Goal: Task Accomplishment & Management: Complete application form

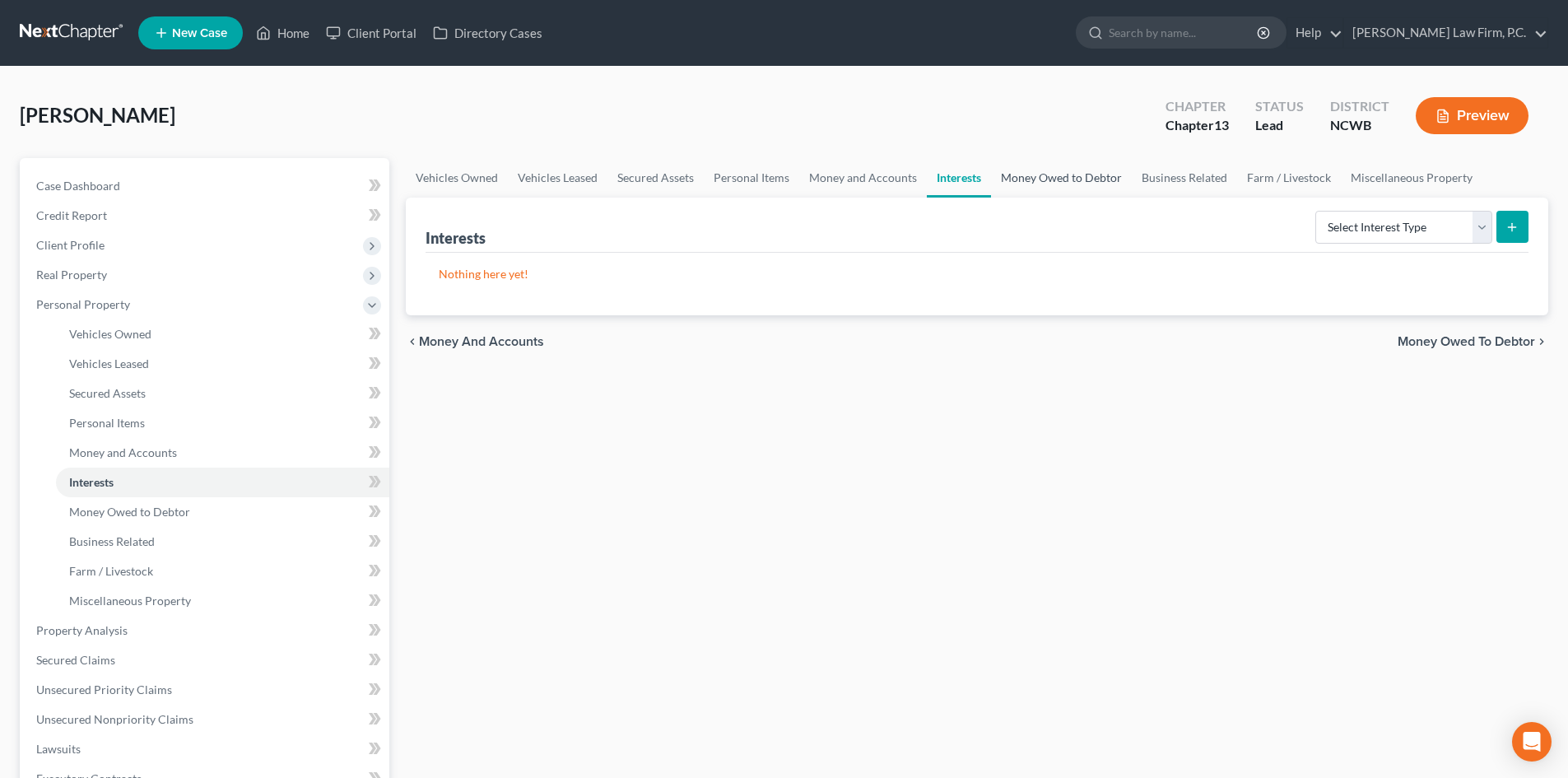
click at [1034, 183] on link "Money Owed to Debtor" at bounding box center [1061, 177] width 140 height 40
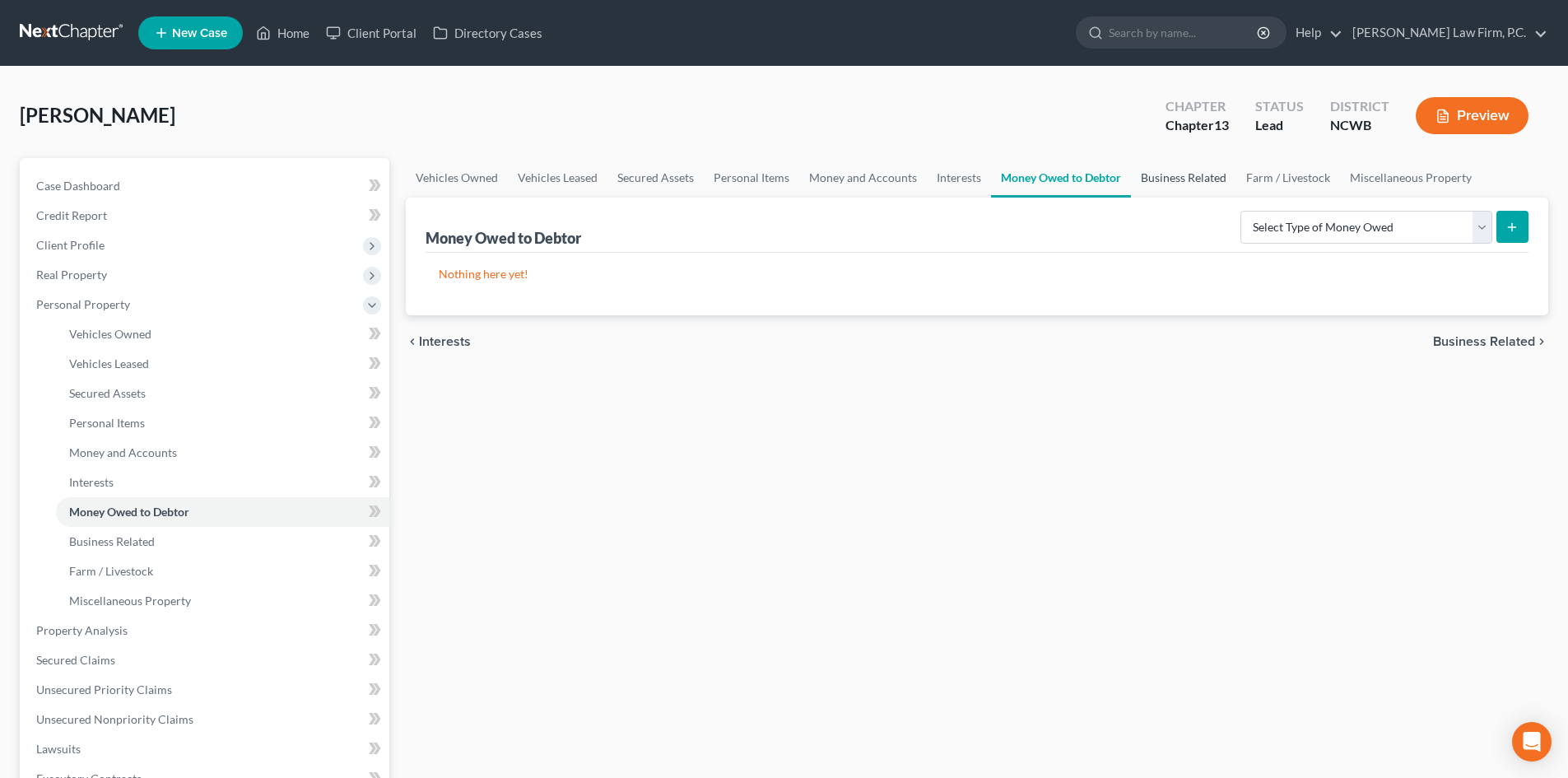
click at [1185, 178] on link "Business Related" at bounding box center [1184, 177] width 106 height 40
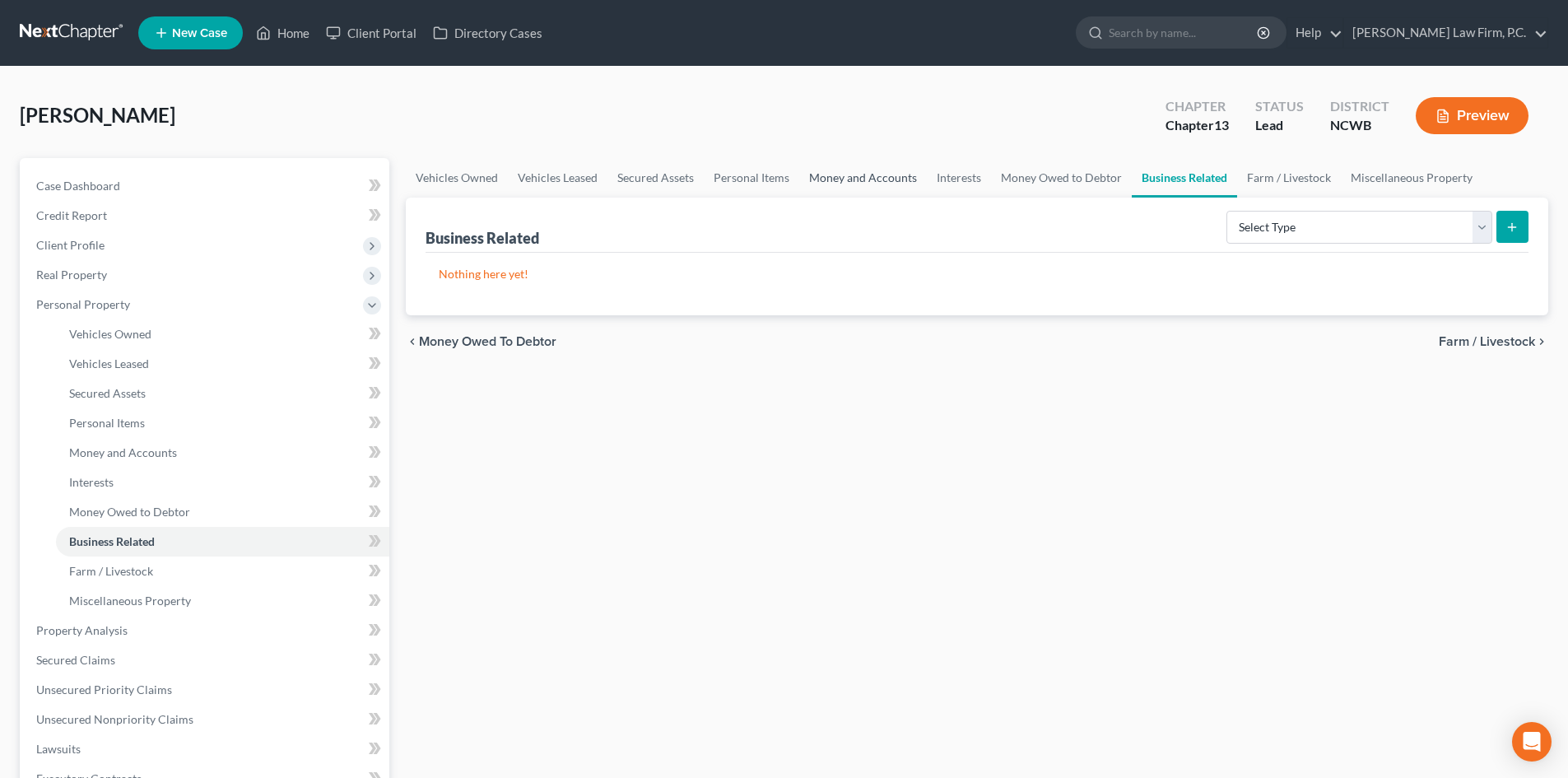
click at [855, 178] on link "Money and Accounts" at bounding box center [863, 177] width 128 height 40
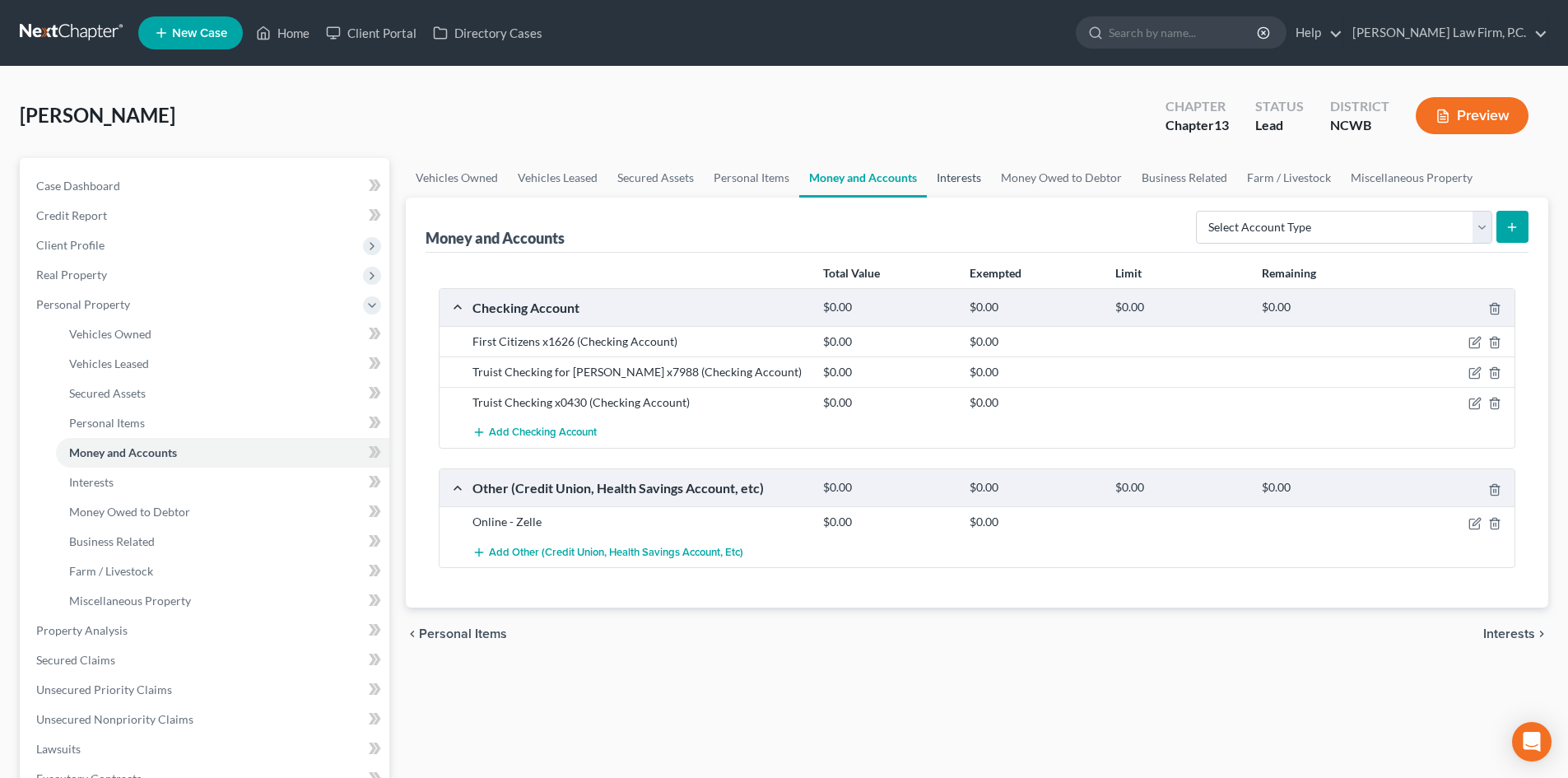
click at [968, 184] on link "Interests" at bounding box center [959, 177] width 64 height 40
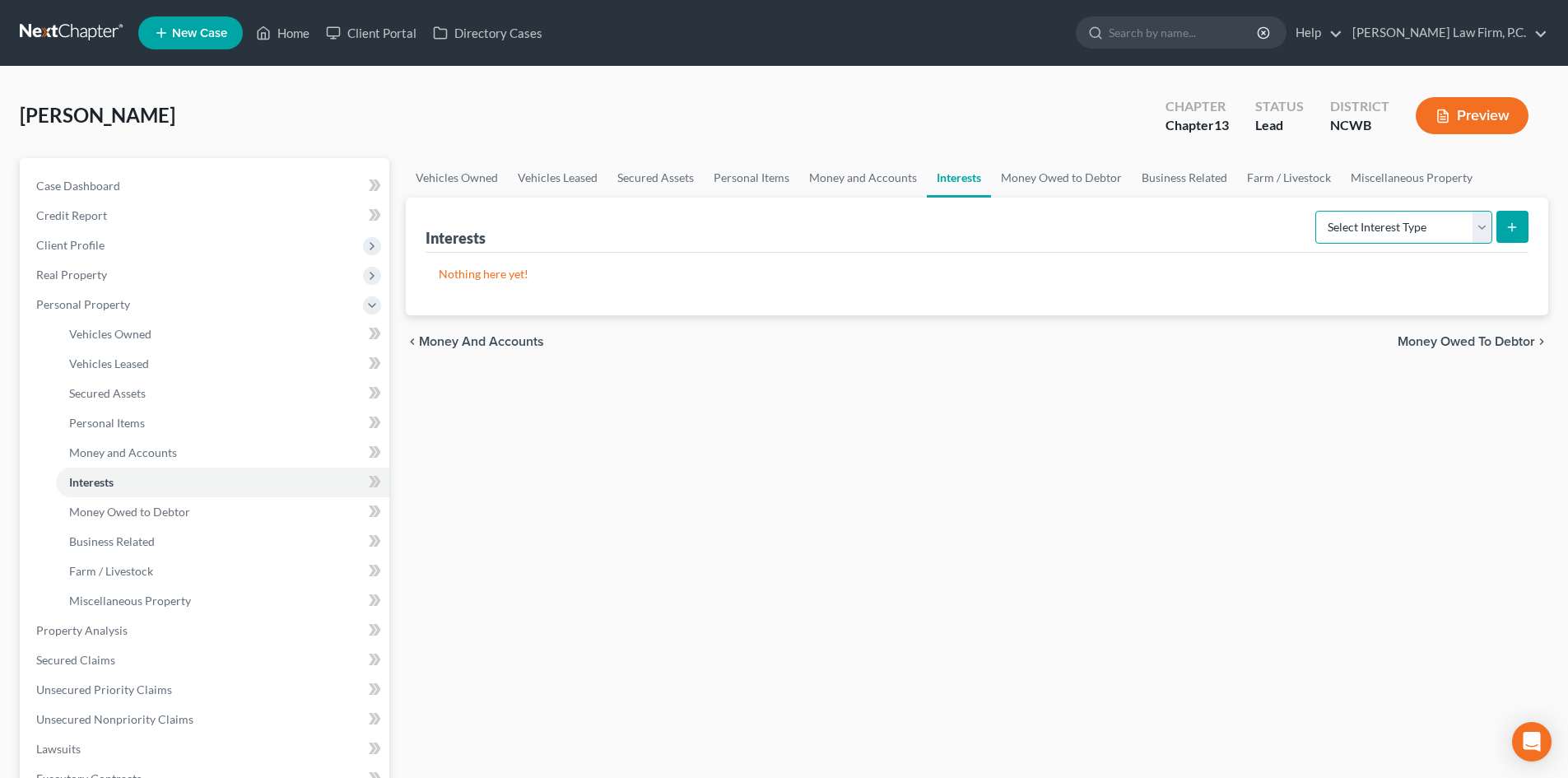
click at [1491, 231] on select "Select Interest Type 401K Annuity Bond Education IRA Government Bond Government…" at bounding box center [1403, 228] width 177 height 33
select select "whole_life_insurance"
click at [1317, 211] on select "Select Interest Type 401K Annuity Bond Education IRA Government Bond Government…" at bounding box center [1403, 228] width 177 height 33
click at [1058, 180] on link "Money Owed to Debtor" at bounding box center [1061, 177] width 140 height 40
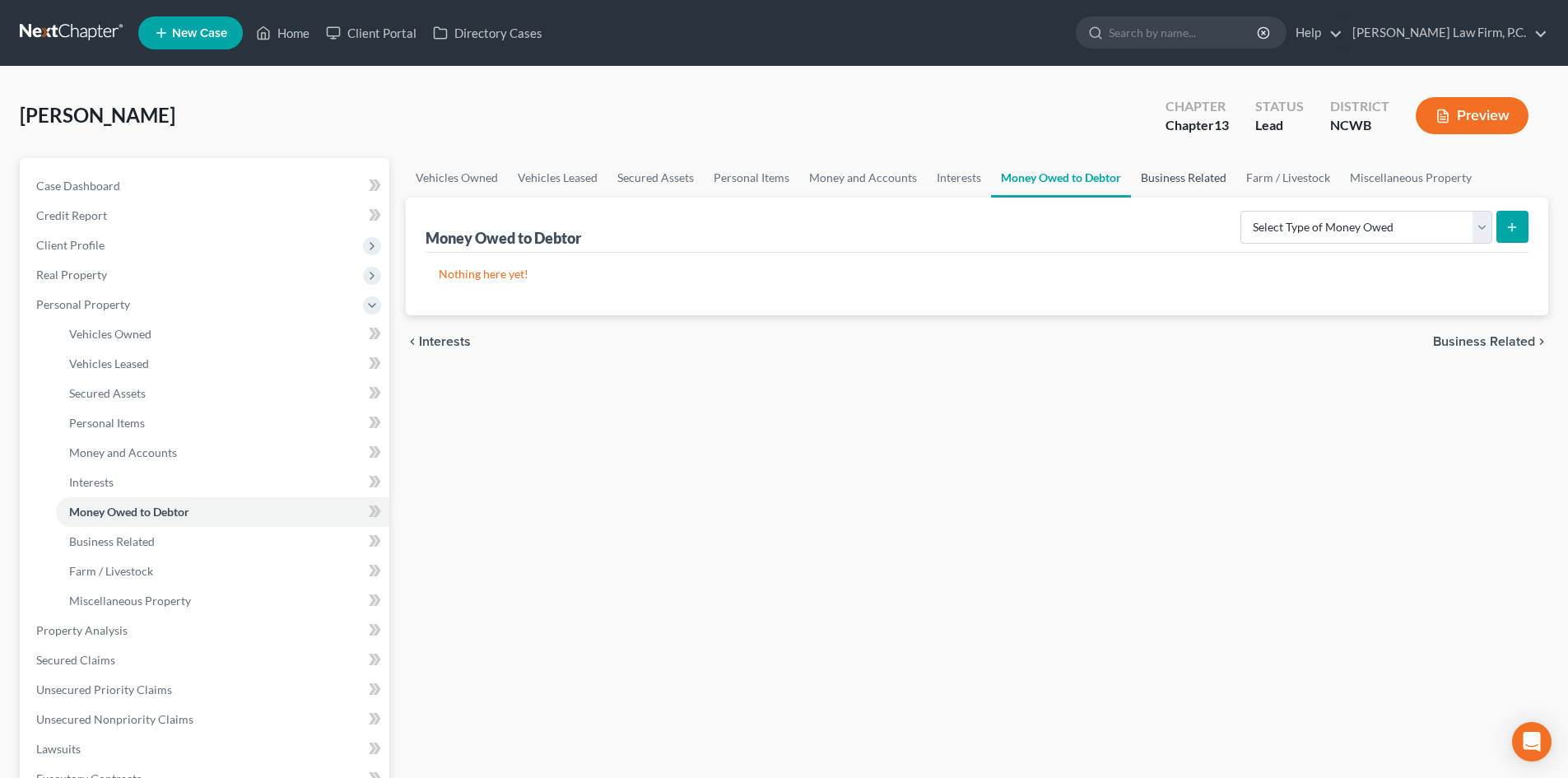
click at [1145, 179] on link "Business Related" at bounding box center [1184, 177] width 106 height 40
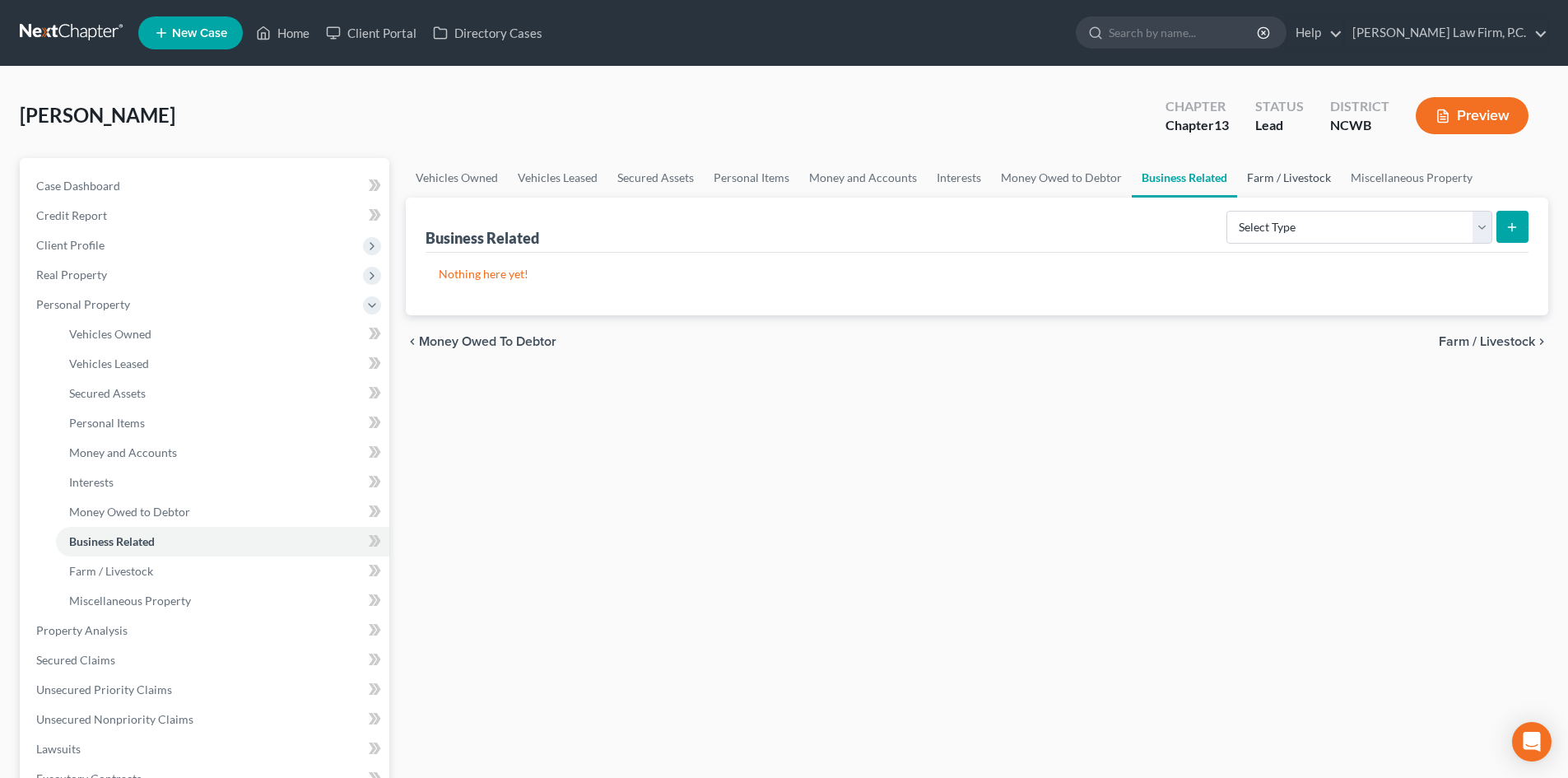
click at [1253, 185] on link "Farm / Livestock" at bounding box center [1289, 177] width 104 height 40
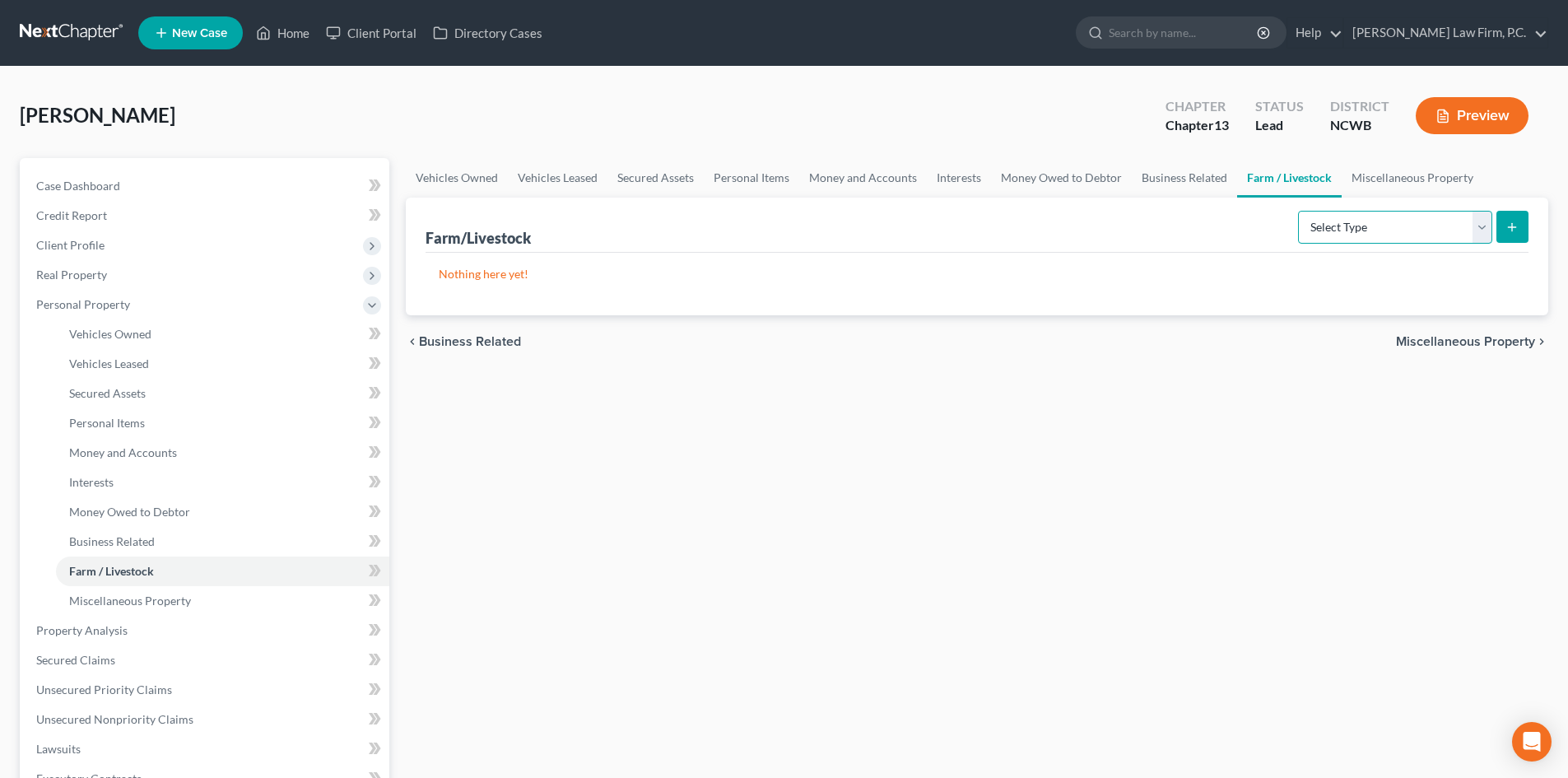
click at [1489, 227] on select "Select Type Animals & Livestock Crops: Growing or Harvested Farming Equipment F…" at bounding box center [1396, 228] width 195 height 33
click at [132, 411] on link "Personal Items" at bounding box center [223, 423] width 333 height 30
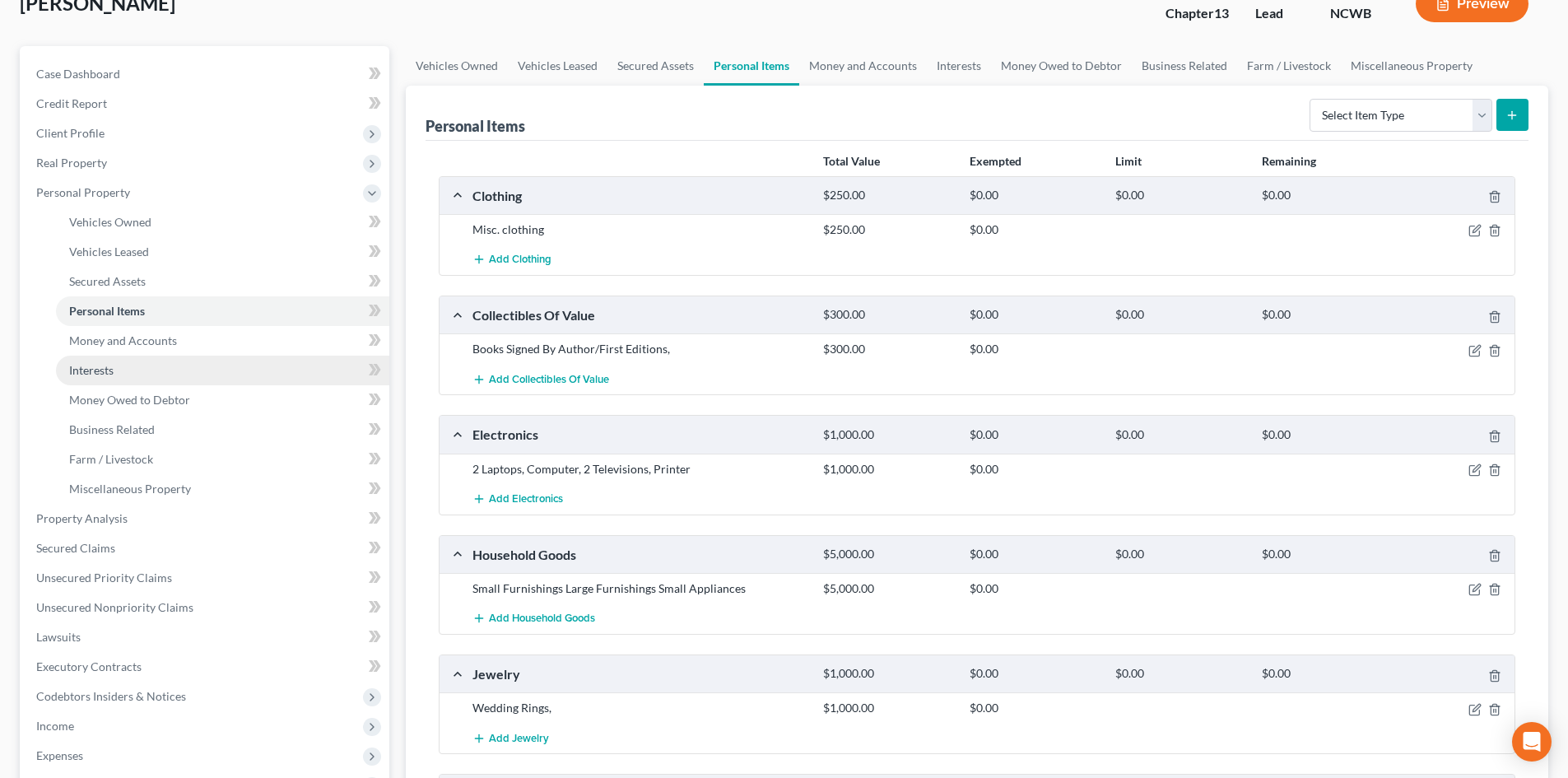
scroll to position [165, 0]
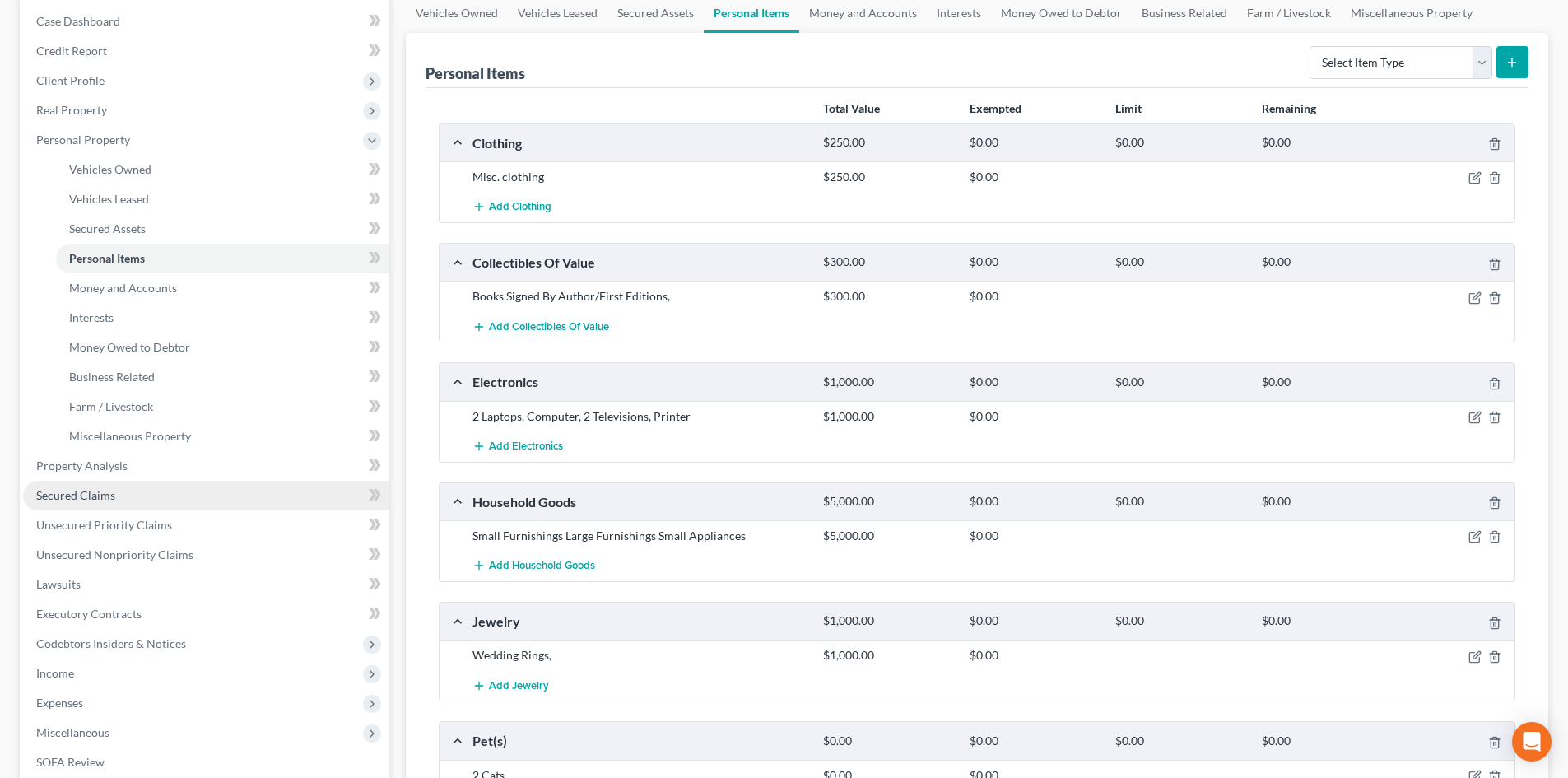
click at [82, 498] on span "Secured Claims" at bounding box center [76, 495] width 79 height 14
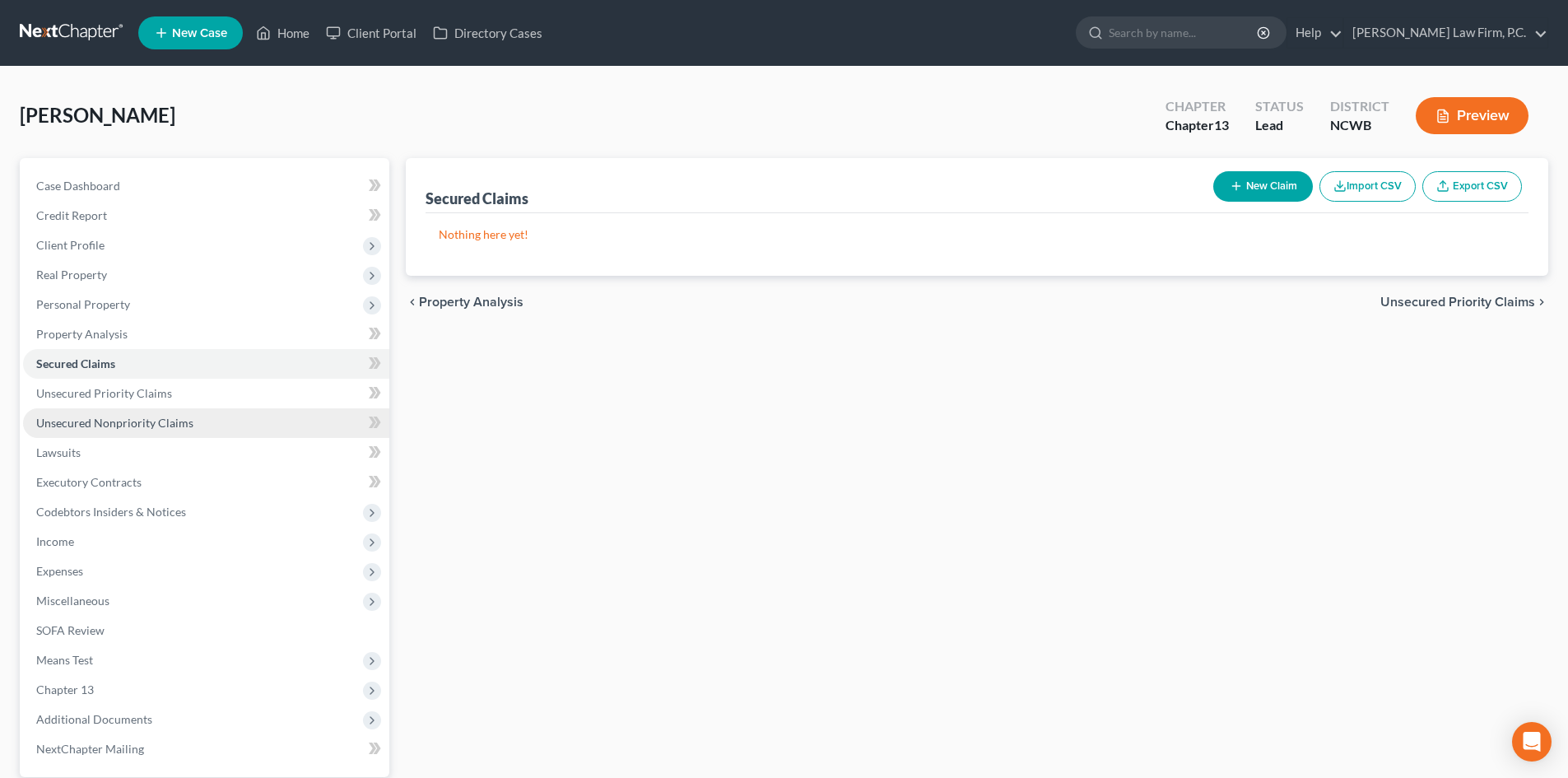
click at [139, 420] on span "Unsecured Nonpriority Claims" at bounding box center [114, 422] width 157 height 14
click at [1271, 188] on button "New Claim" at bounding box center [1263, 186] width 100 height 30
select select "0"
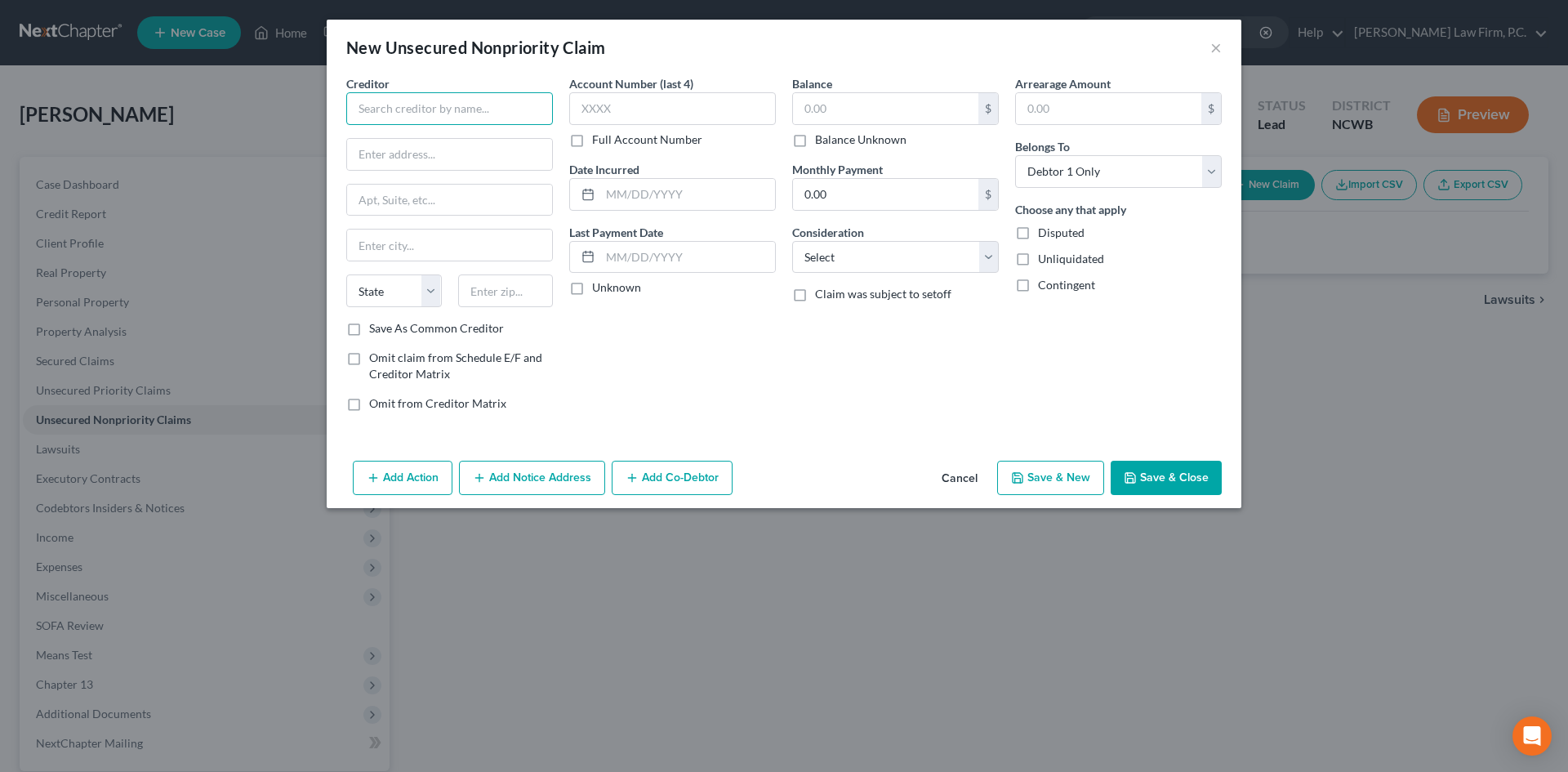
click at [443, 111] on input "text" at bounding box center [449, 109] width 207 height 33
click at [429, 139] on div "FB&T/Mercury" at bounding box center [444, 137] width 170 height 16
type input "FB&T/Mercury"
type input "ATTN: Bankruptcy"
type input "PO Box 84064"
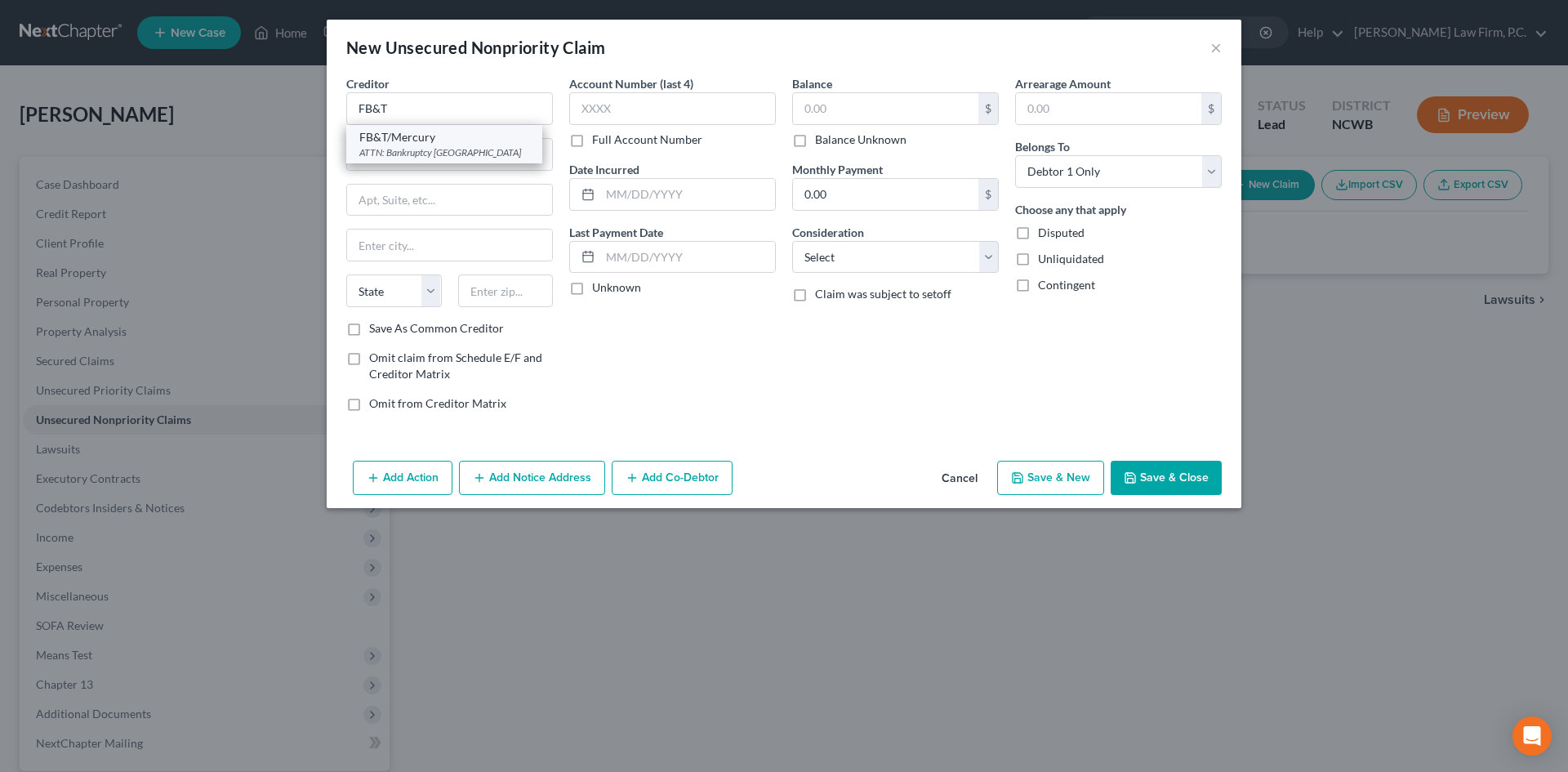
type input "Columbus"
select select "10"
type input "31908"
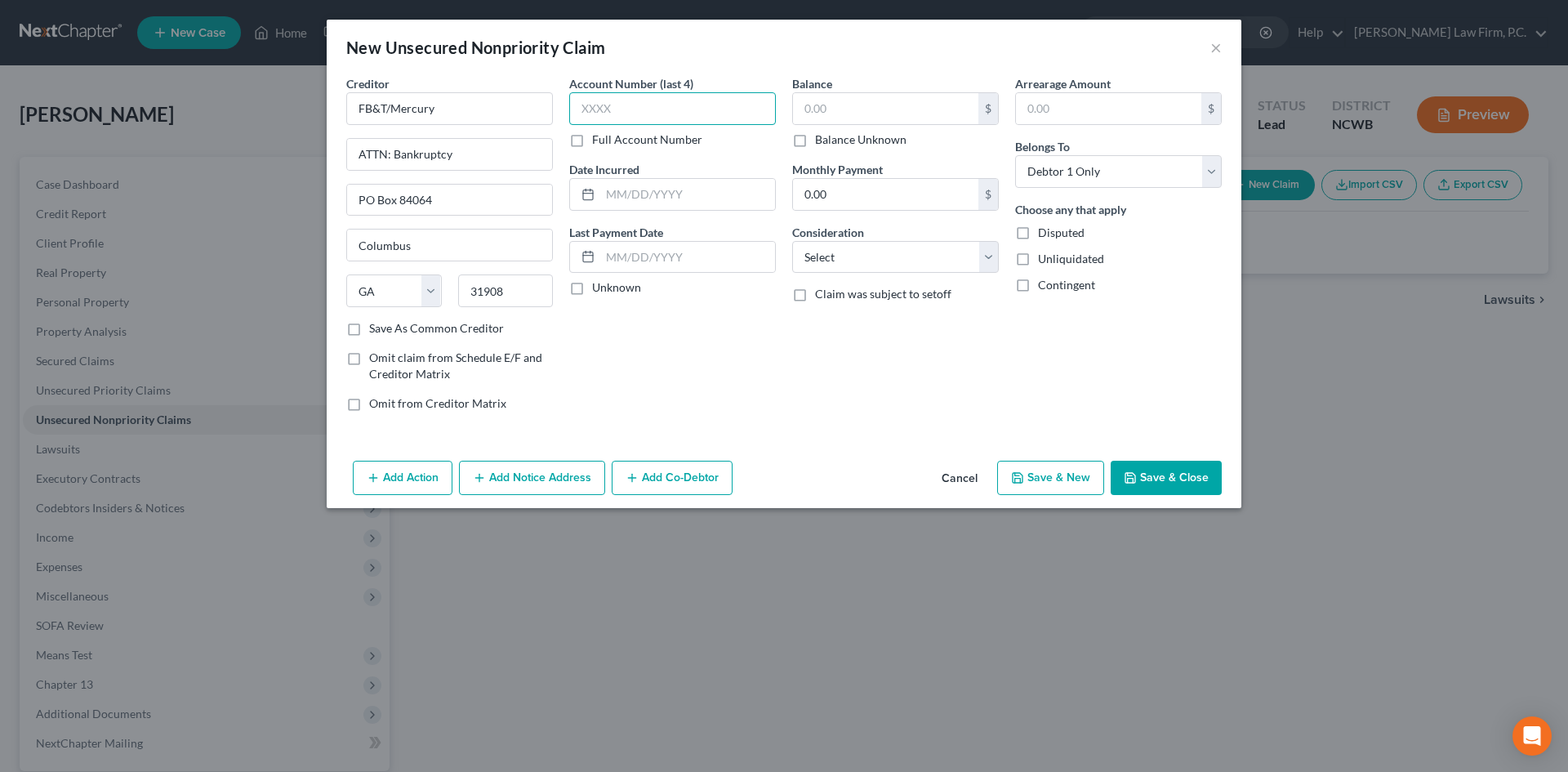
click at [650, 107] on input "text" at bounding box center [672, 109] width 207 height 33
type input "3251"
click at [842, 114] on input "text" at bounding box center [885, 109] width 185 height 31
type input "6,635"
click at [604, 258] on input "text" at bounding box center [688, 258] width 175 height 31
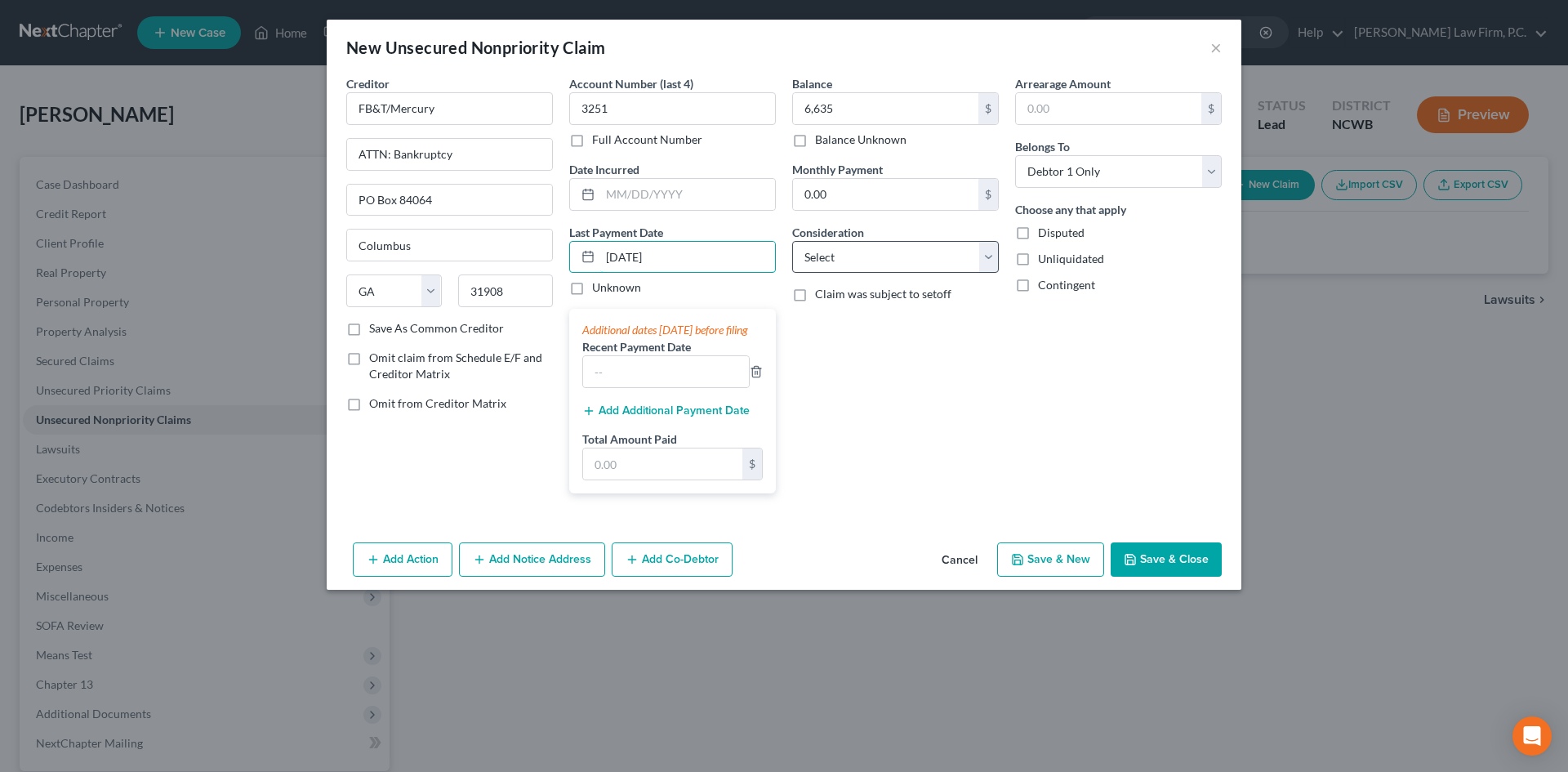
type input "[DATE]"
click at [874, 259] on select "Select Cable / Satellite Services Collection Agency Credit Card Debt Debt Couns…" at bounding box center [895, 258] width 207 height 33
select select "2"
click at [793, 241] on select "Select Cable / Satellite Services Collection Agency Credit Card Debt Debt Couns…" at bounding box center [895, 258] width 207 height 33
click at [1065, 559] on button "Save & New" at bounding box center [1050, 560] width 107 height 35
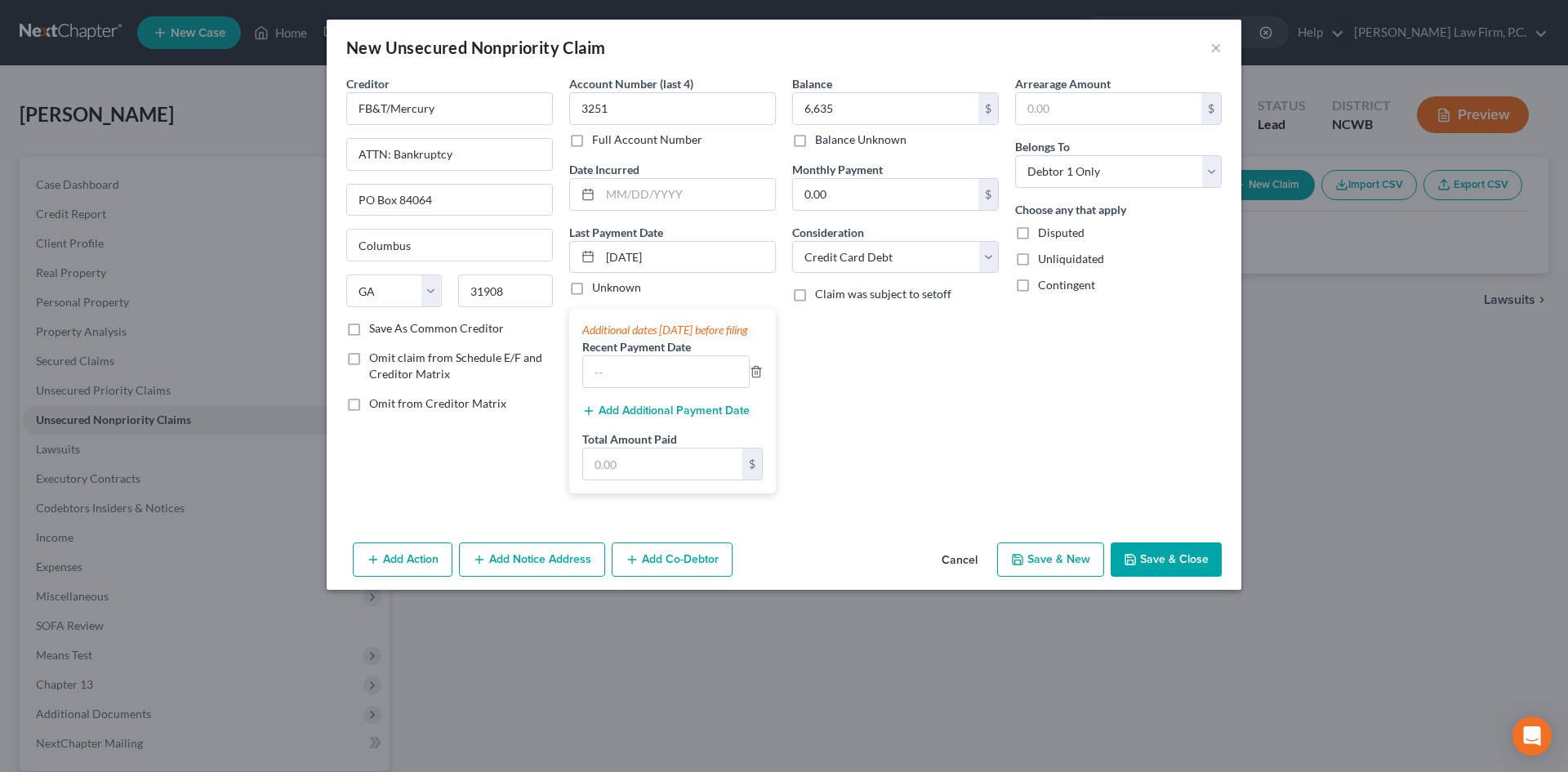
select select "0"
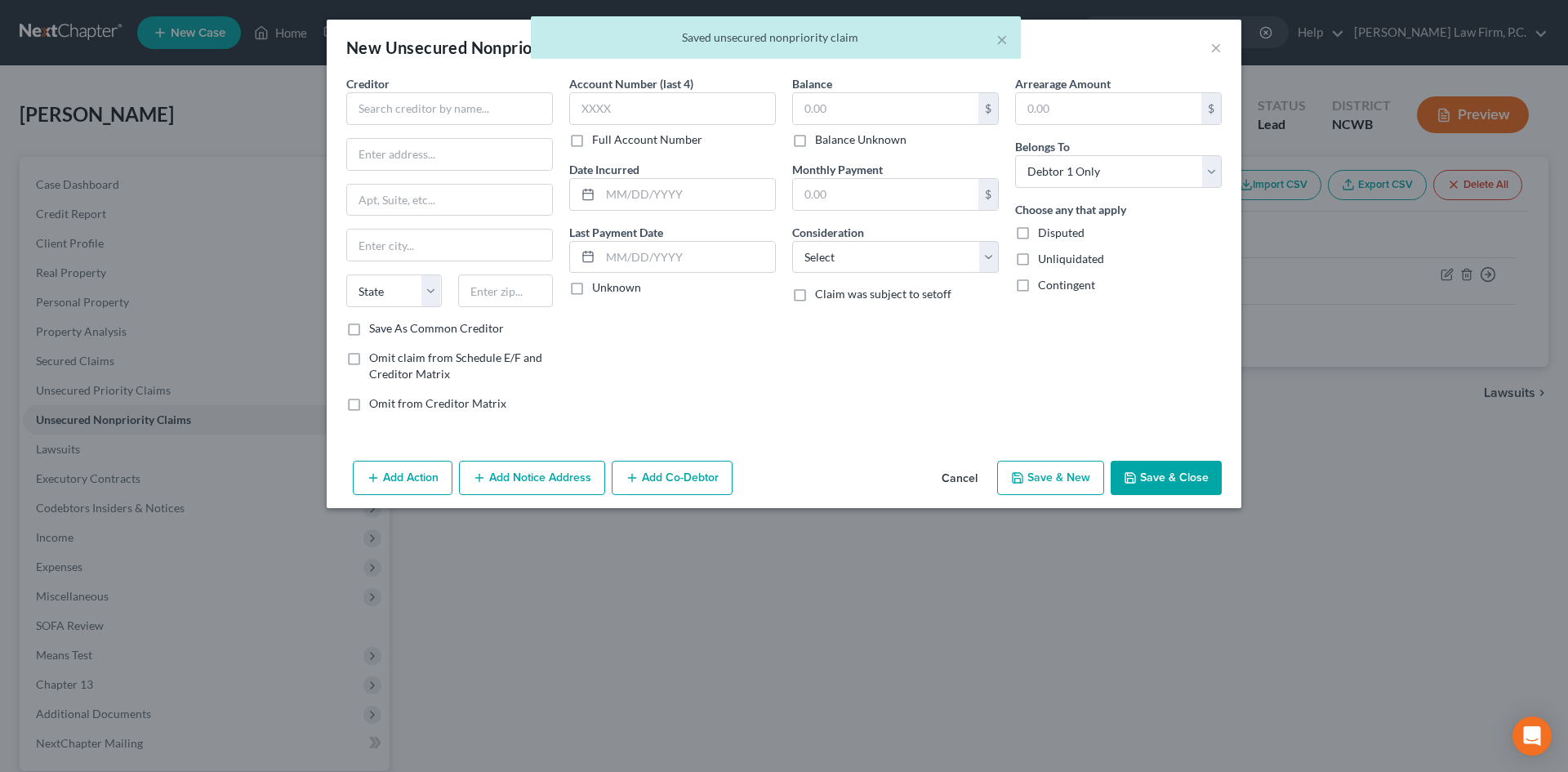
type input "6,635.00"
click at [454, 120] on input "text" at bounding box center [449, 109] width 207 height 33
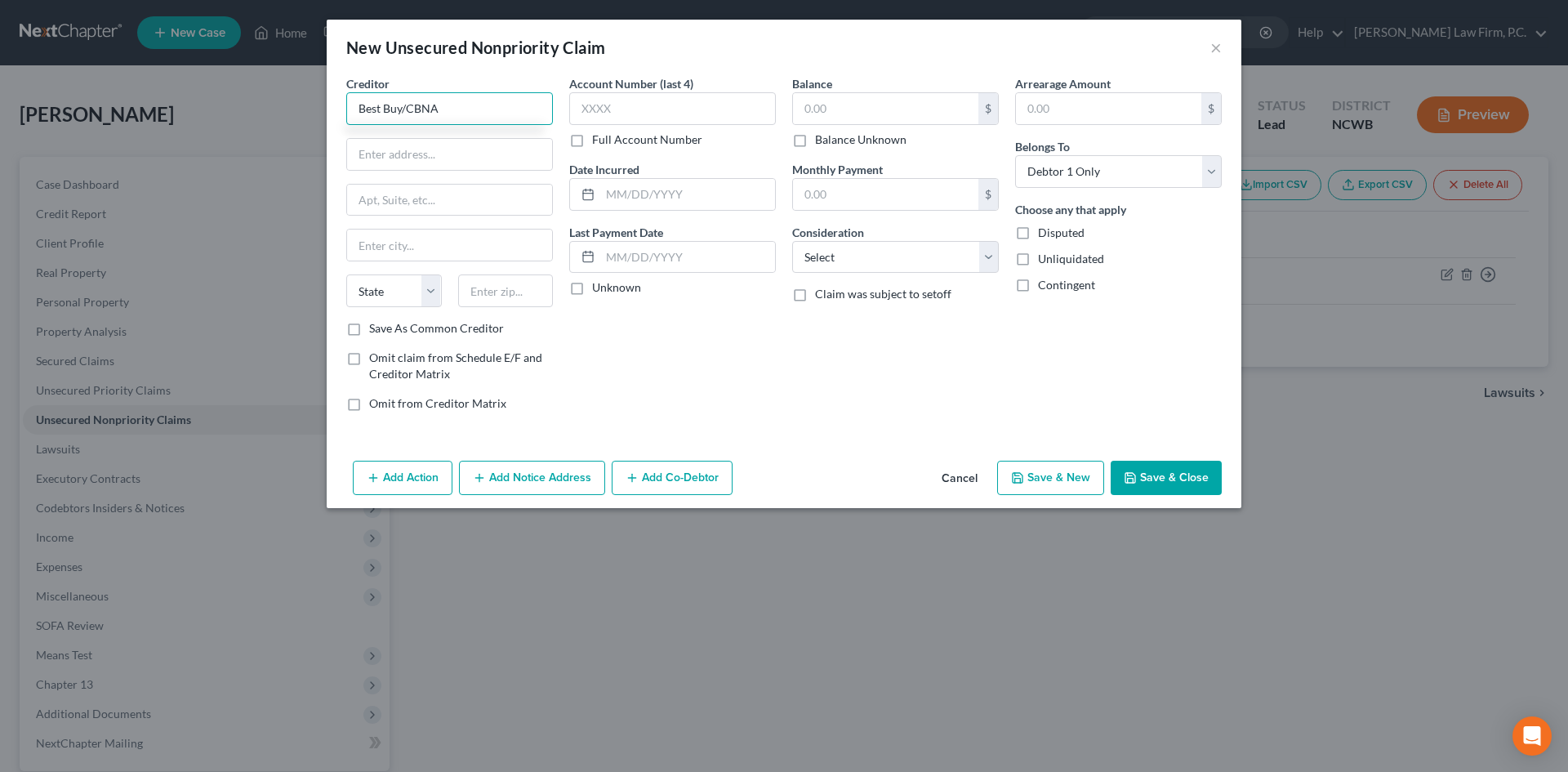
type input "Best Buy/CBNA"
type input "ATTN: Bankruptcy"
click at [443, 195] on input "text" at bounding box center [449, 200] width 205 height 31
type input "[STREET_ADDRESS]"
click at [472, 285] on input "text" at bounding box center [505, 291] width 95 height 33
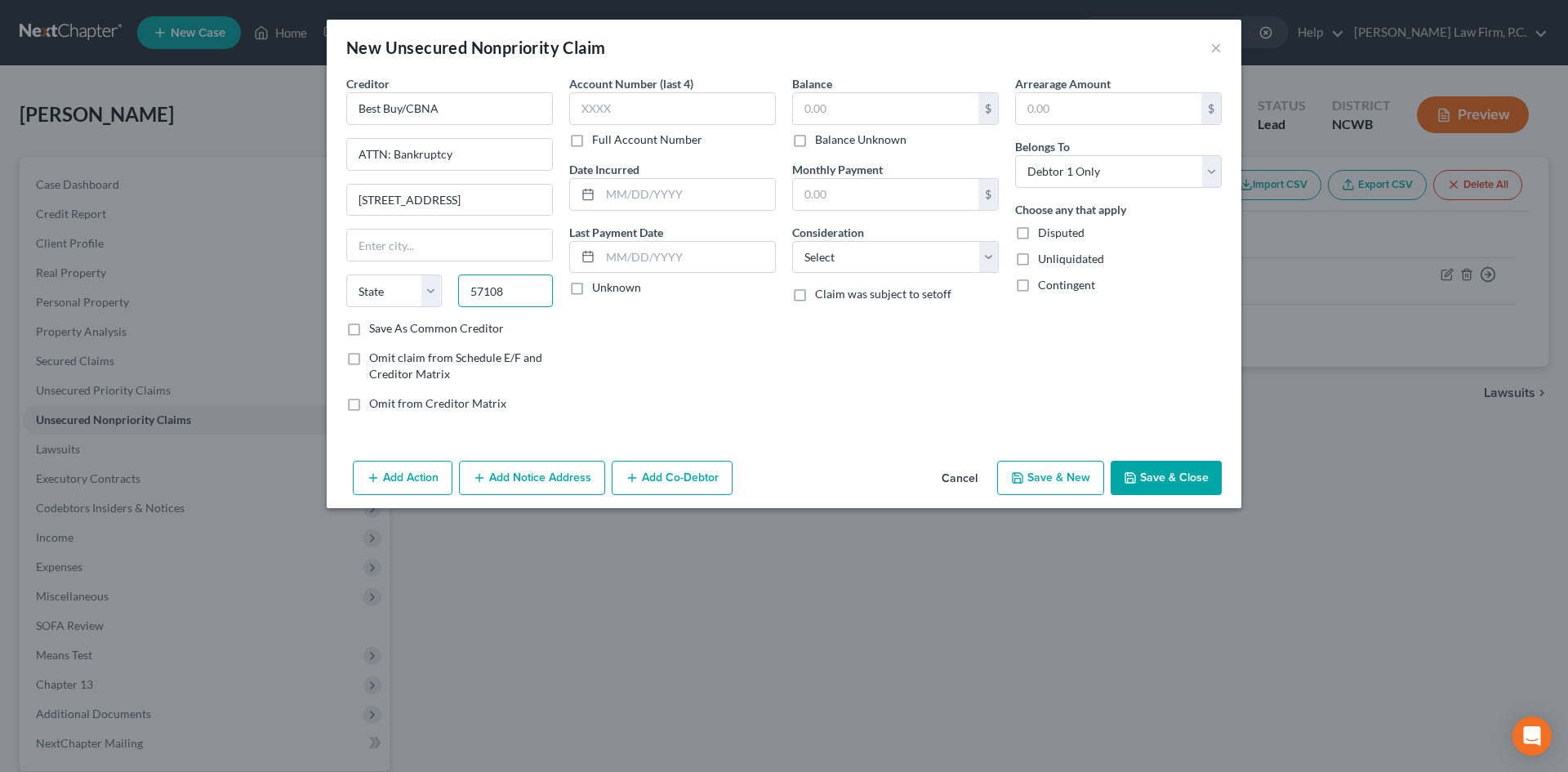
type input "57108"
type input "[GEOGRAPHIC_DATA]"
select select "43"
click at [625, 112] on input "text" at bounding box center [672, 109] width 207 height 33
type input "8551"
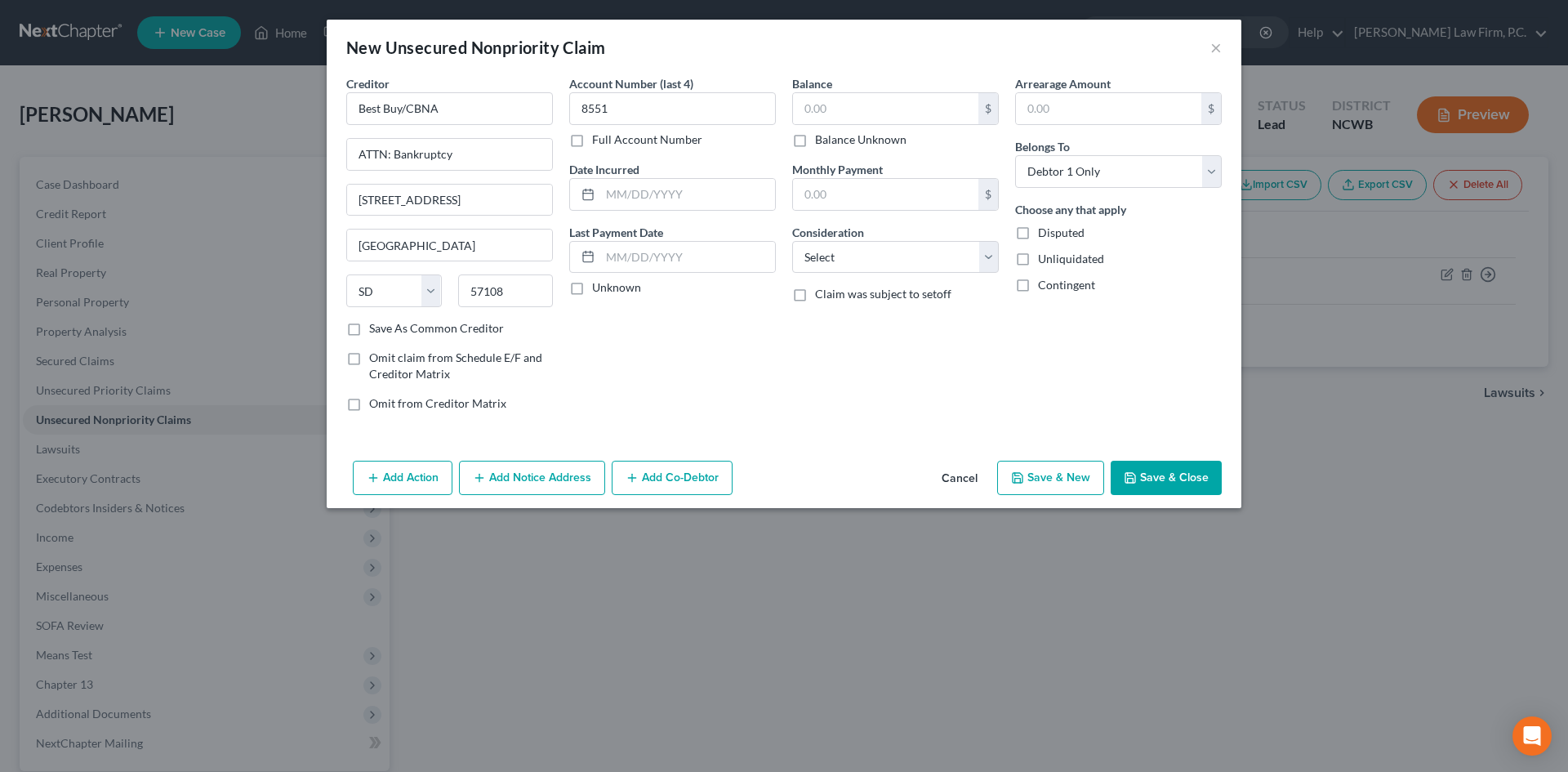
click at [817, 91] on label "Balance" at bounding box center [813, 84] width 40 height 17
click at [822, 98] on input "text" at bounding box center [885, 109] width 185 height 31
type input "685"
click at [889, 259] on select "Select Cable / Satellite Services Collection Agency Credit Card Debt Debt Couns…" at bounding box center [895, 258] width 207 height 33
select select "2"
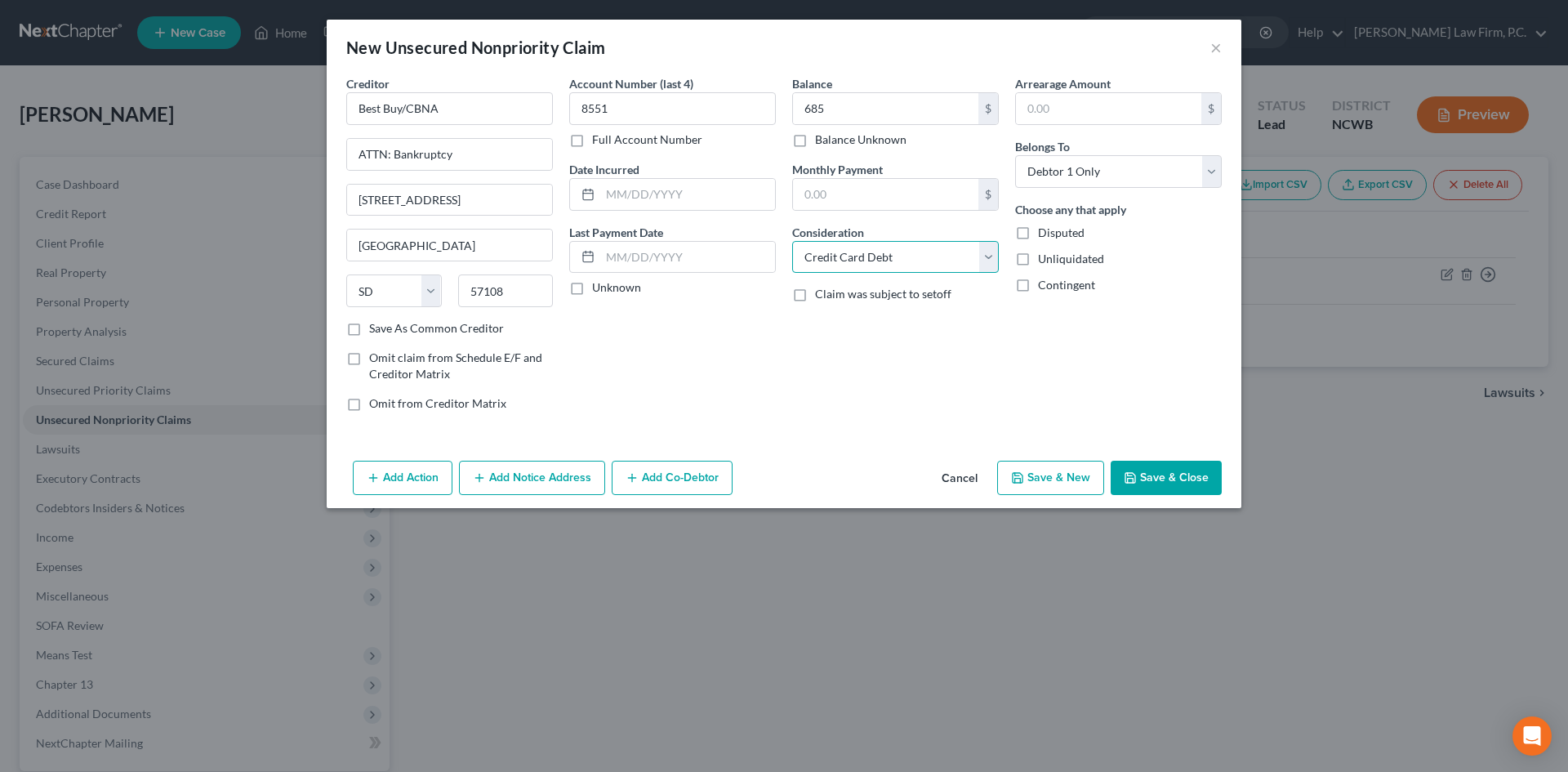
click at [793, 241] on select "Select Cable / Satellite Services Collection Agency Credit Card Debt Debt Couns…" at bounding box center [895, 258] width 207 height 33
click at [626, 254] on input "text" at bounding box center [688, 258] width 175 height 31
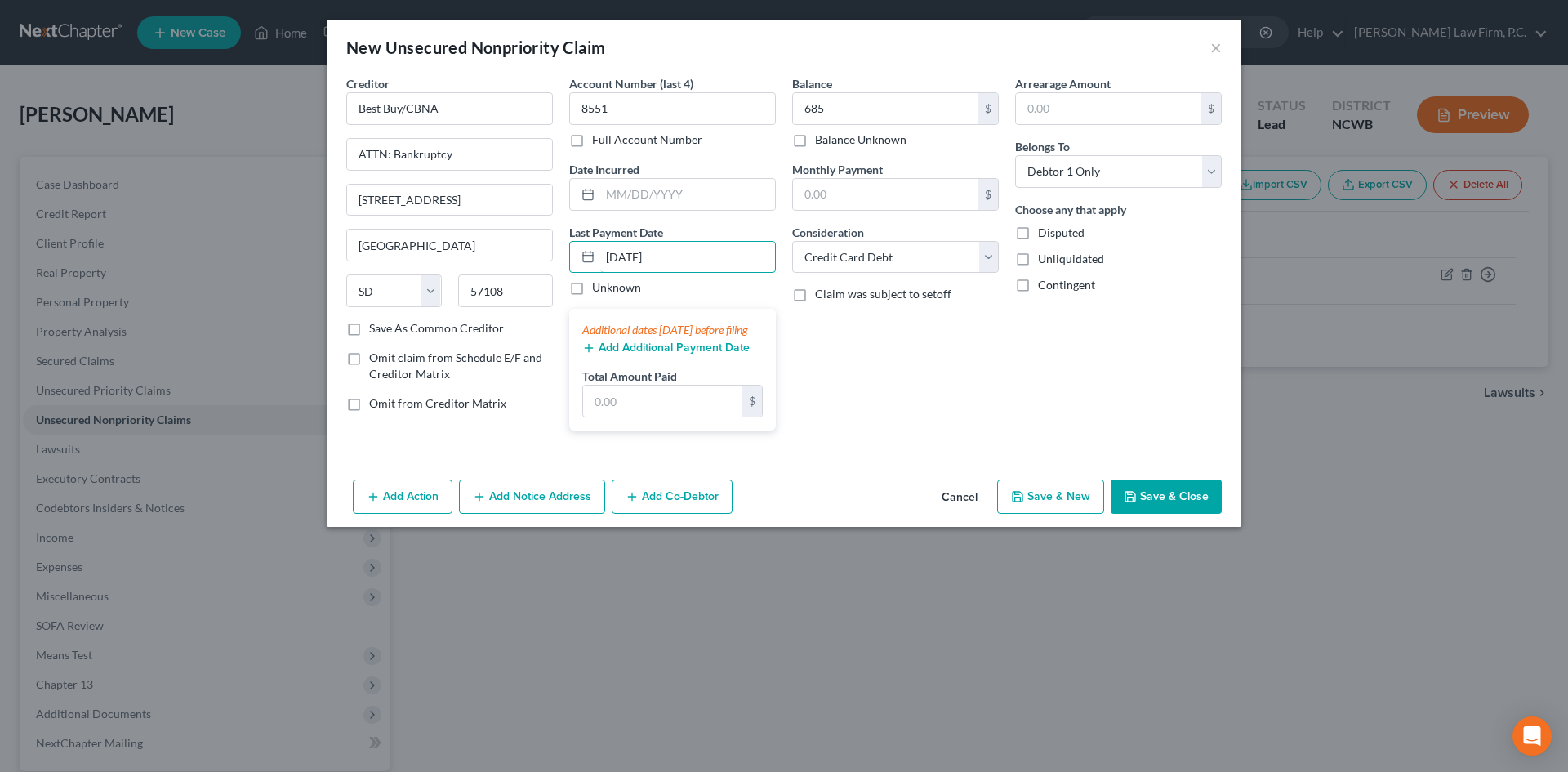
type input "[DATE]"
click at [1041, 513] on button "Save & New" at bounding box center [1050, 497] width 107 height 35
select select "0"
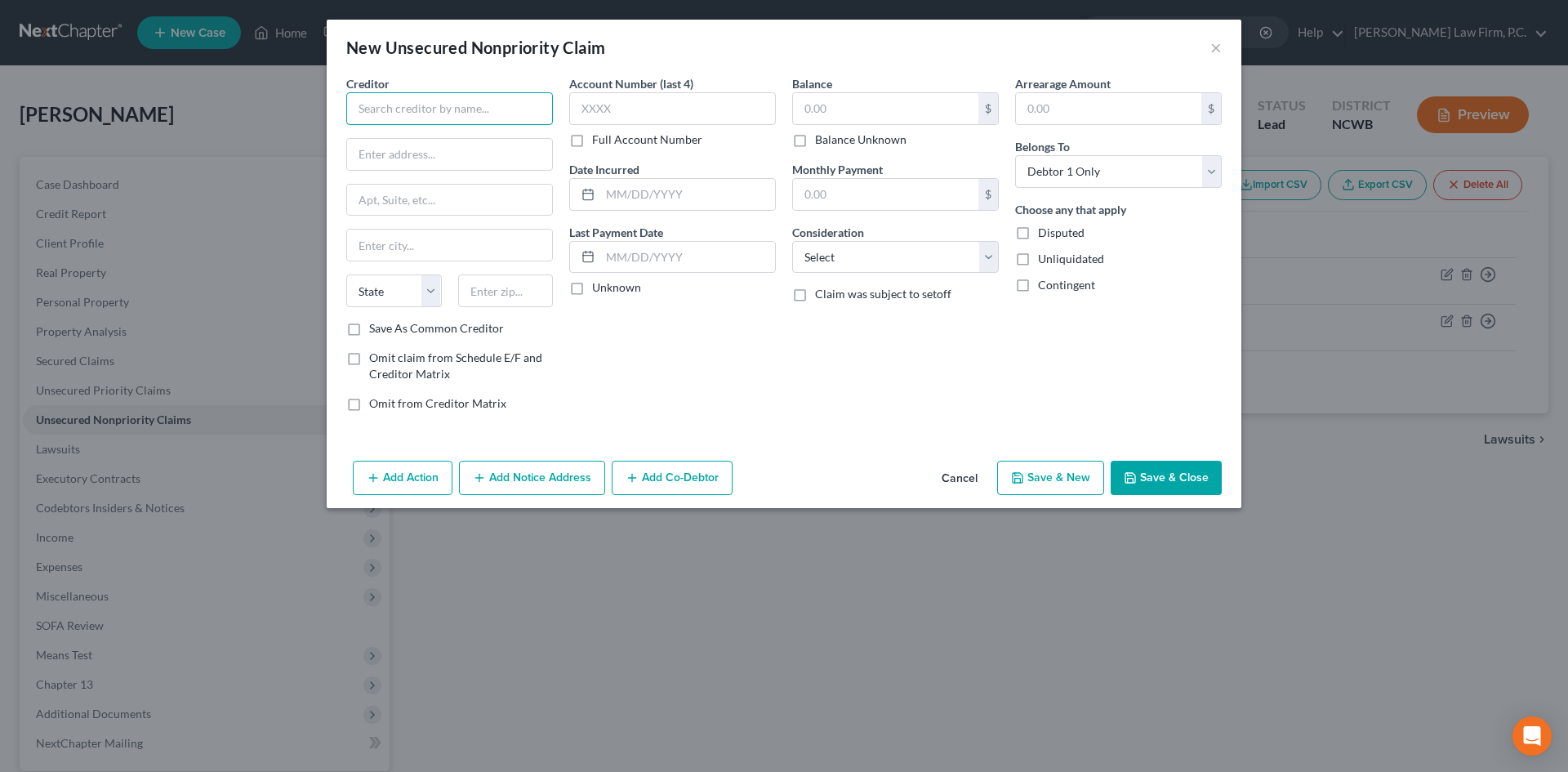
click at [374, 113] on input "text" at bounding box center [449, 109] width 207 height 33
type input "SOFI Bank, NA"
click at [367, 158] on input "text" at bounding box center [449, 155] width 205 height 31
type input "ATTN: Bankruptcy"
click at [423, 199] on input "text" at bounding box center [449, 200] width 205 height 31
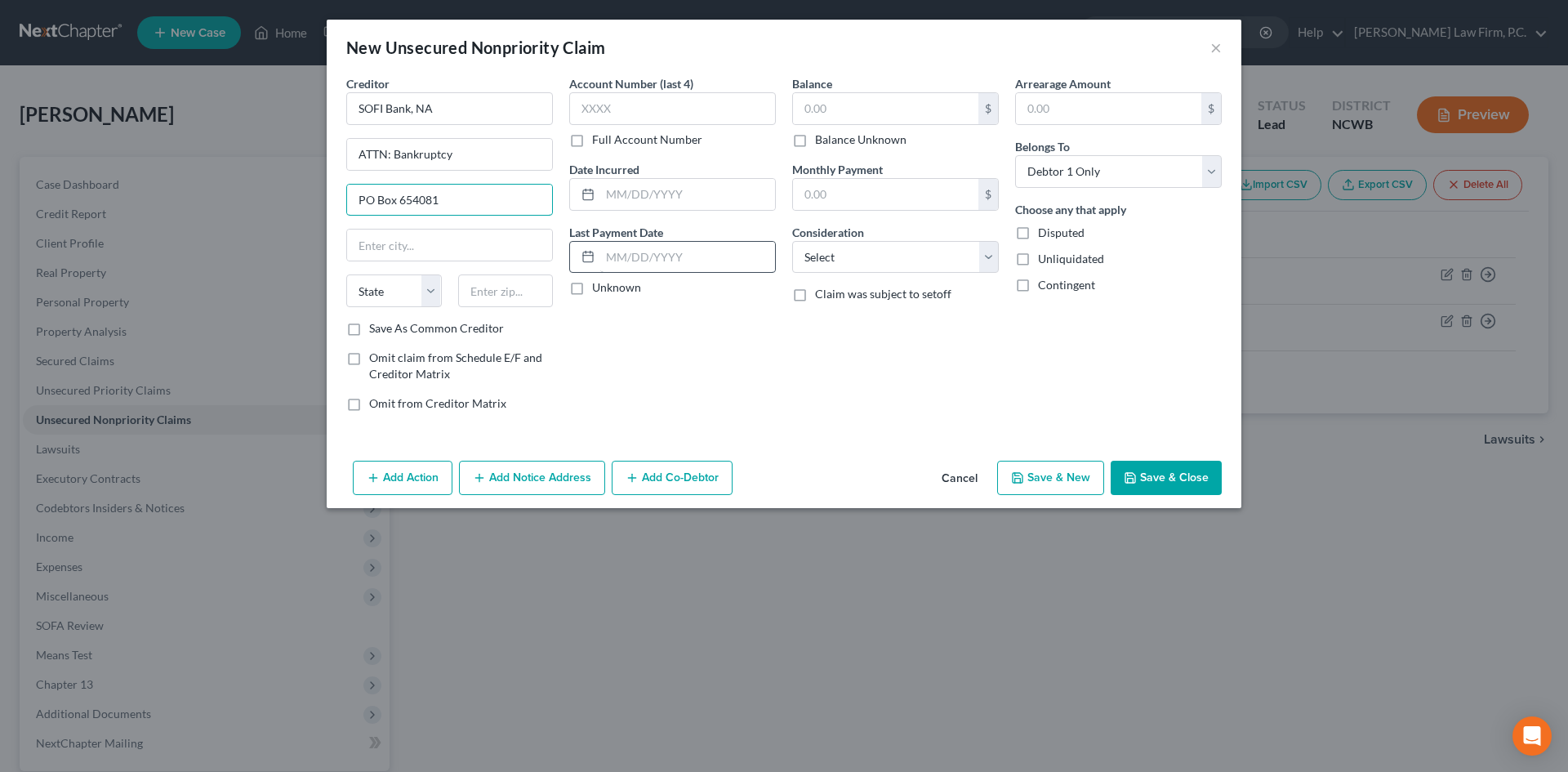
type input "PO Box 654081"
click at [655, 261] on input "text" at bounding box center [688, 258] width 175 height 31
click at [476, 286] on input "text" at bounding box center [505, 291] width 95 height 33
type input "75265"
type input "[GEOGRAPHIC_DATA]"
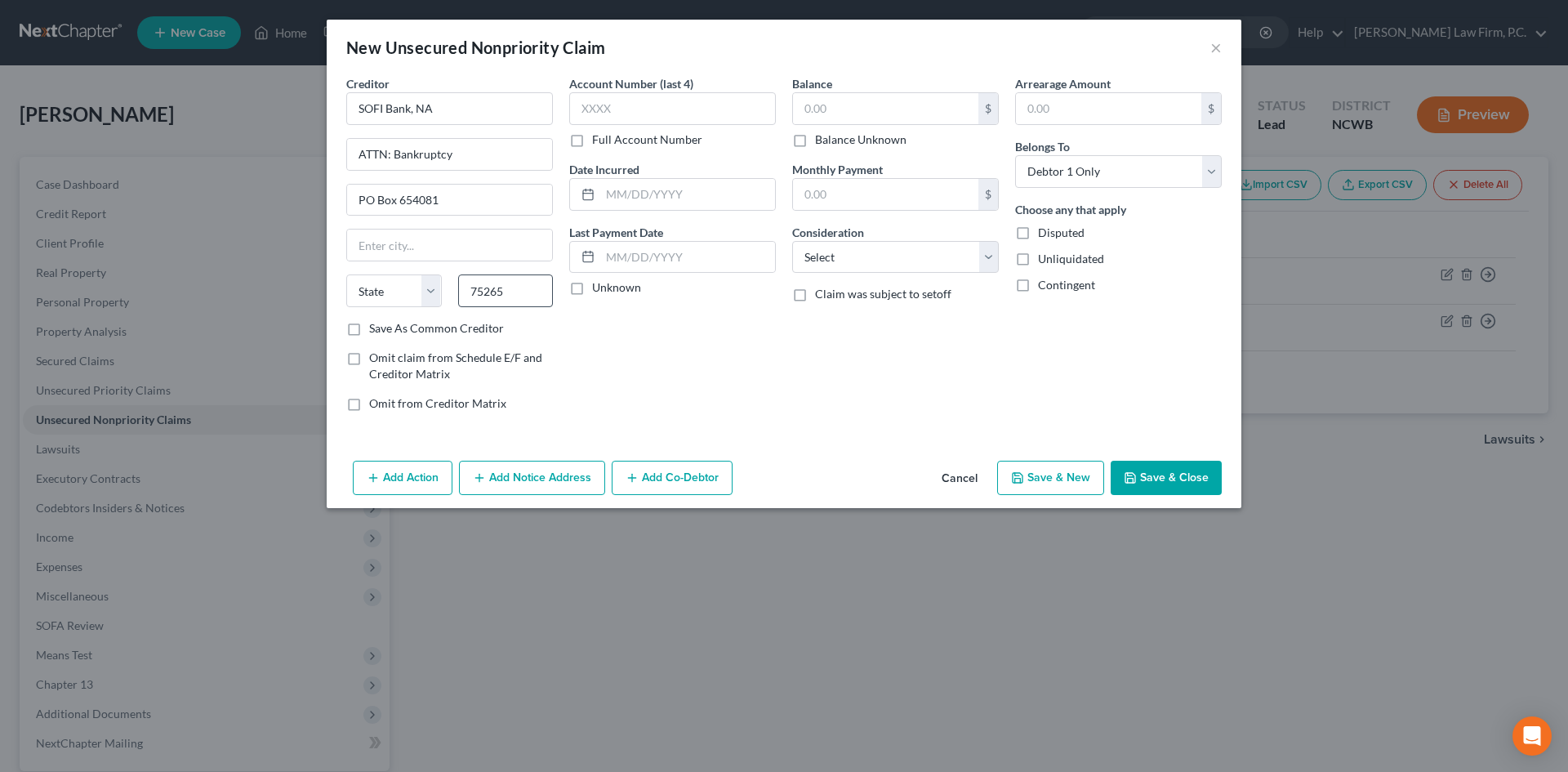
select select "45"
click at [646, 110] on input "text" at bounding box center [672, 109] width 207 height 33
type input "8520"
click at [613, 253] on input "text" at bounding box center [688, 258] width 175 height 31
type input "[DATE]"
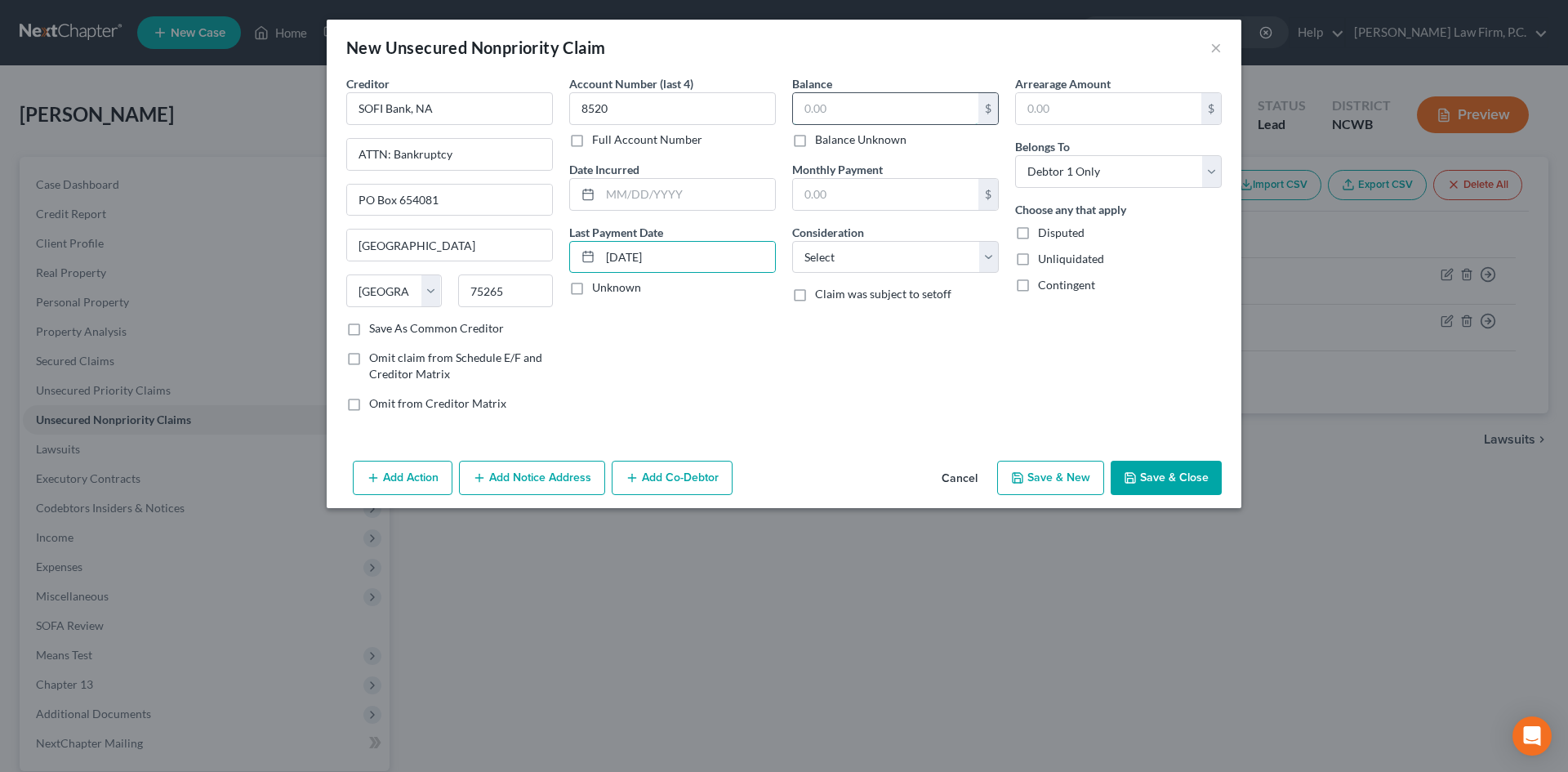
click at [832, 111] on input "text" at bounding box center [885, 109] width 185 height 31
type input "7,292"
drag, startPoint x: 823, startPoint y: 248, endPoint x: 827, endPoint y: 261, distance: 13.6
click at [825, 251] on div "Consideration Select Cable / Satellite Services Collection Agency Credit Card D…" at bounding box center [895, 249] width 207 height 50
click at [862, 266] on select "Select Cable / Satellite Services Collection Agency Credit Card Debt Debt Couns…" at bounding box center [895, 258] width 207 height 33
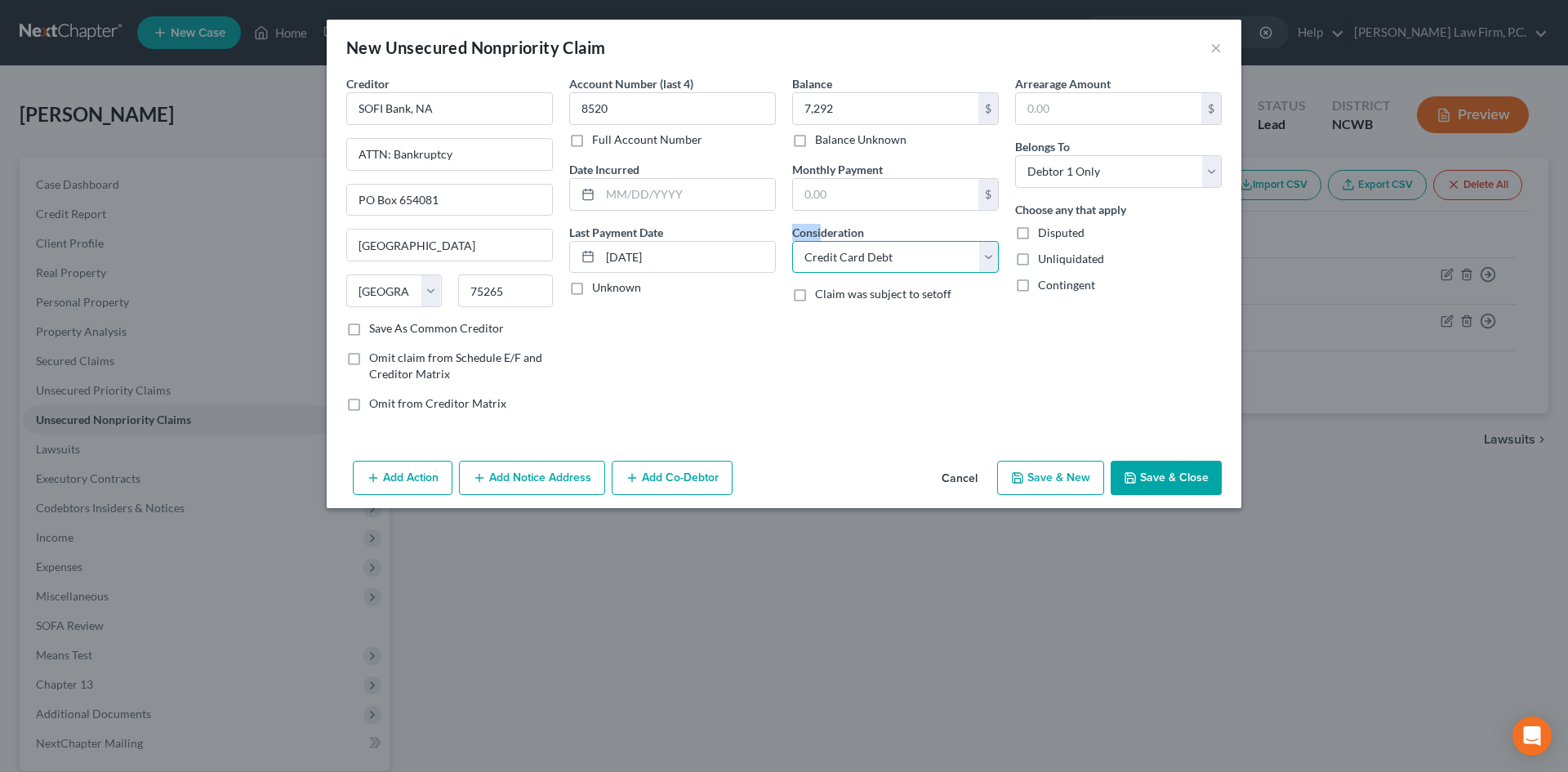
click at [793, 241] on select "Select Cable / Satellite Services Collection Agency Credit Card Debt Debt Couns…" at bounding box center [895, 258] width 207 height 33
click at [857, 261] on select "Select Cable / Satellite Services Collection Agency Credit Card Debt Debt Couns…" at bounding box center [895, 258] width 207 height 33
select select "10"
click at [793, 241] on select "Select Cable / Satellite Services Collection Agency Credit Card Debt Debt Couns…" at bounding box center [895, 258] width 207 height 33
click at [1067, 471] on button "Save & New" at bounding box center [1050, 478] width 107 height 35
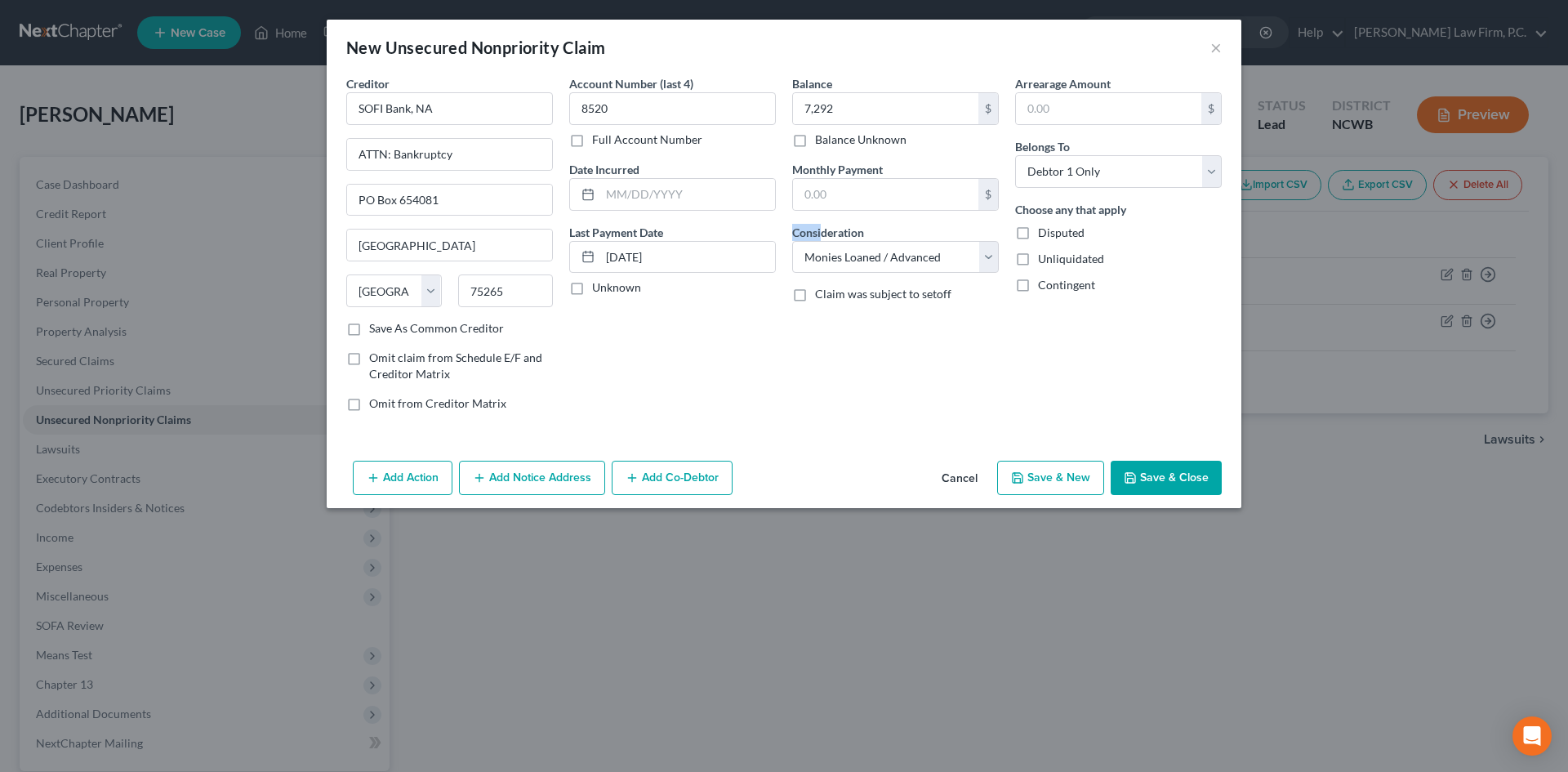
select select "0"
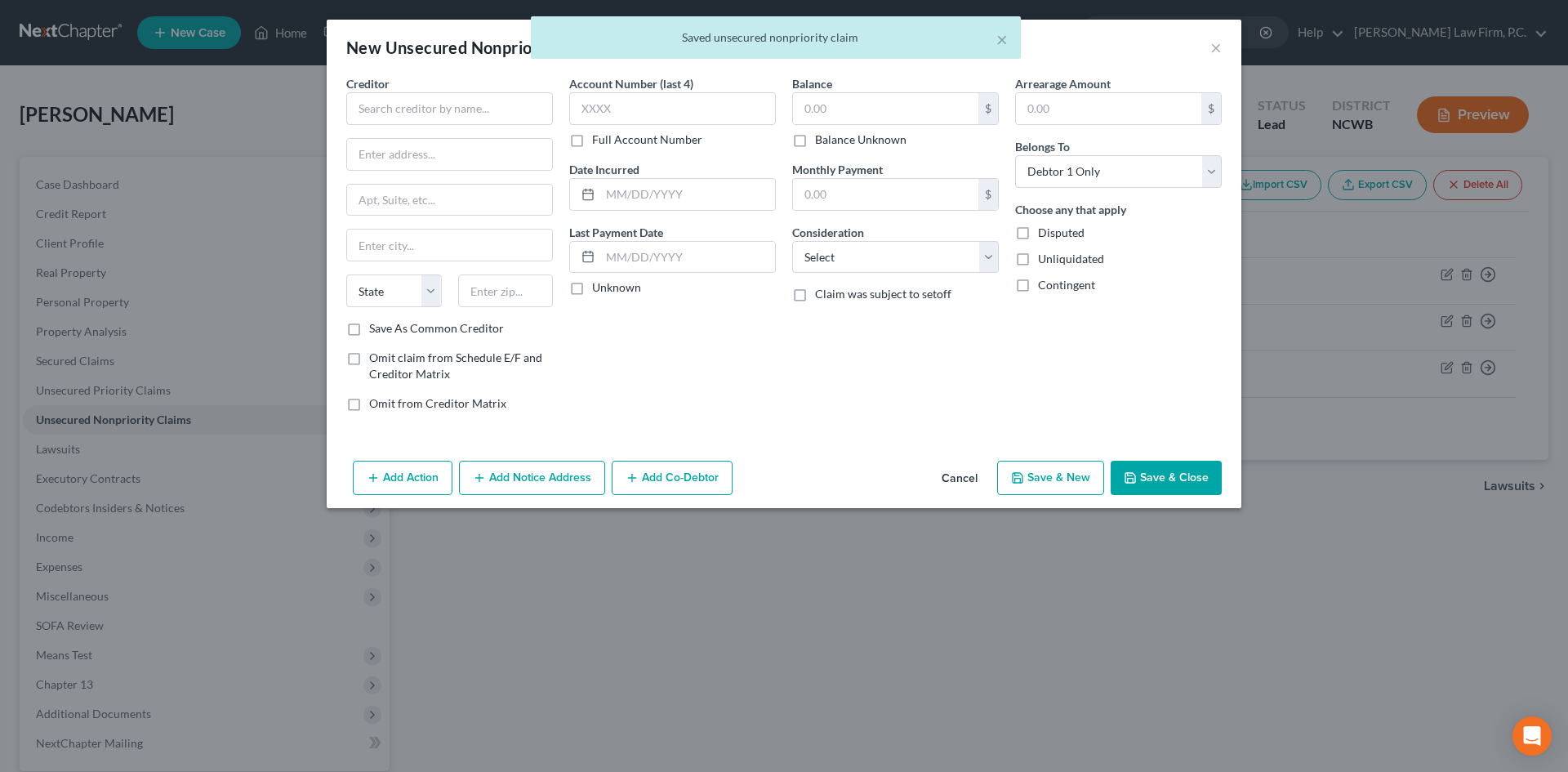
type input "7,292.00"
type input "0.00"
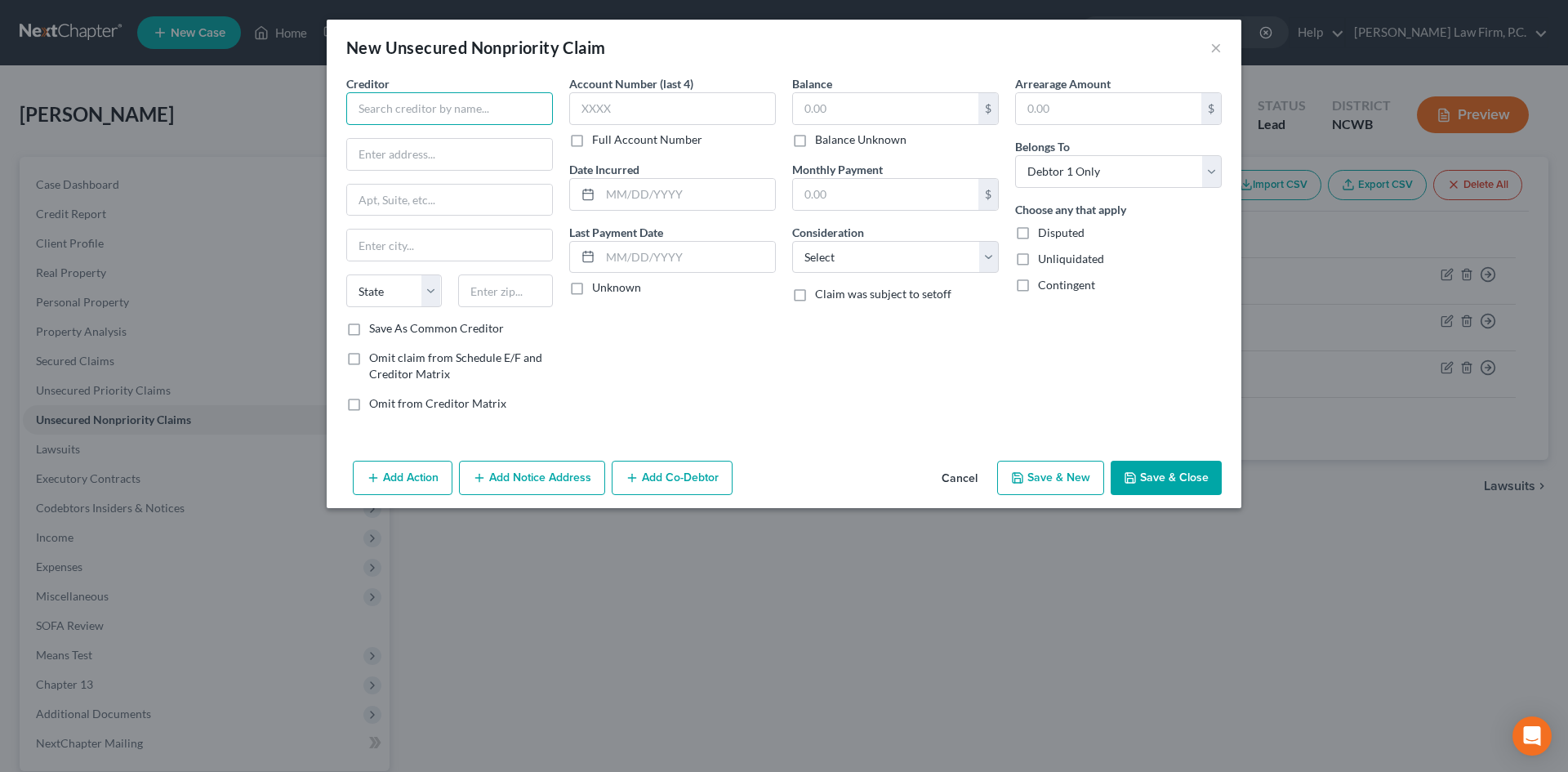
click at [395, 112] on input "text" at bounding box center [449, 109] width 207 height 33
type input "S"
drag, startPoint x: 394, startPoint y: 110, endPoint x: 276, endPoint y: 107, distance: 118.0
click at [276, 107] on div "New Unsecured Nonpriority Claim × Creditor * Care Credit State [US_STATE] AK [G…" at bounding box center [784, 386] width 1568 height 772
type input "SYNCB/Care Credit"
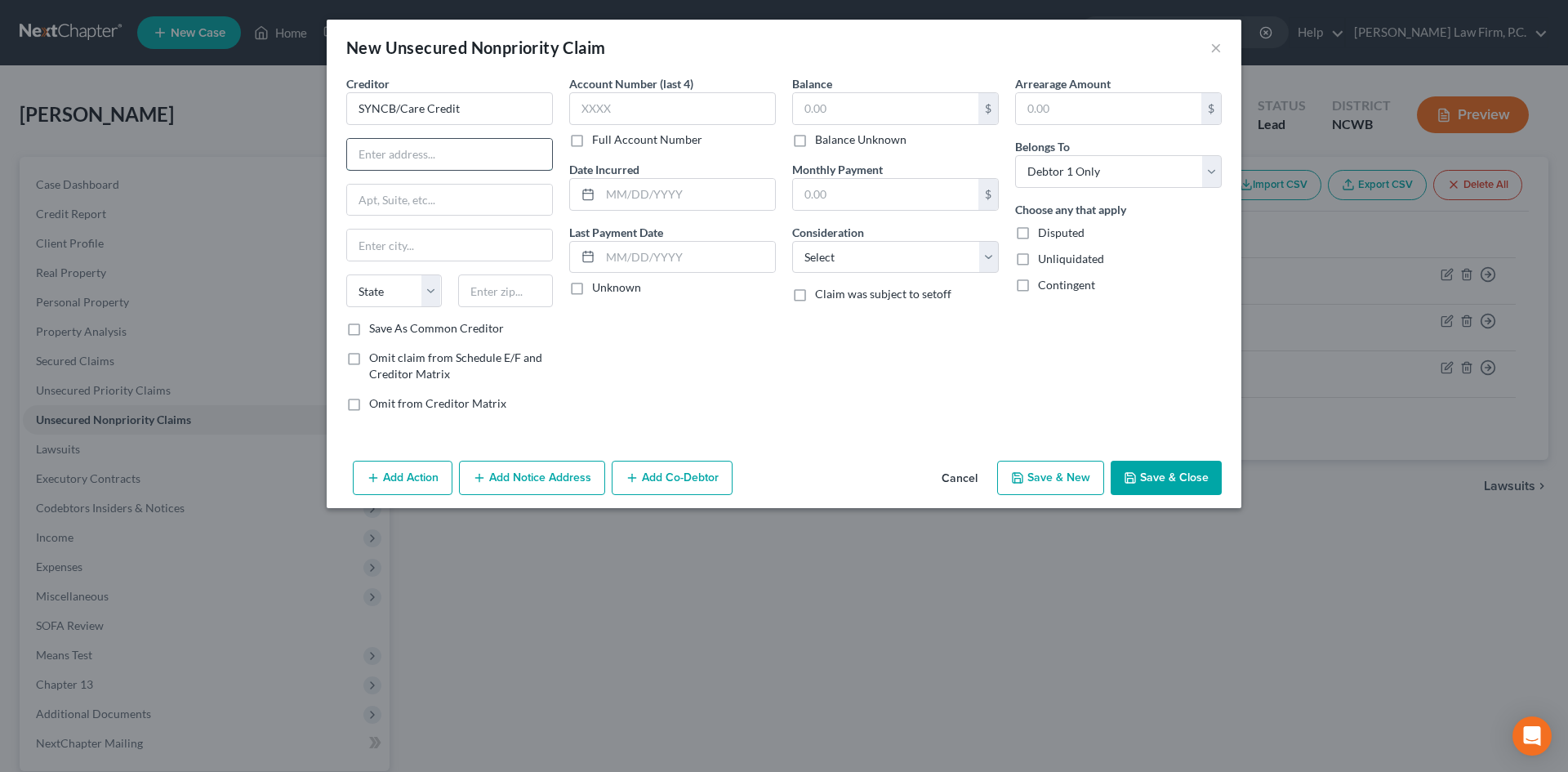
click at [402, 147] on input "text" at bounding box center [449, 155] width 205 height 31
type input "ATTN: Bankruptcy"
click at [376, 193] on input "text" at bounding box center [449, 200] width 205 height 31
type input "PO Box 71757"
type input "19176"
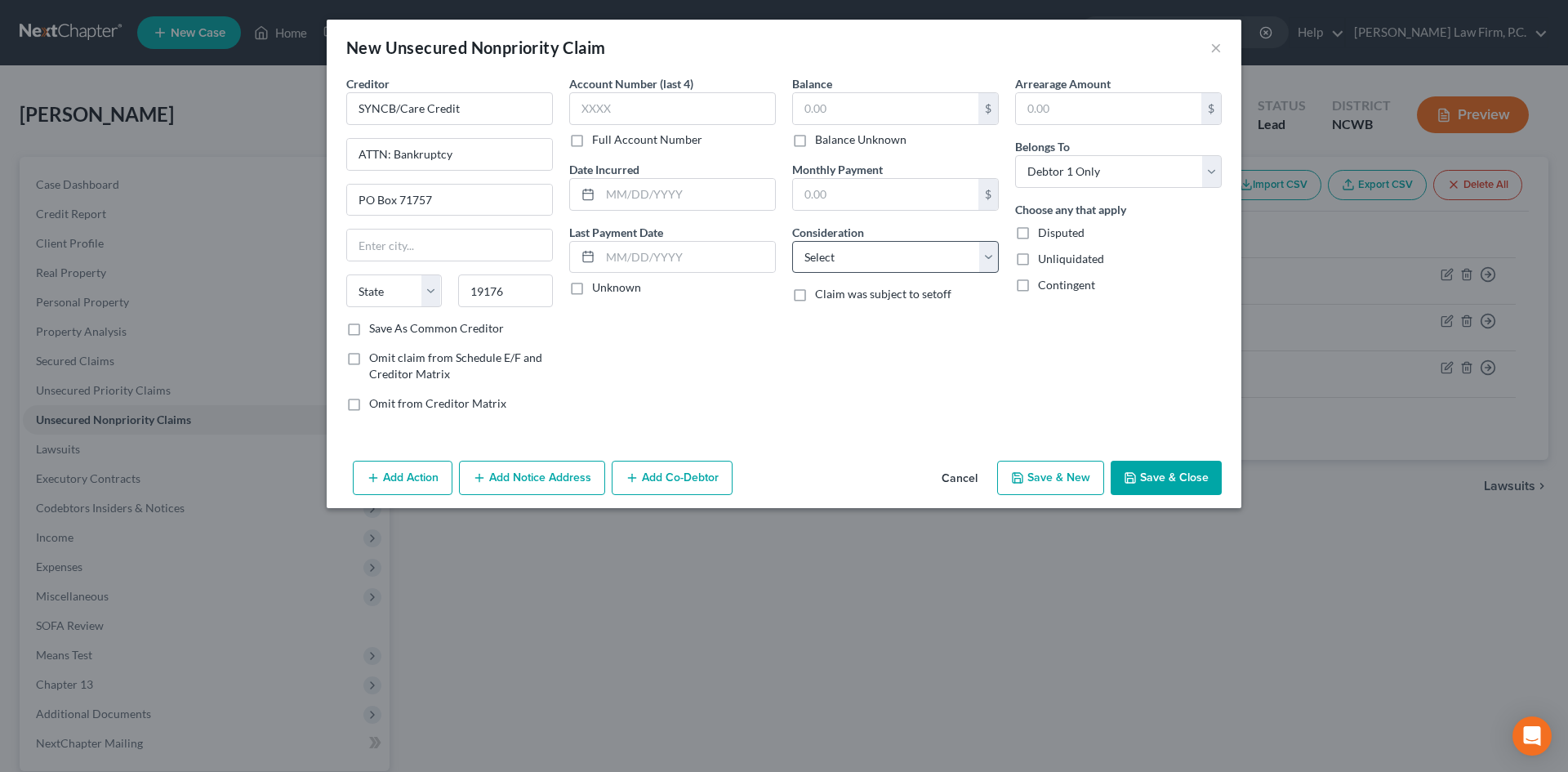
click at [848, 275] on div "Balance $ Balance Unknown Balance Undetermined $ Balance Unknown Monthly Paymen…" at bounding box center [895, 250] width 223 height 350
drag, startPoint x: 846, startPoint y: 259, endPoint x: 849, endPoint y: 271, distance: 12.4
click at [847, 262] on select "Select Cable / Satellite Services Collection Agency Credit Card Debt Debt Couns…" at bounding box center [895, 258] width 207 height 33
select select "2"
click at [793, 241] on select "Select Cable / Satellite Services Collection Agency Credit Card Debt Debt Couns…" at bounding box center [895, 258] width 207 height 33
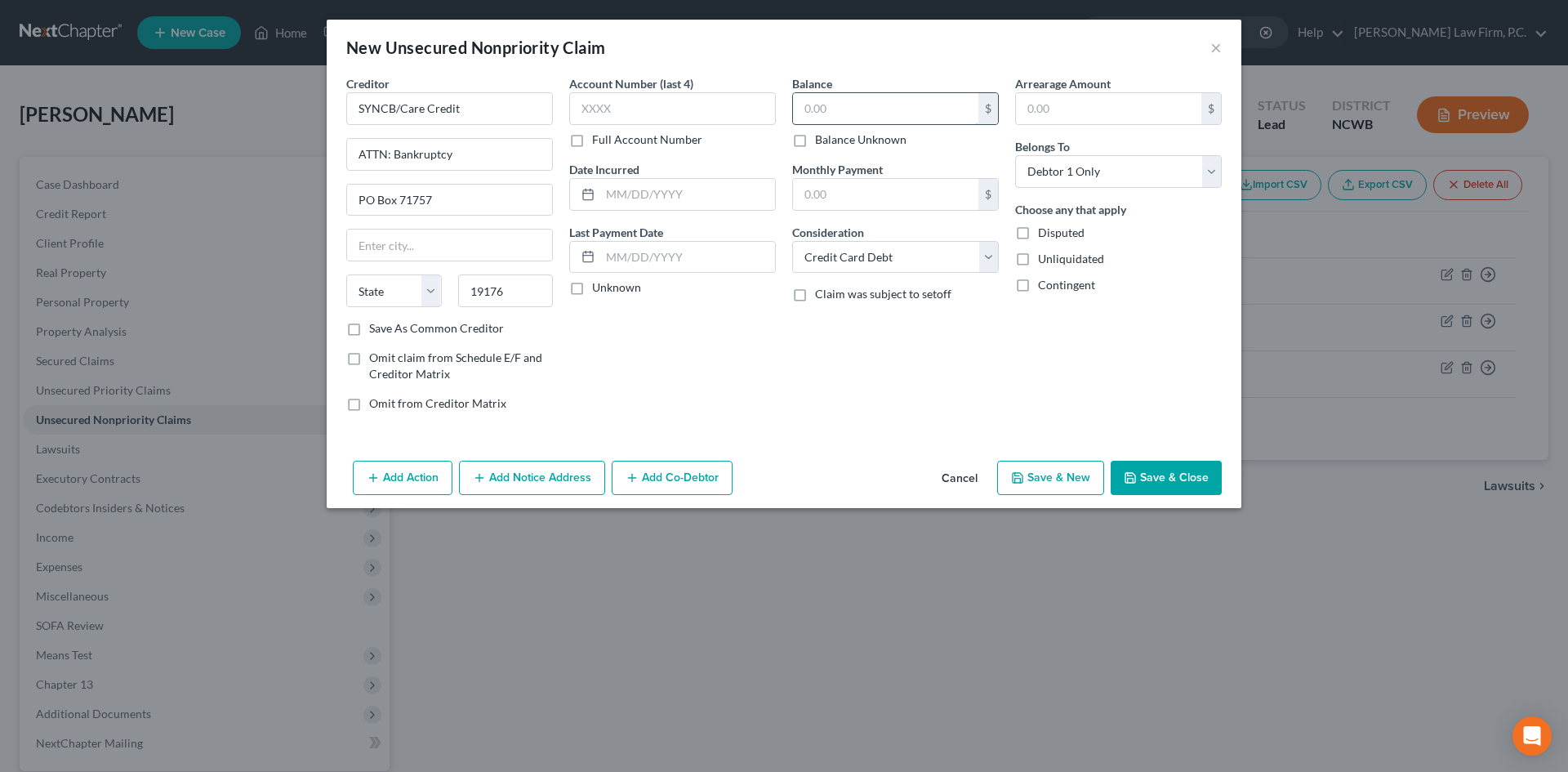
click at [835, 110] on input "text" at bounding box center [885, 109] width 185 height 31
type input "1,952"
click at [618, 263] on input "text" at bounding box center [688, 258] width 175 height 31
type input "[DATE]"
click at [709, 112] on input "text" at bounding box center [672, 109] width 207 height 33
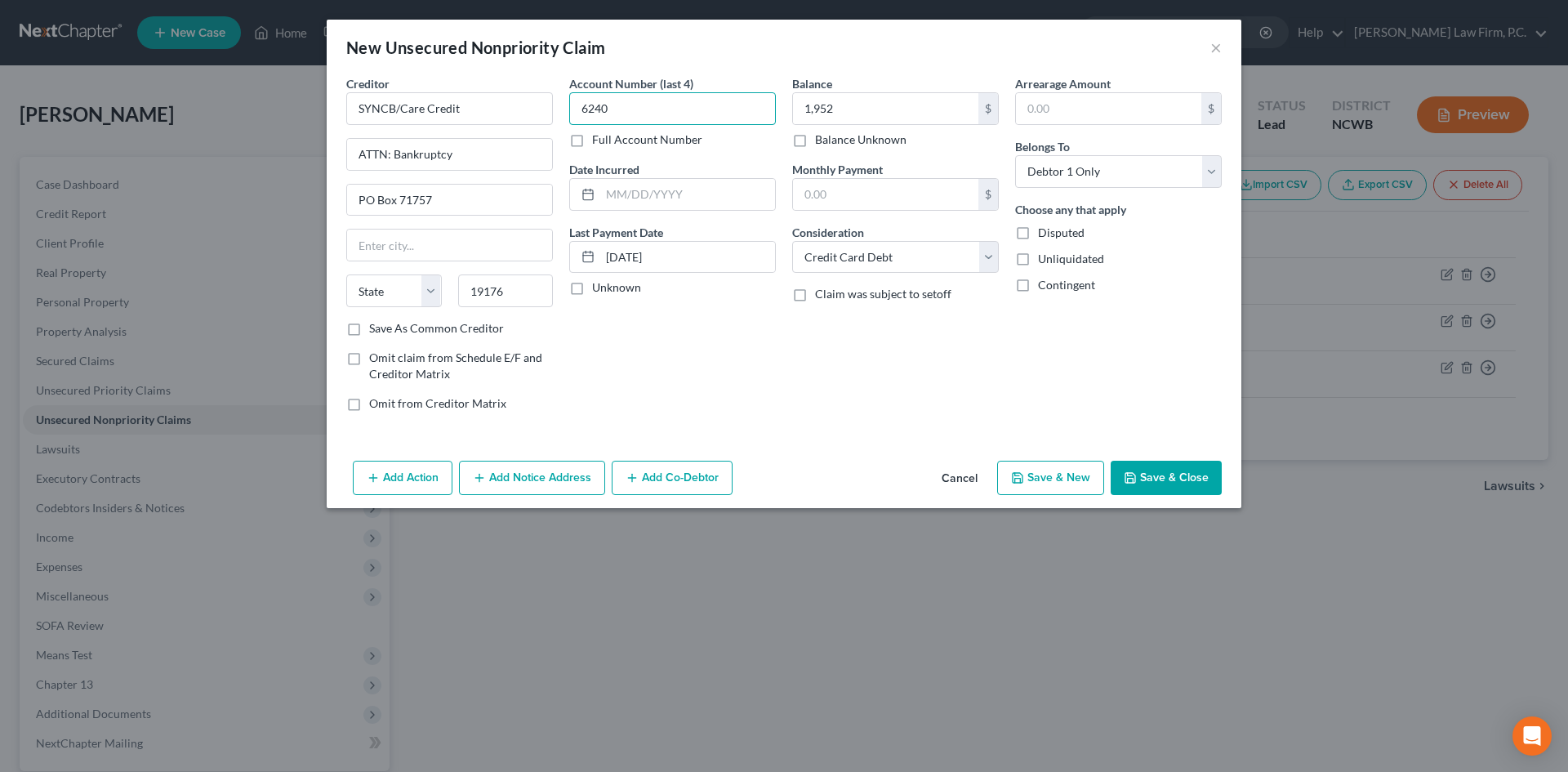
type input "6240"
click at [1059, 464] on button "Save & New" at bounding box center [1050, 478] width 107 height 35
select select "0"
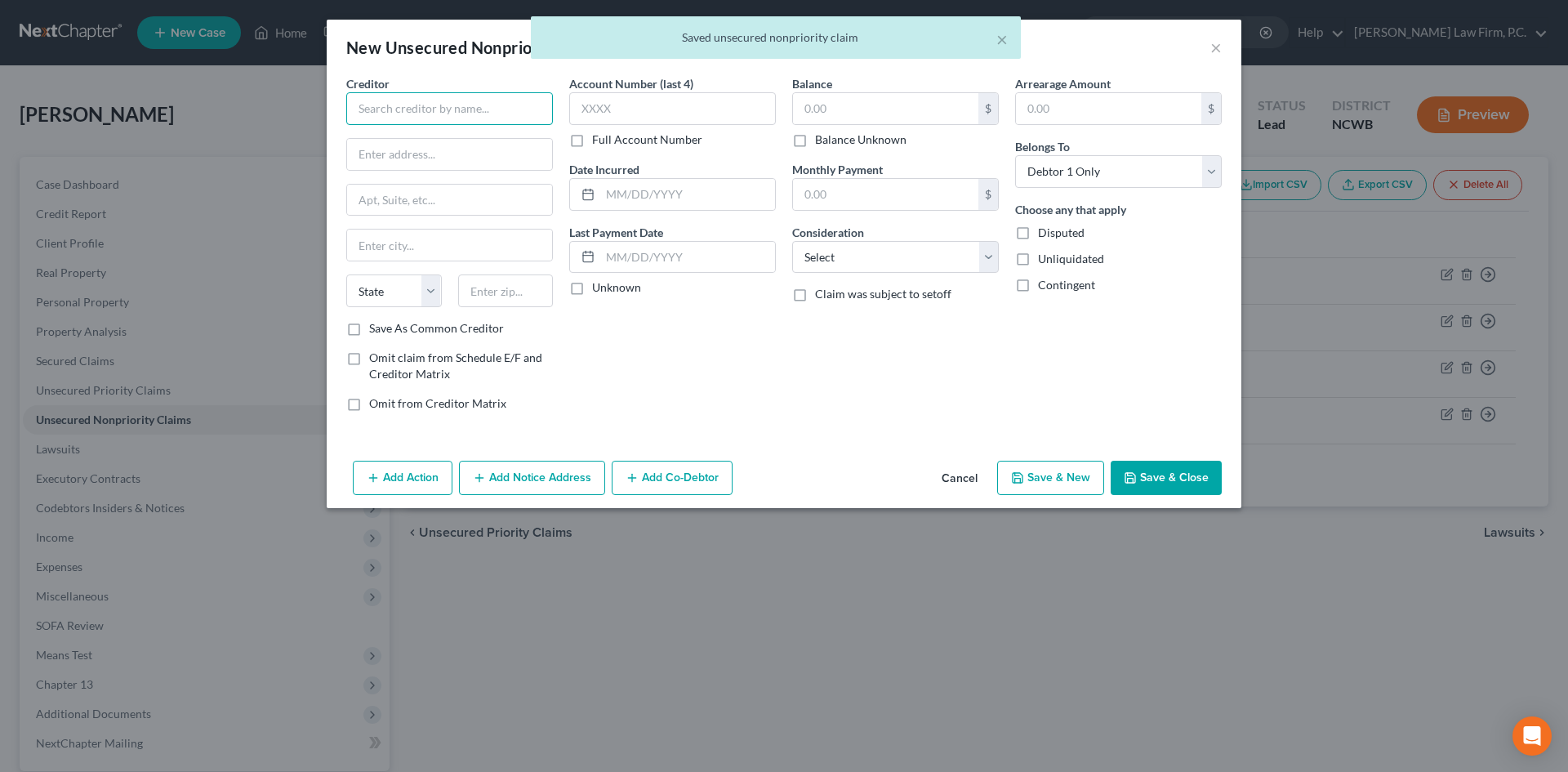
click at [427, 111] on input "text" at bounding box center [449, 109] width 207 height 33
type input "p"
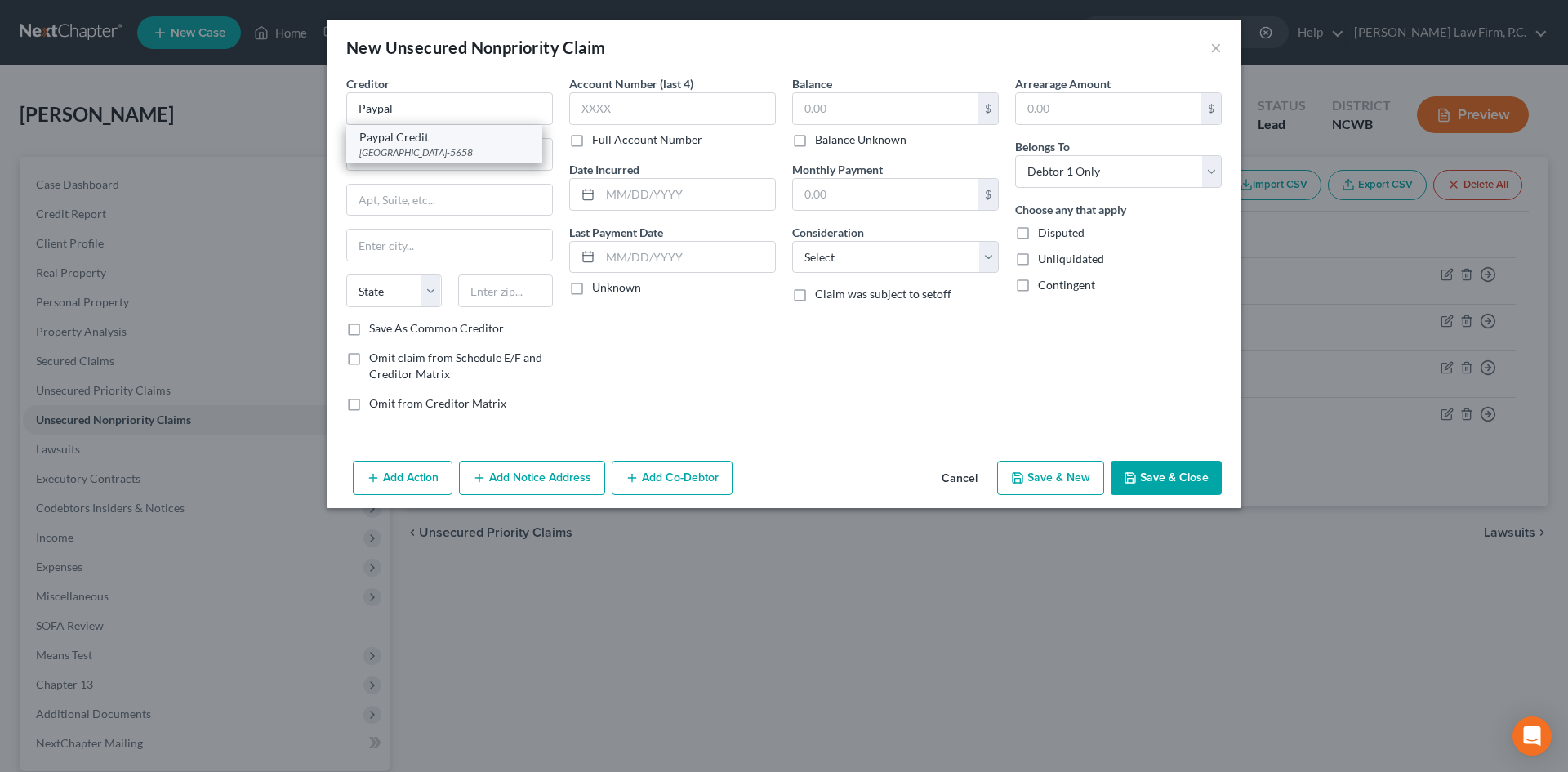
click at [429, 138] on div "Paypal Credit" at bounding box center [444, 137] width 170 height 16
type input "Paypal Credit"
type input "PO Box 105658"
type input "[GEOGRAPHIC_DATA]"
select select "10"
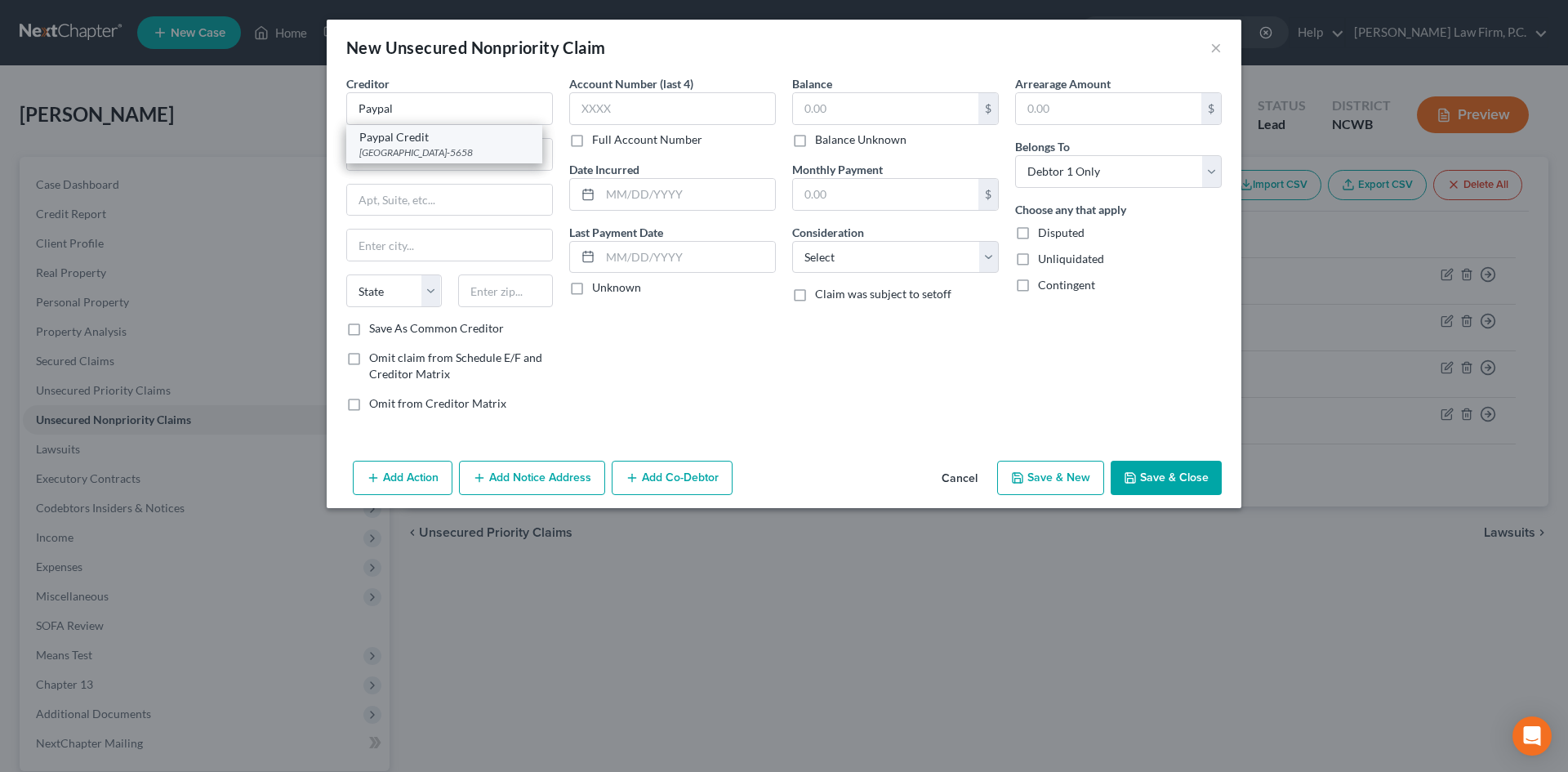
type input "30348-5658"
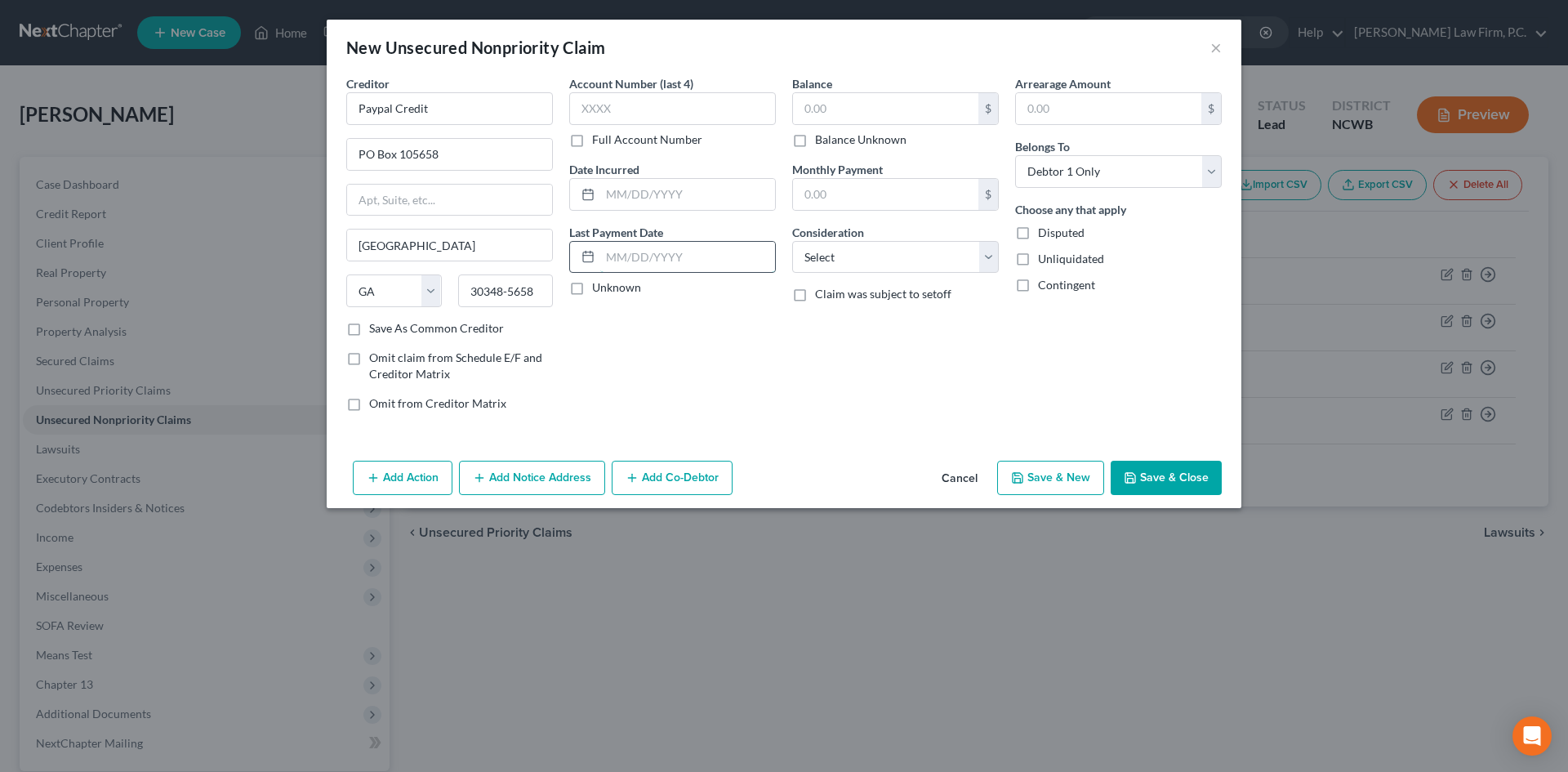
click at [634, 249] on input "text" at bounding box center [688, 258] width 175 height 31
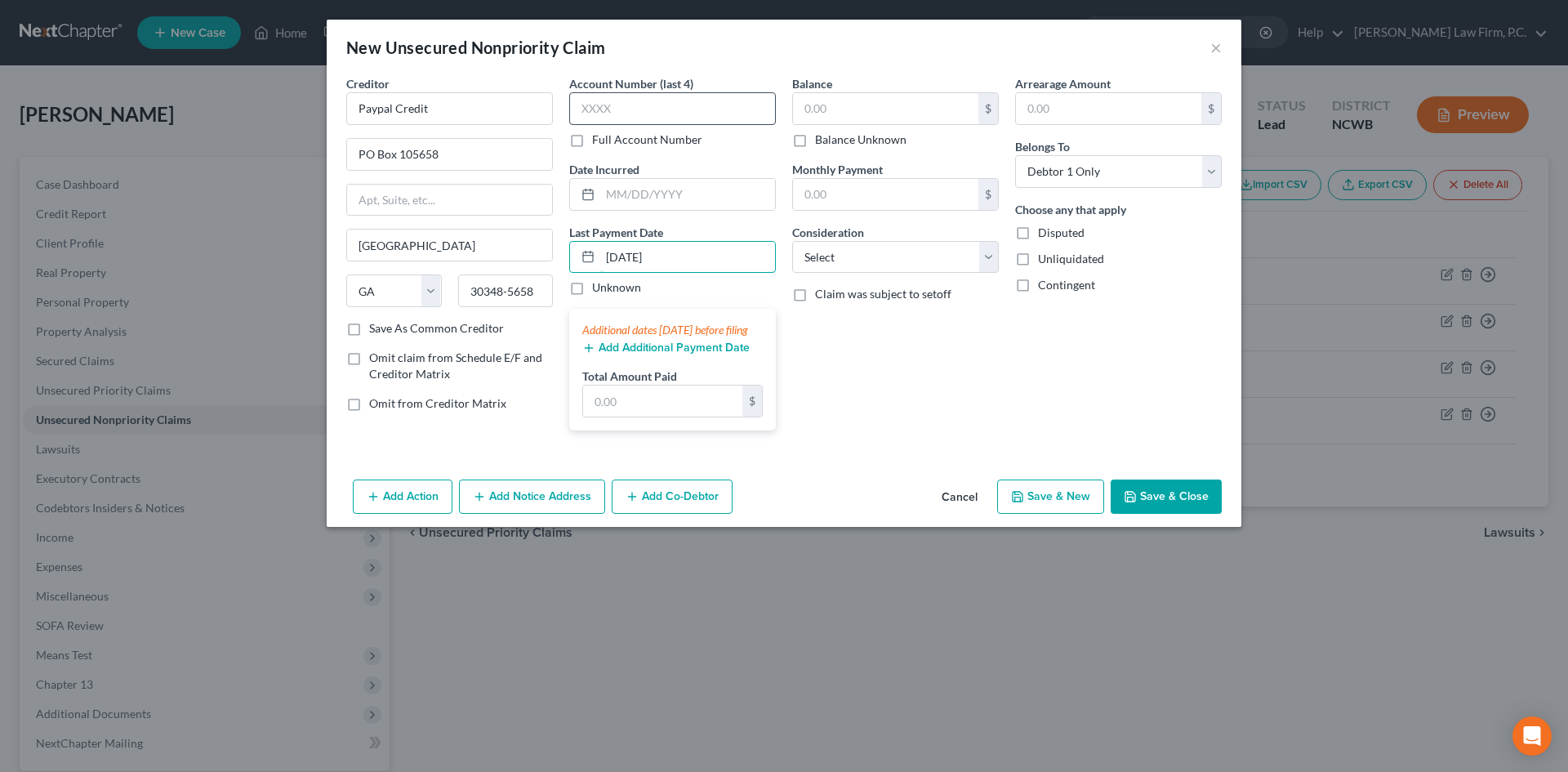
type input "[DATE]"
click at [648, 108] on input "text" at bounding box center [672, 109] width 207 height 33
type input "7237"
click at [908, 101] on input "text" at bounding box center [885, 109] width 185 height 31
type input "10,325"
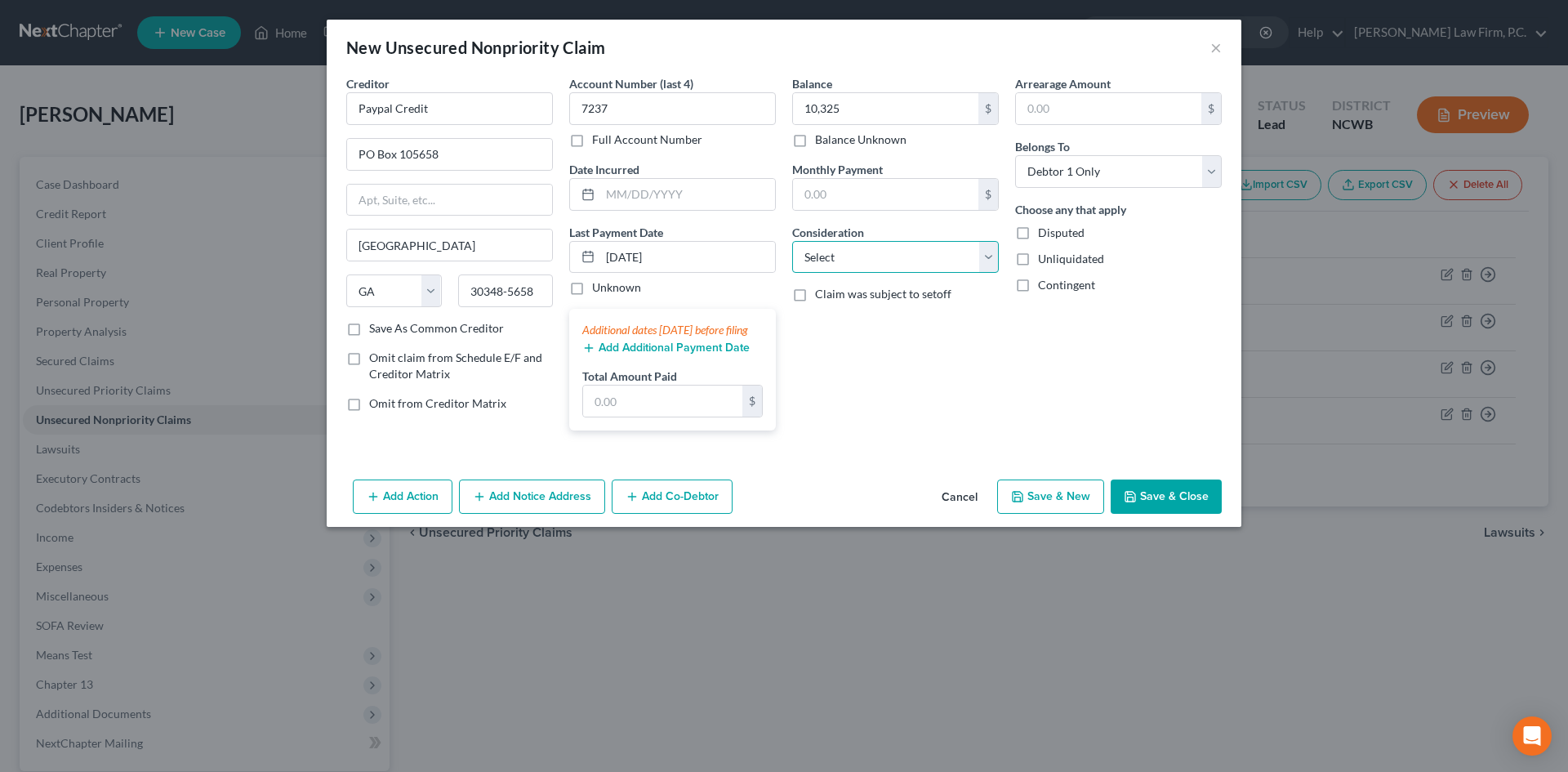
click at [847, 246] on select "Select Cable / Satellite Services Collection Agency Credit Card Debt Debt Couns…" at bounding box center [895, 258] width 207 height 33
select select "2"
click at [793, 241] on select "Select Cable / Satellite Services Collection Agency Credit Card Debt Debt Couns…" at bounding box center [895, 258] width 207 height 33
click at [519, 514] on button "Add Notice Address" at bounding box center [532, 497] width 146 height 35
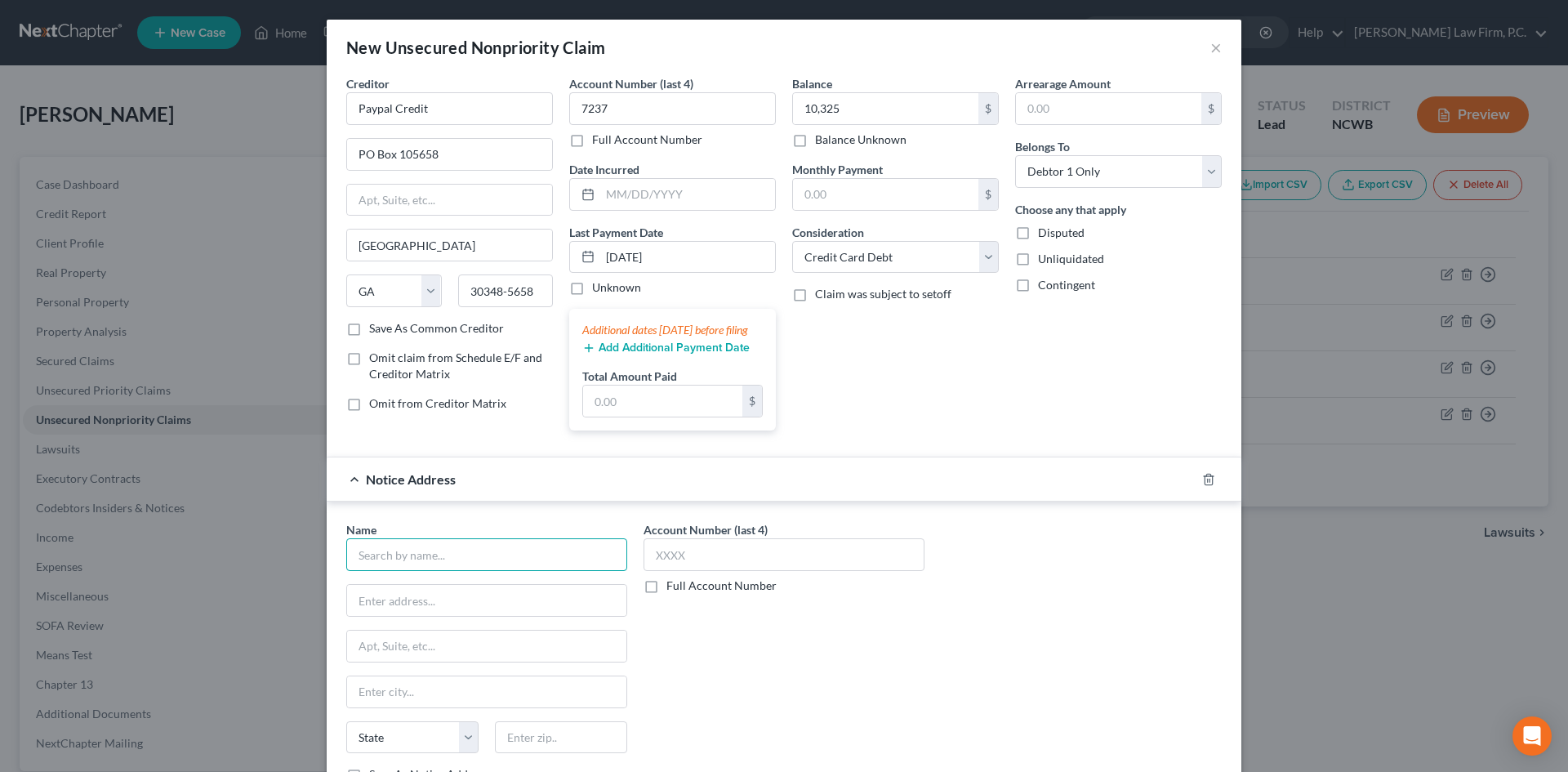
click at [390, 566] on input "text" at bounding box center [486, 555] width 281 height 33
type input "SYNCB/Care Credit"
drag, startPoint x: 447, startPoint y: 615, endPoint x: 523, endPoint y: 618, distance: 76.1
click at [523, 616] on input "ATTN: BankruptcyPO Box 71727" at bounding box center [486, 601] width 280 height 31
type input "ATTN: Bankruptcy"
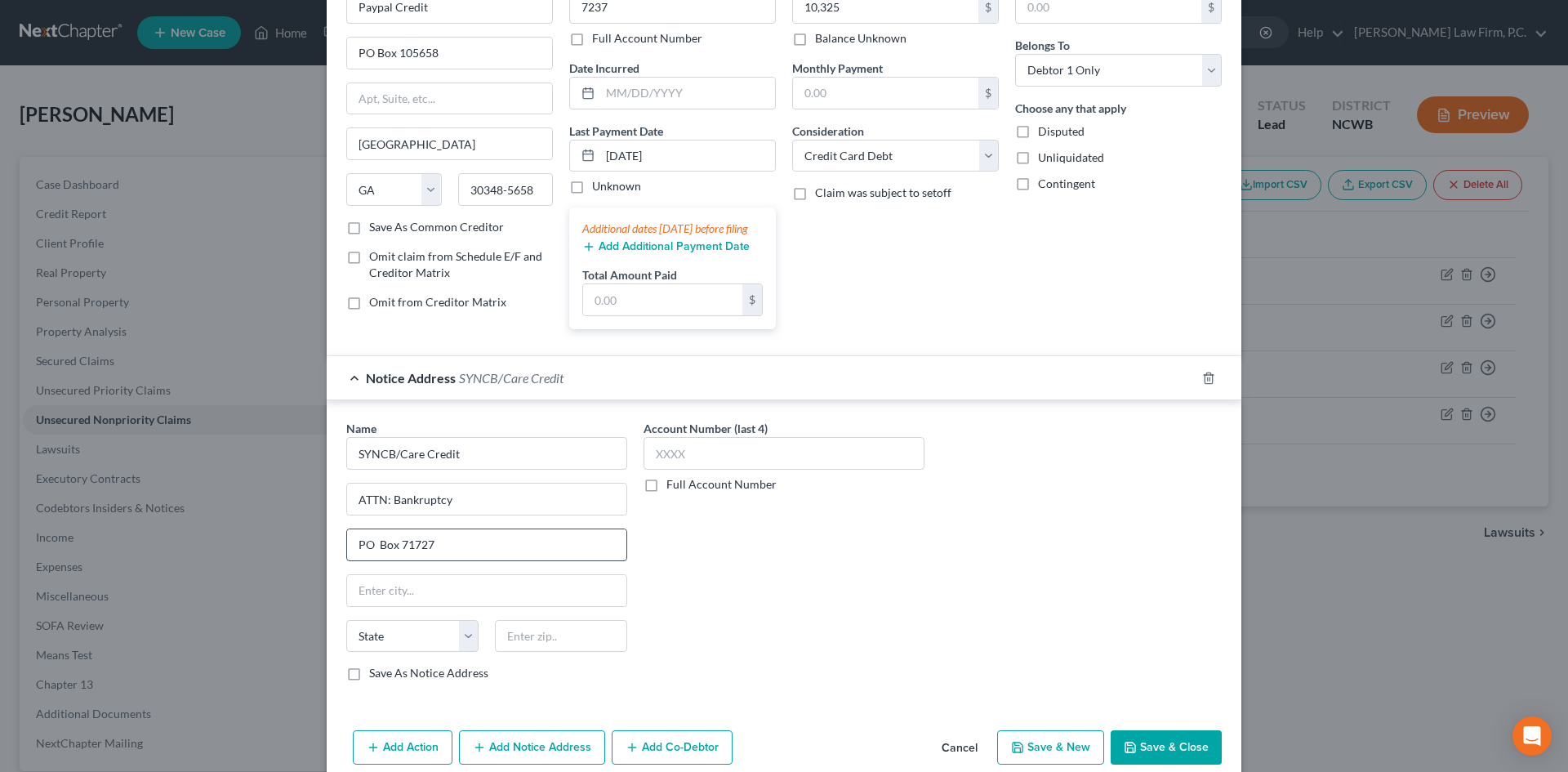
scroll to position [143, 0]
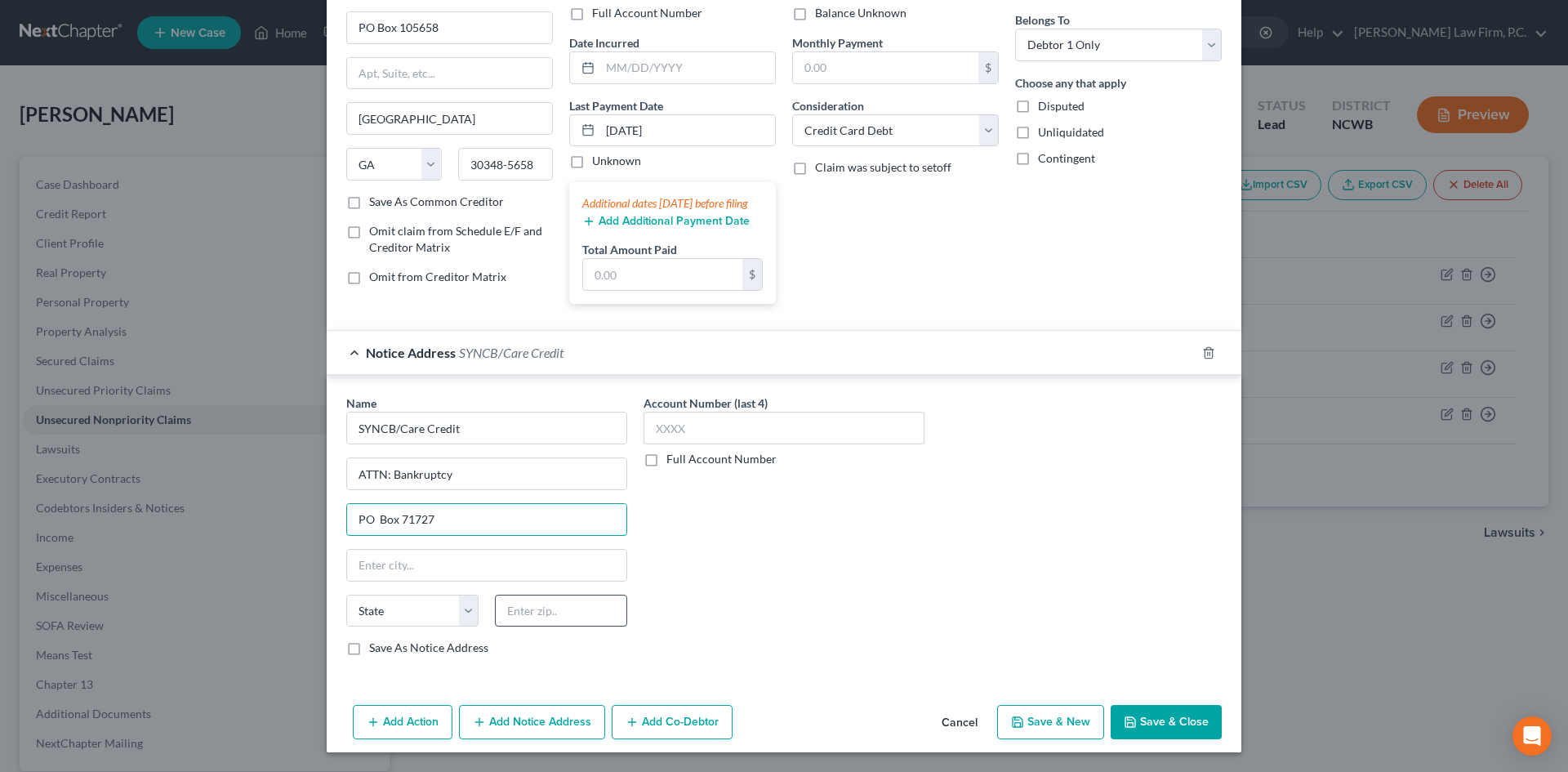
type input "PO Box 71727"
click at [515, 610] on input "text" at bounding box center [561, 611] width 133 height 33
type input "19176"
click at [369, 641] on label "Save As Notice Address" at bounding box center [429, 648] width 119 height 16
click at [376, 641] on input "Save As Notice Address" at bounding box center [380, 645] width 11 height 11
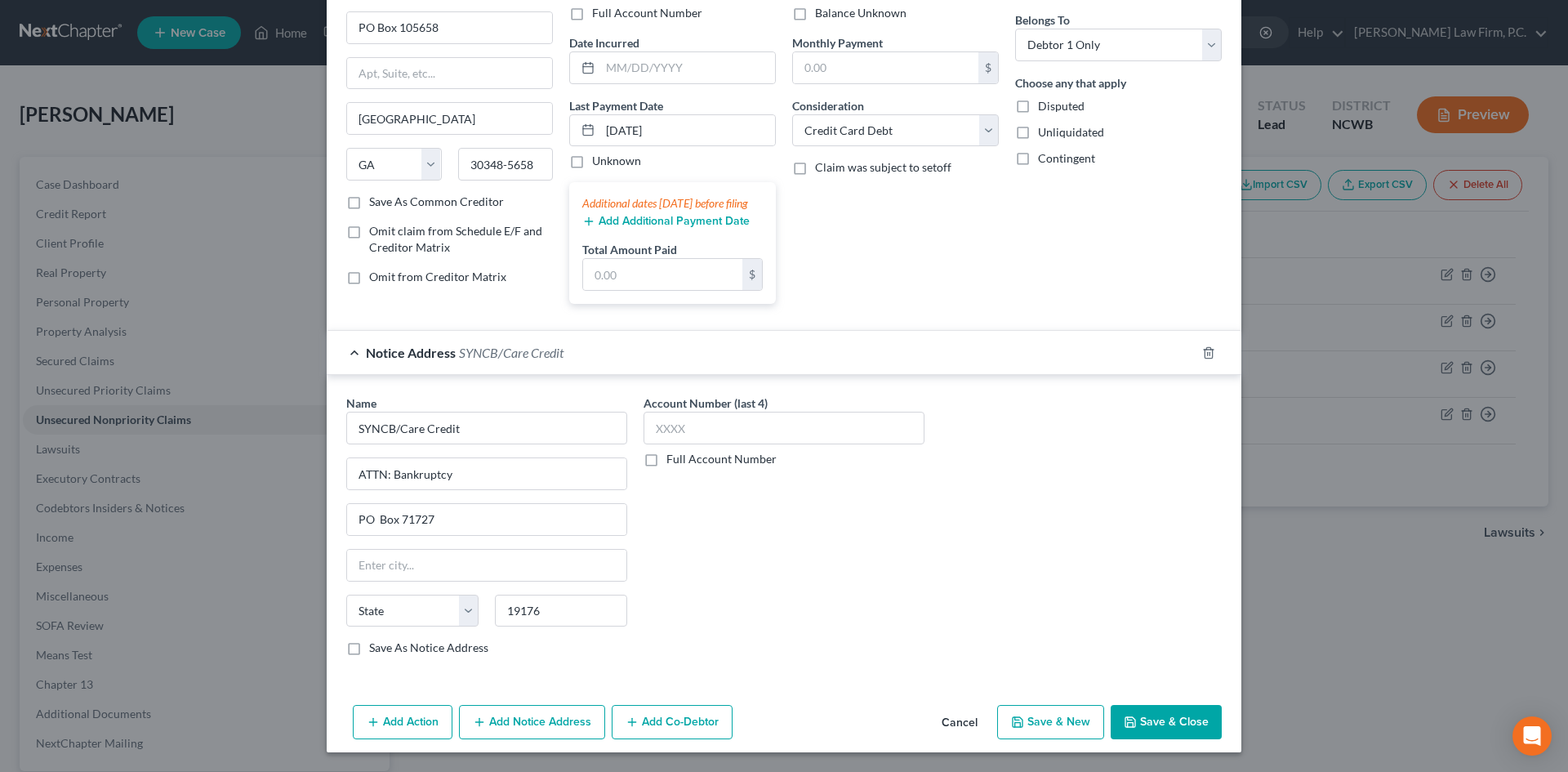
checkbox input "true"
click at [1058, 722] on button "Save & New" at bounding box center [1050, 723] width 107 height 35
select select "0"
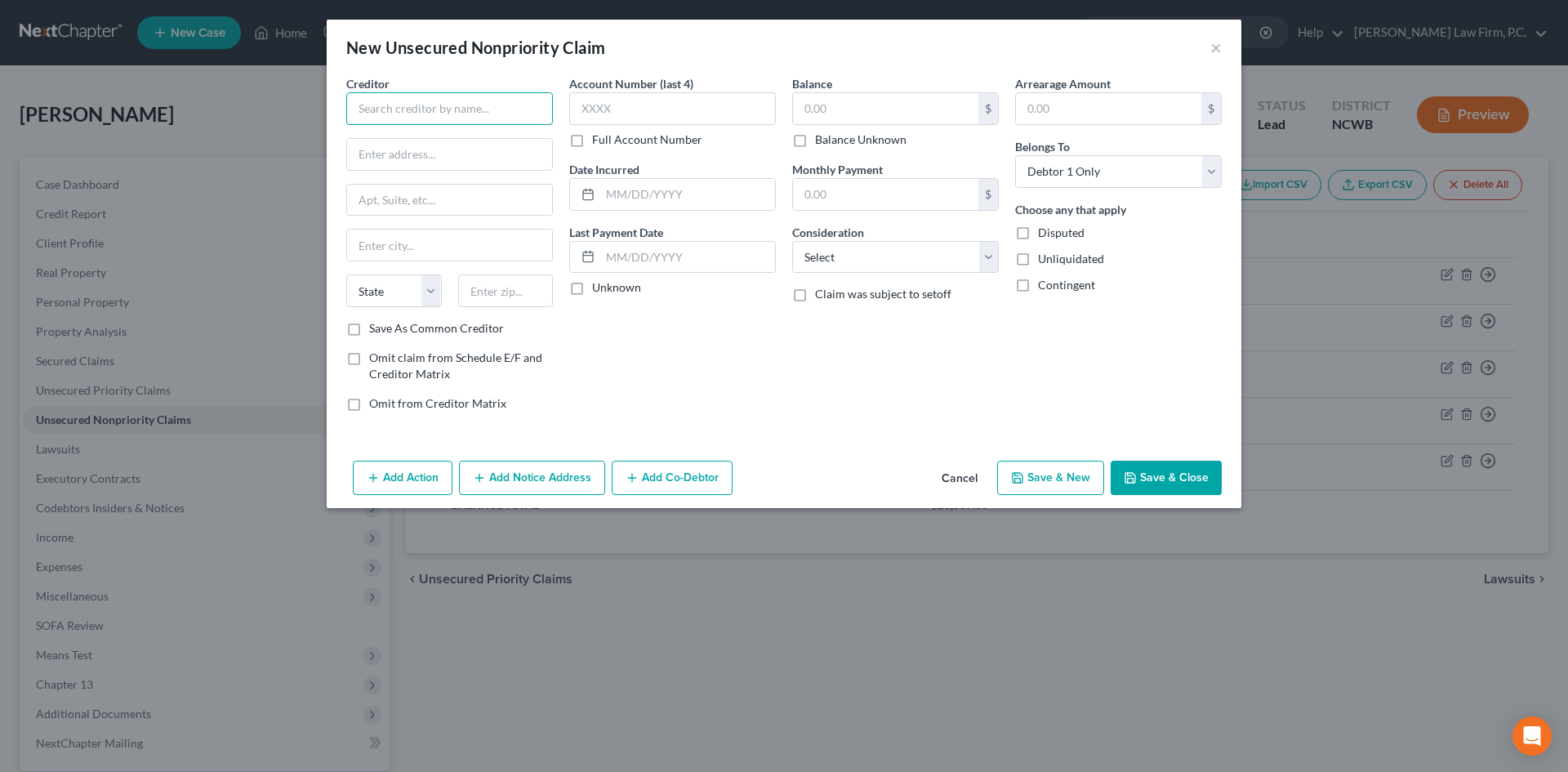
click at [428, 123] on input "text" at bounding box center [449, 109] width 207 height 33
drag, startPoint x: 427, startPoint y: 103, endPoint x: 352, endPoint y: 95, distance: 75.4
click at [352, 95] on input "Verizon" at bounding box center [449, 109] width 207 height 33
type input "SYNCB/Verizon"
type input "ATTN: Bankruptcy"
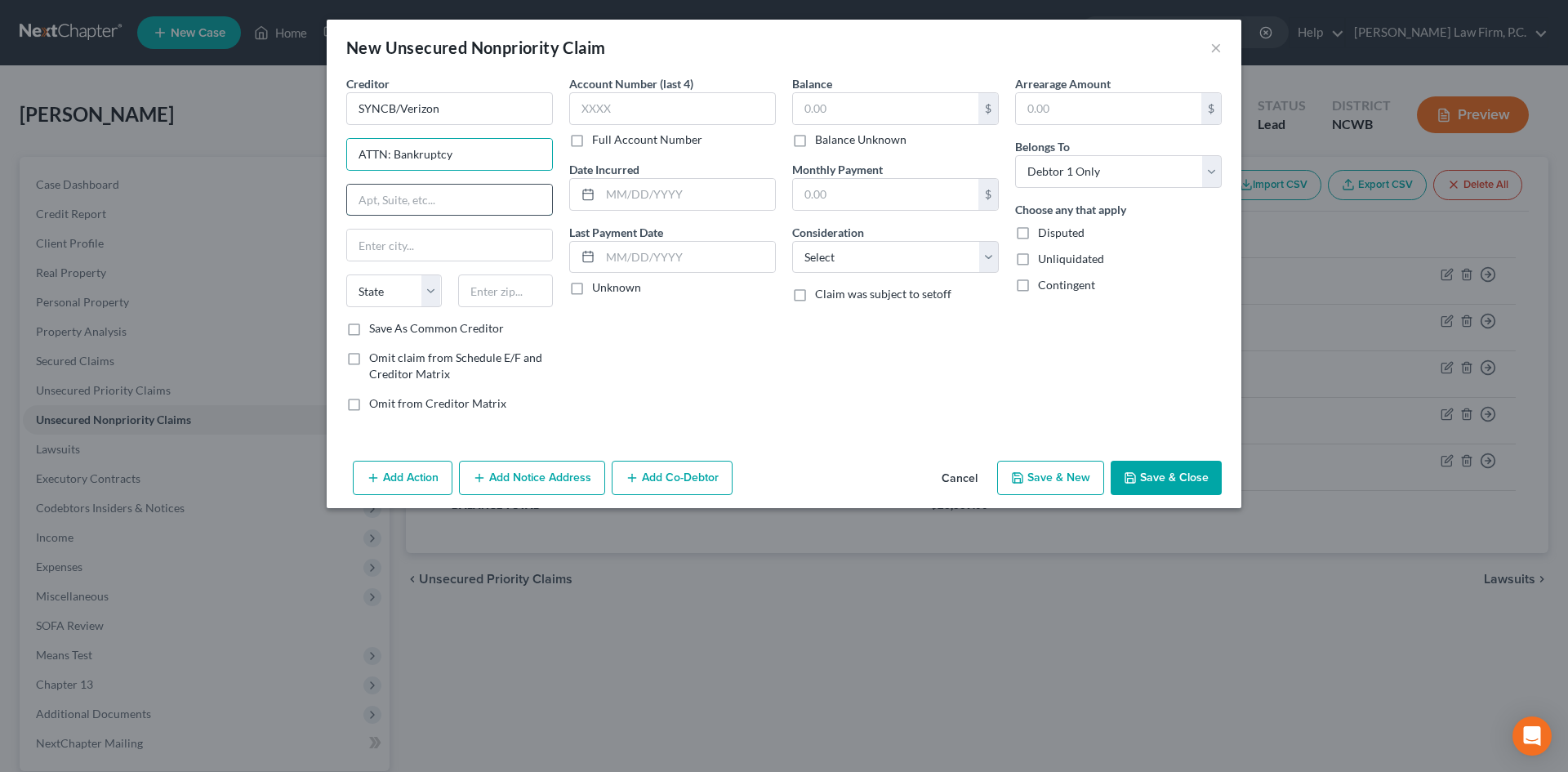
click at [471, 201] on input "text" at bounding box center [449, 200] width 205 height 31
type input "PO Box 71737"
type input "19176"
click at [634, 246] on input "text" at bounding box center [688, 258] width 175 height 31
type input "[DATE]"
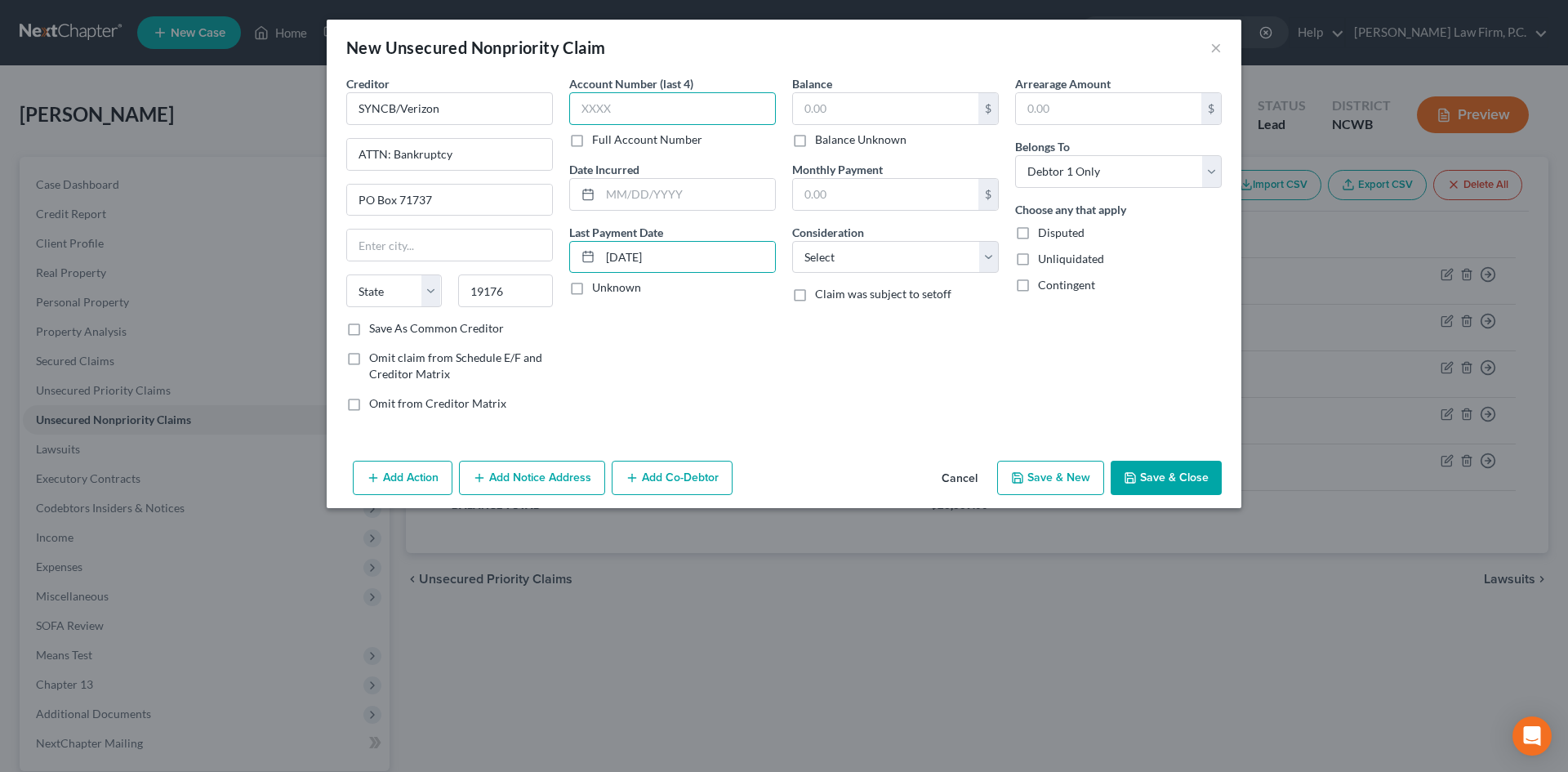
click at [646, 113] on input "text" at bounding box center [672, 109] width 207 height 33
type input "3423"
click at [848, 101] on input "text" at bounding box center [885, 109] width 185 height 31
type input "1,084"
click at [863, 272] on select "Select Cable / Satellite Services Collection Agency Credit Card Debt Debt Couns…" at bounding box center [895, 258] width 207 height 33
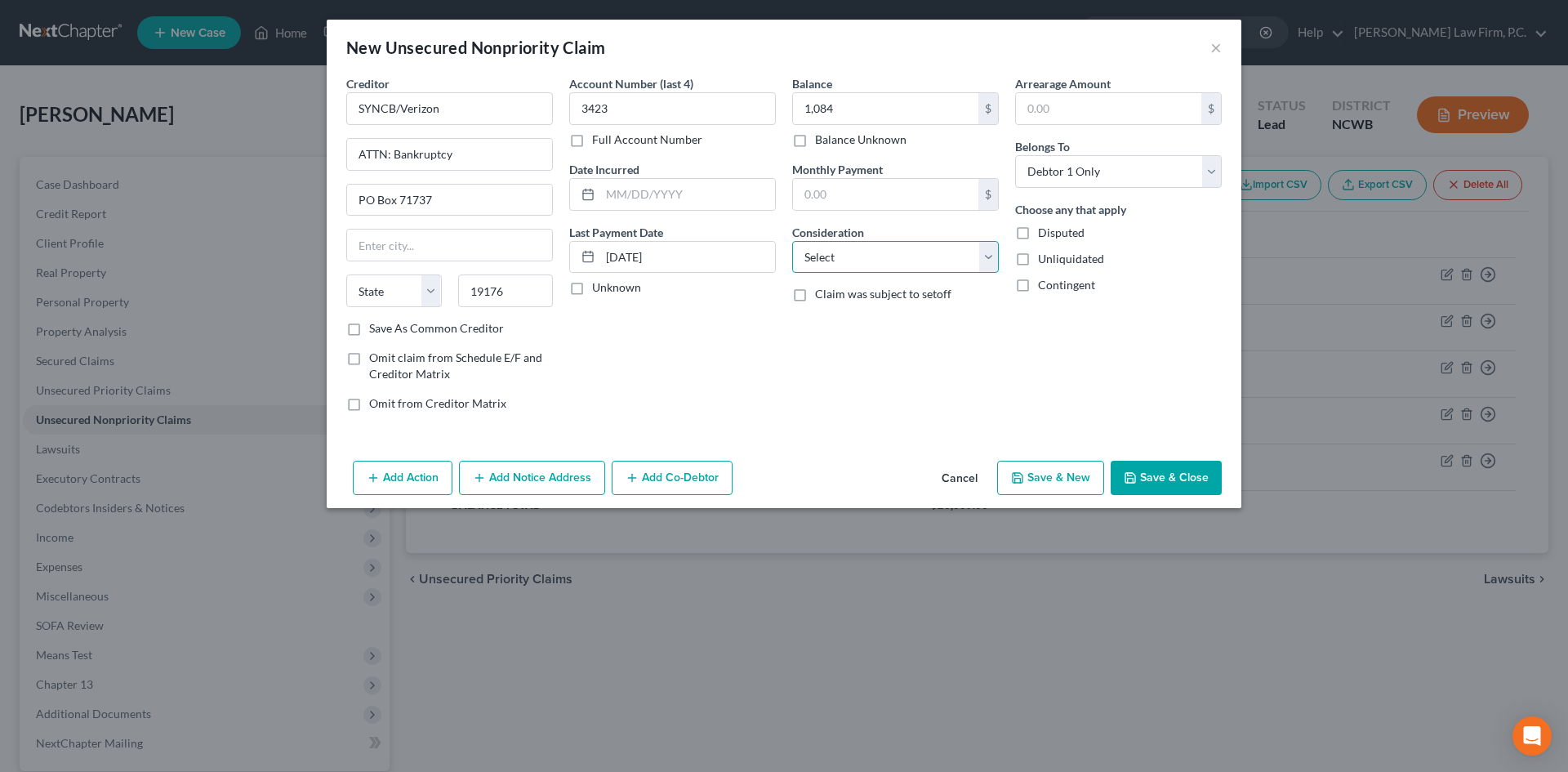
select select "2"
click at [793, 241] on select "Select Cable / Satellite Services Collection Agency Credit Card Debt Debt Couns…" at bounding box center [895, 258] width 207 height 33
click at [1053, 477] on button "Save & New" at bounding box center [1050, 478] width 107 height 35
select select "0"
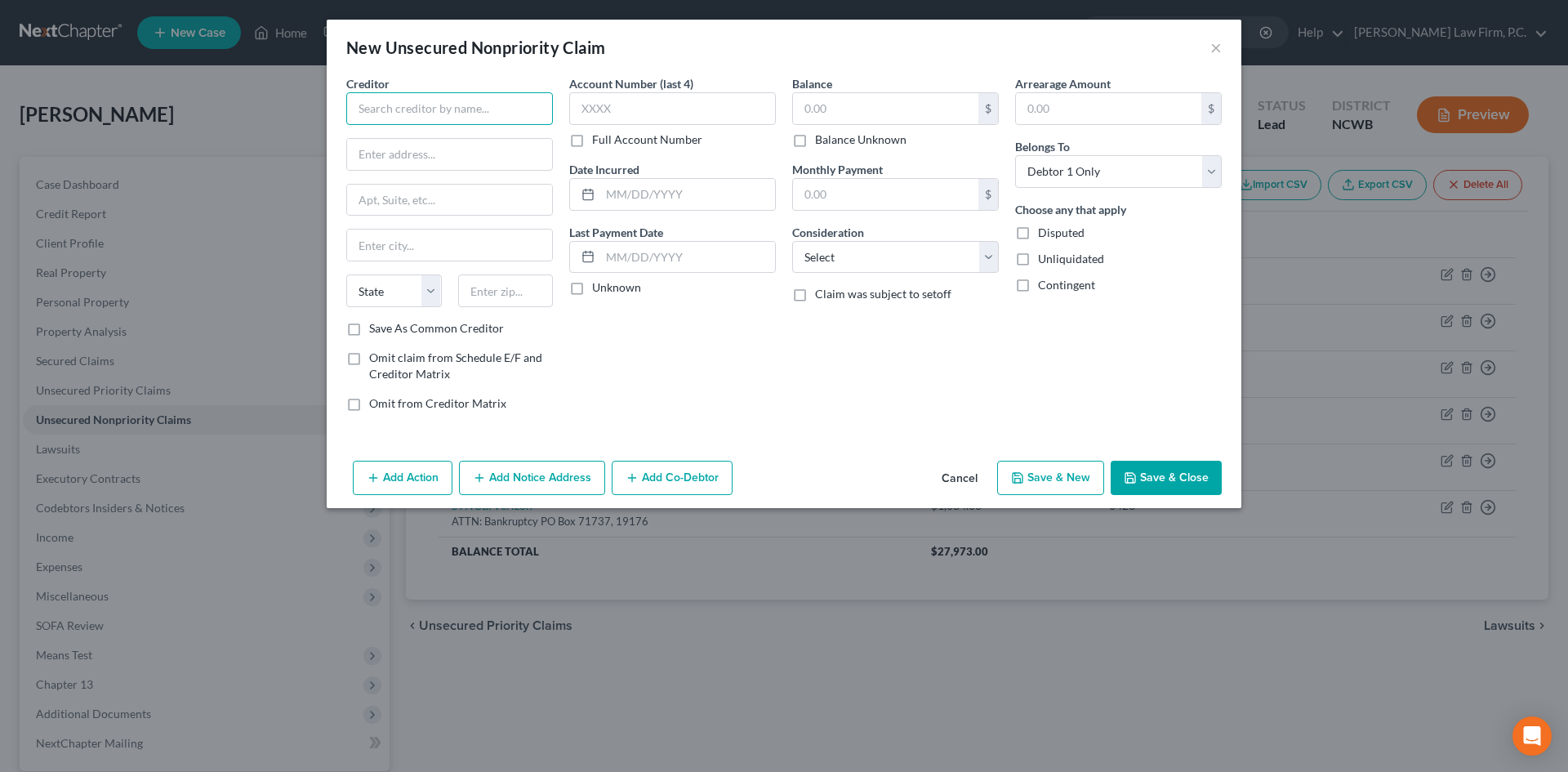
click at [448, 99] on input "text" at bounding box center [449, 109] width 207 height 33
click at [516, 108] on input "Capital One Bank" at bounding box center [449, 109] width 207 height 33
drag, startPoint x: 444, startPoint y: 110, endPoint x: 550, endPoint y: 112, distance: 106.0
click at [550, 112] on input "Capital One Bank" at bounding box center [449, 109] width 207 height 33
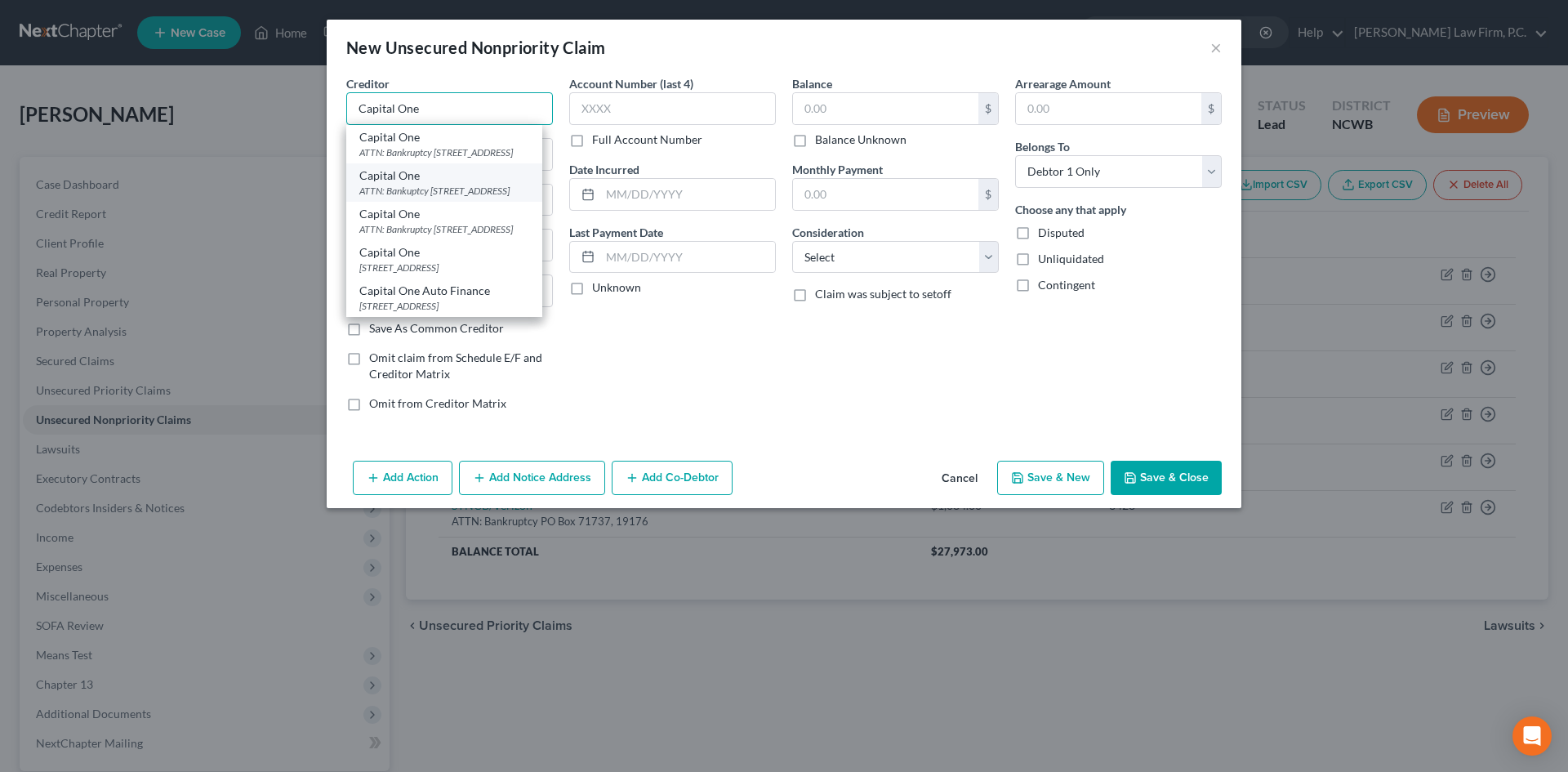
scroll to position [0, 0]
type input "Capital One"
click at [459, 150] on div "ATTN: Bankruptcy [STREET_ADDRESS]" at bounding box center [444, 152] width 170 height 13
type input "ATTN: Bankruptcy"
type input "PO Box 31293"
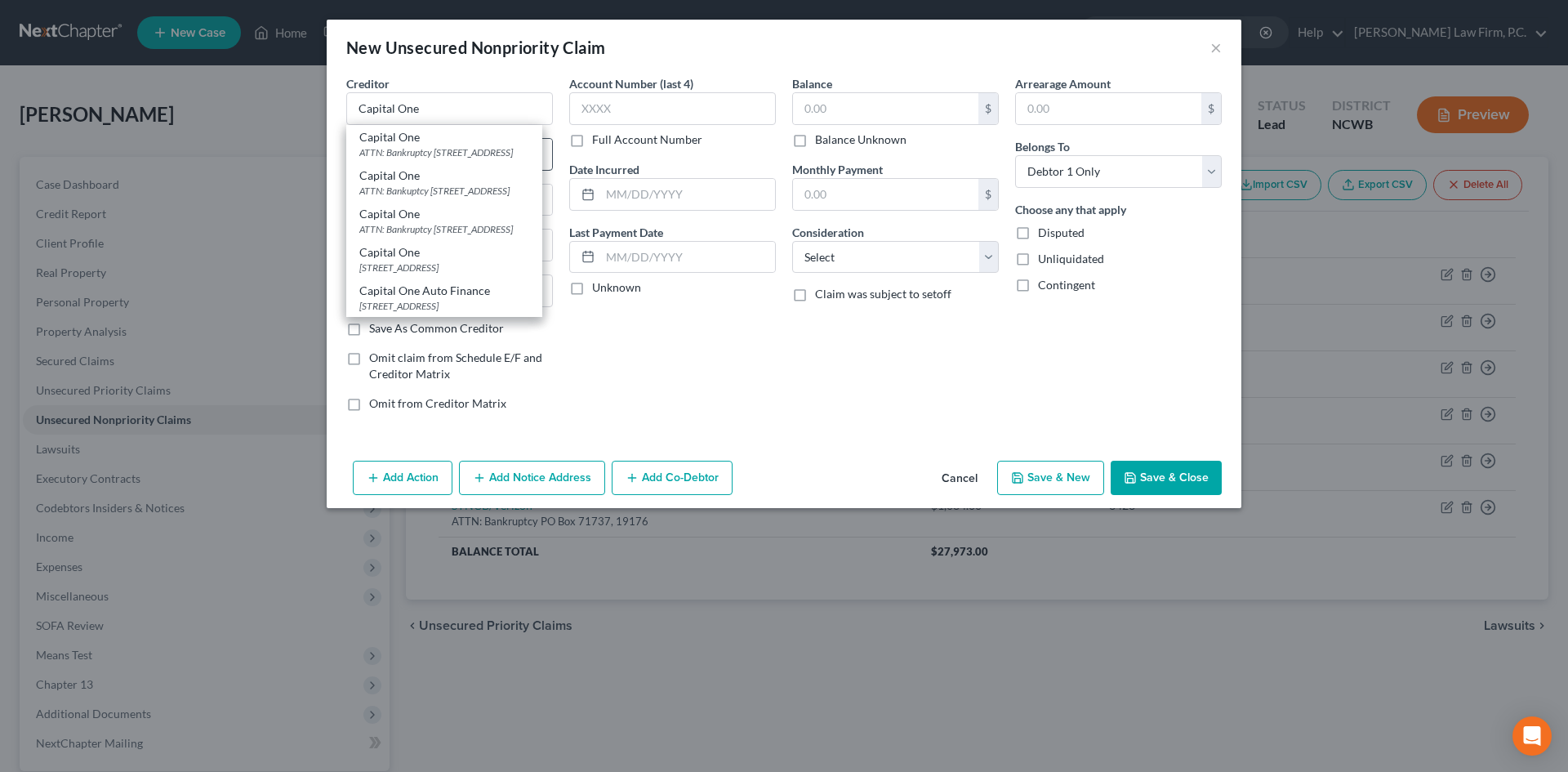
type input "[GEOGRAPHIC_DATA]"
select select "46"
type input "84131"
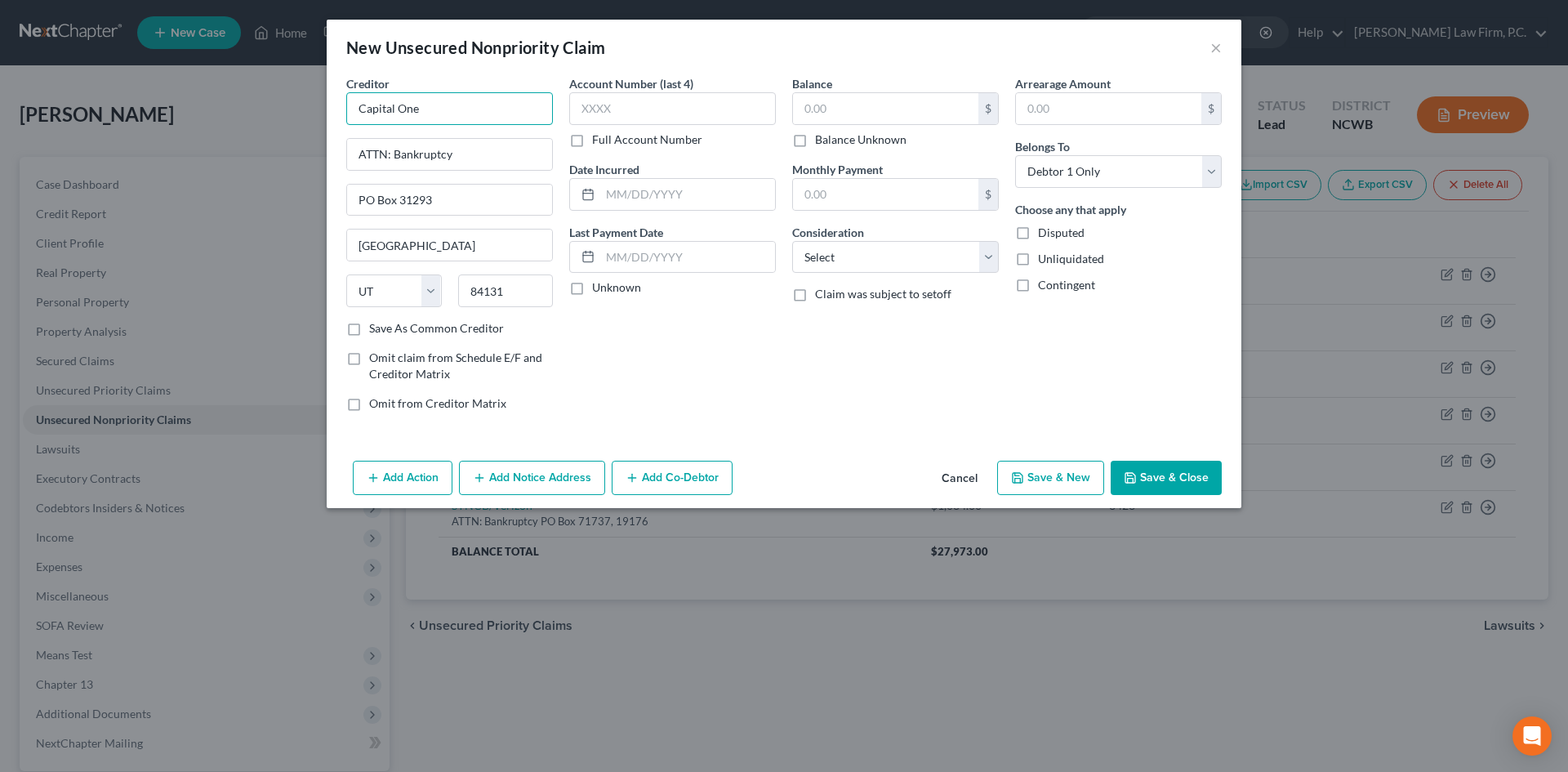
click at [475, 110] on input "Capital One" at bounding box center [449, 109] width 207 height 33
type input "Capital One Bank USA, NA"
click at [596, 107] on input "text" at bounding box center [672, 109] width 207 height 33
type input "5131"
click at [870, 117] on input "text" at bounding box center [885, 109] width 185 height 31
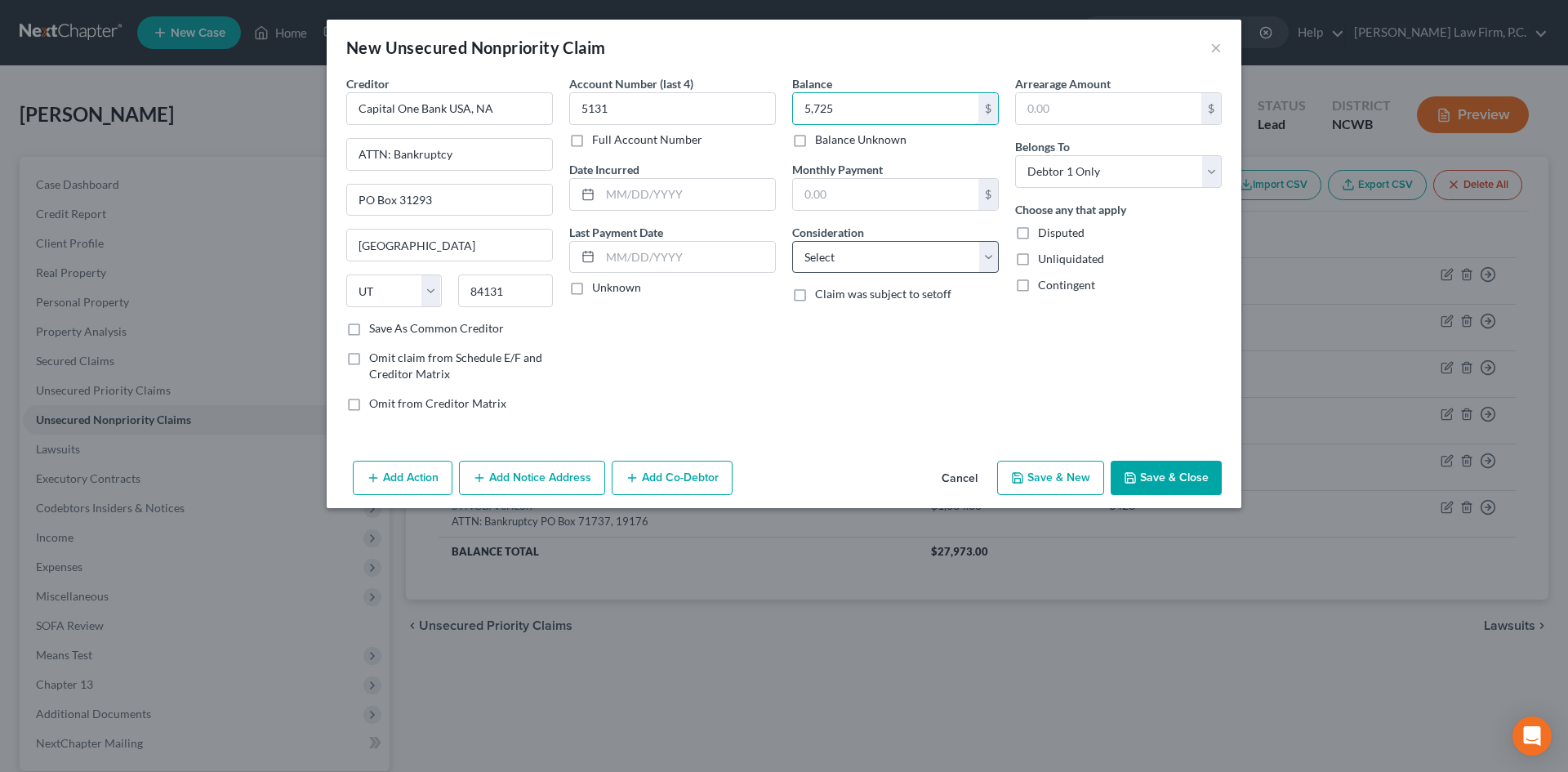
type input "5,725"
click at [839, 262] on select "Select Cable / Satellite Services Collection Agency Credit Card Debt Debt Couns…" at bounding box center [895, 258] width 207 height 33
select select "2"
click at [793, 241] on select "Select Cable / Satellite Services Collection Agency Credit Card Debt Debt Couns…" at bounding box center [895, 258] width 207 height 33
click at [613, 259] on input "text" at bounding box center [688, 258] width 175 height 31
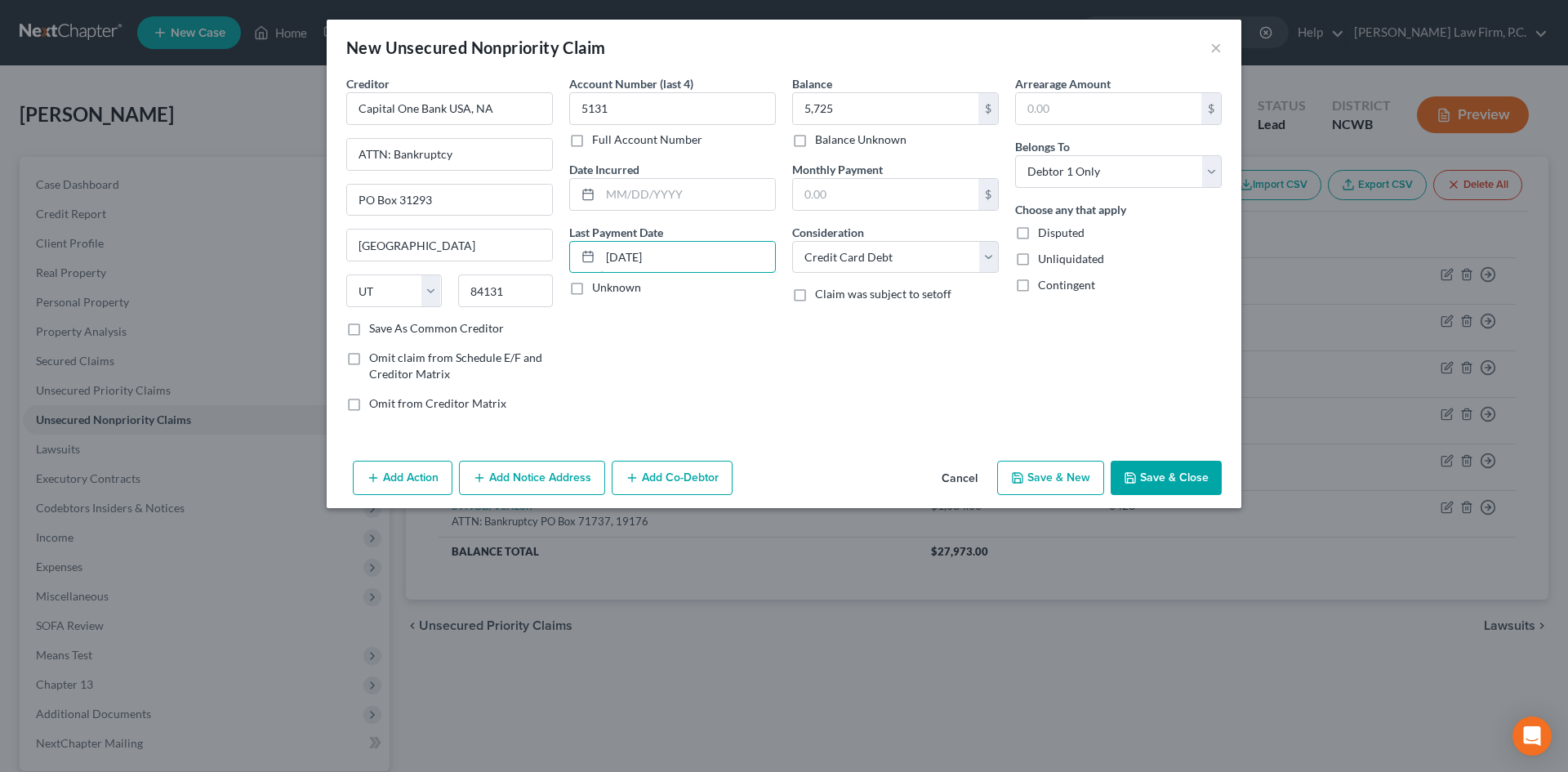
type input "[DATE]"
click at [1065, 471] on button "Save & New" at bounding box center [1050, 478] width 107 height 35
select select "0"
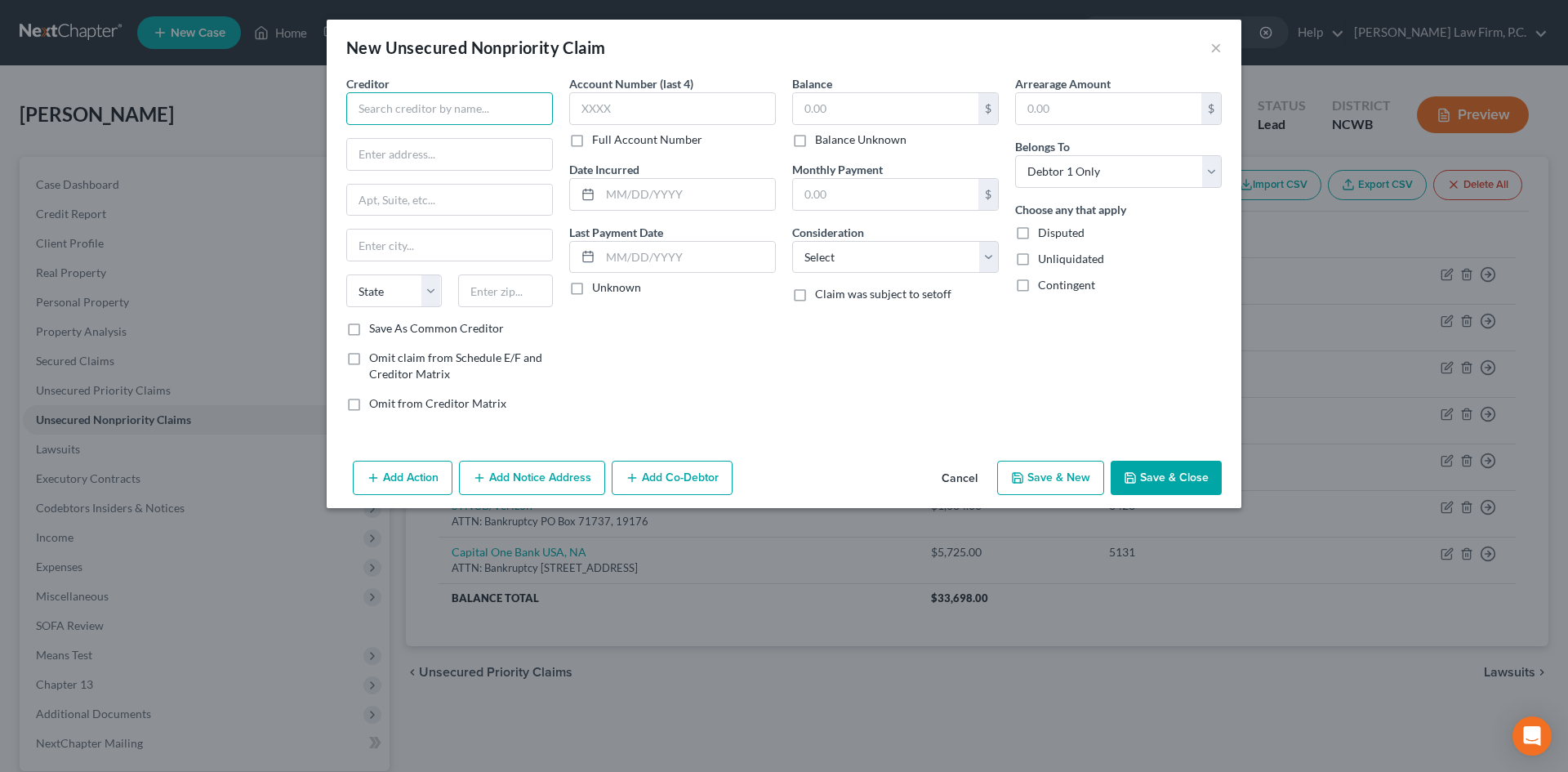
click at [418, 95] on input "text" at bounding box center [449, 109] width 207 height 33
click at [406, 180] on div "CitiCards CBNA" at bounding box center [444, 175] width 170 height 16
type input "CitiCards CBNA"
type input "ATTN: Bankruptcy"
type input "[STREET_ADDRESS]"
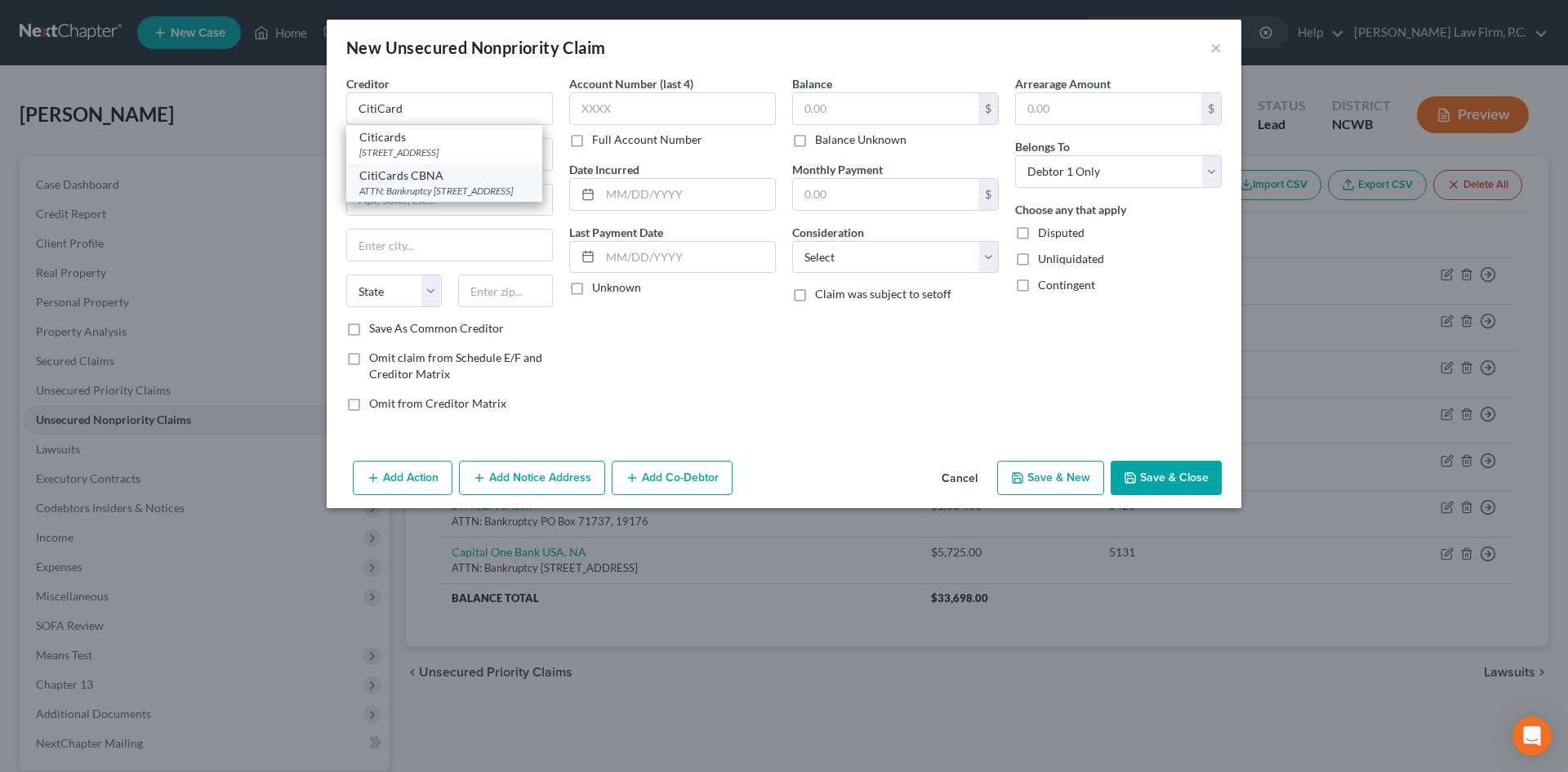
type input "[GEOGRAPHIC_DATA]"
select select "43"
type input "57108"
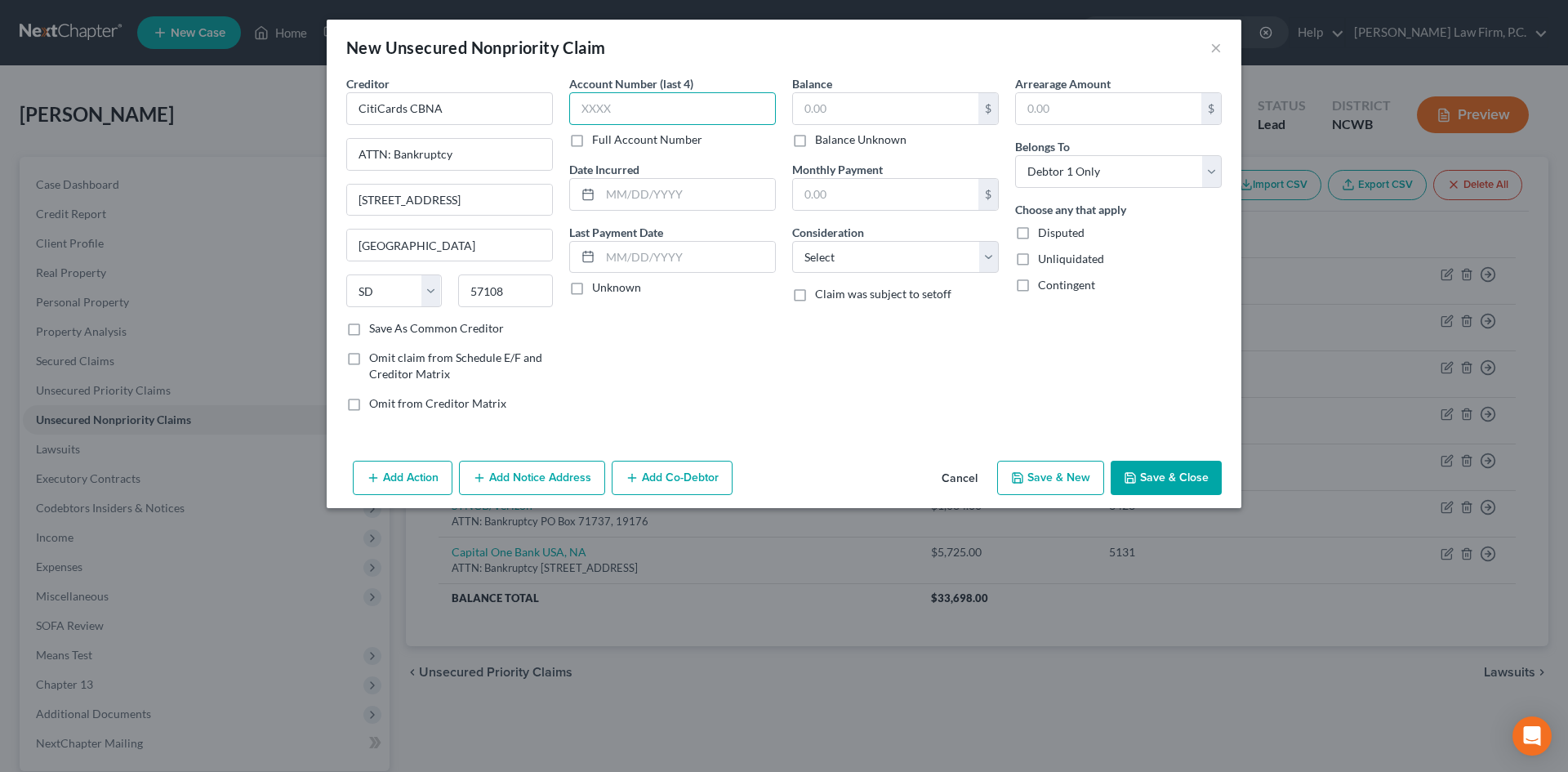
click at [618, 109] on input "text" at bounding box center [672, 109] width 207 height 33
type input "5071"
click at [624, 252] on input "text" at bounding box center [688, 258] width 175 height 31
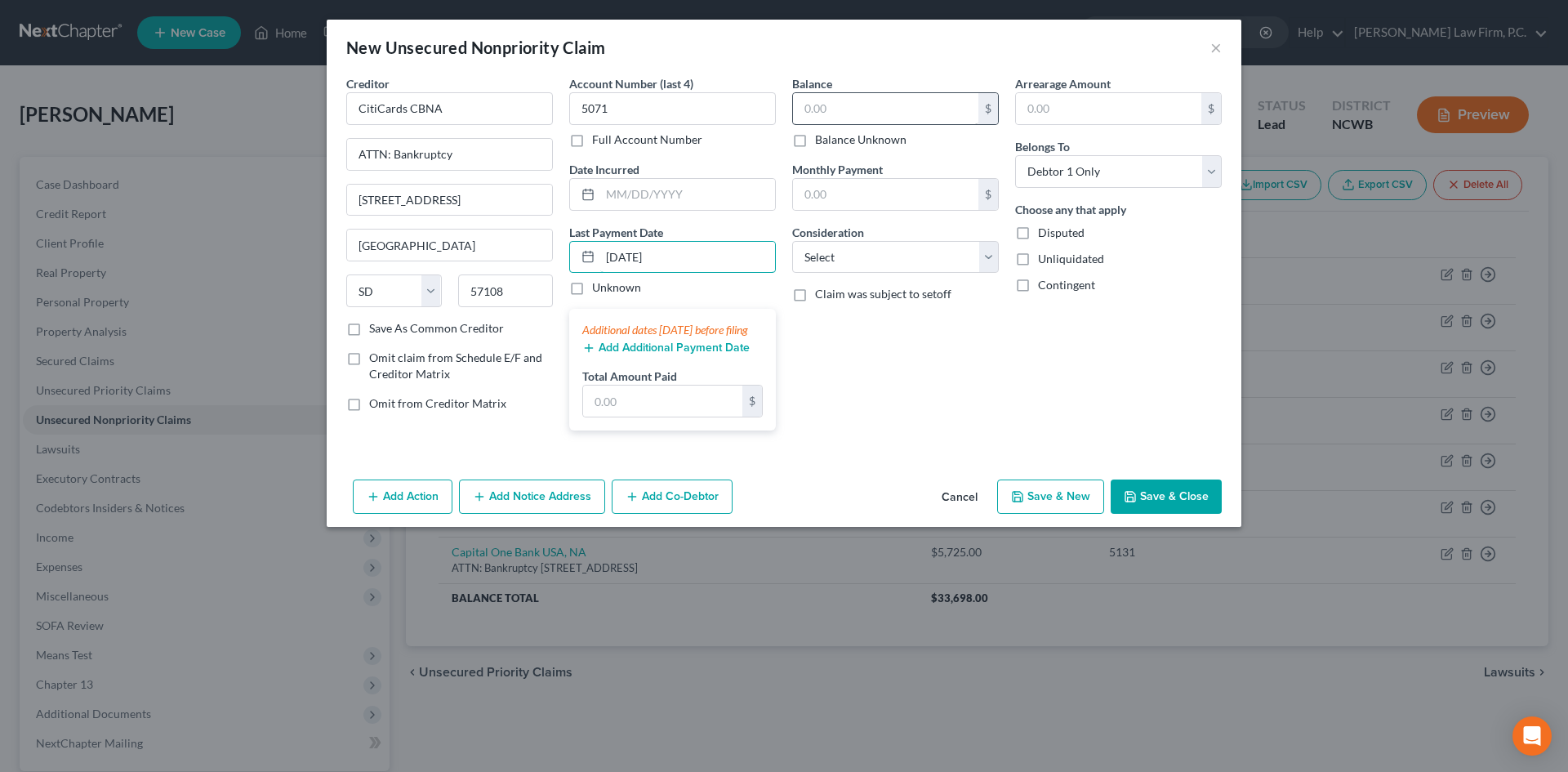
type input "[DATE]"
click at [863, 106] on input "text" at bounding box center [885, 109] width 185 height 31
type input "3,147"
click at [869, 270] on select "Select Cable / Satellite Services Collection Agency Credit Card Debt Debt Couns…" at bounding box center [895, 258] width 207 height 33
click at [862, 242] on select "Select Cable / Satellite Services Collection Agency Credit Card Debt Debt Couns…" at bounding box center [895, 258] width 207 height 33
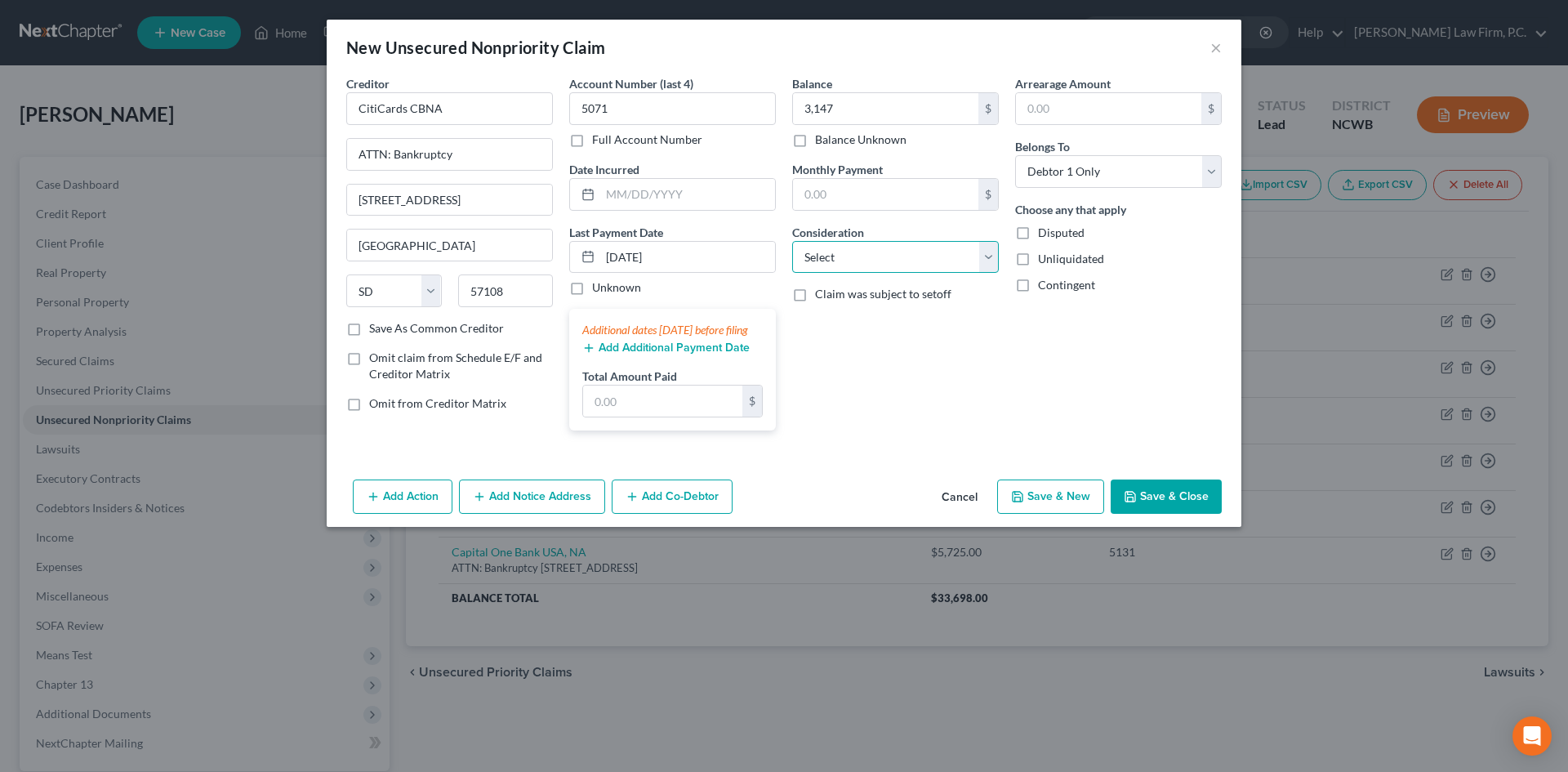
select select "2"
click at [793, 241] on select "Select Cable / Satellite Services Collection Agency Credit Card Debt Debt Couns…" at bounding box center [895, 258] width 207 height 33
click at [1060, 514] on button "Save & New" at bounding box center [1050, 497] width 107 height 35
select select "0"
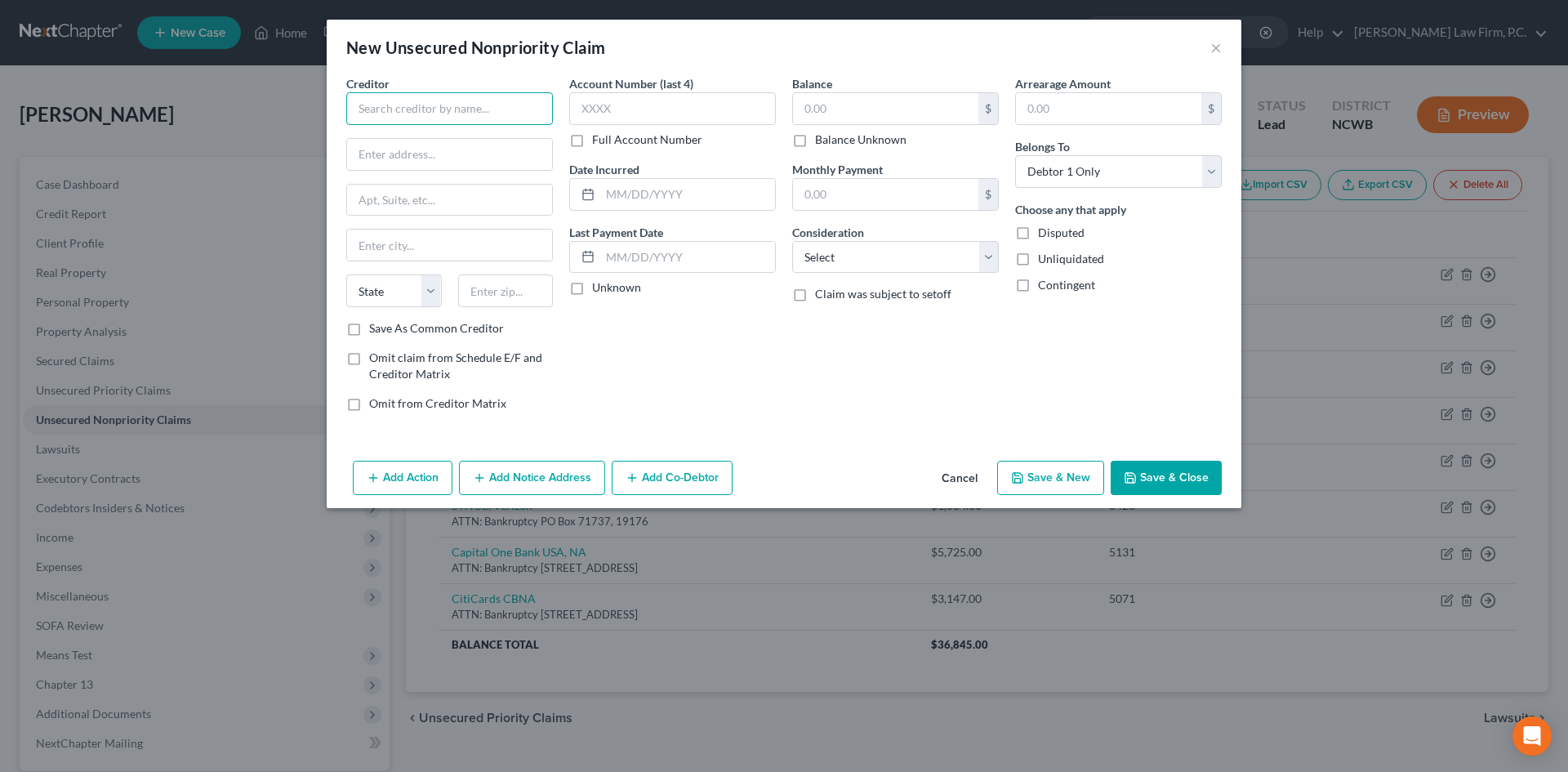
click at [444, 107] on input "text" at bounding box center [449, 109] width 207 height 33
click at [446, 195] on div "ATTN: Bankruptcy [STREET_ADDRESS]" at bounding box center [444, 190] width 170 height 13
type input "CitiCards CBNA"
type input "ATTN: Bankruptcy"
type input "[STREET_ADDRESS]"
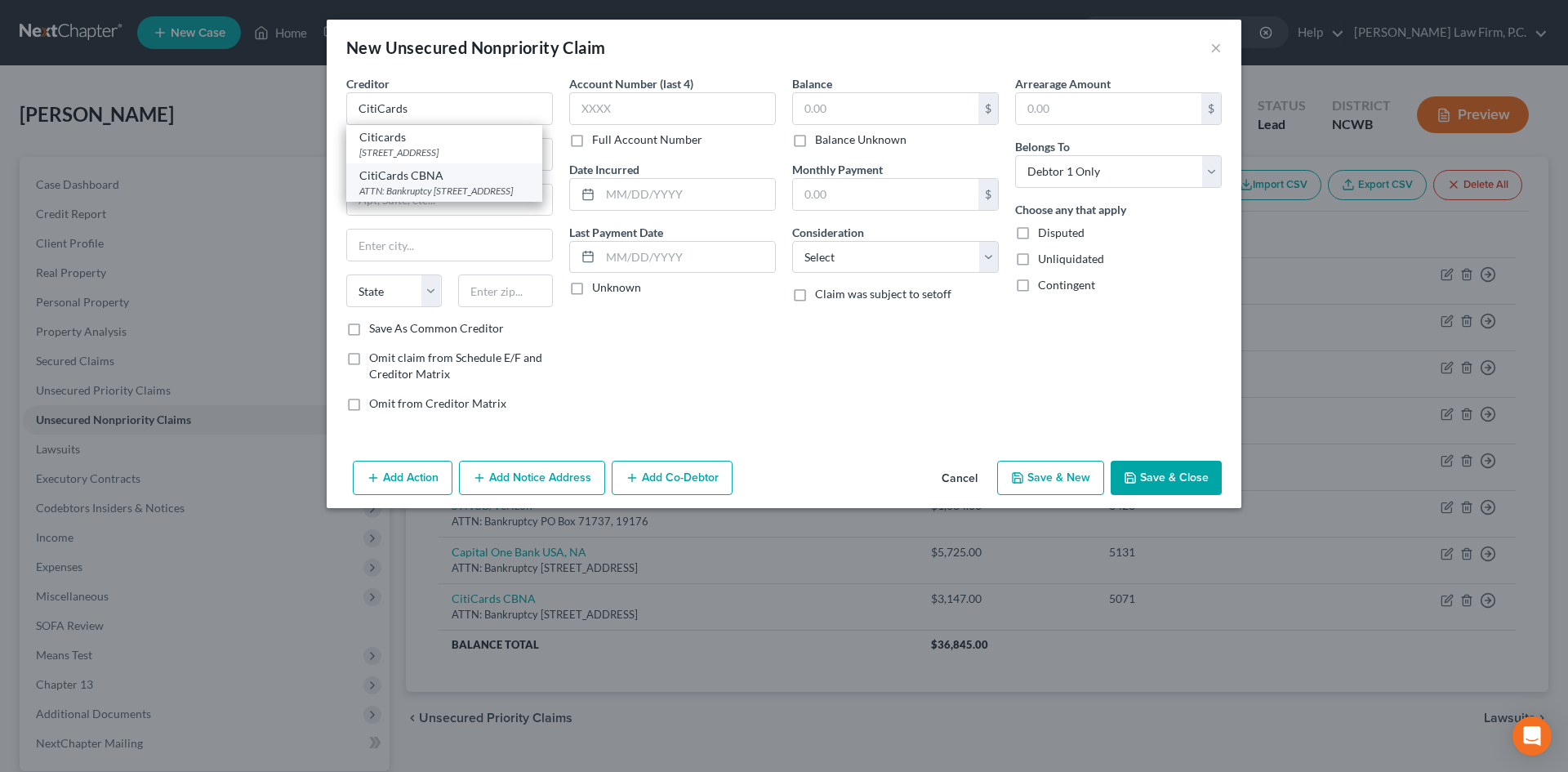
type input "[GEOGRAPHIC_DATA]"
select select "43"
type input "57108"
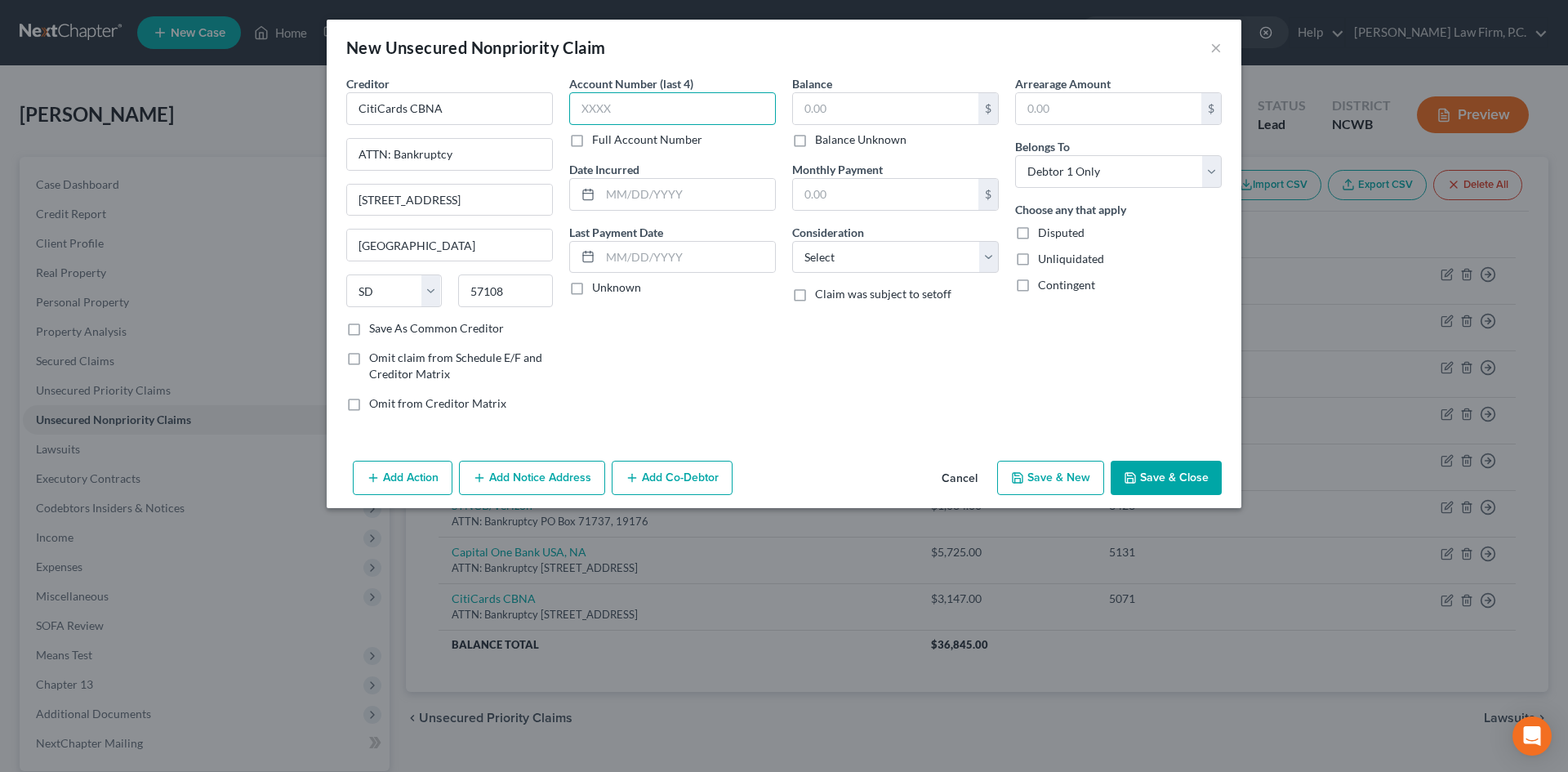
click at [615, 111] on input "text" at bounding box center [672, 109] width 207 height 33
type input "8664"
click at [624, 248] on input "text" at bounding box center [688, 258] width 175 height 31
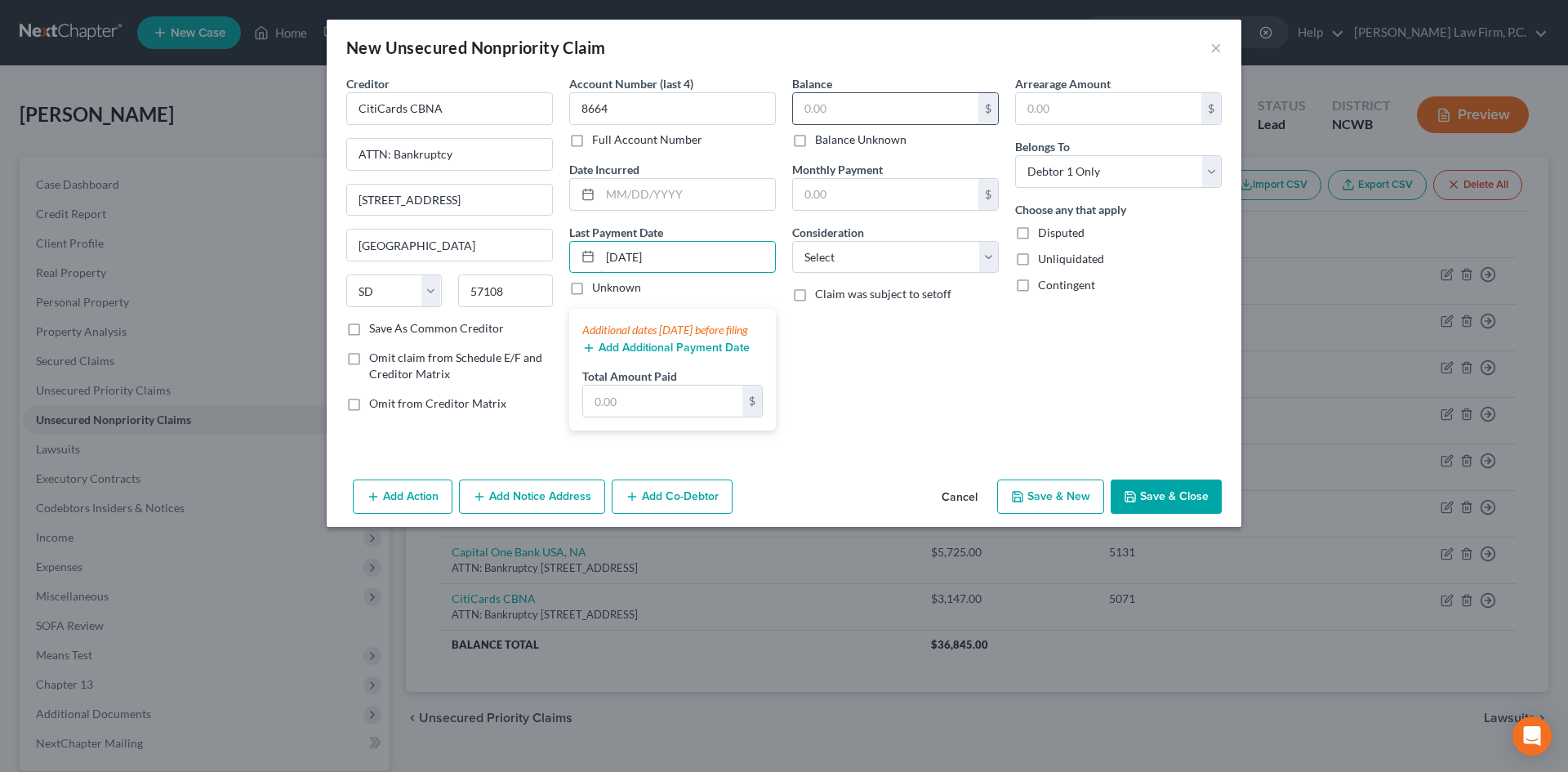
type input "[DATE]"
click at [830, 106] on input "text" at bounding box center [885, 109] width 185 height 31
type input "2,092"
drag, startPoint x: 846, startPoint y: 257, endPoint x: 848, endPoint y: 271, distance: 14.1
click at [846, 257] on select "Select Cable / Satellite Services Collection Agency Credit Card Debt Debt Couns…" at bounding box center [895, 258] width 207 height 33
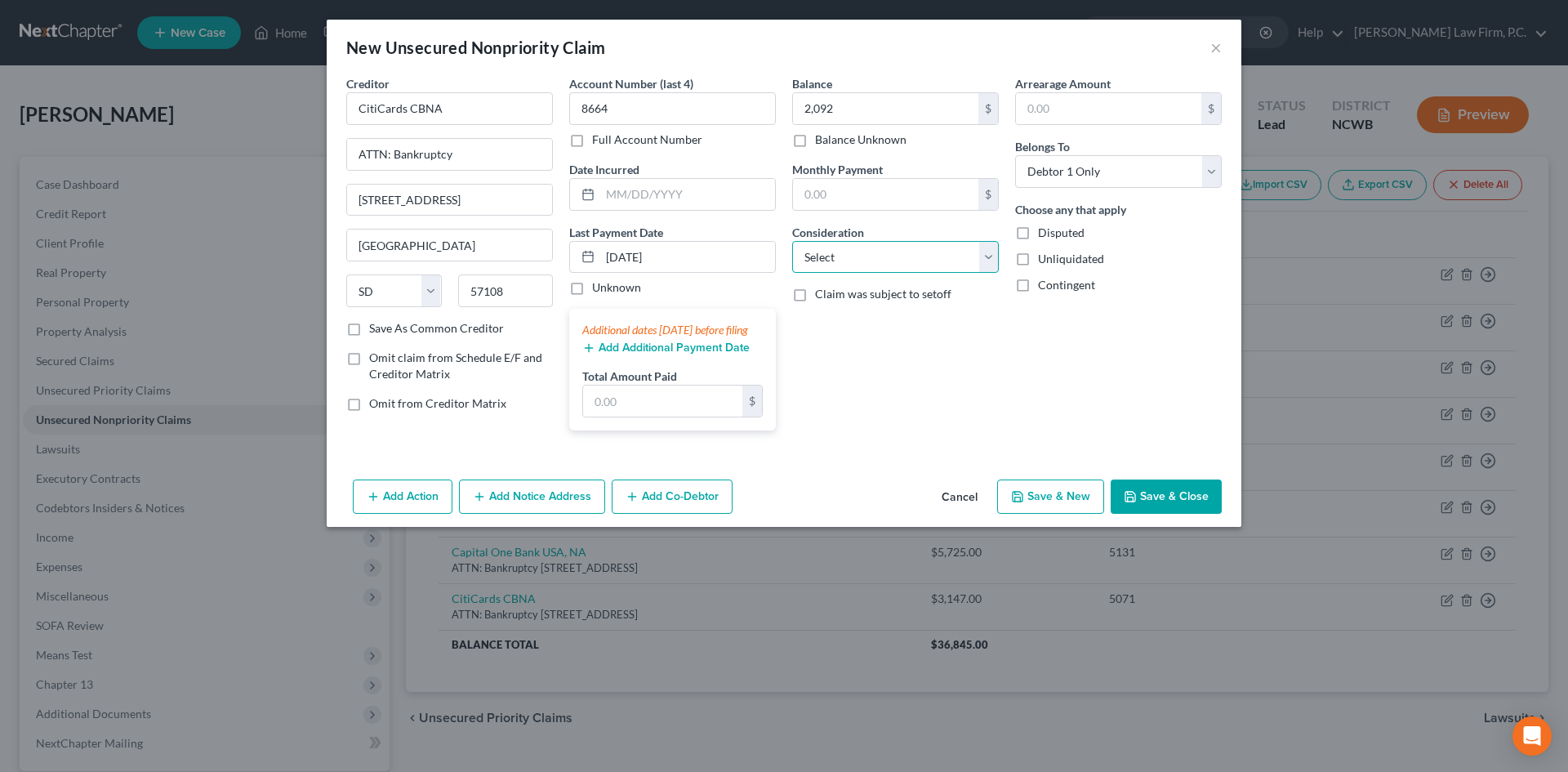
select select "2"
click at [793, 241] on select "Select Cable / Satellite Services Collection Agency Credit Card Debt Debt Couns…" at bounding box center [895, 258] width 207 height 33
click at [1019, 494] on polyline "button" at bounding box center [1017, 493] width 4 height 3
select select "0"
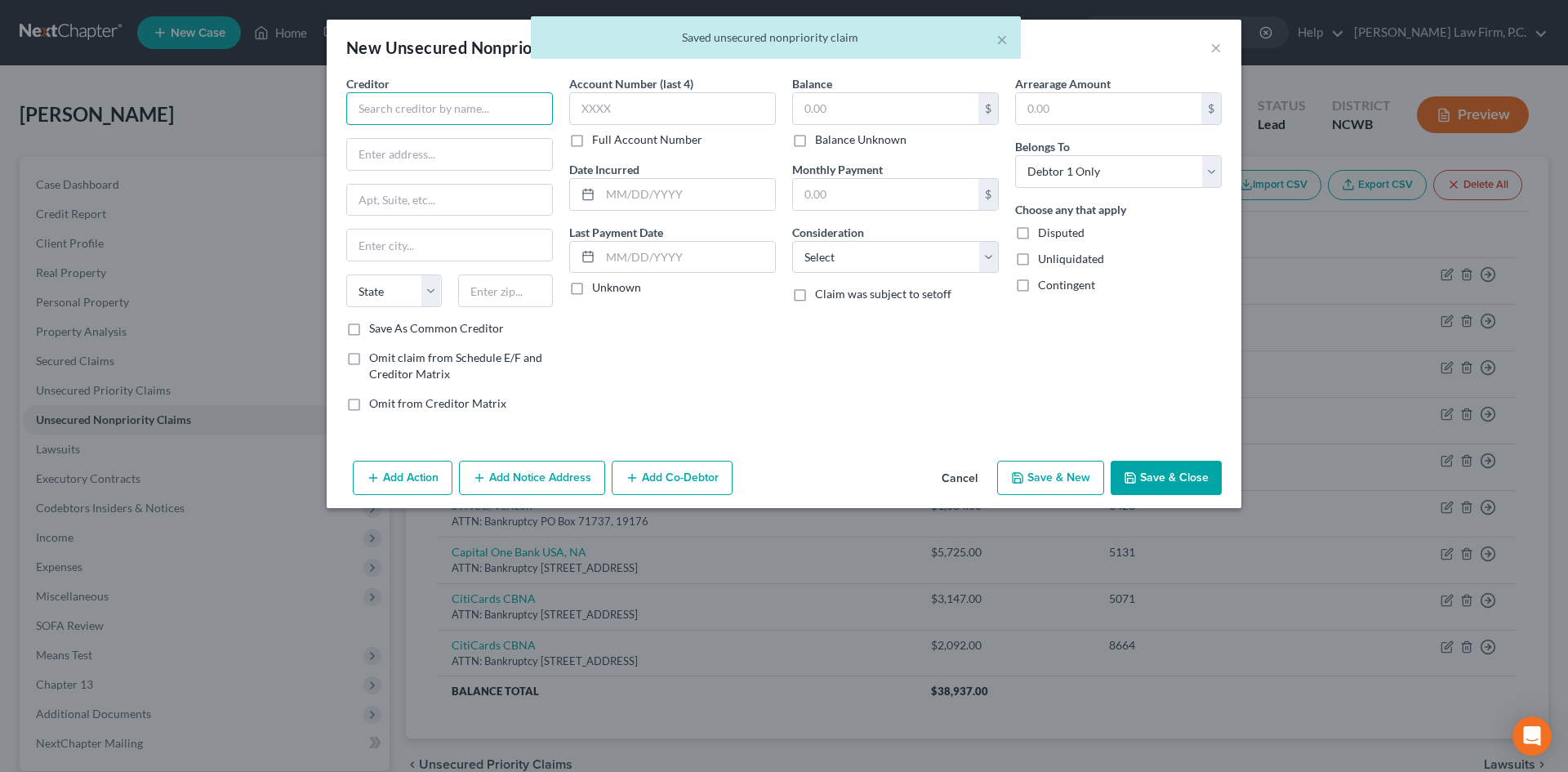
click at [431, 113] on input "text" at bounding box center [449, 109] width 207 height 33
type input "M"
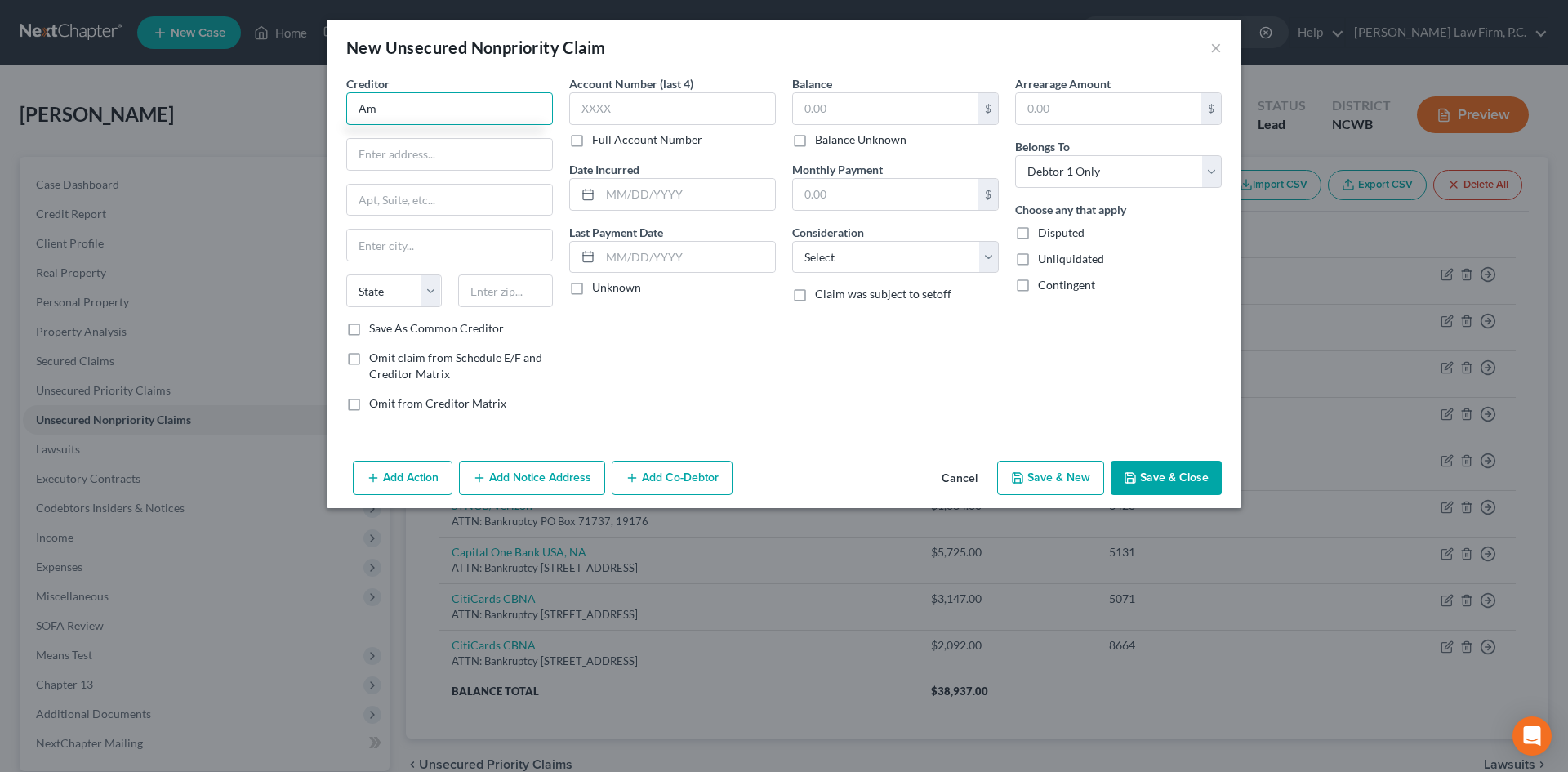
type input "A"
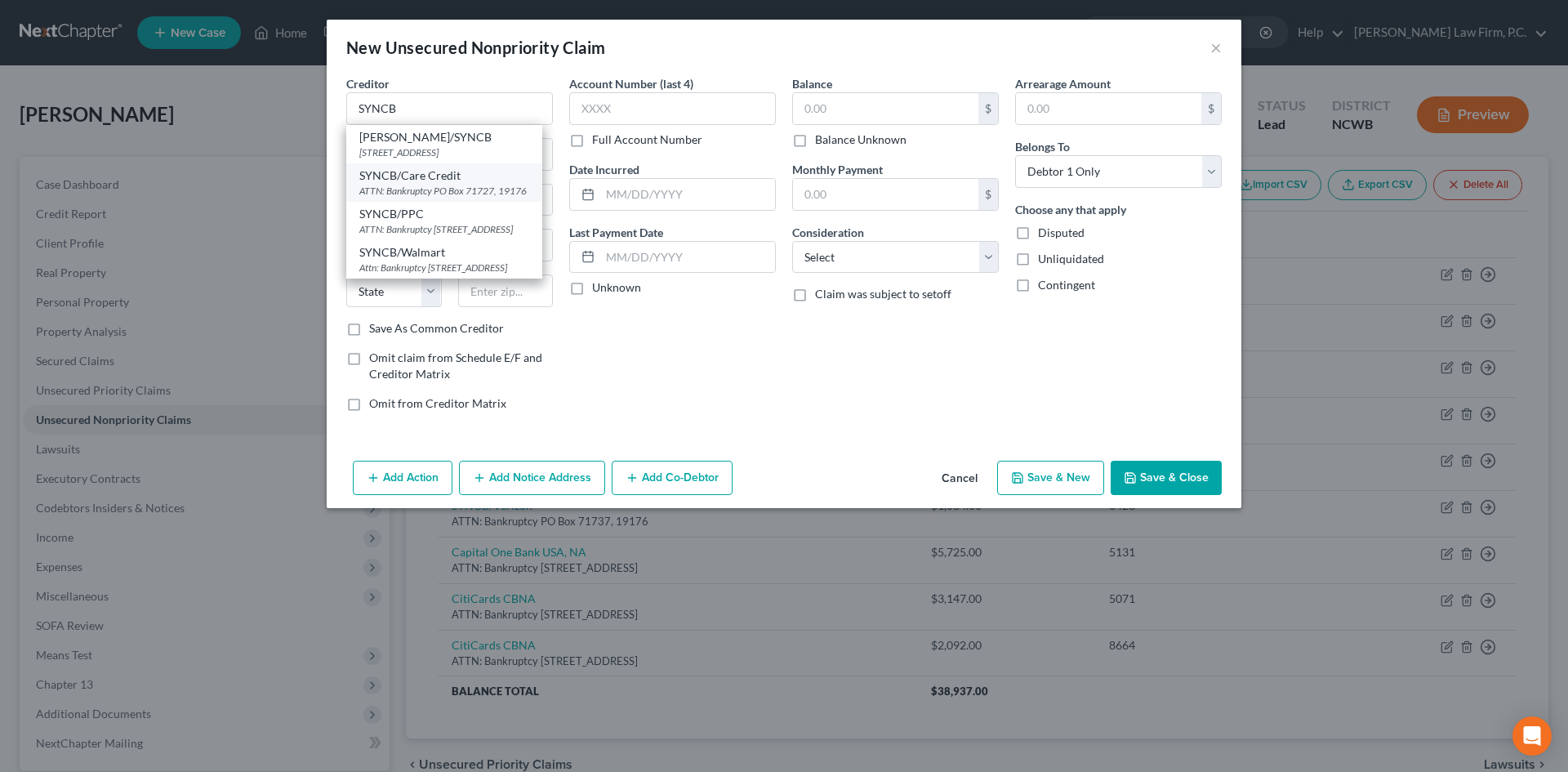
click at [434, 187] on div "ATTN: Bankruptcy PO Box 71727, 19176" at bounding box center [444, 190] width 170 height 13
type input "SYNCB/Care Credit"
type input "ATTN: Bankruptcy"
type input "PO Box 71727"
type input "19176"
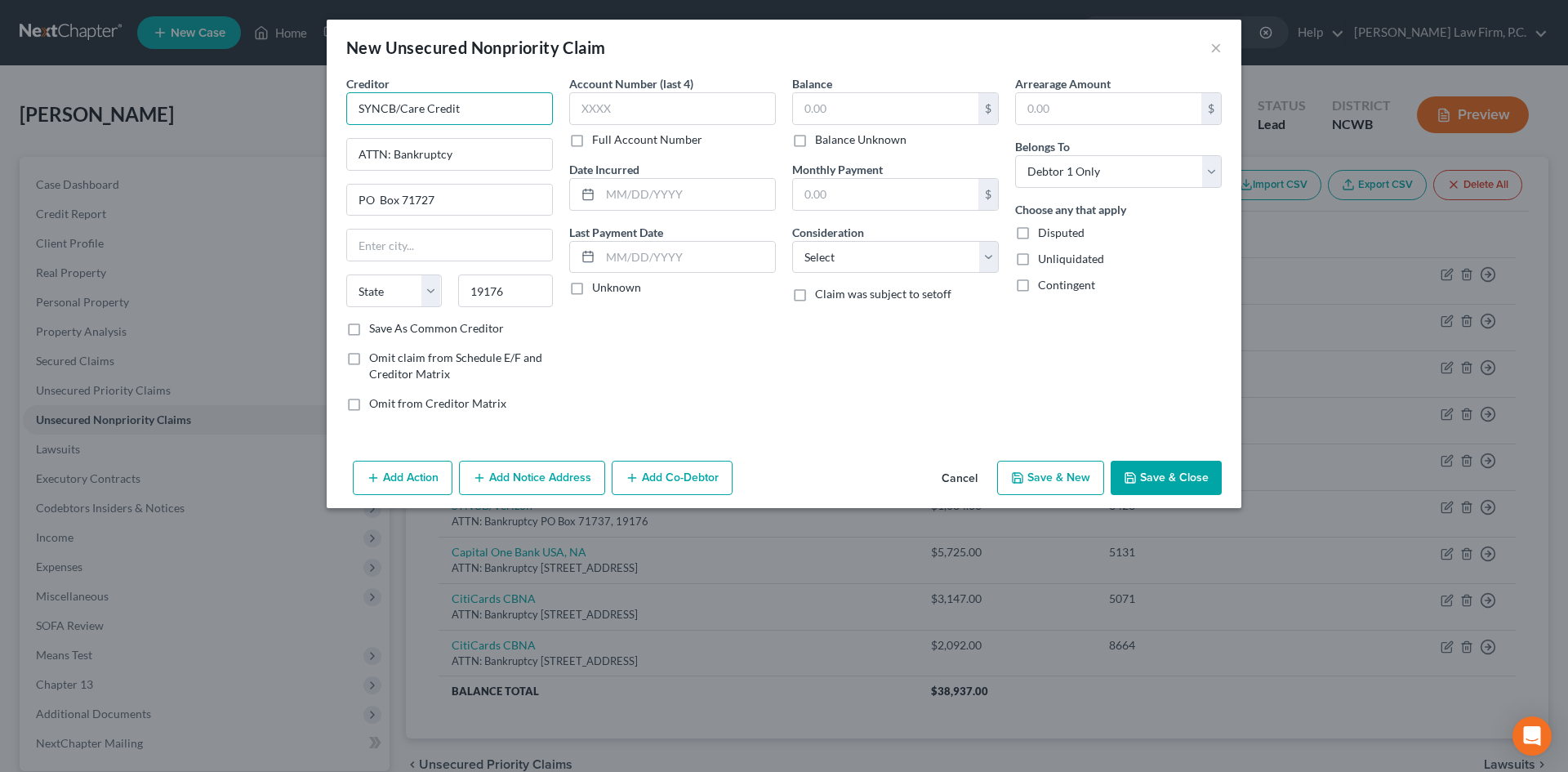
drag, startPoint x: 400, startPoint y: 115, endPoint x: 515, endPoint y: 108, distance: 115.2
click at [515, 108] on input "SYNCB/Care Credit" at bounding box center [449, 109] width 207 height 33
type input "SYNCB/Amazon"
drag, startPoint x: 419, startPoint y: 192, endPoint x: 429, endPoint y: 192, distance: 10.0
click at [429, 192] on input "PO Box 71727" at bounding box center [449, 200] width 205 height 31
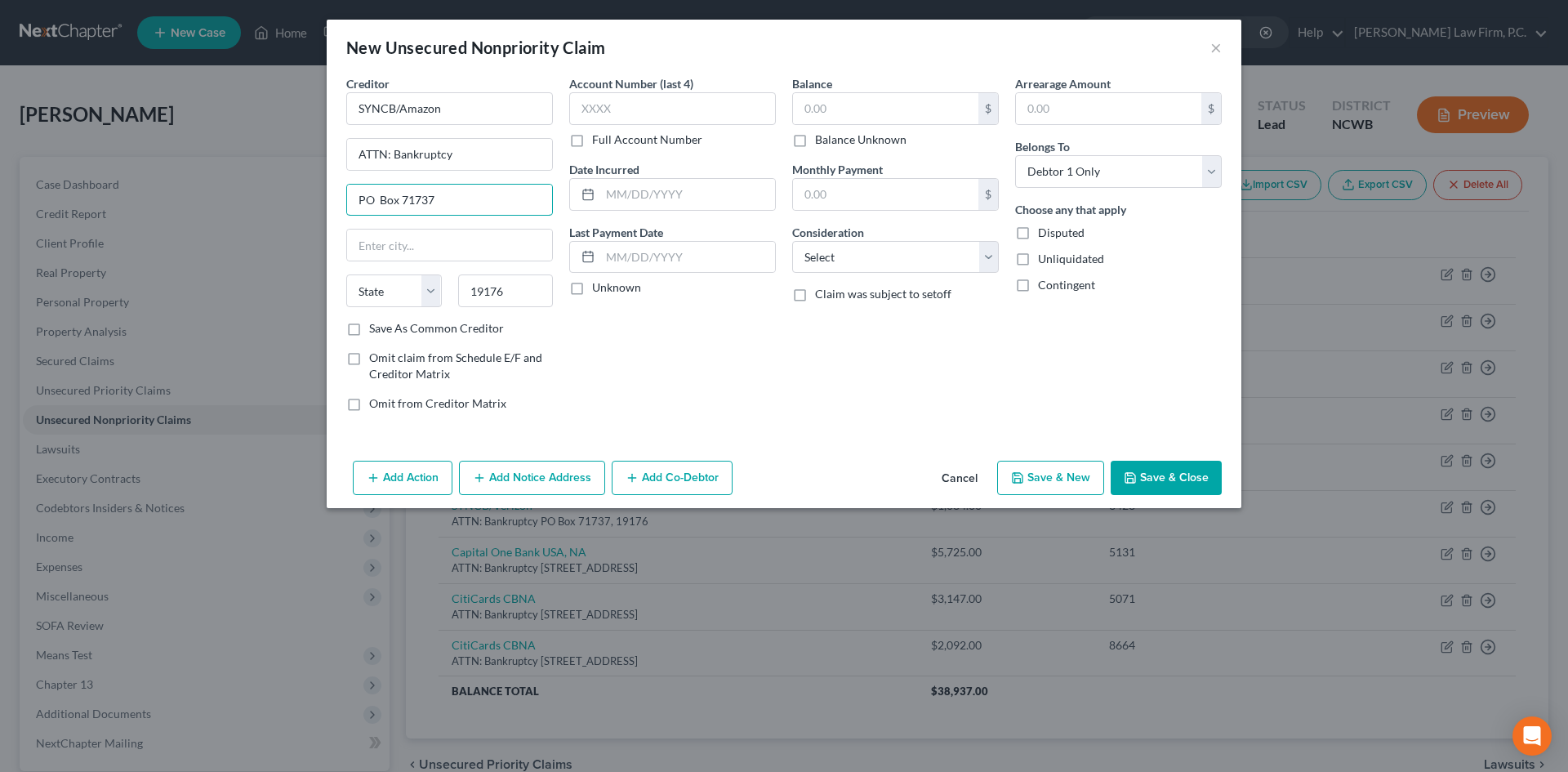
type input "PO Box 71737"
drag, startPoint x: 385, startPoint y: 334, endPoint x: 636, endPoint y: 327, distance: 251.1
click at [385, 333] on label "Save As Common Creditor" at bounding box center [436, 328] width 135 height 16
click at [385, 331] on input "Save As Common Creditor" at bounding box center [380, 325] width 11 height 11
checkbox input "true"
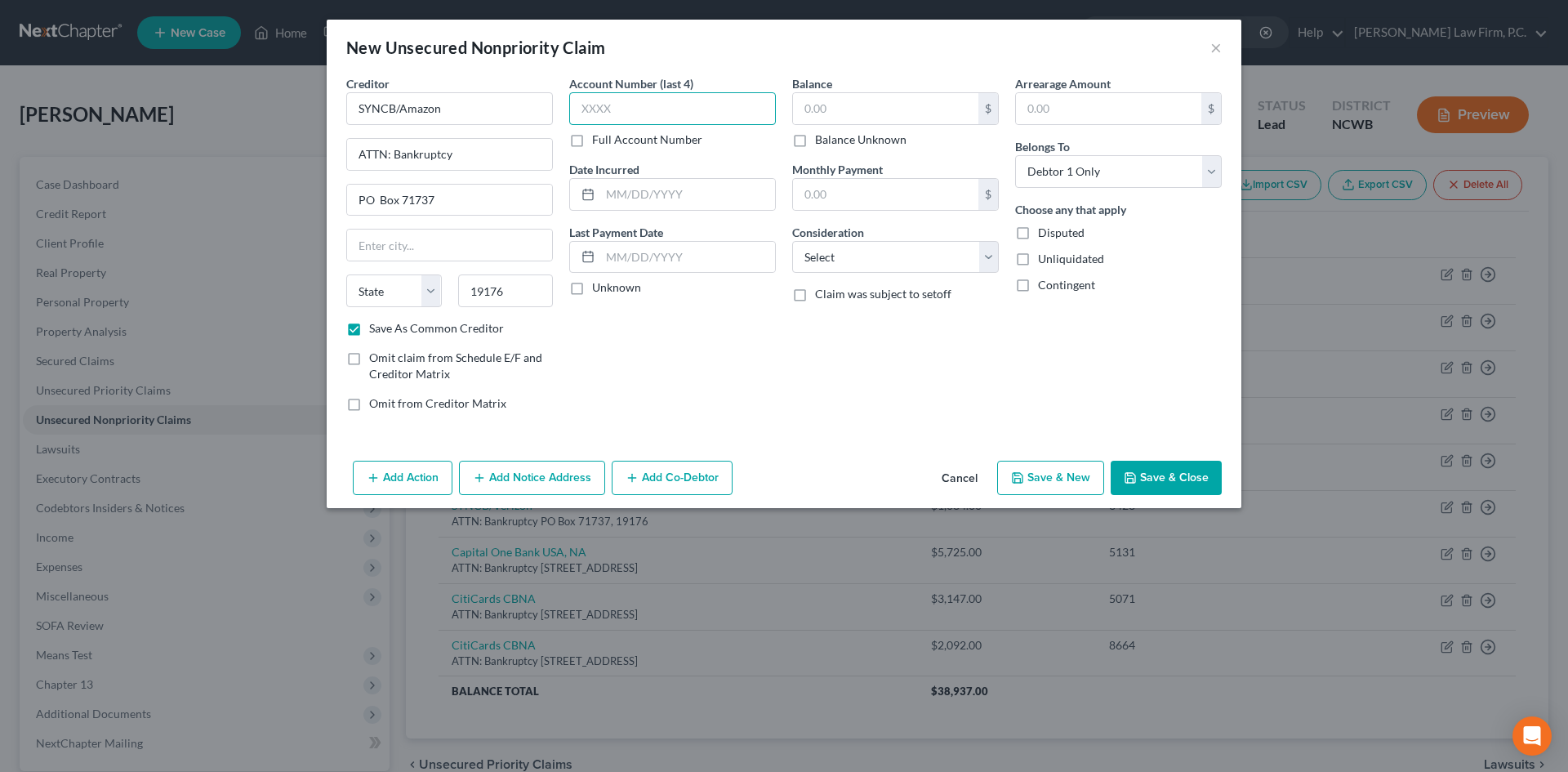
click at [679, 101] on input "text" at bounding box center [672, 109] width 207 height 33
type input "5302"
click at [615, 248] on input "text" at bounding box center [688, 258] width 175 height 31
type input "[DATE]"
click at [836, 107] on input "text" at bounding box center [885, 109] width 185 height 31
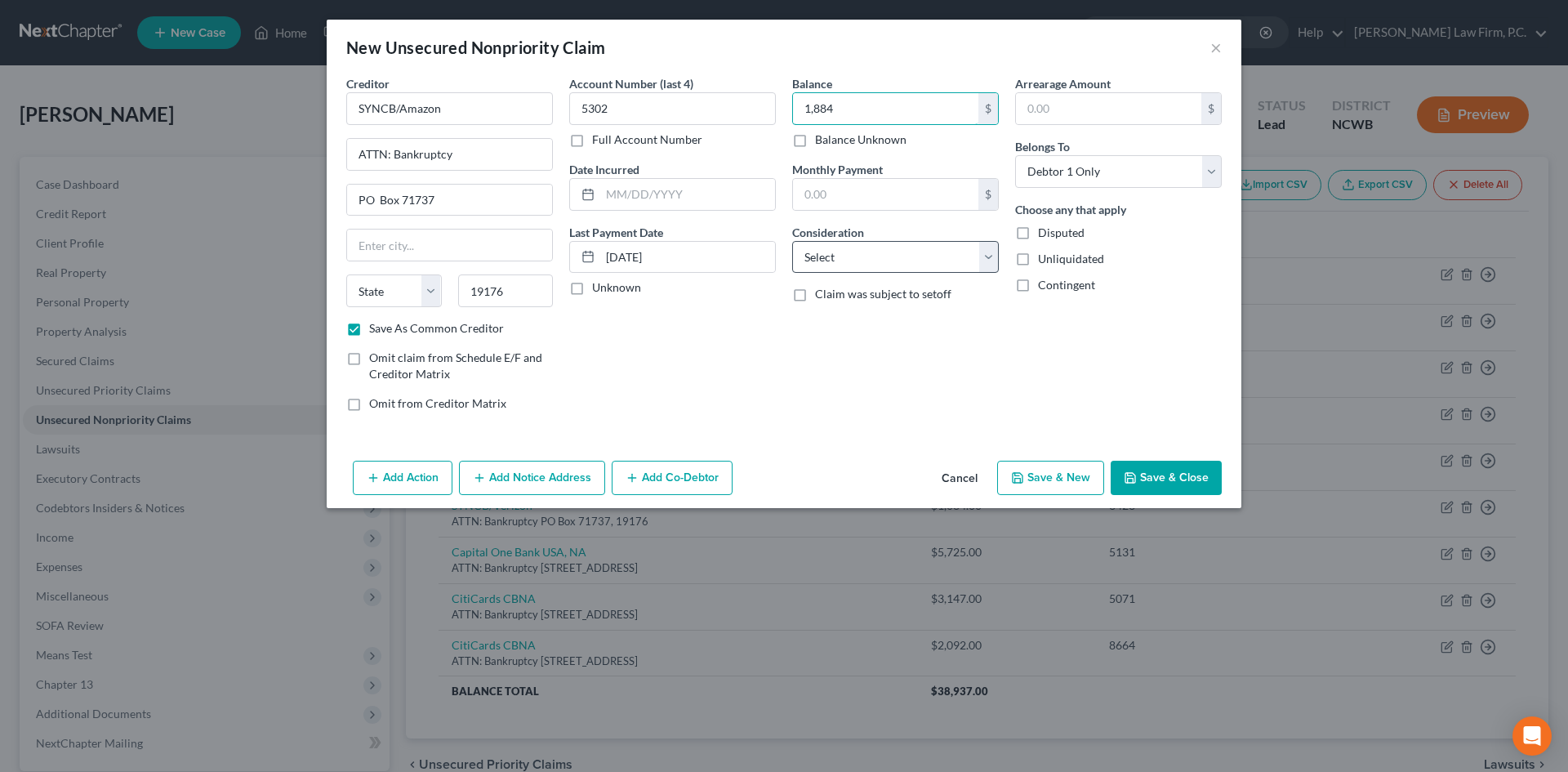
type input "1,884"
drag, startPoint x: 883, startPoint y: 261, endPoint x: 884, endPoint y: 270, distance: 9.1
click at [883, 261] on select "Select Cable / Satellite Services Collection Agency Credit Card Debt Debt Couns…" at bounding box center [895, 258] width 207 height 33
select select "2"
click at [793, 241] on select "Select Cable / Satellite Services Collection Agency Credit Card Debt Debt Couns…" at bounding box center [895, 258] width 207 height 33
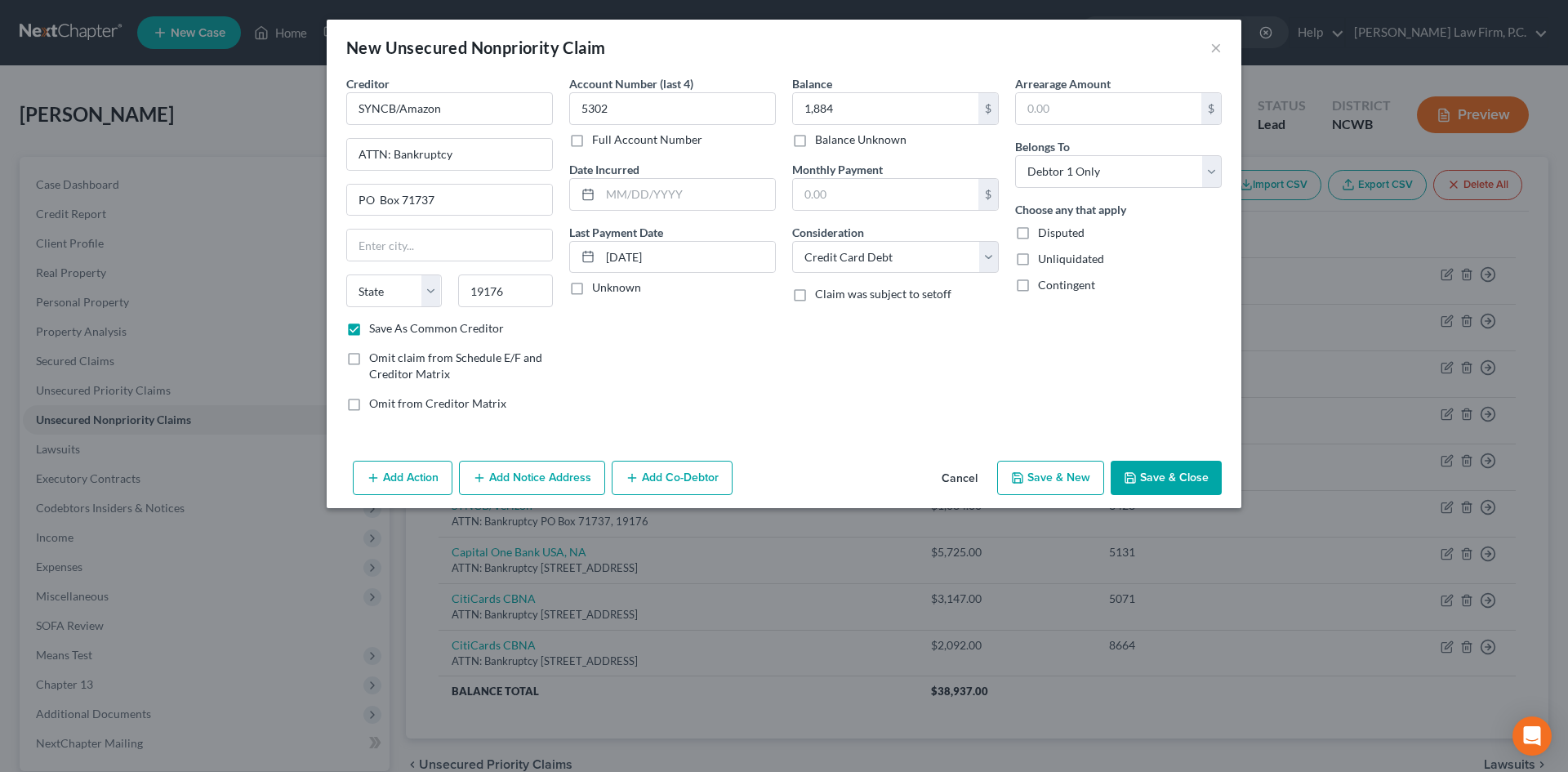
click at [1056, 486] on button "Save & New" at bounding box center [1050, 478] width 107 height 35
select select "0"
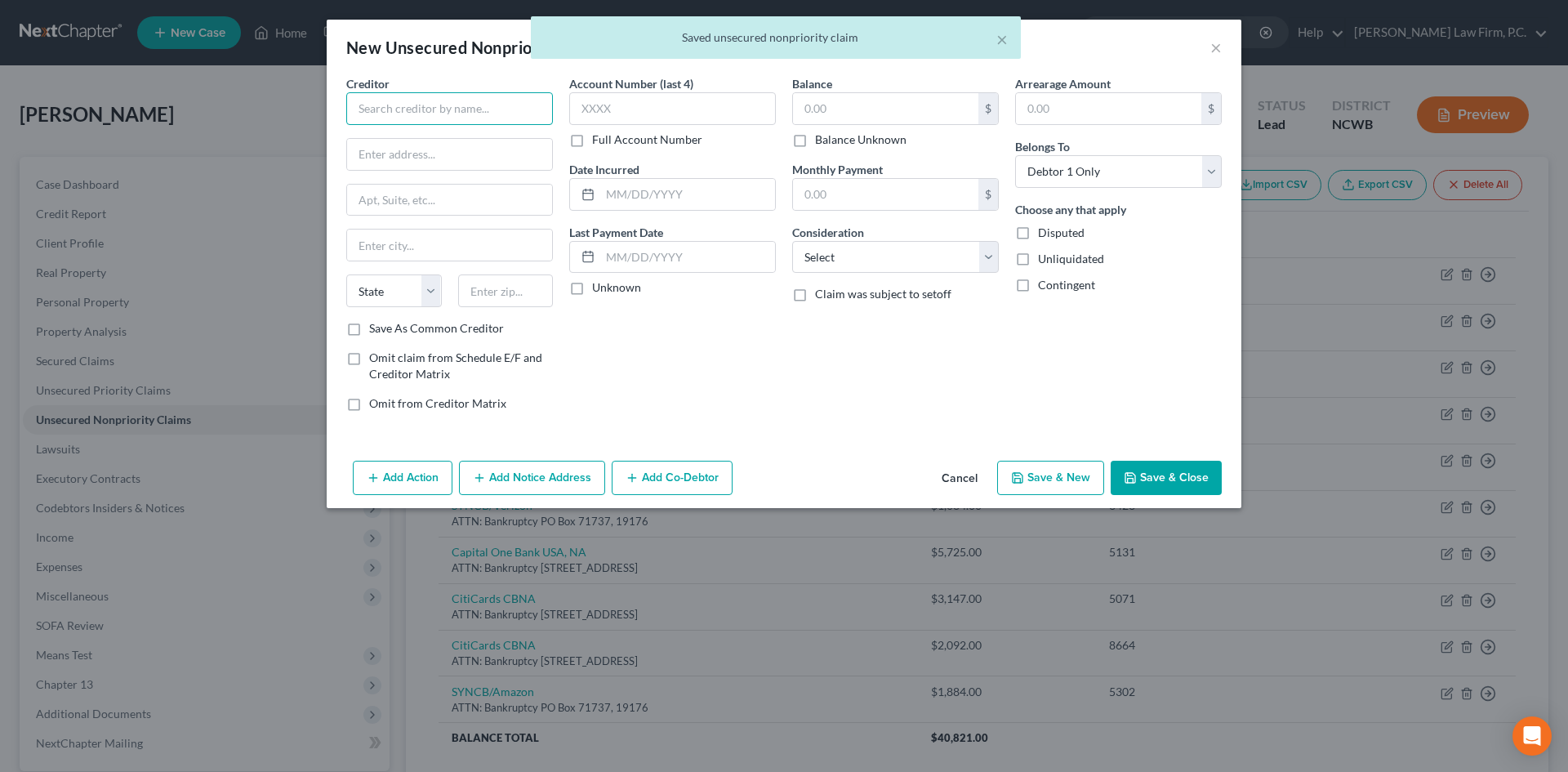
click at [415, 109] on input "text" at bounding box center [449, 109] width 207 height 33
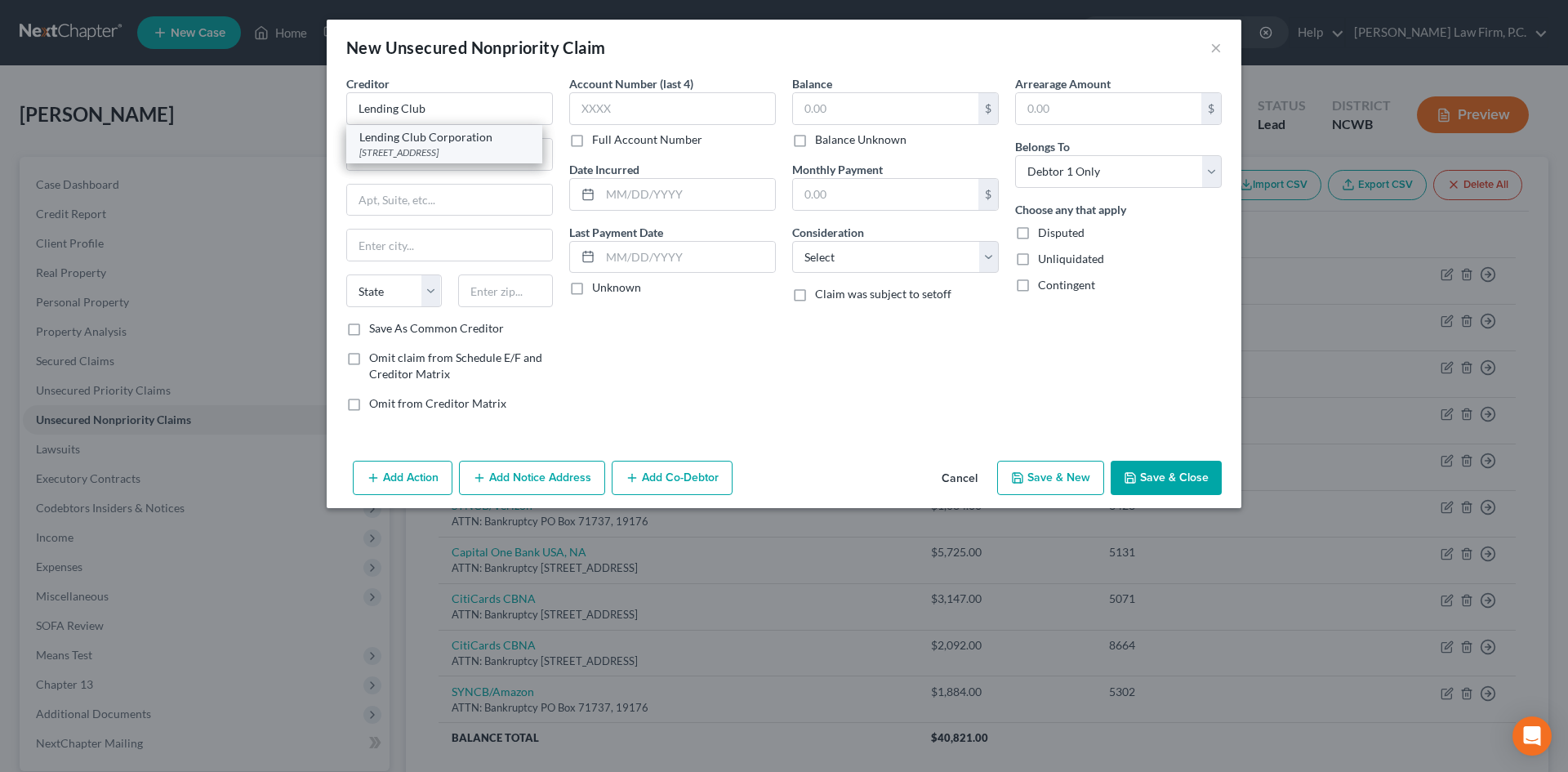
click at [453, 142] on div "Lending Club Corporation" at bounding box center [444, 137] width 170 height 16
type input "Lending Club Corporation"
type input "[STREET_ADDRESS]"
type input "Attn: Bankruptcy"
type input "[GEOGRAPHIC_DATA]"
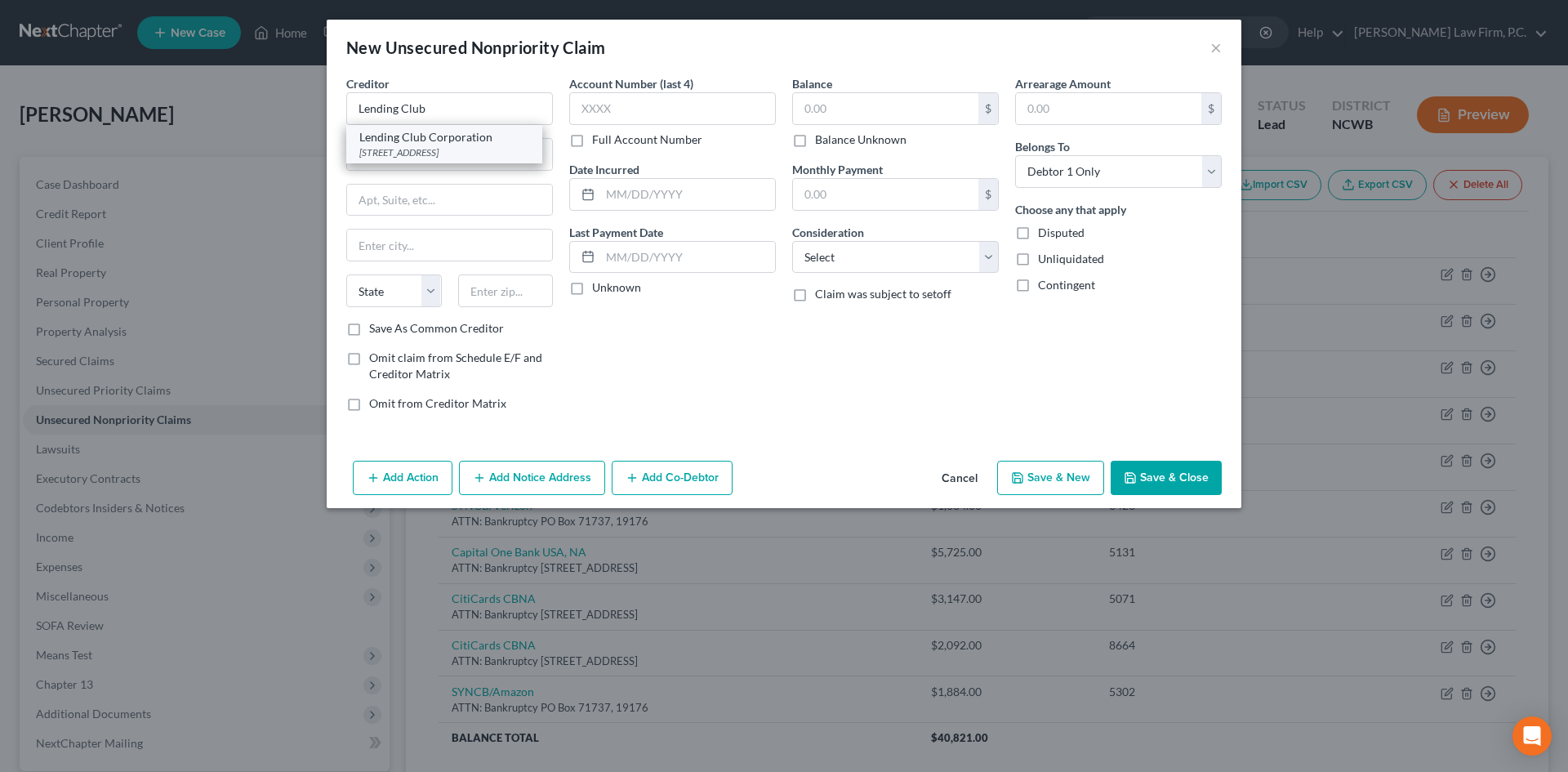
select select "4"
type input "94105"
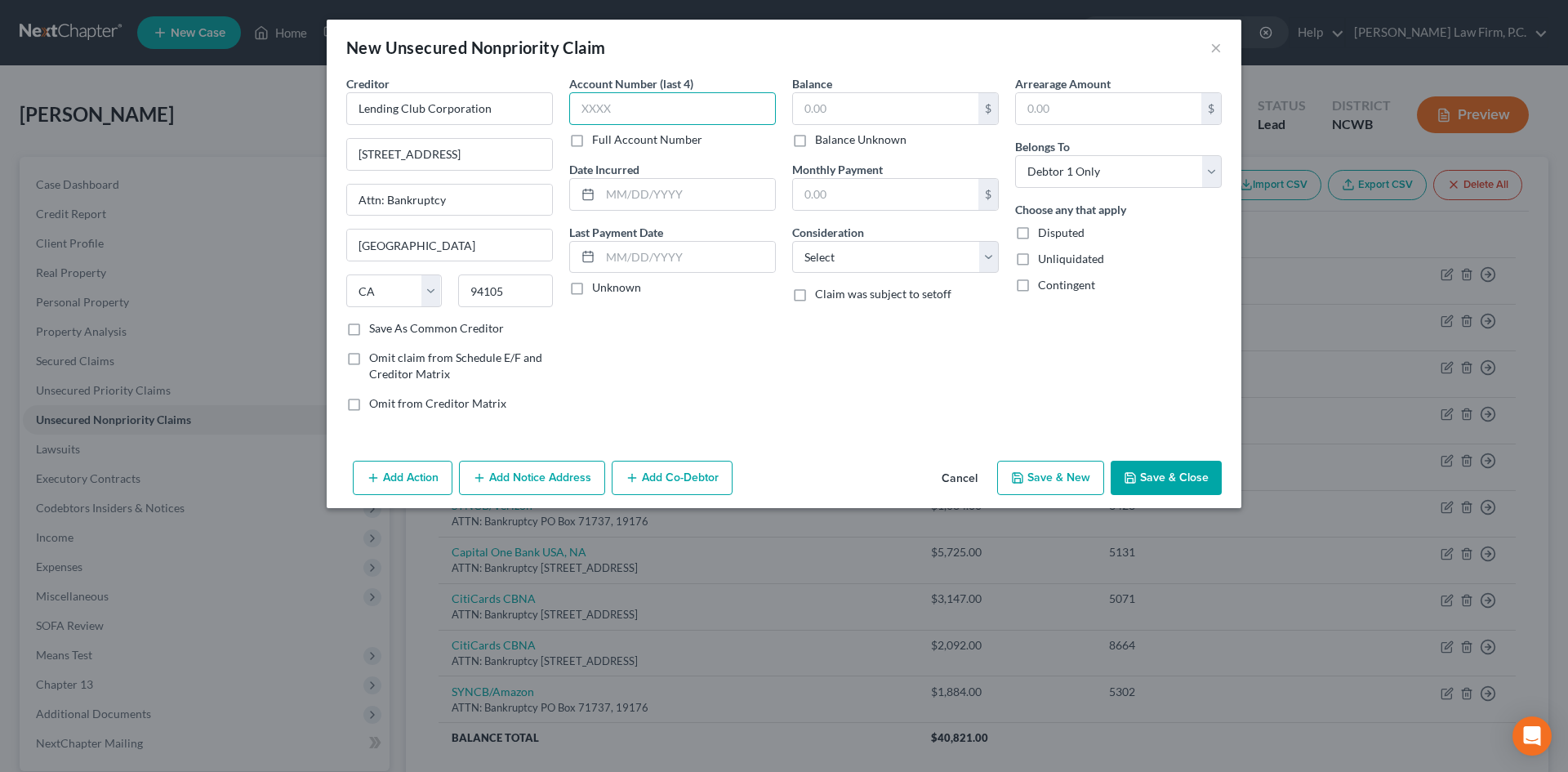
click at [647, 116] on input "text" at bounding box center [672, 109] width 207 height 33
type input "1385"
click at [625, 272] on input "text" at bounding box center [688, 258] width 175 height 31
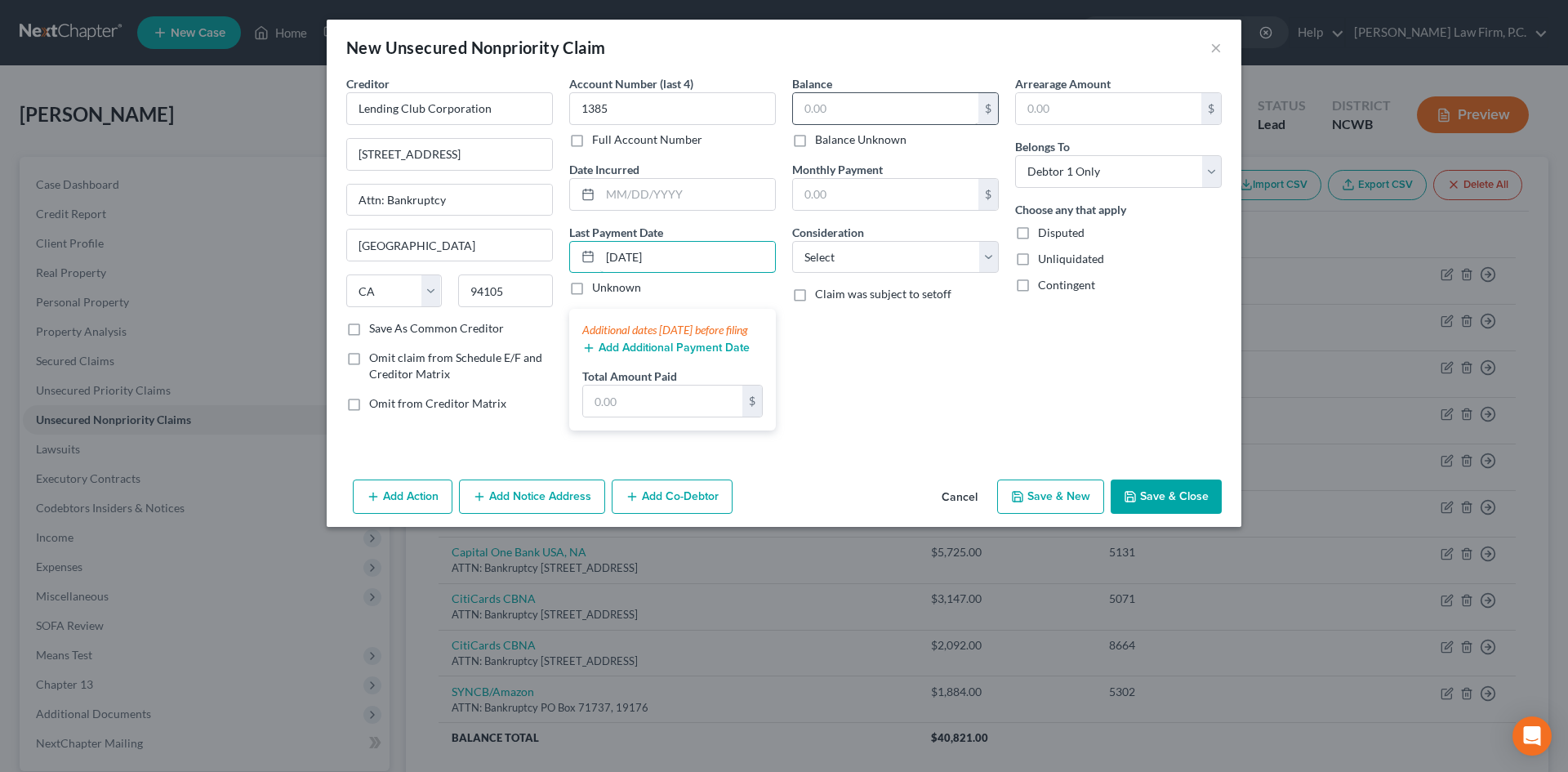
type input "[DATE]"
click at [873, 110] on input "text" at bounding box center [885, 109] width 185 height 31
type input "618"
drag, startPoint x: 870, startPoint y: 254, endPoint x: 867, endPoint y: 271, distance: 17.3
click at [870, 254] on select "Select Cable / Satellite Services Collection Agency Credit Card Debt Debt Couns…" at bounding box center [895, 258] width 207 height 33
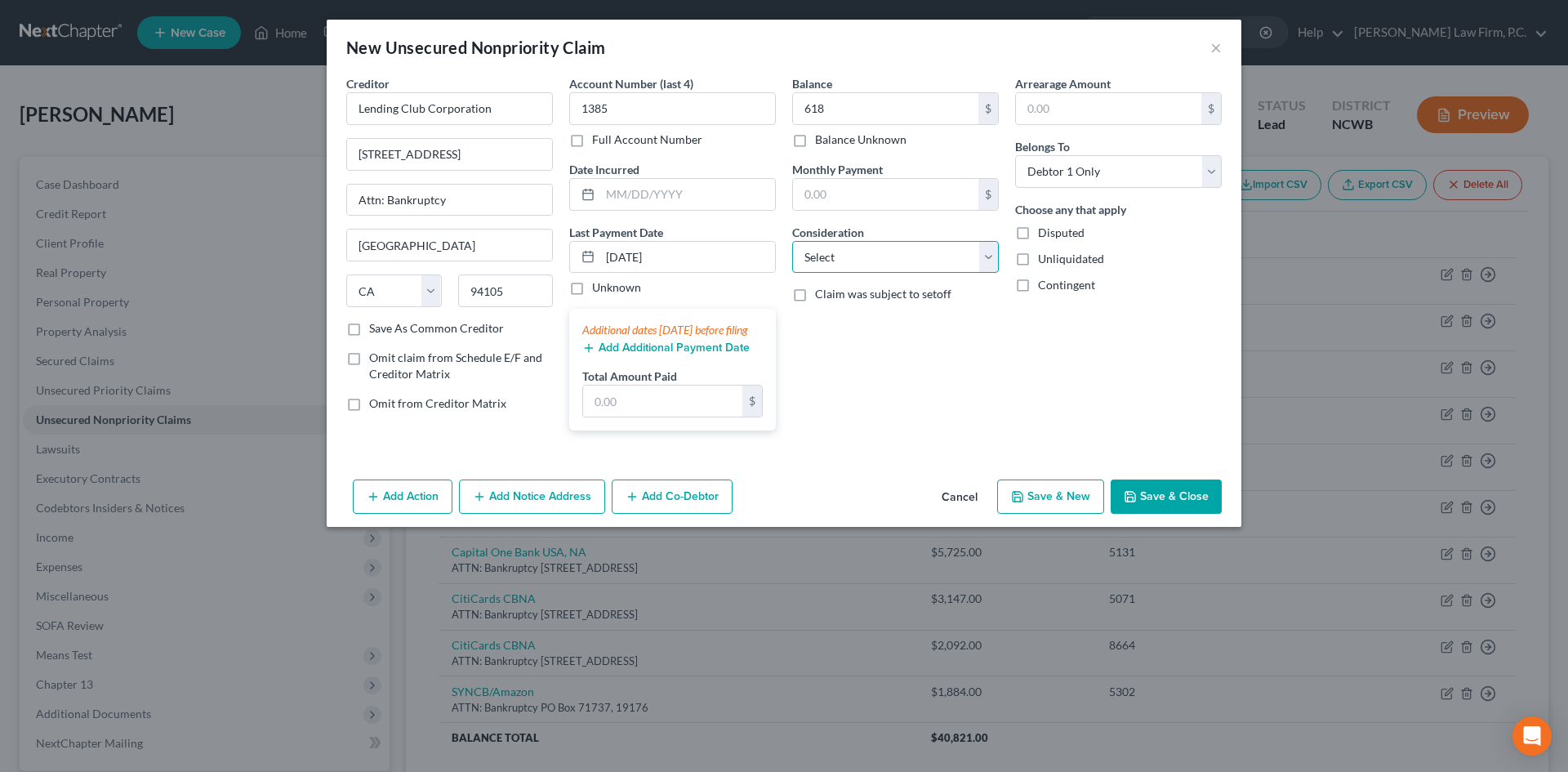
select select "10"
click at [793, 241] on select "Select Cable / Satellite Services Collection Agency Credit Card Debt Debt Couns…" at bounding box center [895, 258] width 207 height 33
click at [1052, 514] on button "Save & New" at bounding box center [1050, 497] width 107 height 35
select select "0"
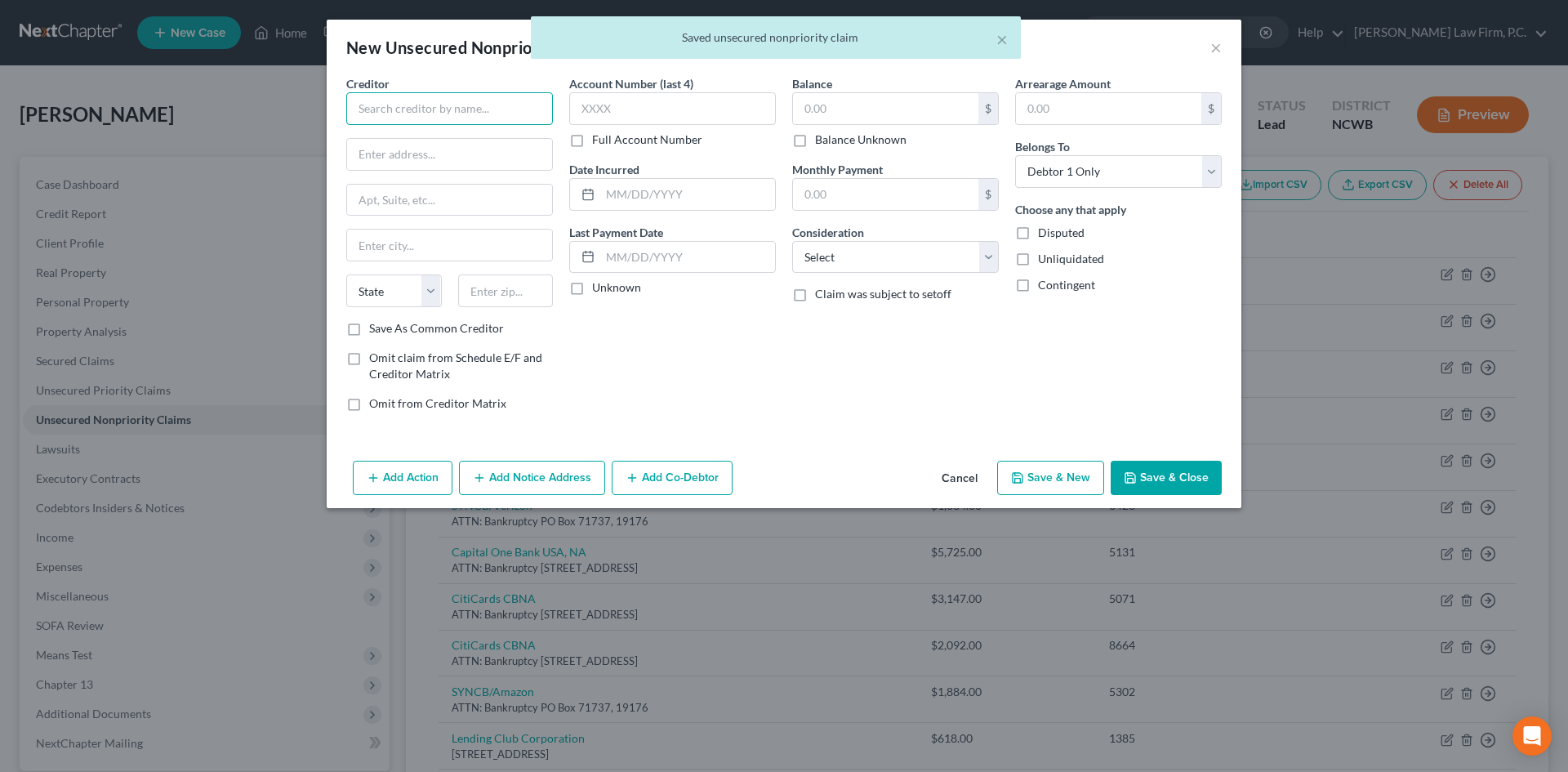
click at [409, 112] on input "text" at bounding box center [449, 109] width 207 height 33
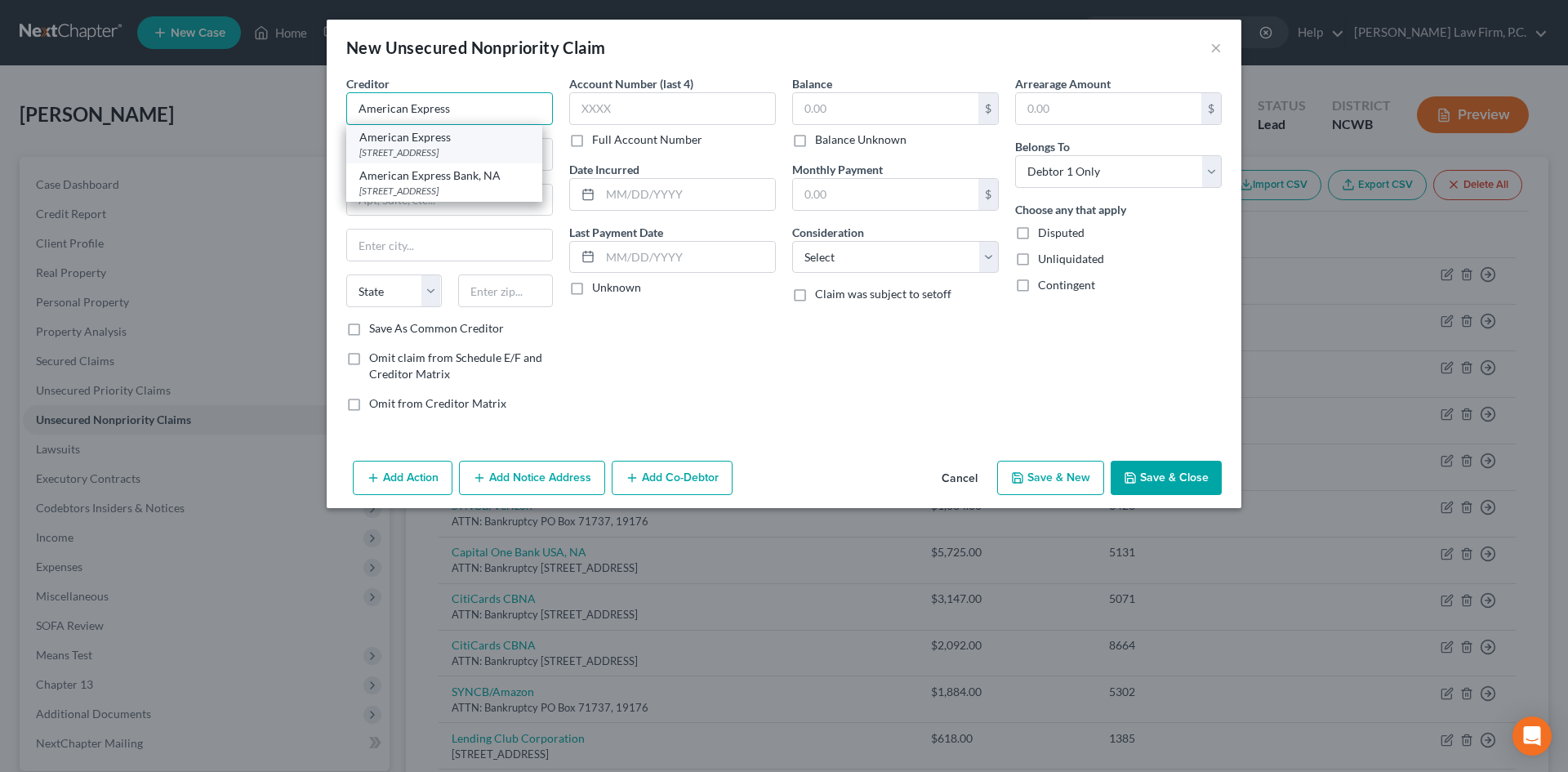
type input "American Express"
click at [498, 134] on div "American Express" at bounding box center [444, 137] width 170 height 16
type input "PO Box 297871"
type input "[GEOGRAPHIC_DATA]"
select select "9"
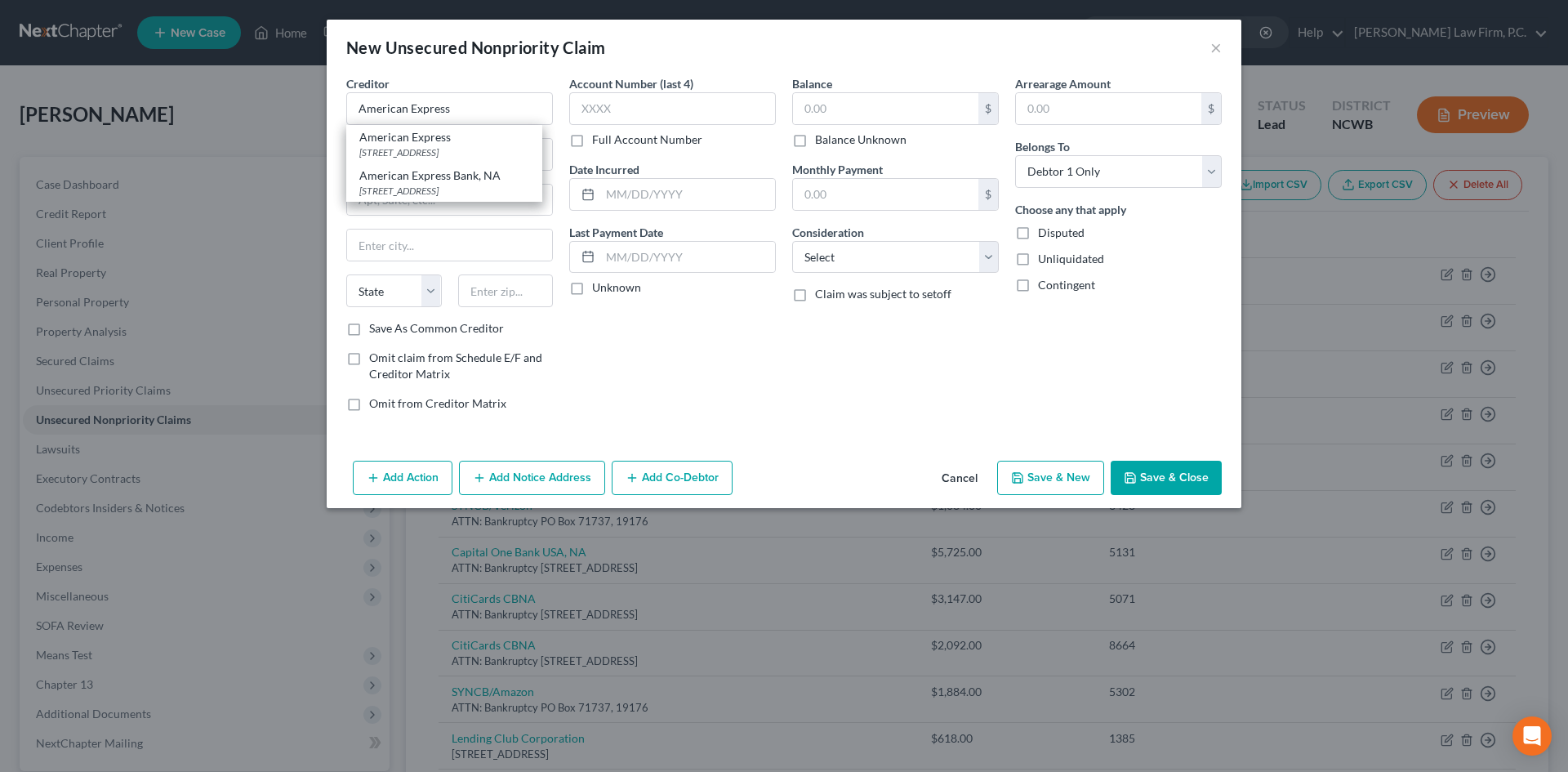
type input "33329"
drag, startPoint x: 404, startPoint y: 155, endPoint x: 569, endPoint y: 161, distance: 165.1
click at [569, 161] on div "Creditor * American Express [GEOGRAPHIC_DATA] [GEOGRAPHIC_DATA] [US_STATE] AK A…" at bounding box center [784, 250] width 892 height 350
type input "PO Box 981537"
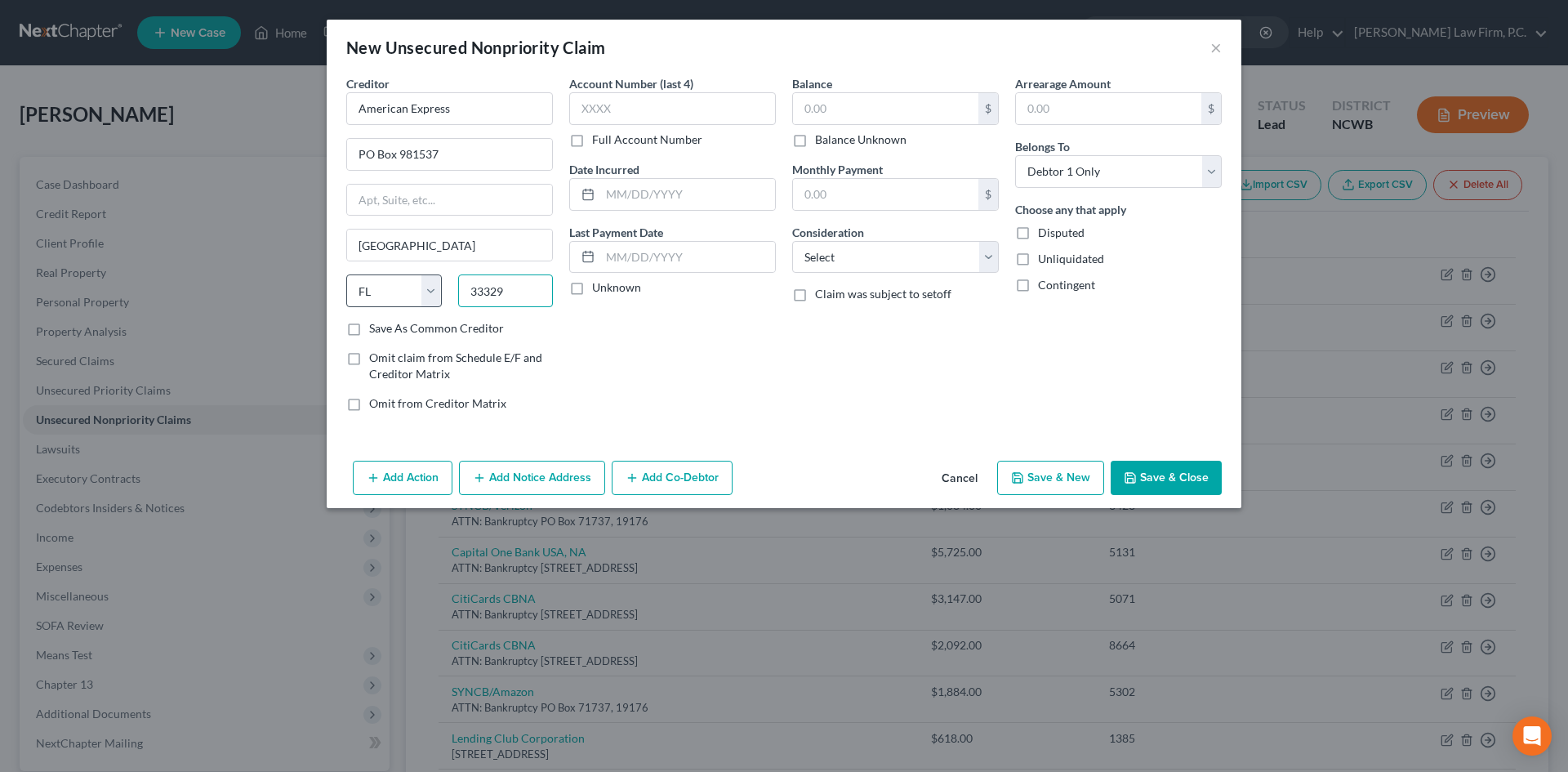
drag, startPoint x: 516, startPoint y: 290, endPoint x: 433, endPoint y: 302, distance: 83.9
click at [433, 302] on div "State [US_STATE] AK AR AZ CA CO CT DE DC [GEOGRAPHIC_DATA] [GEOGRAPHIC_DATA] GU…" at bounding box center [450, 298] width 223 height 46
click at [487, 299] on input "7998" at bounding box center [505, 291] width 95 height 33
type input "79998"
type input "[GEOGRAPHIC_DATA]"
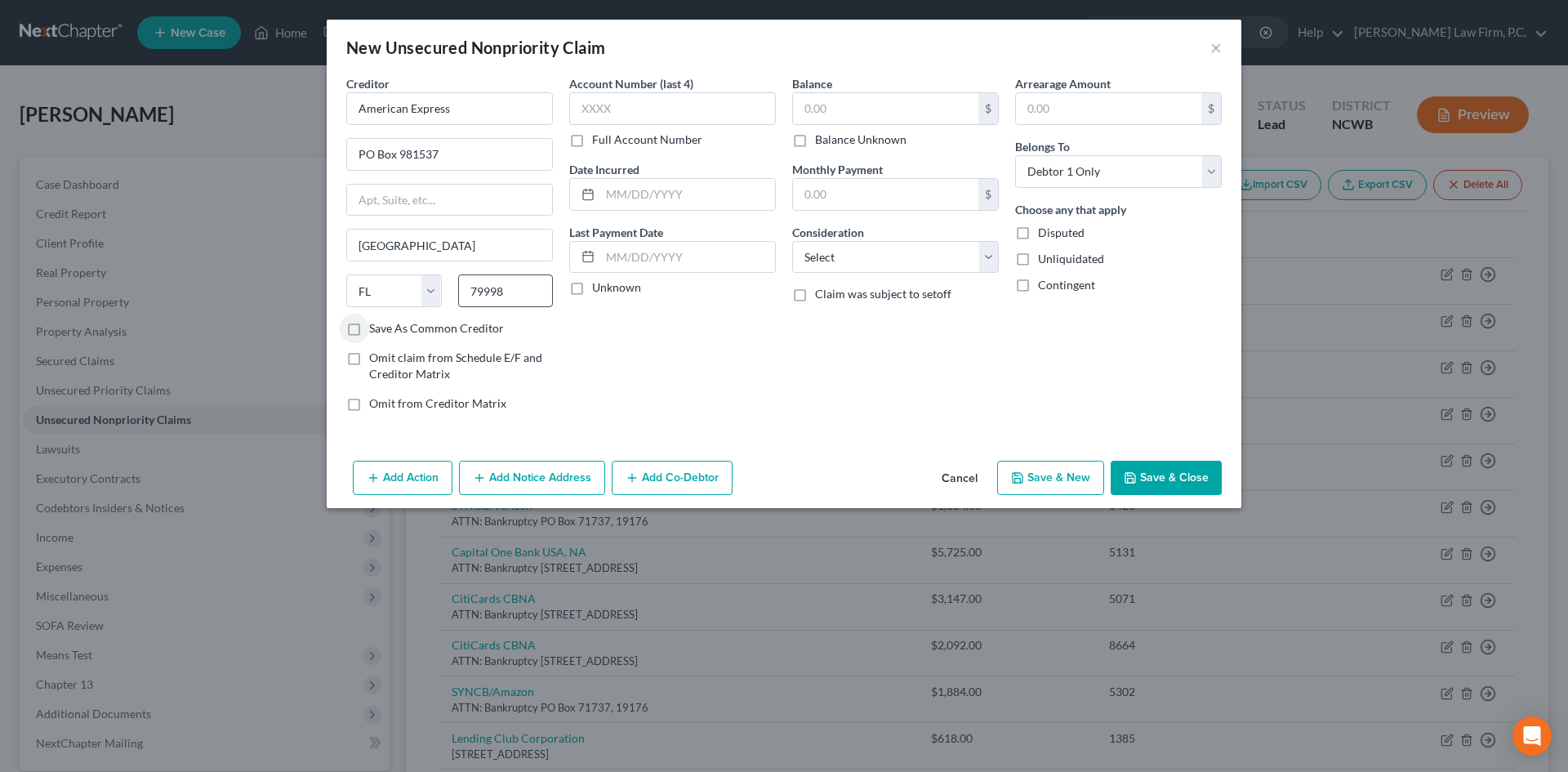
select select "45"
click at [672, 114] on input "text" at bounding box center [672, 109] width 207 height 33
type input "9463"
drag, startPoint x: 638, startPoint y: 263, endPoint x: 942, endPoint y: 242, distance: 304.7
click at [639, 264] on input "text" at bounding box center [688, 258] width 175 height 31
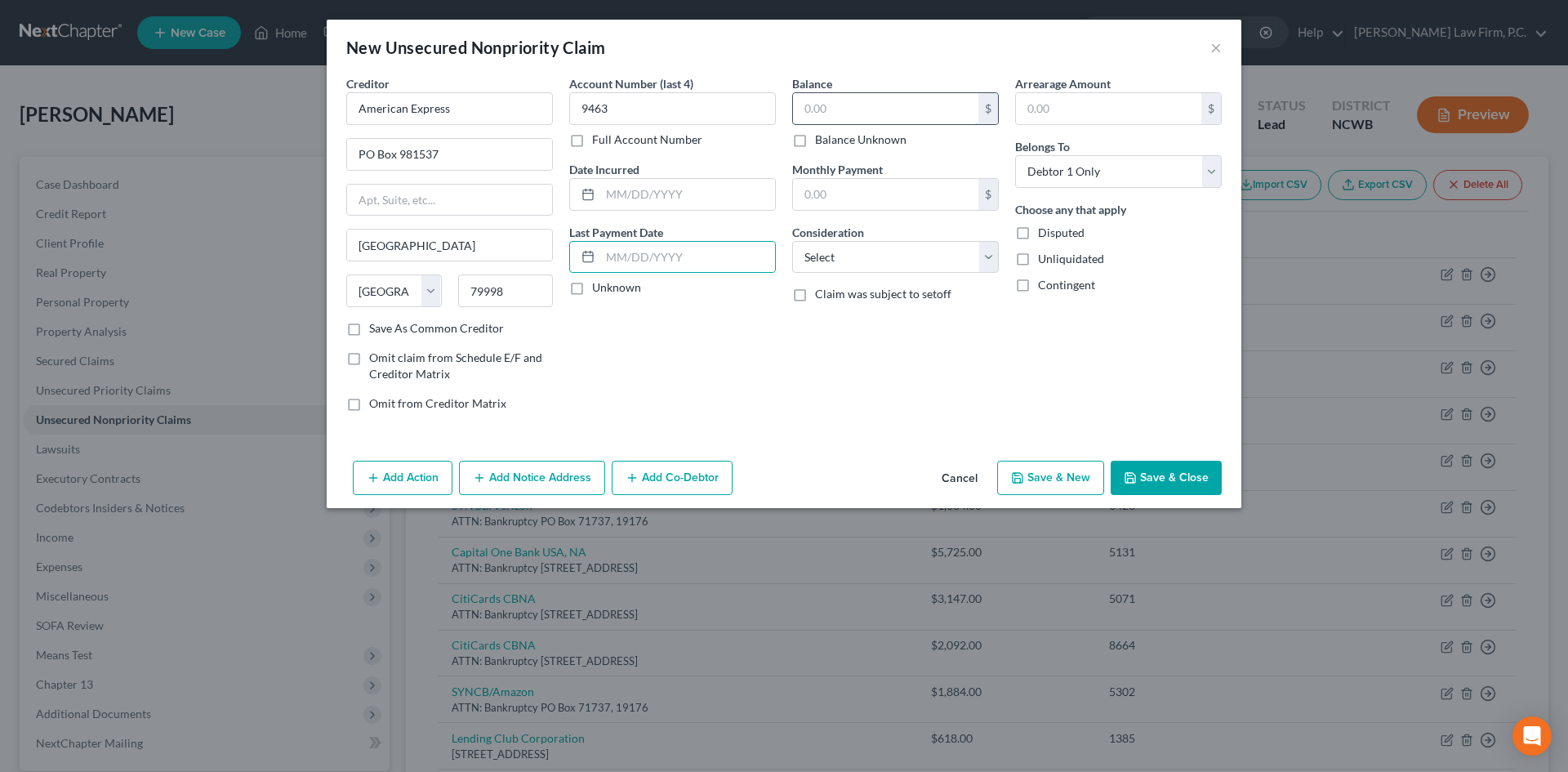
click at [909, 101] on input "text" at bounding box center [885, 109] width 185 height 31
type input "962"
click at [883, 261] on select "Select Cable / Satellite Services Collection Agency Credit Card Debt Debt Couns…" at bounding box center [895, 258] width 207 height 33
select select "2"
click at [793, 241] on select "Select Cable / Satellite Services Collection Agency Credit Card Debt Debt Couns…" at bounding box center [895, 258] width 207 height 33
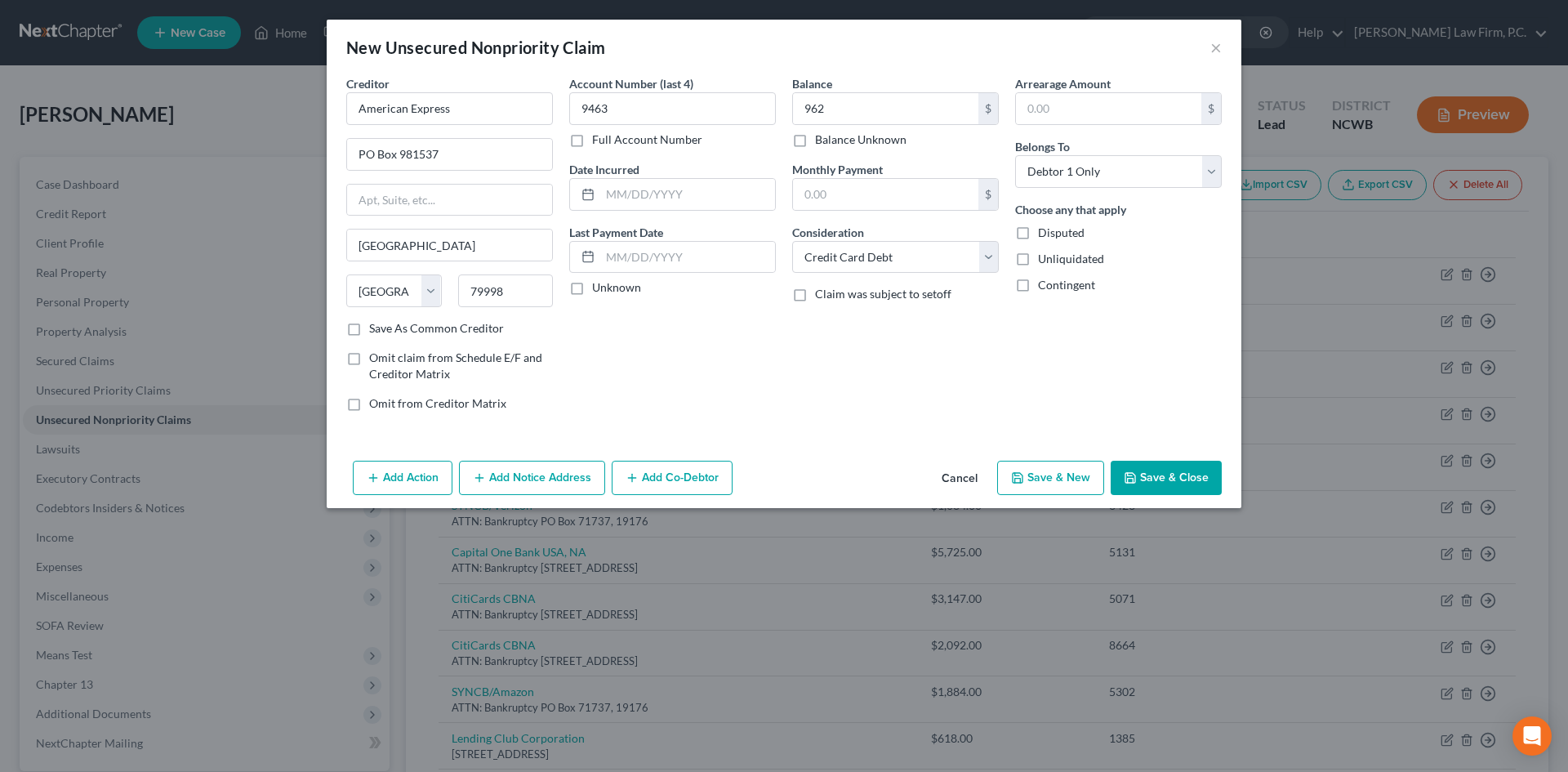
click at [1065, 488] on button "Save & New" at bounding box center [1050, 478] width 107 height 35
select select "0"
click at [944, 466] on button "Cancel" at bounding box center [959, 479] width 62 height 33
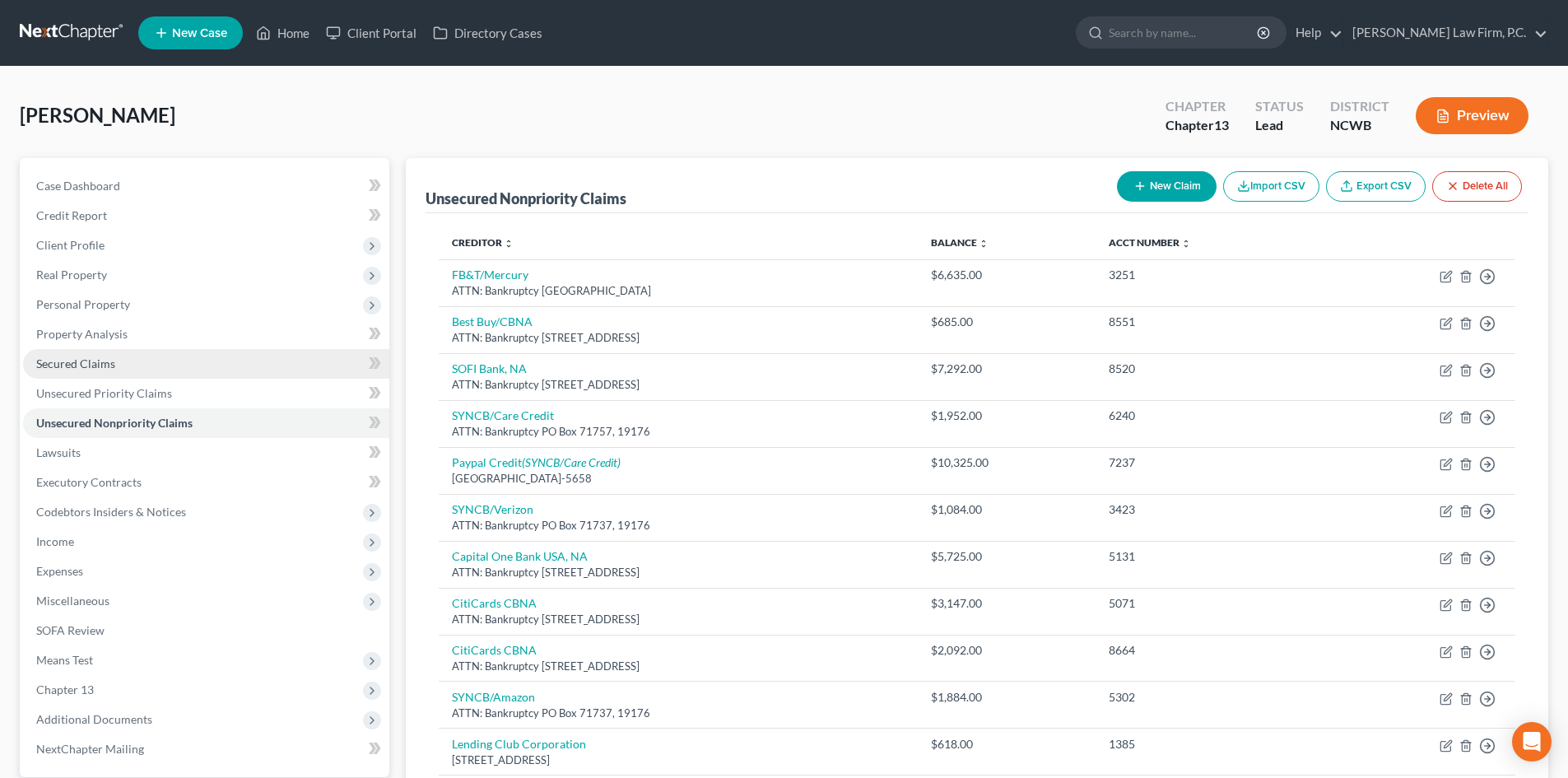
click at [129, 360] on link "Secured Claims" at bounding box center [206, 363] width 366 height 30
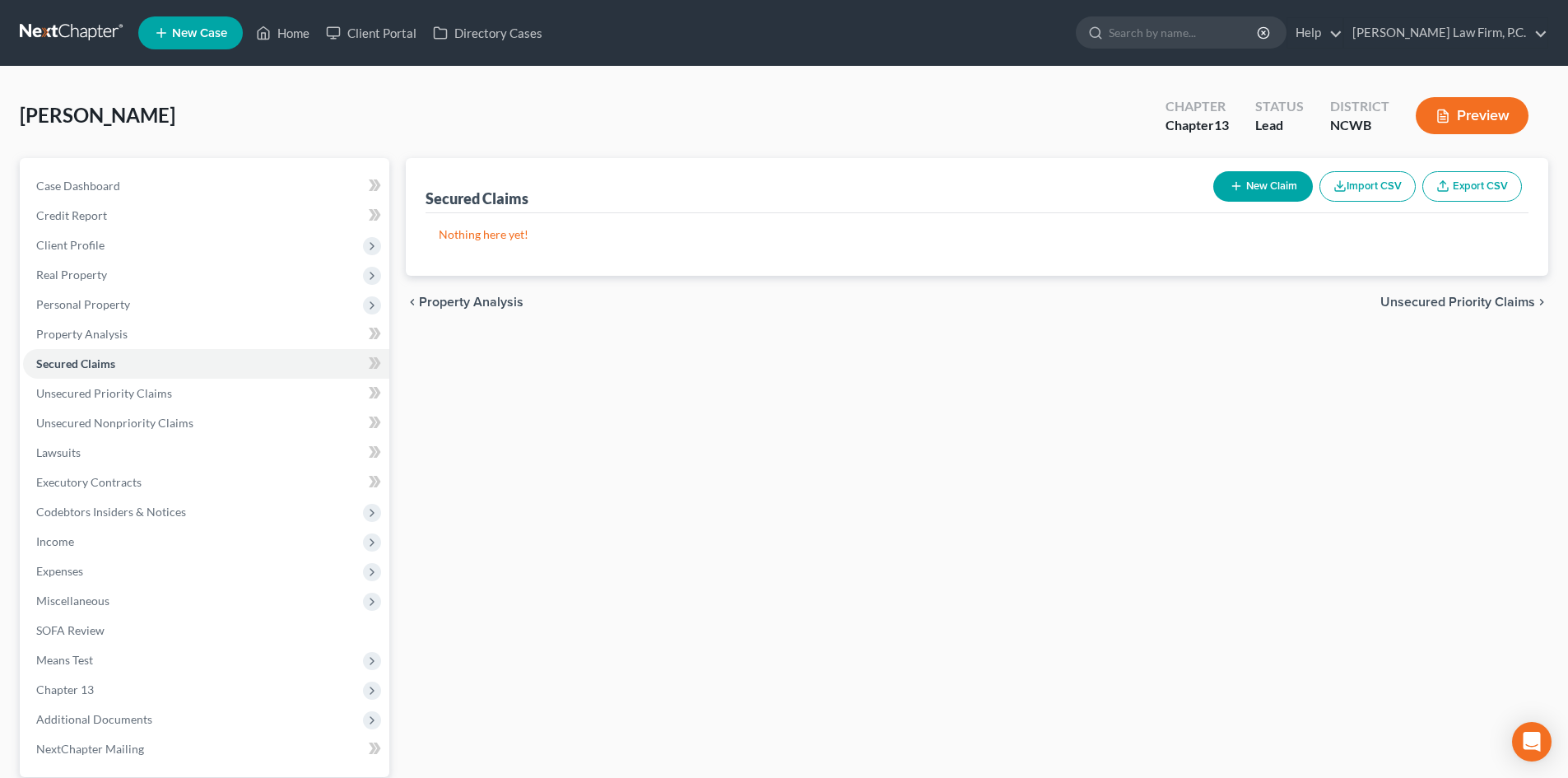
click at [1290, 190] on button "New Claim" at bounding box center [1263, 186] width 100 height 30
select select "0"
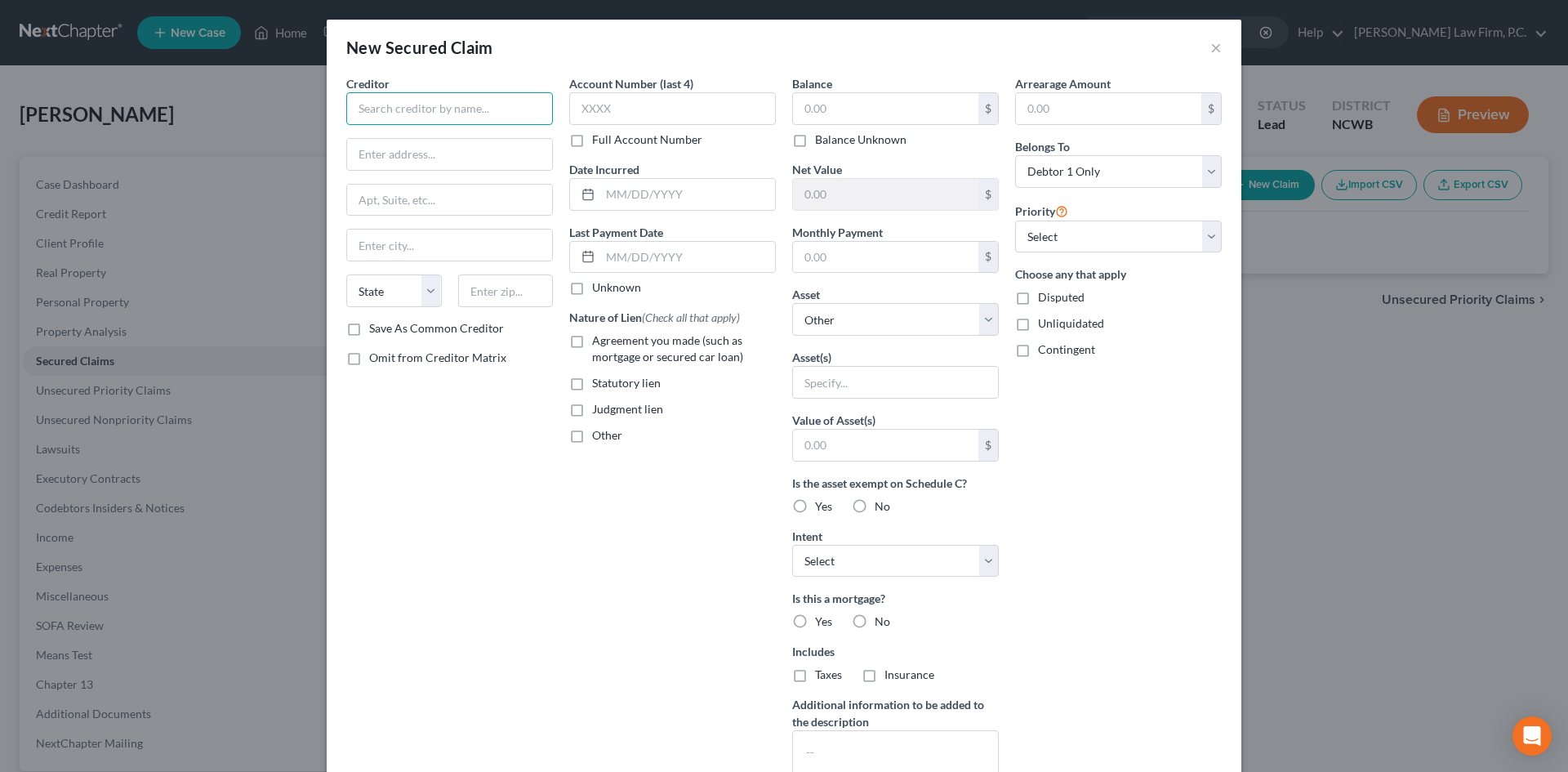
click at [447, 106] on input "text" at bounding box center [449, 109] width 207 height 33
type input "Rocket Mortgage"
type input "ATTN: Bankruptcy"
click at [444, 196] on input "text" at bounding box center [449, 200] width 205 height 31
type input "[STREET_ADDRESS][PERSON_NAME]"
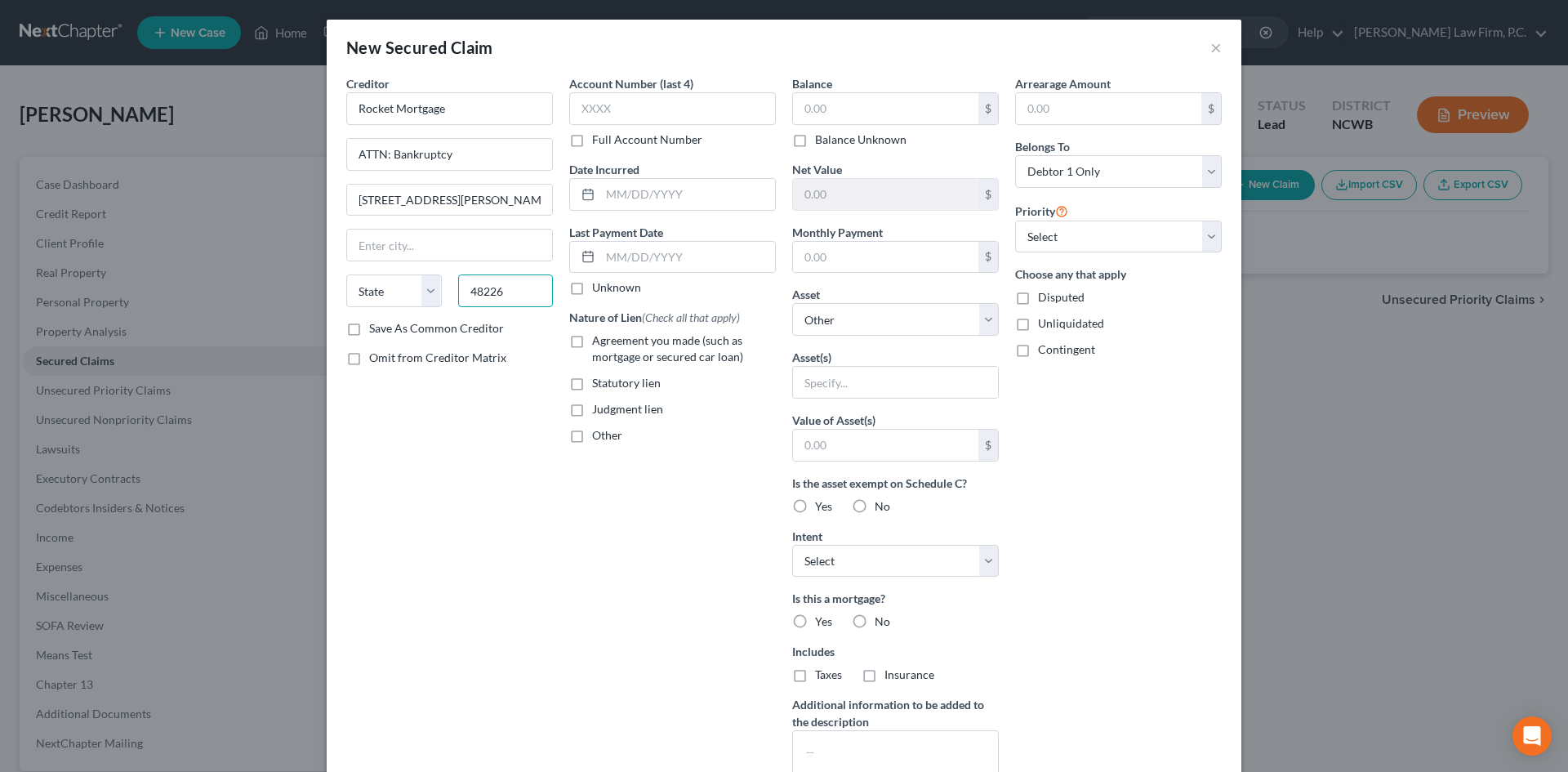
type input "48226"
type input "[GEOGRAPHIC_DATA]"
select select "23"
click at [417, 322] on label "Save As Common Creditor" at bounding box center [436, 328] width 135 height 16
click at [386, 322] on input "Save As Common Creditor" at bounding box center [380, 325] width 11 height 11
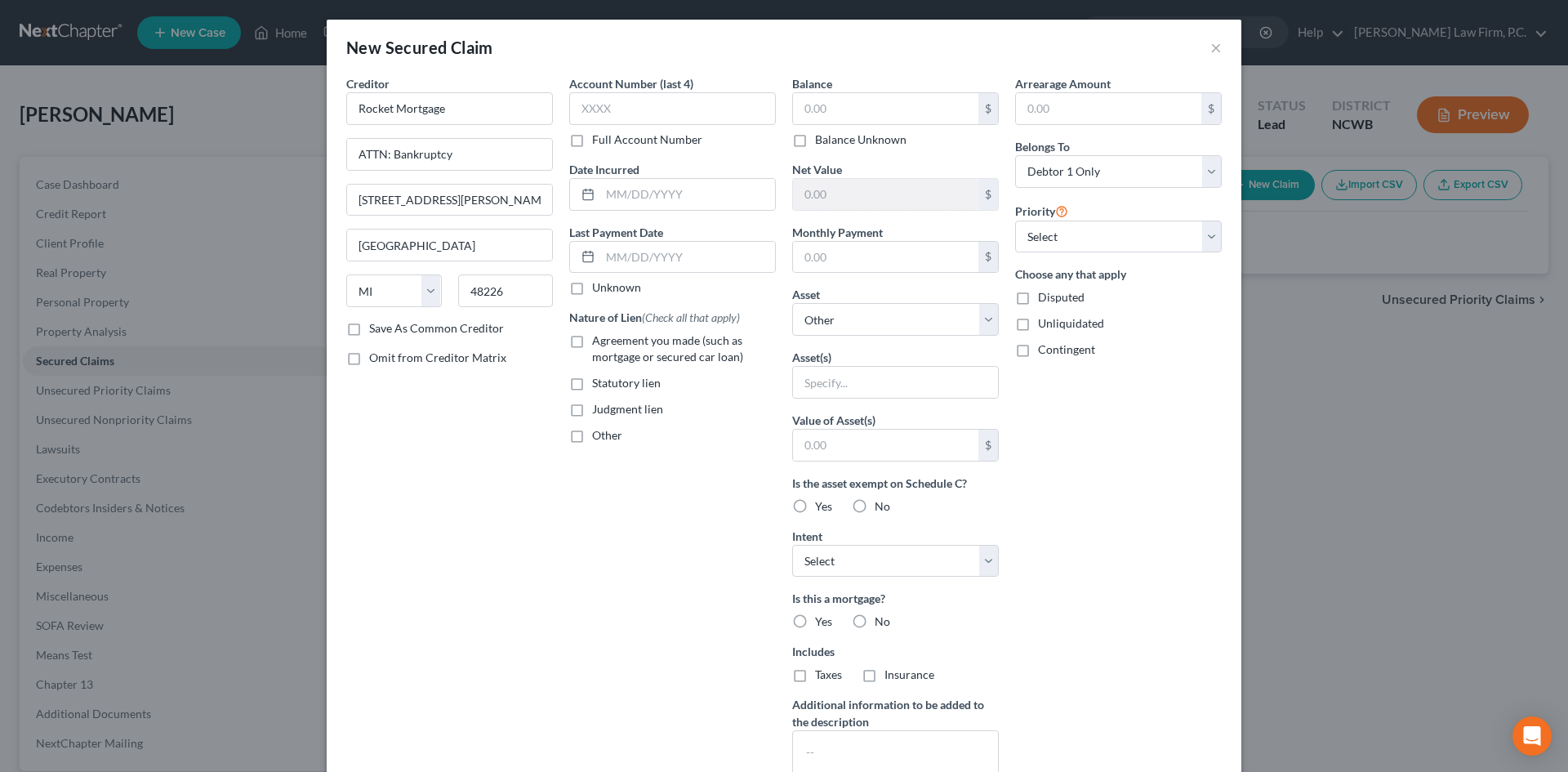
checkbox input "true"
click at [623, 111] on input "text" at bounding box center [672, 109] width 207 height 33
type input "4700"
click at [618, 246] on input "text" at bounding box center [688, 258] width 175 height 31
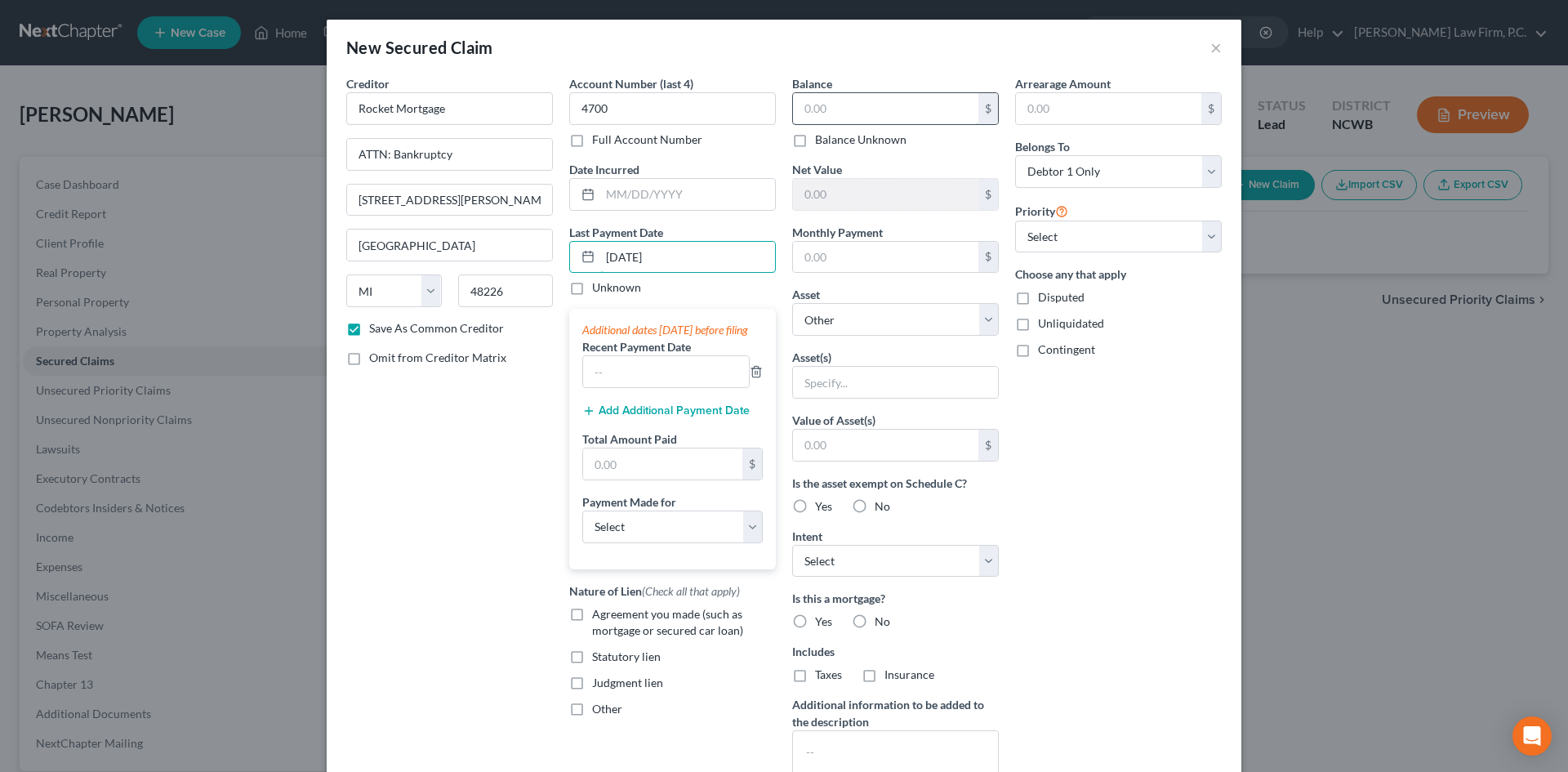
type input "[DATE]"
click at [845, 113] on input "text" at bounding box center [885, 109] width 185 height 31
type input "222,103"
click at [843, 253] on input "text" at bounding box center [885, 258] width 185 height 31
type input "1,587"
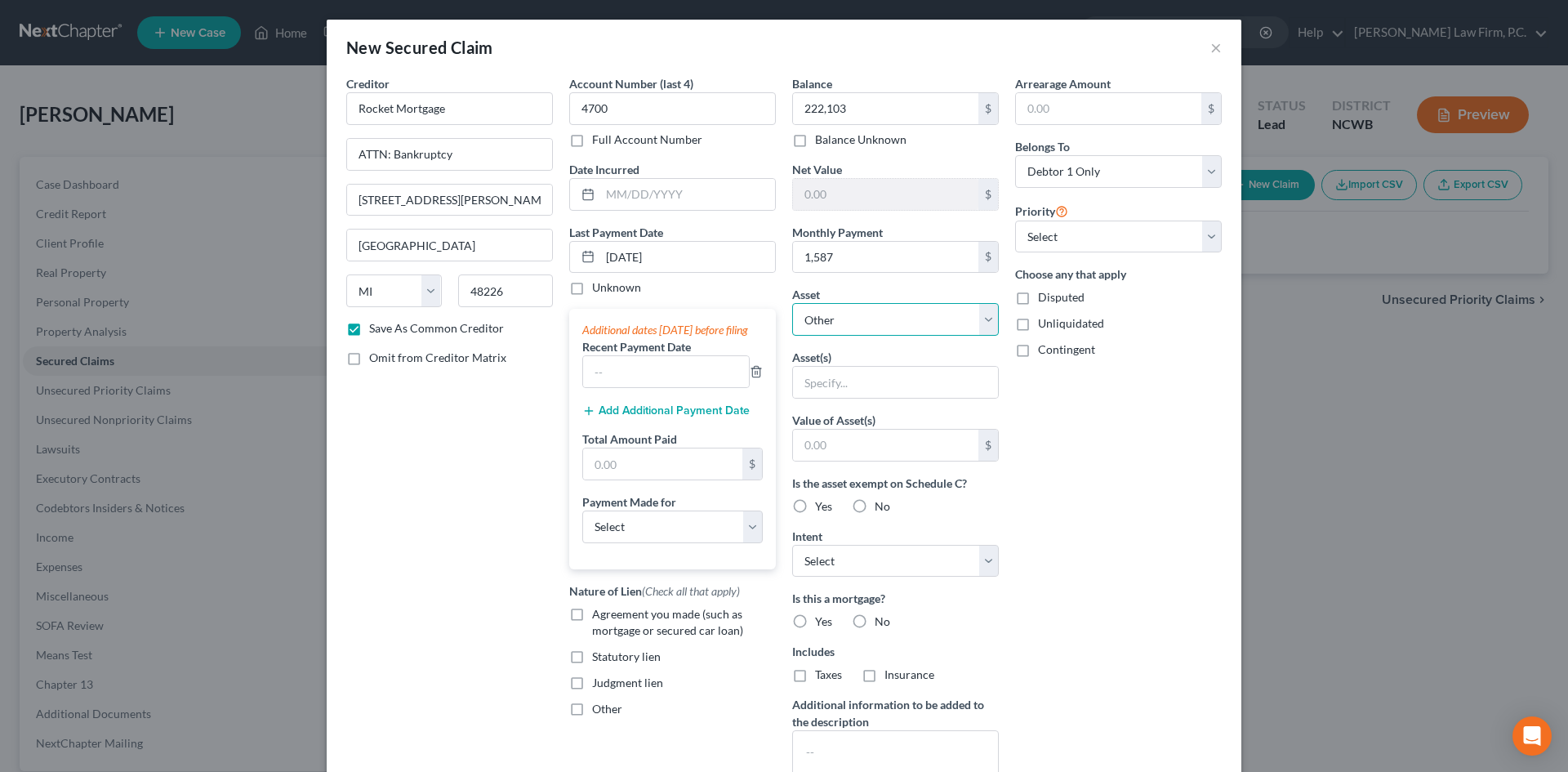
click at [837, 310] on select "Select Other Multiple Assets Zelle (connected to Truist Checking) (Other (Credi…" at bounding box center [895, 319] width 207 height 33
select select "3"
click at [793, 303] on select "Select Other Multiple Assets Zelle (connected to Truist Checking) (Other (Credi…" at bounding box center [895, 319] width 207 height 33
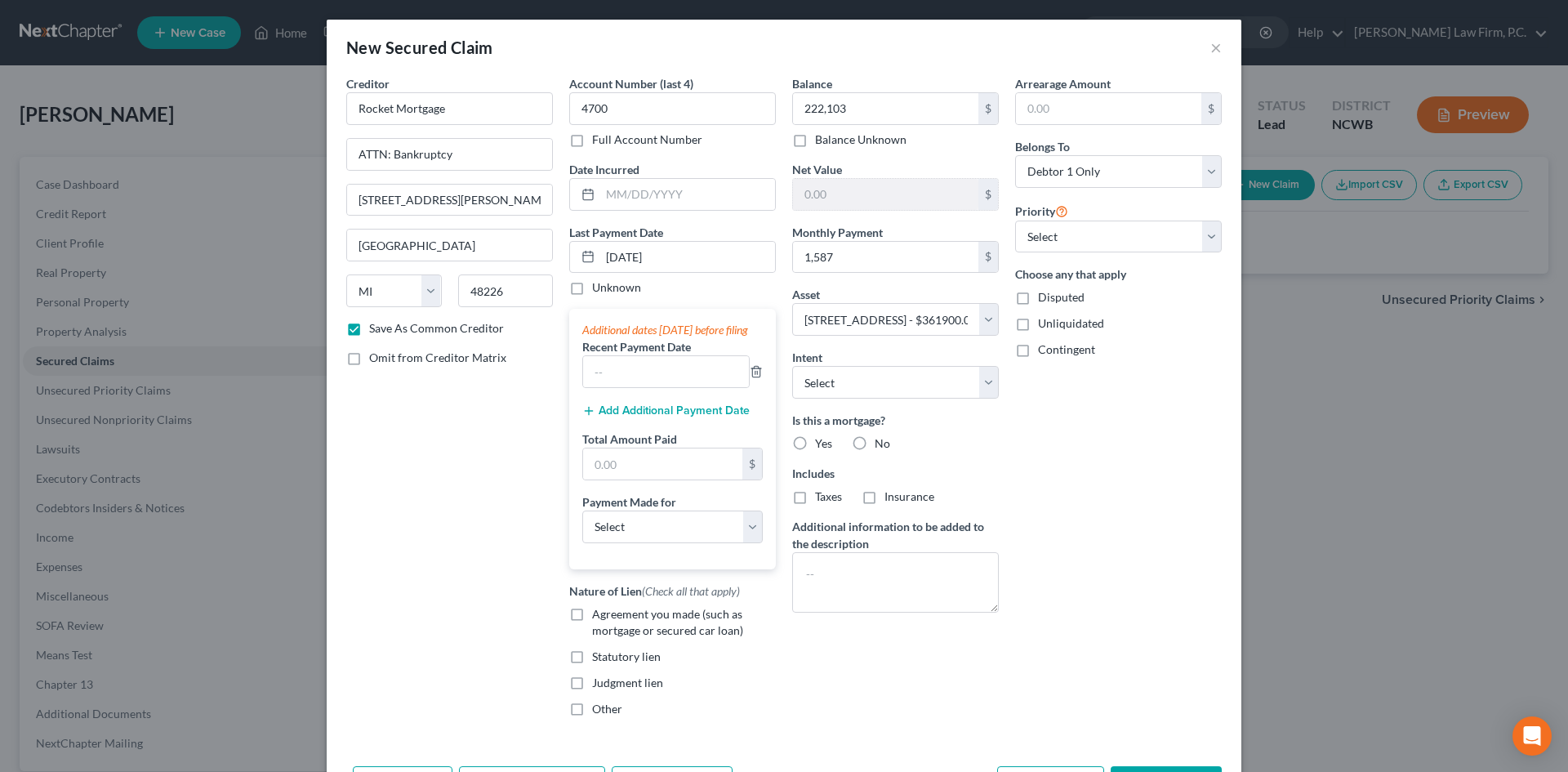
click at [815, 440] on label "Yes" at bounding box center [823, 443] width 17 height 16
click at [821, 440] on input "Yes" at bounding box center [826, 440] width 11 height 11
radio input "true"
drag, startPoint x: 809, startPoint y: 490, endPoint x: 886, endPoint y: 492, distance: 77.0
click at [815, 490] on span "Taxes" at bounding box center [828, 496] width 27 height 13
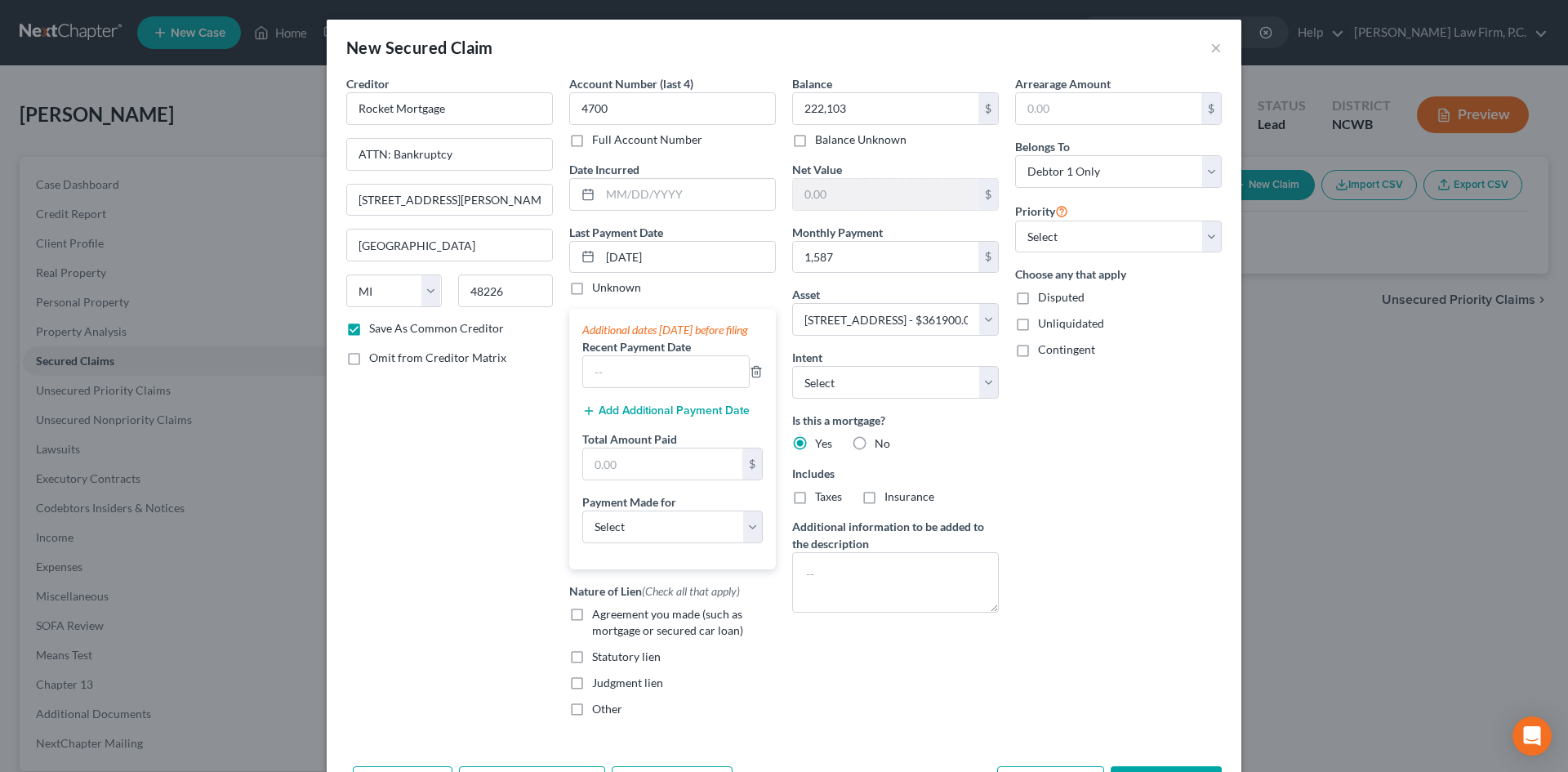
click at [821, 490] on input "Taxes" at bounding box center [826, 493] width 11 height 11
checkbox input "true"
click at [886, 492] on span "Insurance" at bounding box center [910, 496] width 50 height 13
click at [891, 492] on input "Insurance" at bounding box center [895, 493] width 11 height 11
checkbox input "true"
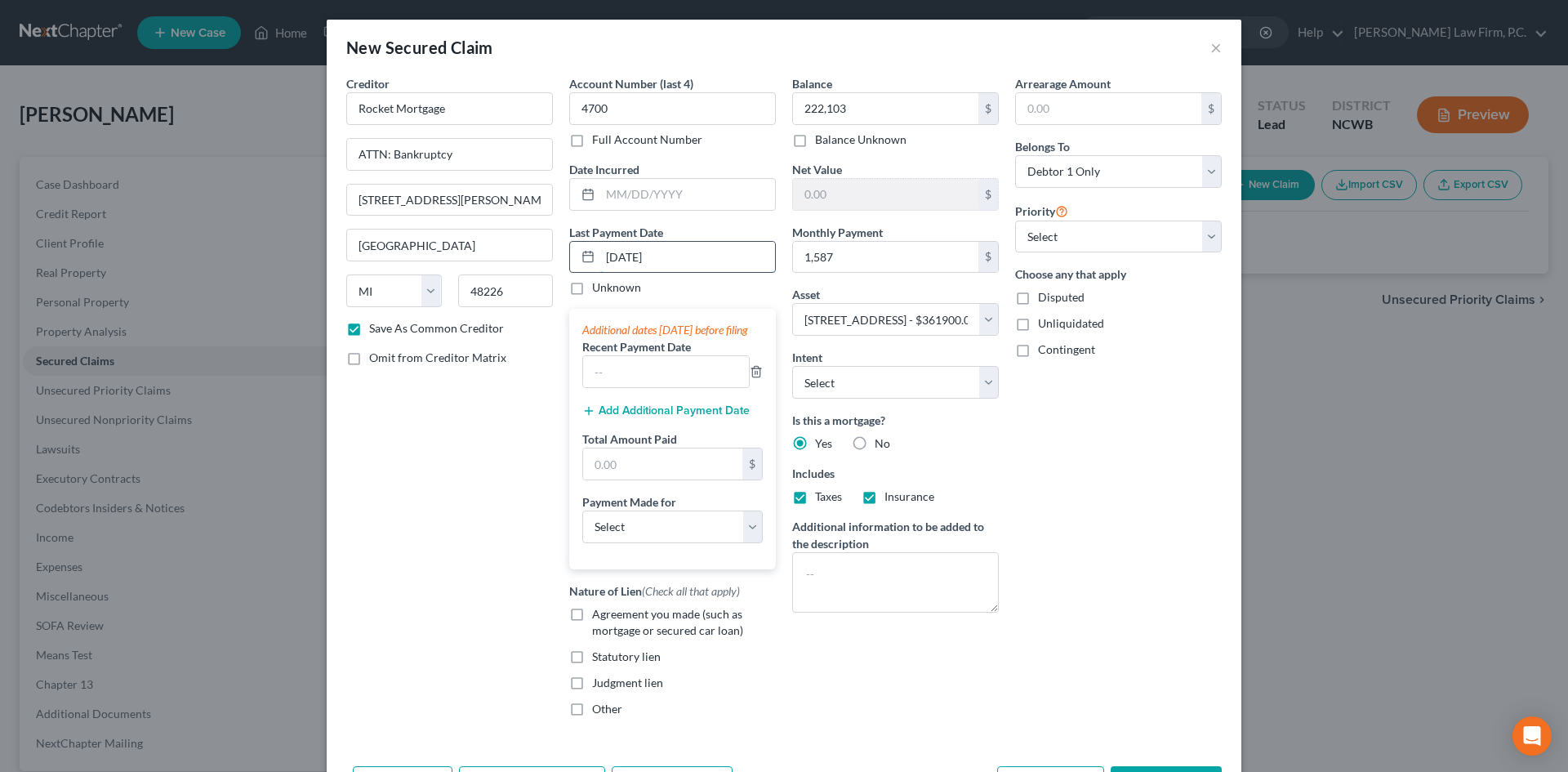
click at [614, 253] on input "[DATE]" at bounding box center [688, 258] width 175 height 31
type input "[DATE]"
click at [627, 387] on input "text" at bounding box center [666, 372] width 166 height 31
type input "[DATE]"
click at [589, 414] on line "button" at bounding box center [589, 411] width 0 height 8
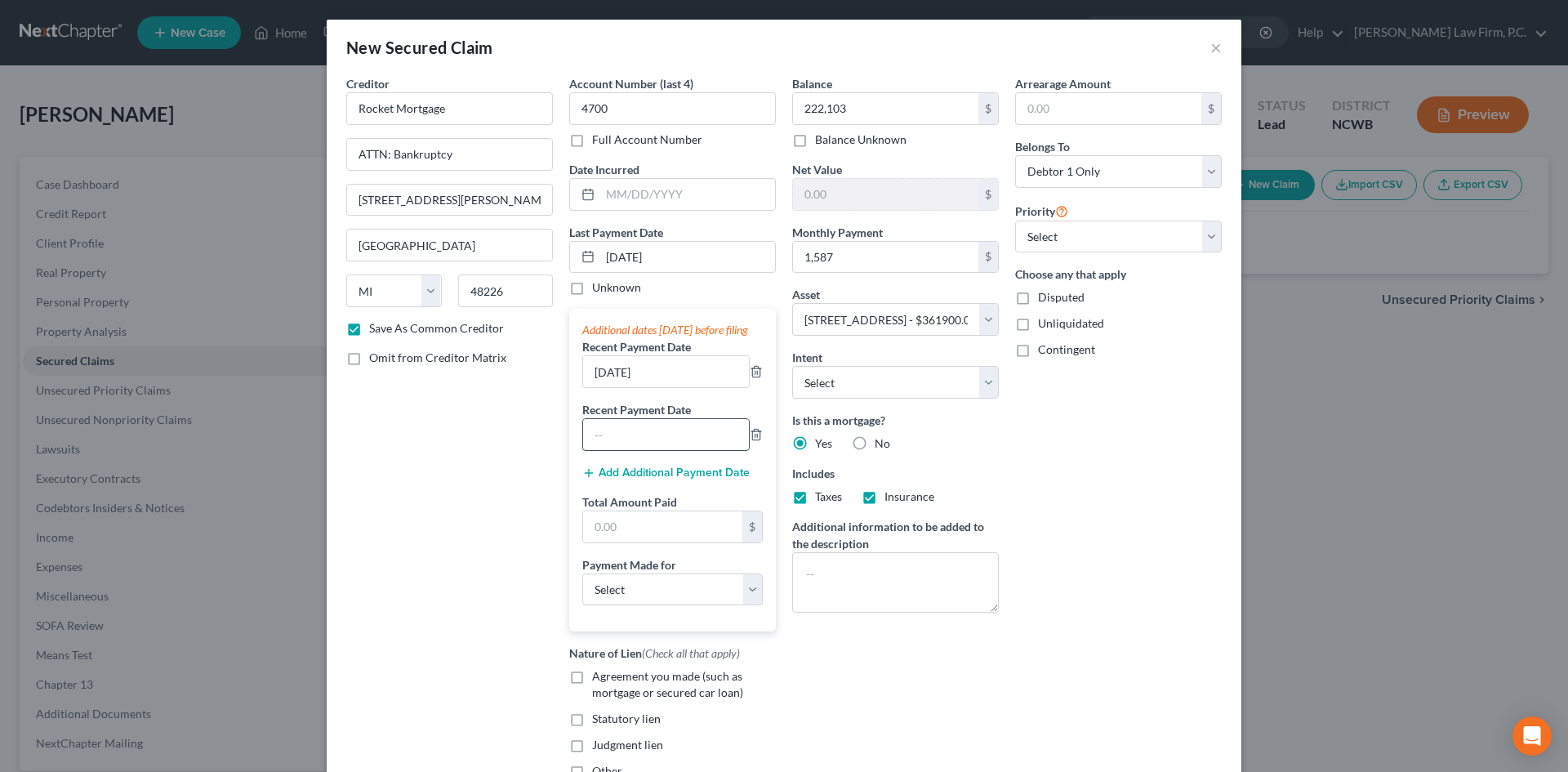
click at [606, 439] on input "text" at bounding box center [666, 435] width 166 height 31
type input "[DATE]"
click at [608, 542] on input "text" at bounding box center [663, 527] width 159 height 31
type input "4,761"
click at [598, 602] on select "Select Car Credit Card Loan Repayment Mortgage Other Suppliers Or Vendors" at bounding box center [673, 590] width 181 height 33
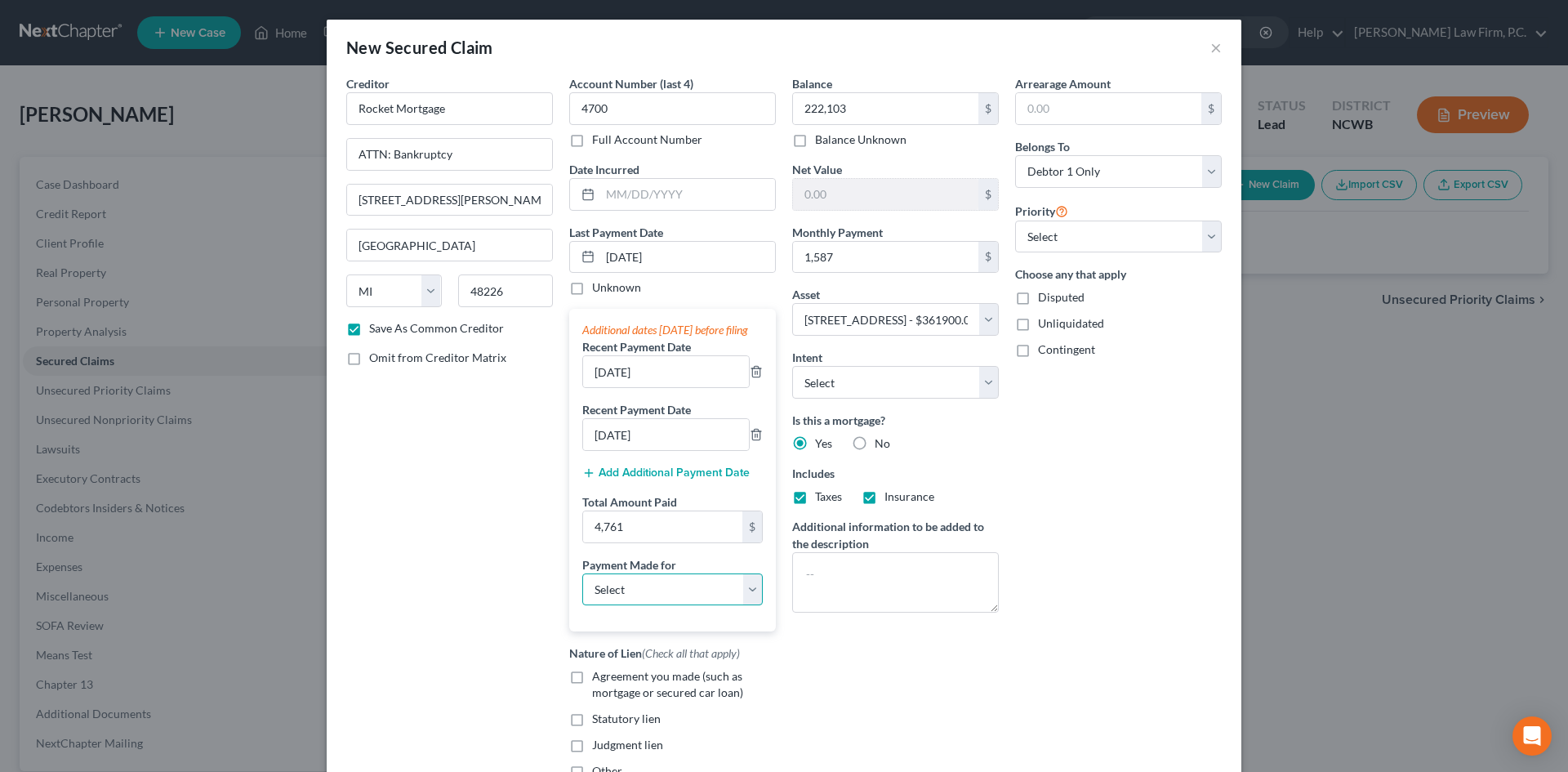
select select "3"
click at [582, 589] on select "Select Car Credit Card Loan Repayment Mortgage Other Suppliers Or Vendors" at bounding box center [673, 590] width 181 height 33
click at [592, 694] on span "Agreement you made (such as mortgage or secured car loan)" at bounding box center [667, 684] width 151 height 30
click at [599, 679] on input "Agreement you made (such as mortgage or secured car loan)" at bounding box center [603, 673] width 11 height 11
checkbox input "true"
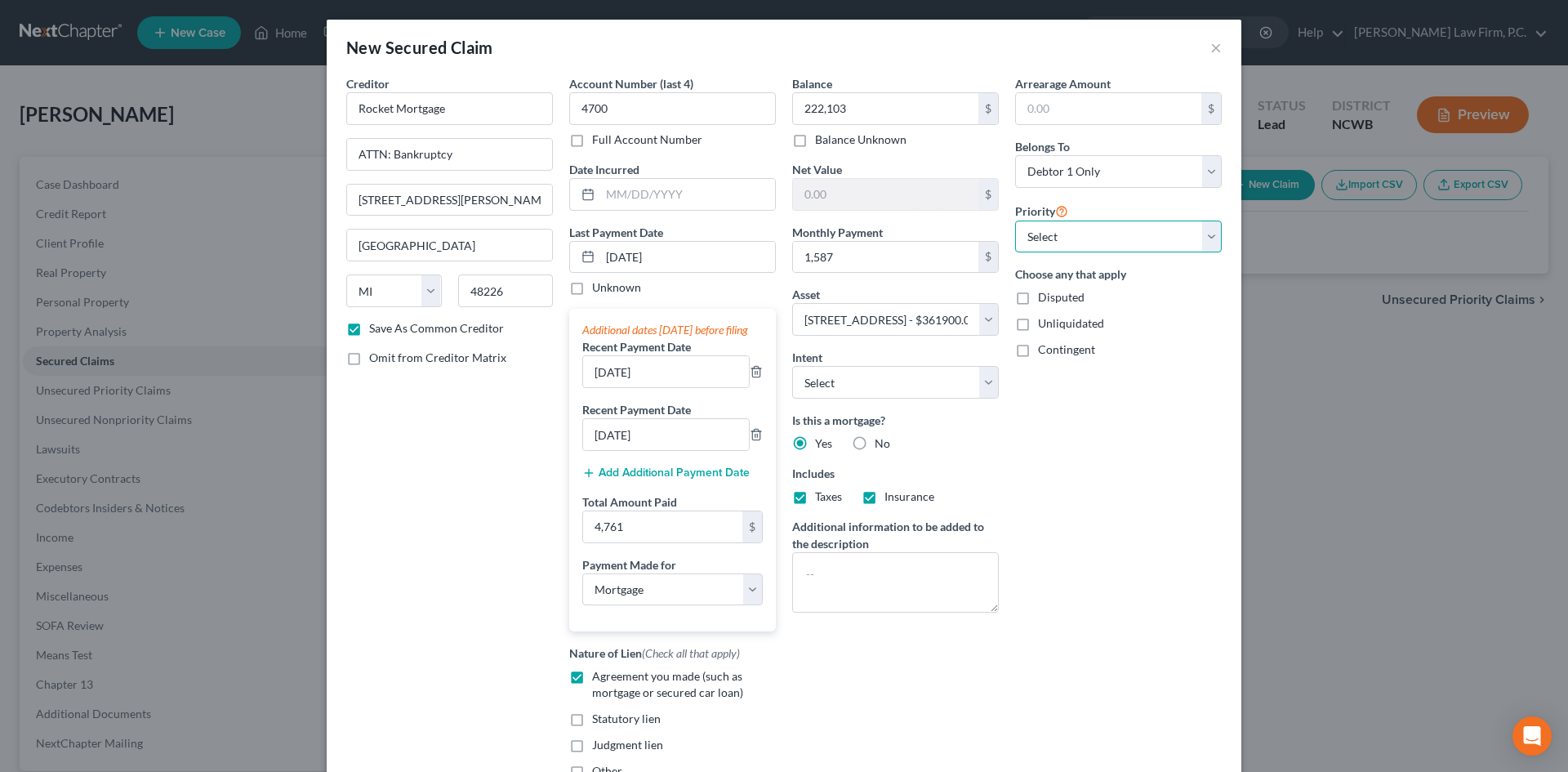
click at [1115, 246] on select "Select 1st 2nd 3rd 4th 5th 6th 7th 8th 9th 10th 11th 12th 13th 14th 15th 16th 1…" at bounding box center [1118, 237] width 207 height 33
select select "0"
click at [1016, 221] on select "Select 1st 2nd 3rd 4th 5th 6th 7th 8th 9th 10th 11th 12th 13th 14th 15th 16th 1…" at bounding box center [1118, 237] width 207 height 33
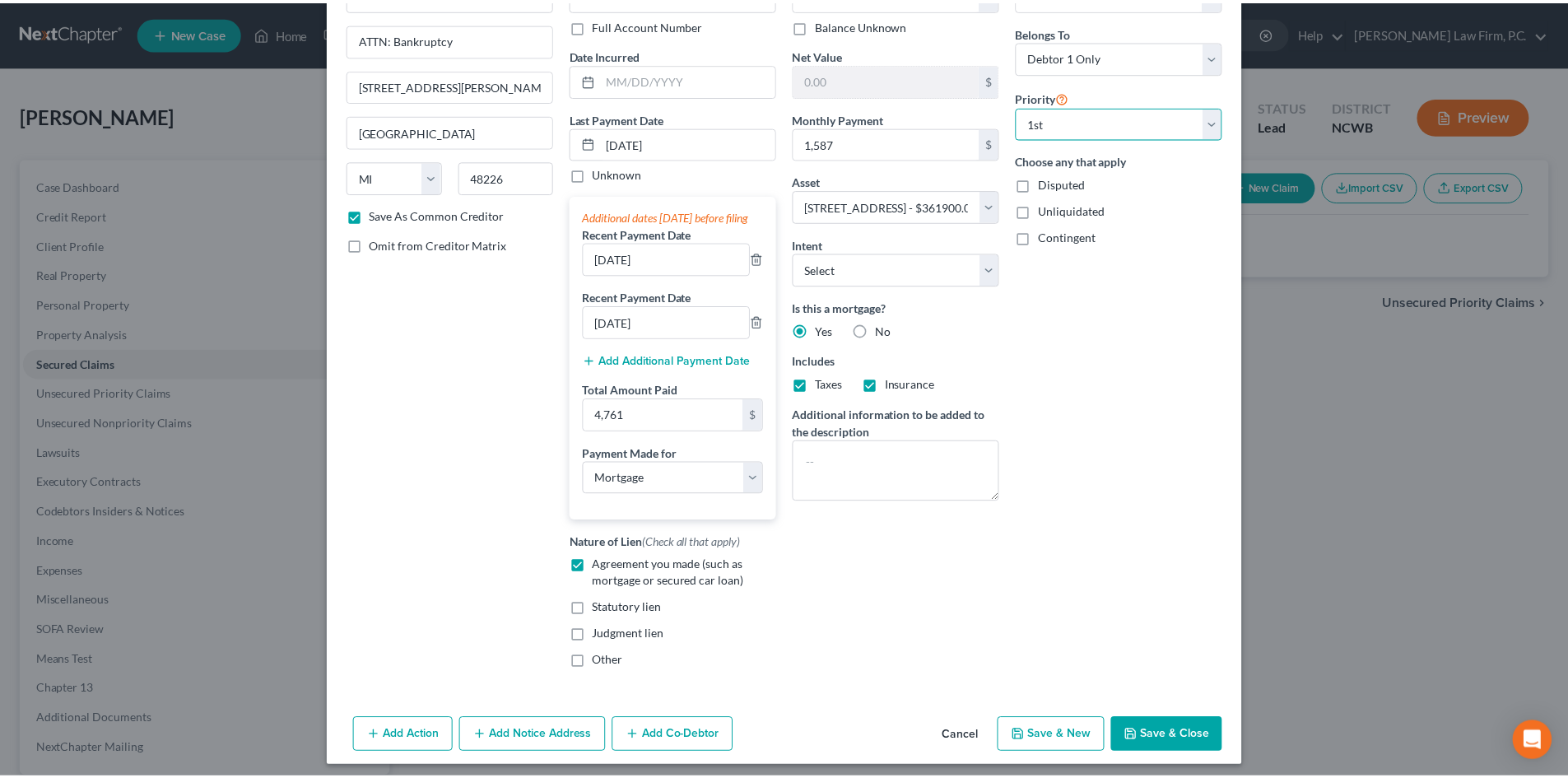
scroll to position [140, 0]
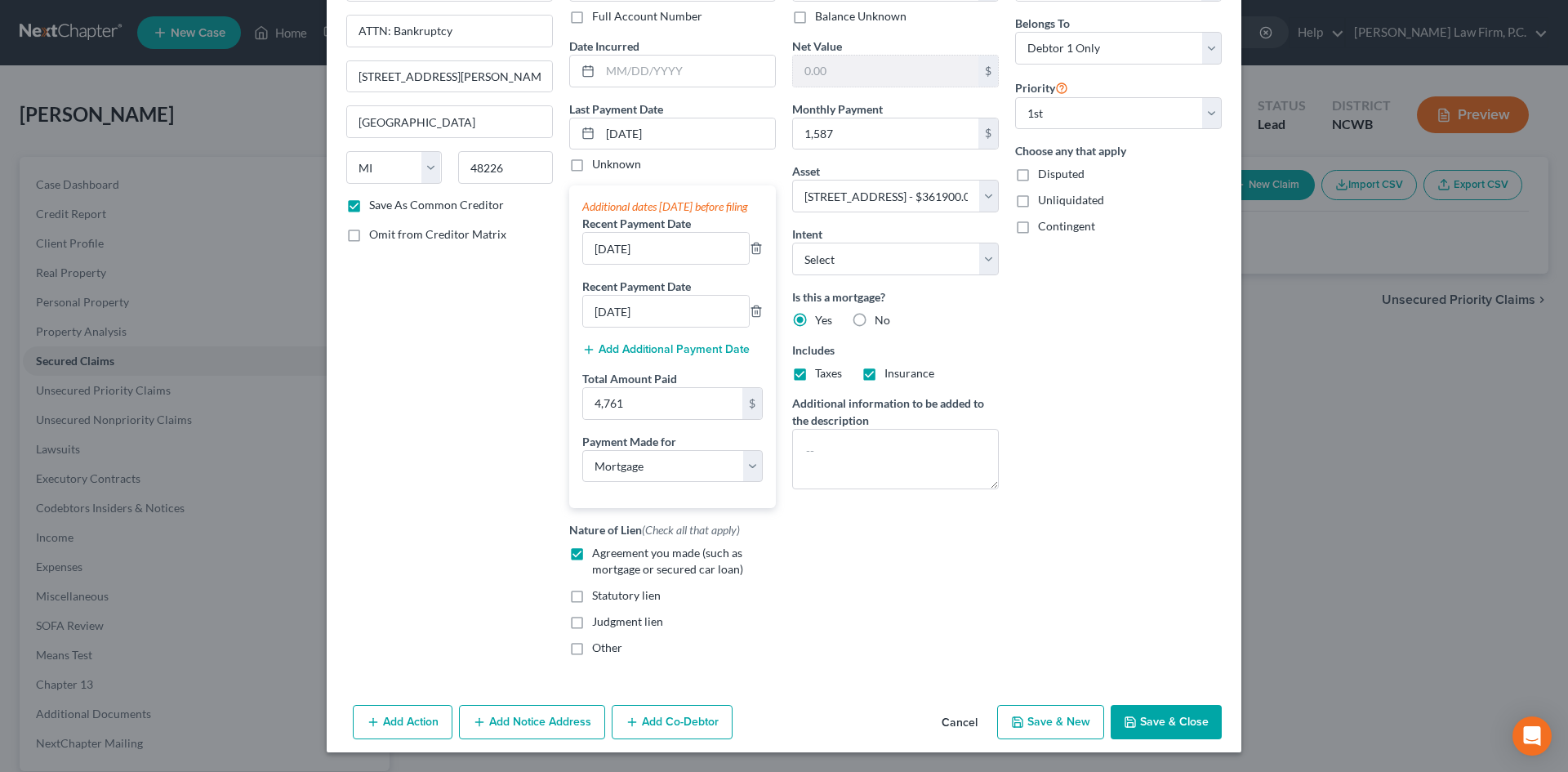
drag, startPoint x: 1125, startPoint y: 725, endPoint x: 689, endPoint y: 340, distance: 581.7
click at [1124, 722] on icon "button" at bounding box center [1131, 723] width 13 height 13
checkbox input "false"
select select
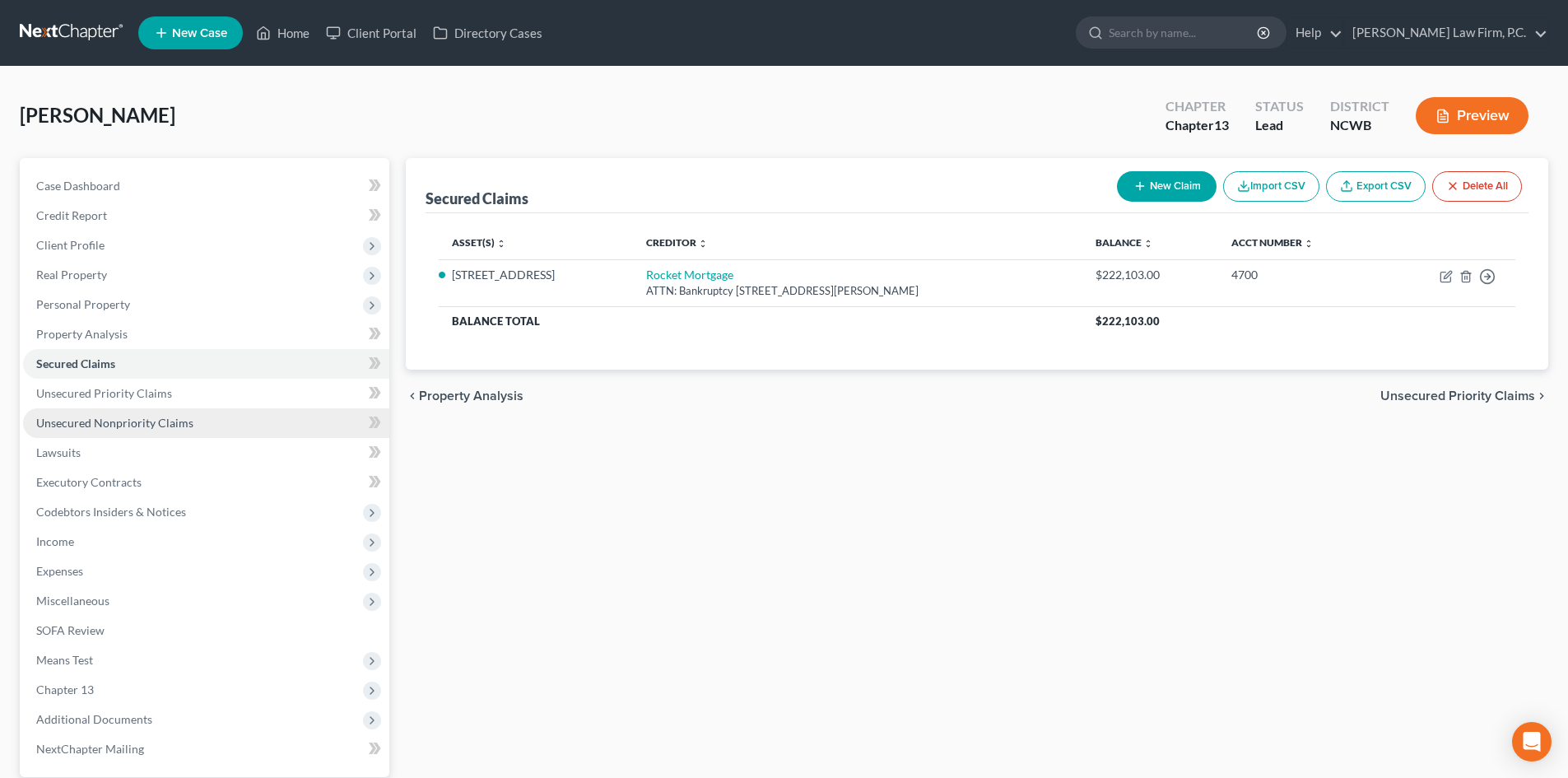
click at [132, 421] on span "Unsecured Nonpriority Claims" at bounding box center [114, 422] width 157 height 14
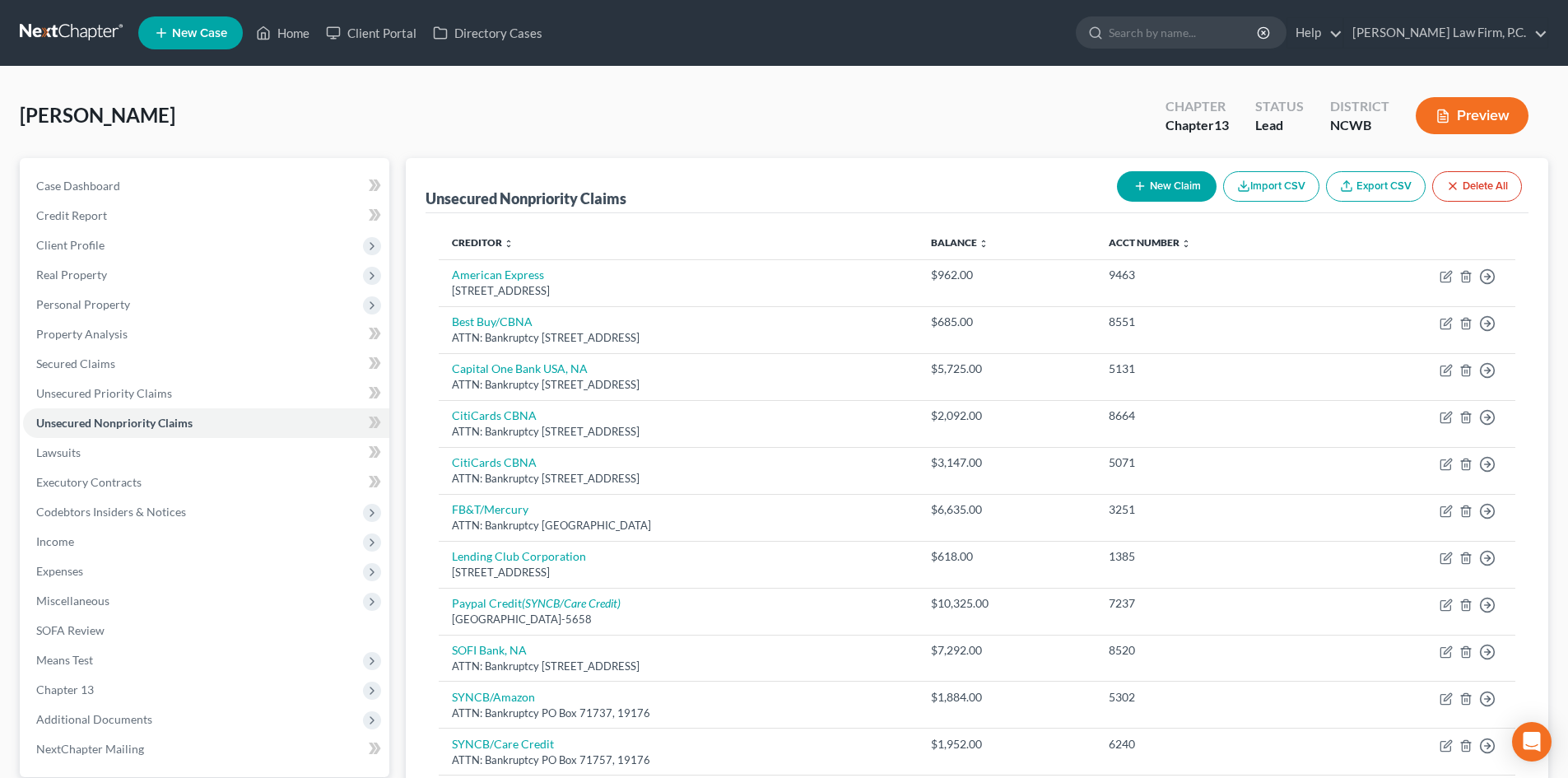
click at [1161, 188] on button "New Claim" at bounding box center [1166, 186] width 100 height 30
select select "0"
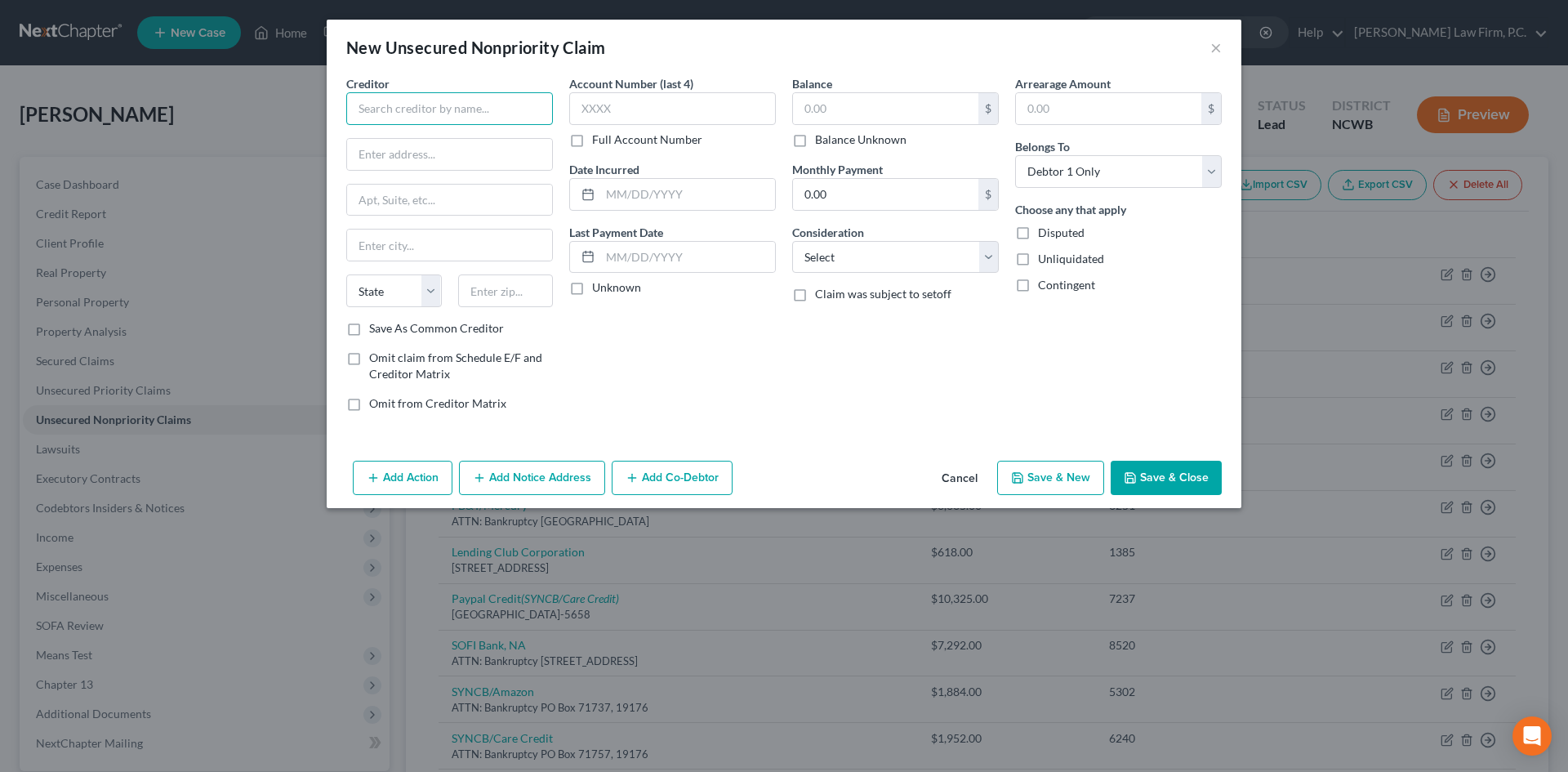
click at [419, 107] on input "text" at bounding box center [449, 109] width 207 height 33
click at [422, 139] on div "Affirm/Celtic Bank" at bounding box center [444, 137] width 170 height 16
type input "Affirm/Celtic Bank"
type input "[STREET_ADDRESS]"
type input "Suite 300"
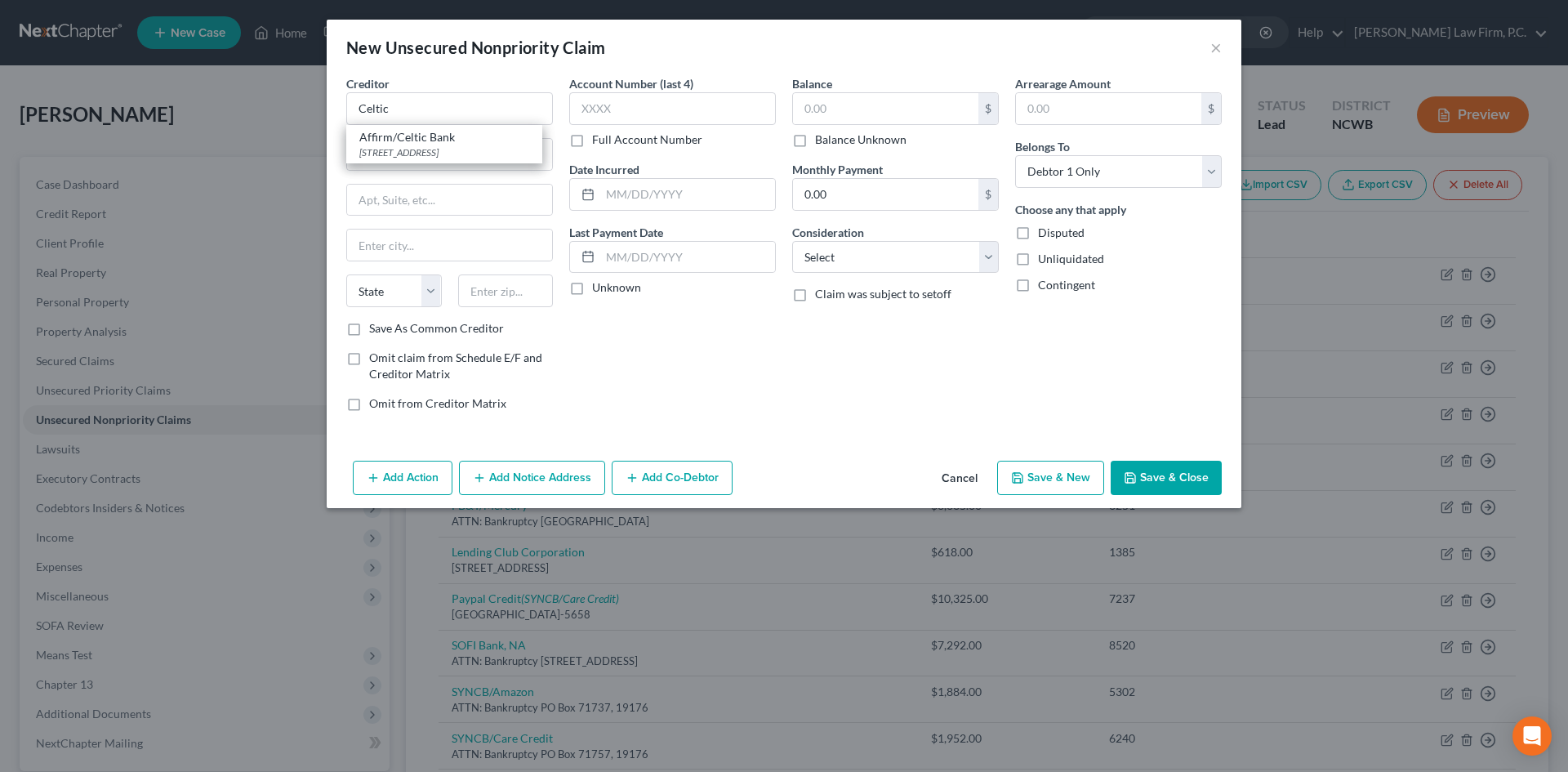
type input "[GEOGRAPHIC_DATA]"
select select "46"
type input "84111"
drag, startPoint x: 392, startPoint y: 106, endPoint x: 330, endPoint y: 117, distance: 63.0
click at [330, 117] on div "Creditor * Affirm/Celtic Bank [STREET_ADDRESS] [US_STATE][GEOGRAPHIC_DATA] [GEO…" at bounding box center [784, 264] width 915 height 379
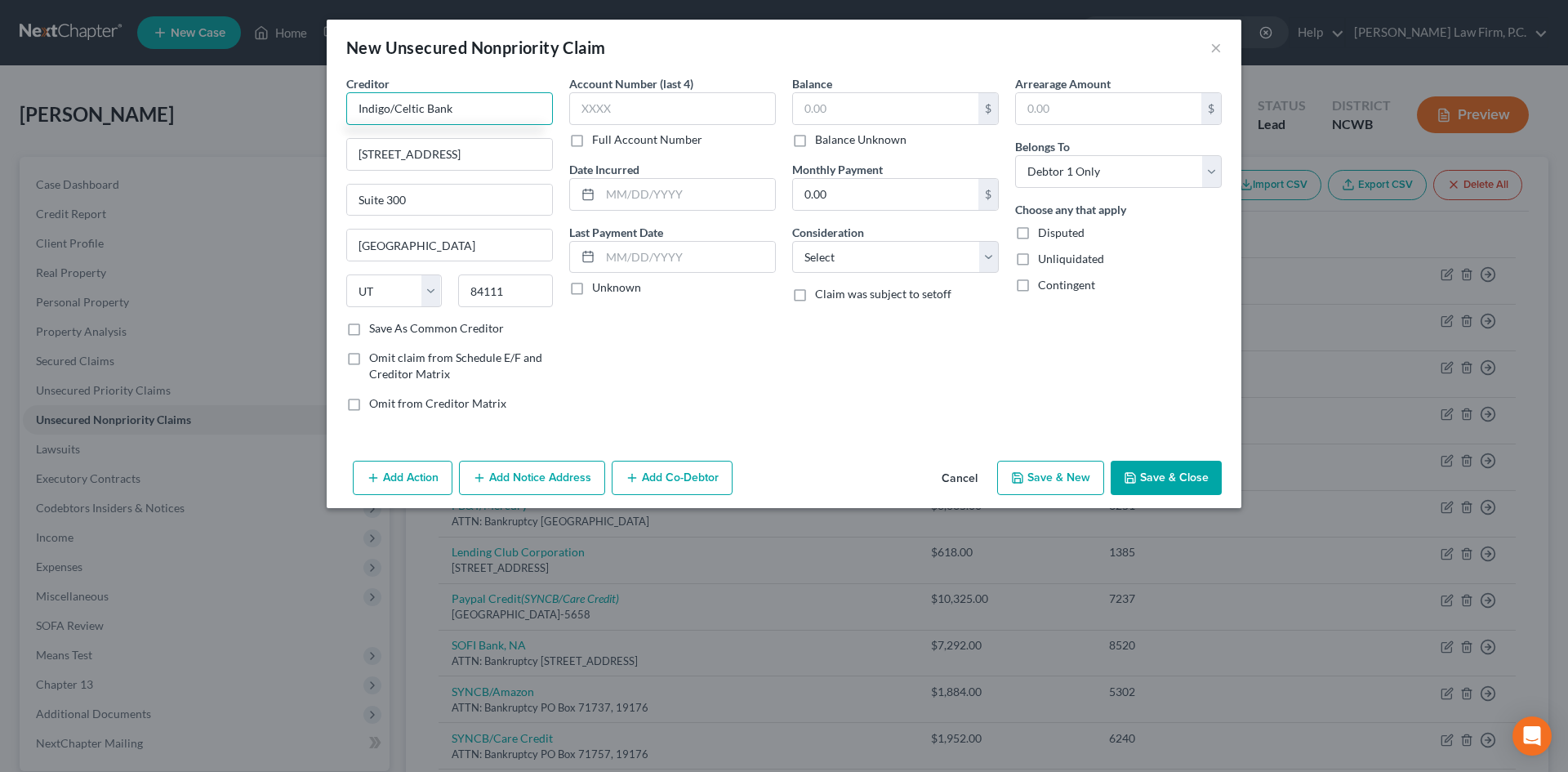
type input "Indigo/Celtic Bank"
type input "PO Box 4499"
type input "97076"
type input "Beaverton"
select select "38"
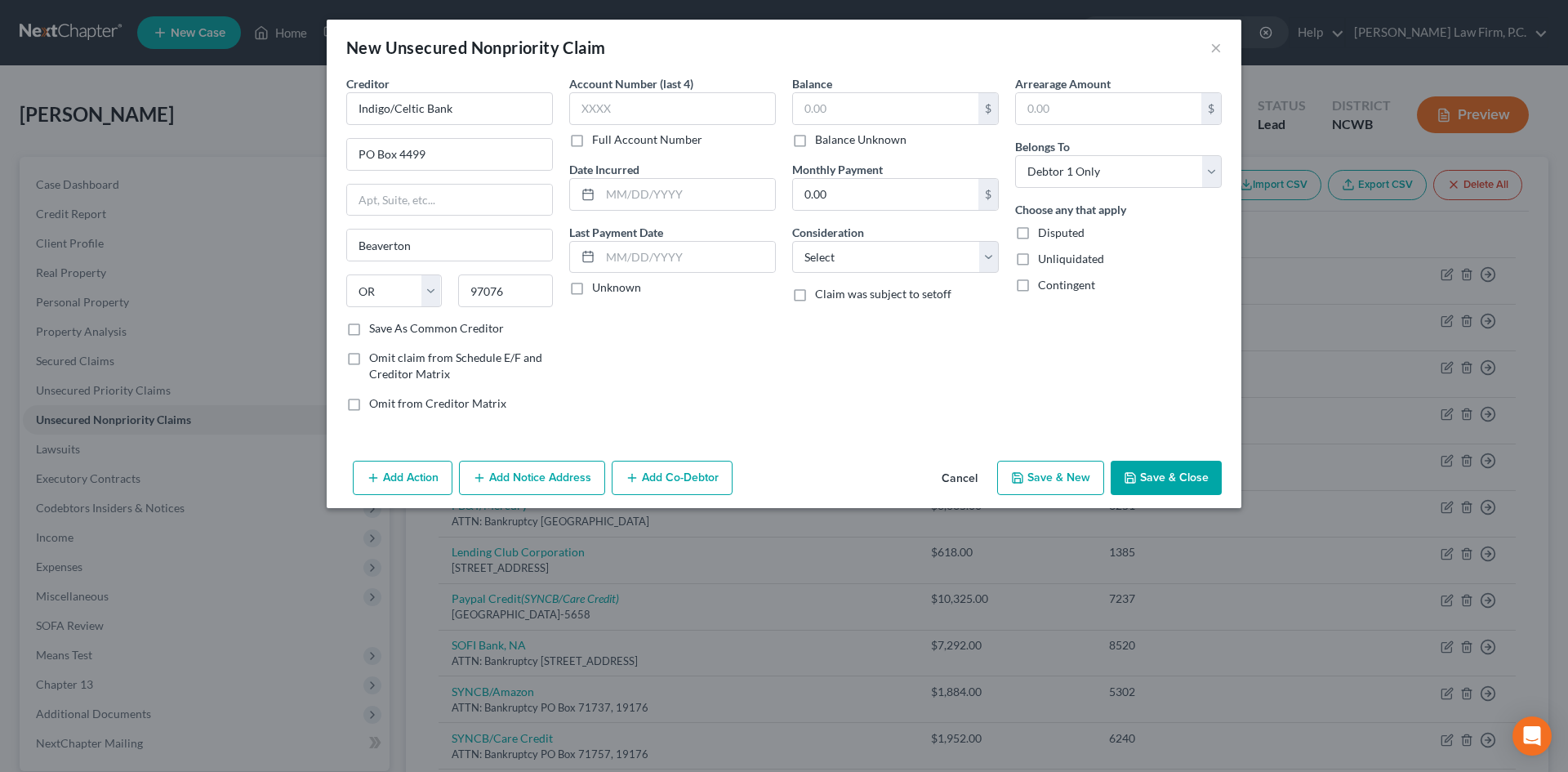
drag, startPoint x: 385, startPoint y: 324, endPoint x: 555, endPoint y: 270, distance: 178.4
click at [387, 324] on label "Save As Common Creditor" at bounding box center [436, 328] width 135 height 16
click at [386, 324] on input "Save As Common Creditor" at bounding box center [380, 325] width 11 height 11
checkbox input "true"
click at [636, 106] on input "text" at bounding box center [672, 109] width 207 height 33
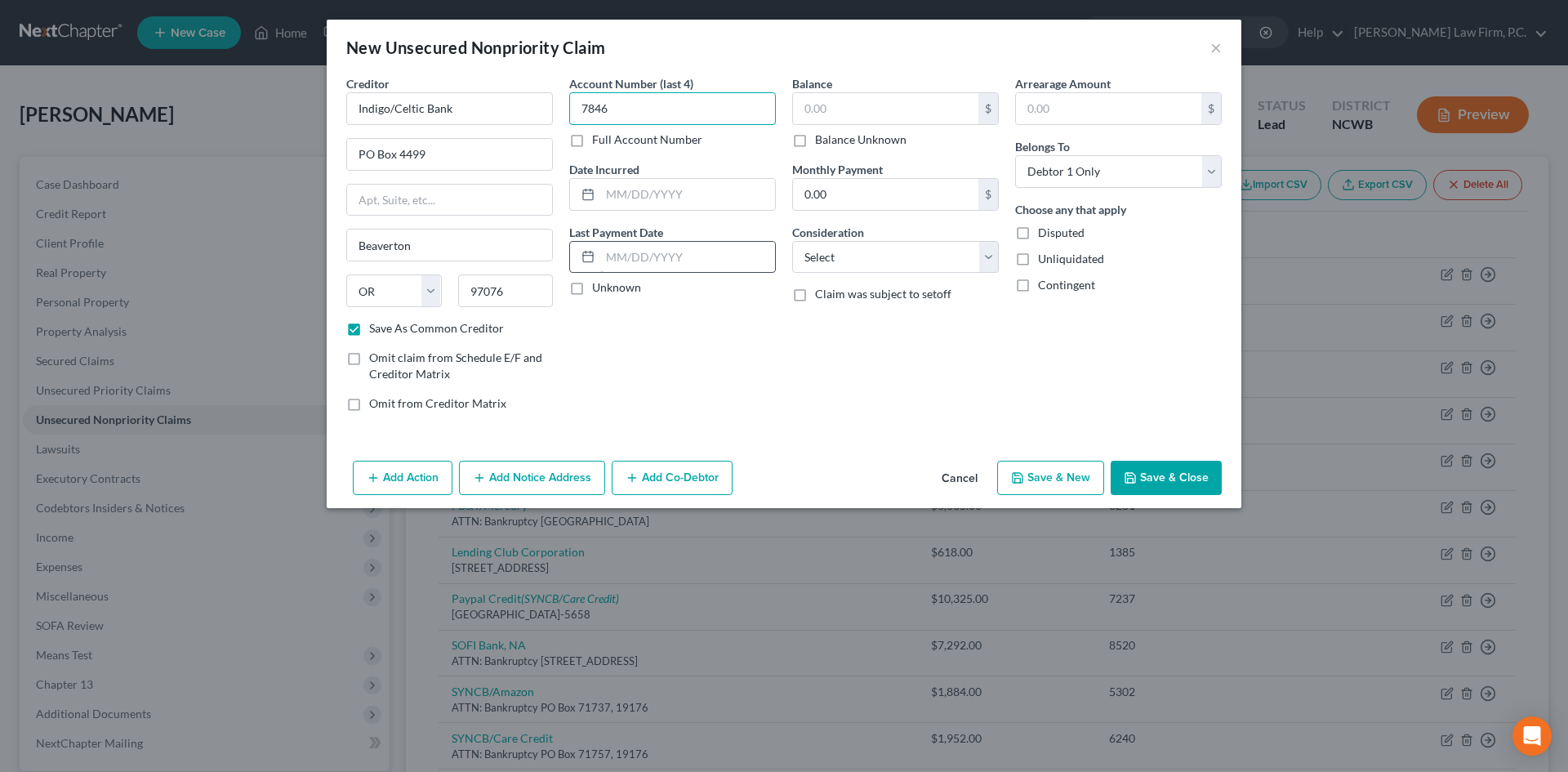
type input "7846"
click at [640, 258] on input "text" at bounding box center [688, 258] width 175 height 31
click at [894, 114] on input "text" at bounding box center [885, 109] width 185 height 31
type input "1,054"
click at [833, 257] on select "Select Cable / Satellite Services Collection Agency Credit Card Debt Debt Couns…" at bounding box center [895, 258] width 207 height 33
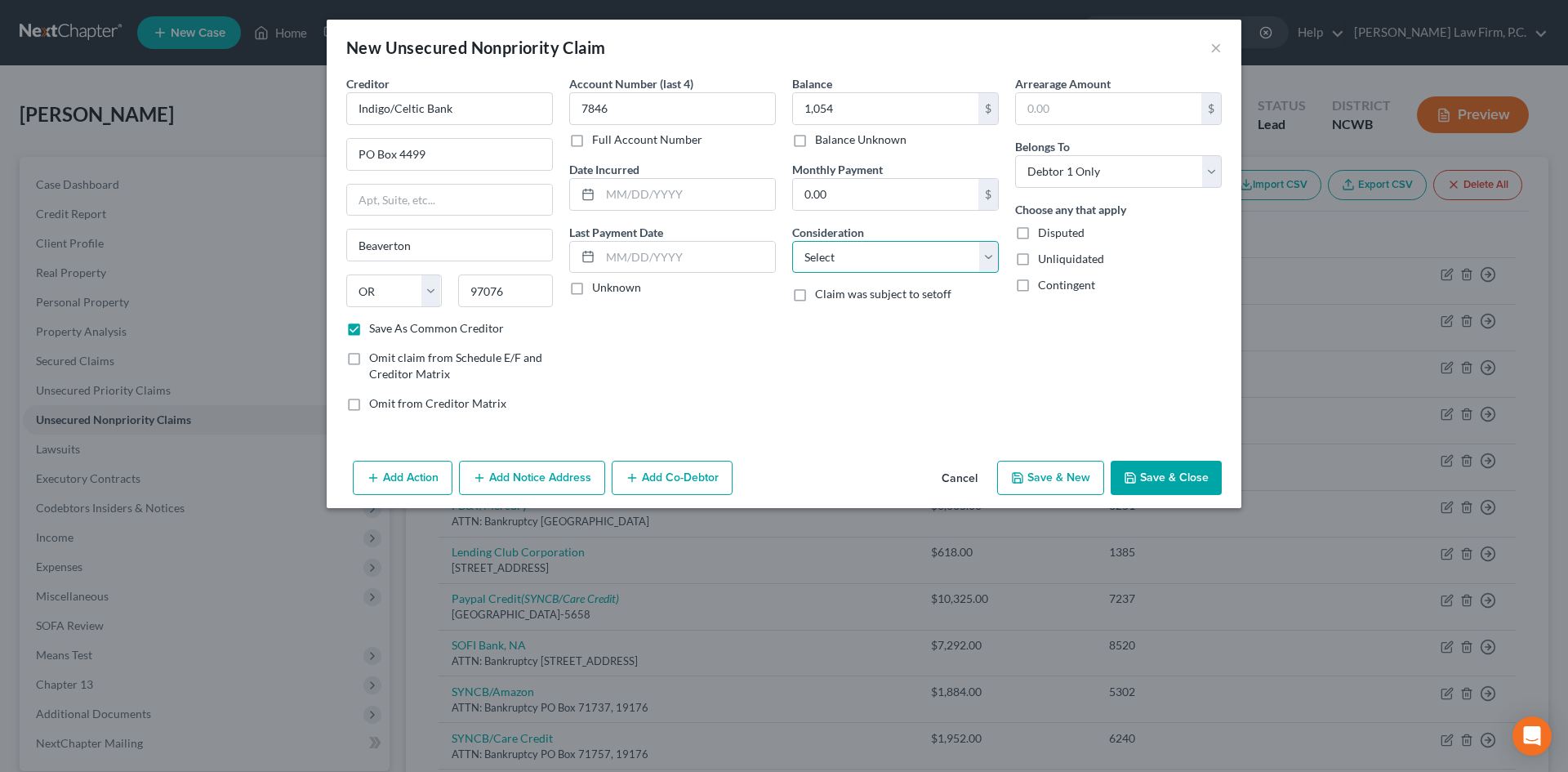
select select "2"
click at [793, 241] on select "Select Cable / Satellite Services Collection Agency Credit Card Debt Debt Couns…" at bounding box center [895, 258] width 207 height 33
click at [1047, 472] on button "Save & New" at bounding box center [1050, 478] width 107 height 35
select select "0"
click at [476, 120] on input "text" at bounding box center [449, 109] width 207 height 33
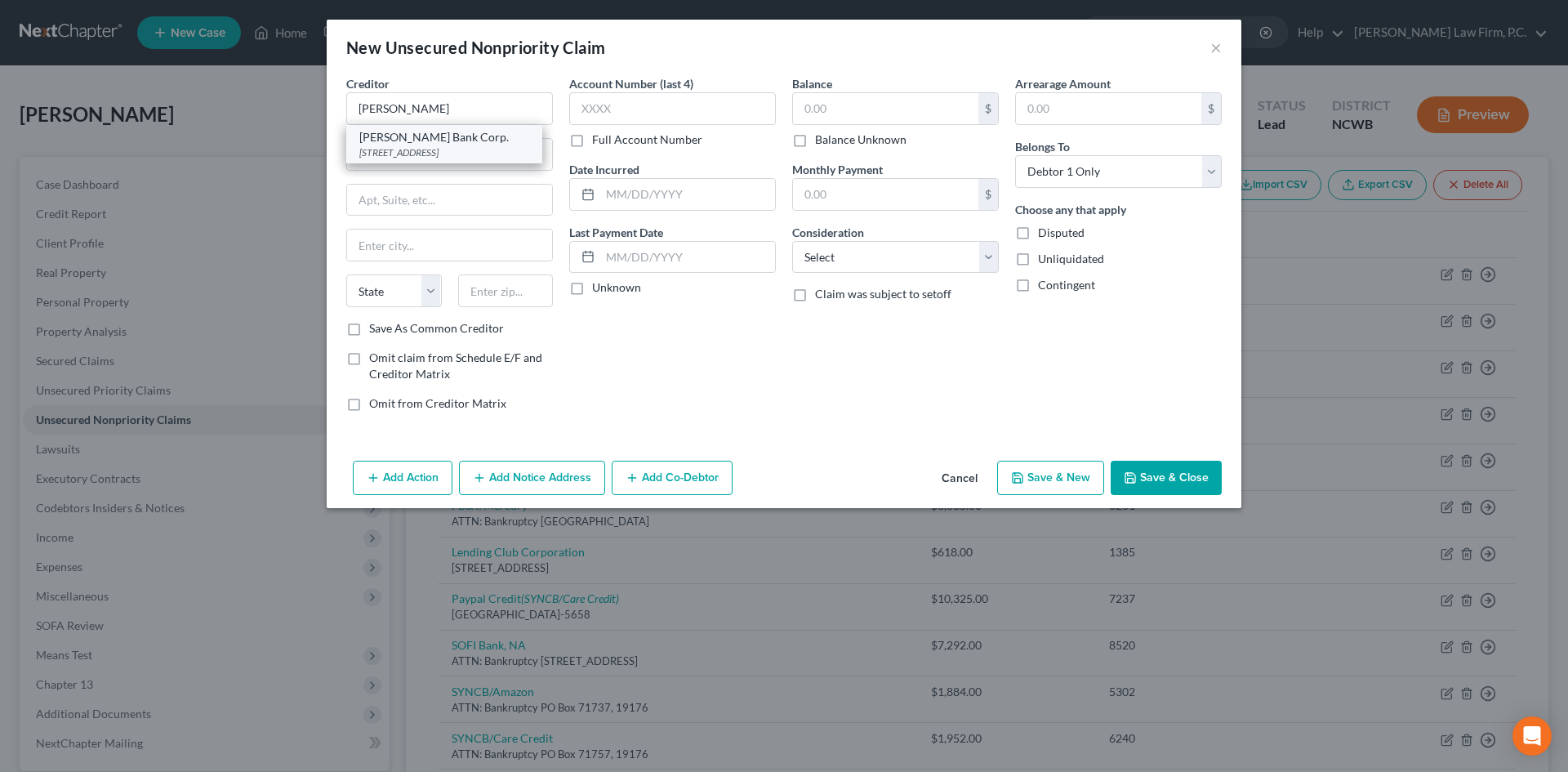
click at [492, 148] on div "[STREET_ADDRESS]" at bounding box center [444, 152] width 170 height 13
type input "[PERSON_NAME] Bank Corp."
type input "PO Box 9201"
type input "Old Bethpage"
select select "35"
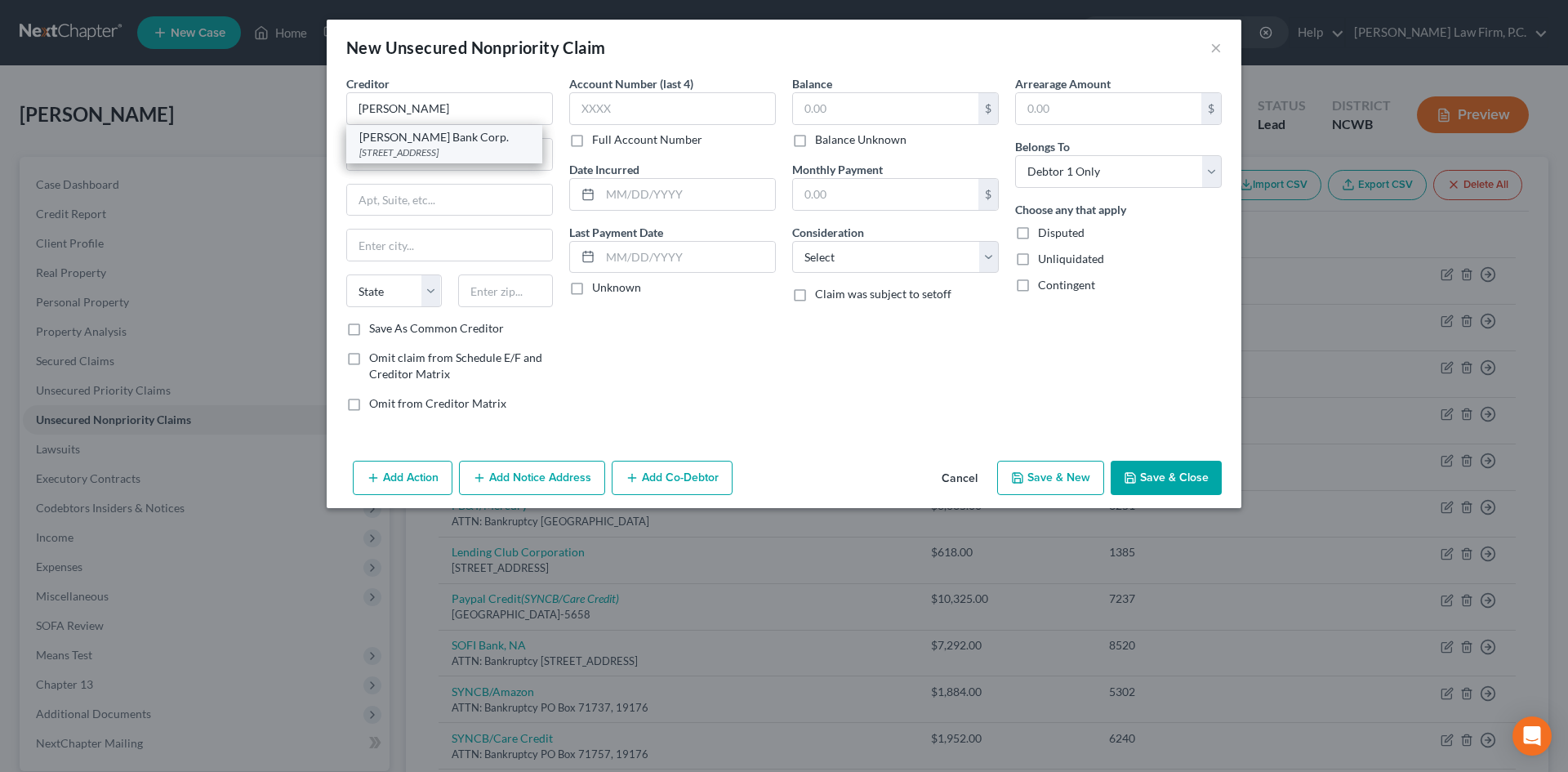
type input "11804"
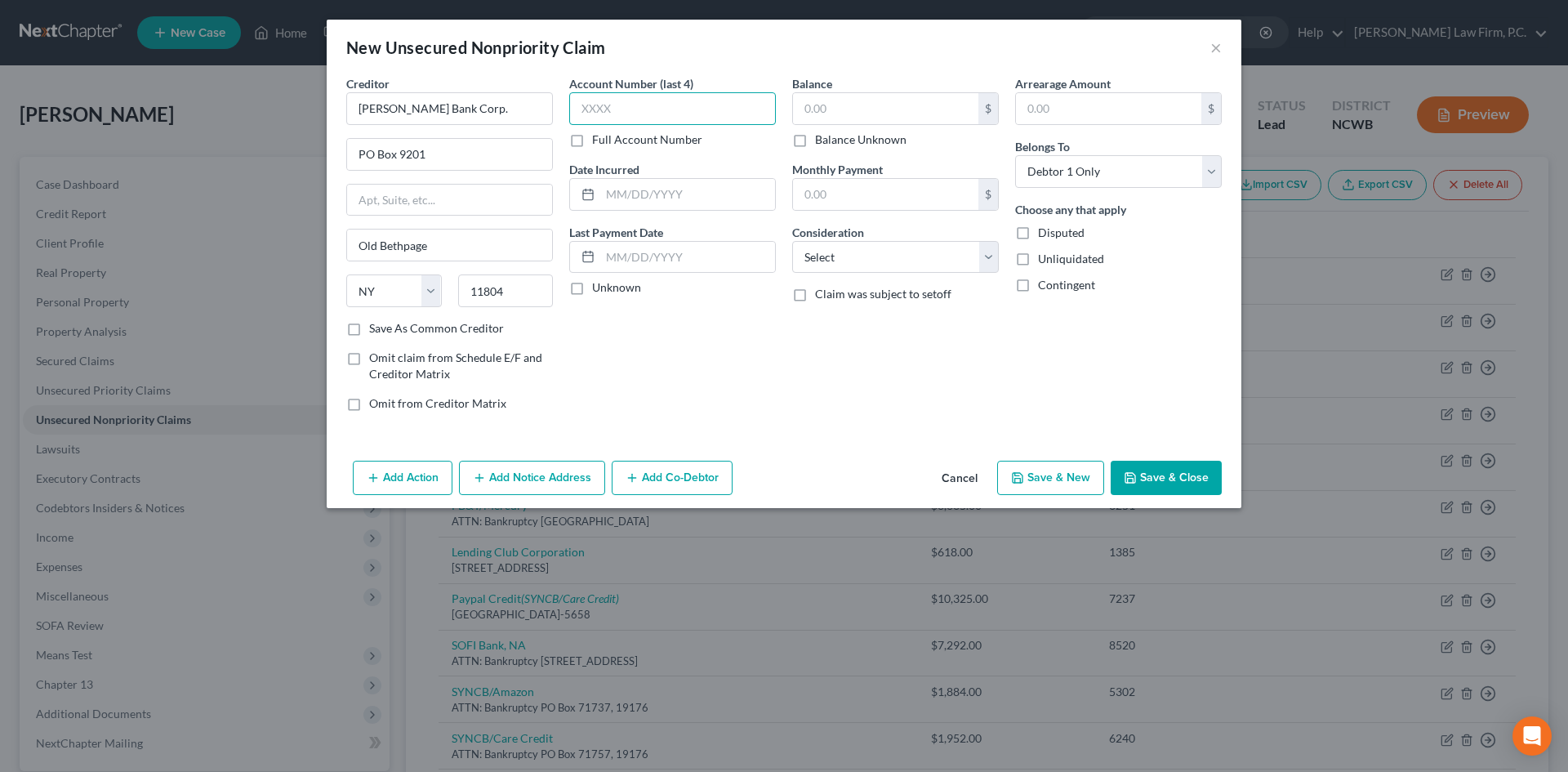
drag, startPoint x: 609, startPoint y: 94, endPoint x: 618, endPoint y: 102, distance: 12.0
click at [610, 95] on input "text" at bounding box center [672, 109] width 207 height 33
type input "9915"
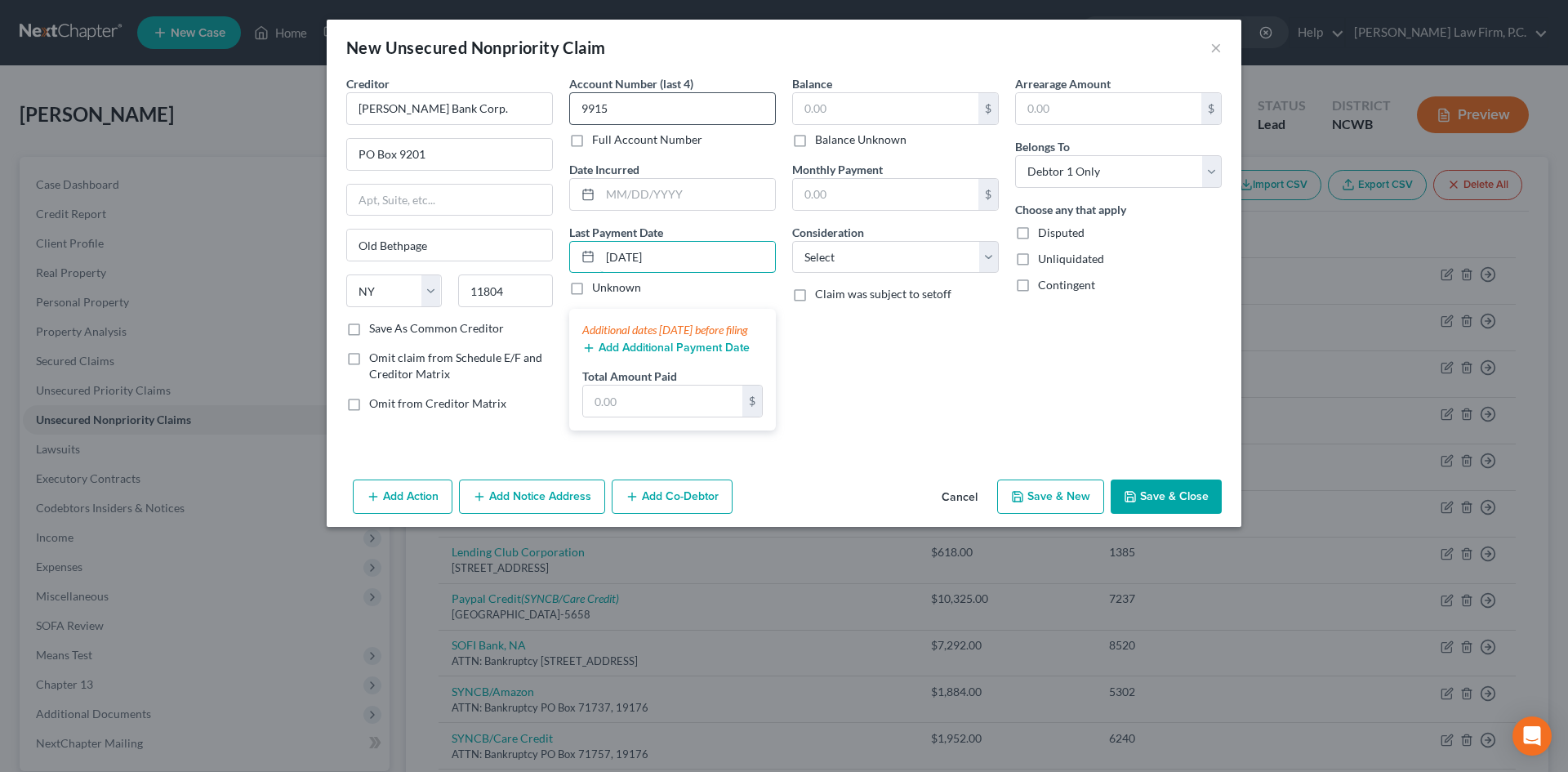
type input "[DATE]"
click at [869, 101] on input "text" at bounding box center [885, 109] width 185 height 31
type input "912"
click at [859, 252] on select "Select Cable / Satellite Services Collection Agency Credit Card Debt Debt Couns…" at bounding box center [895, 258] width 207 height 33
select select "2"
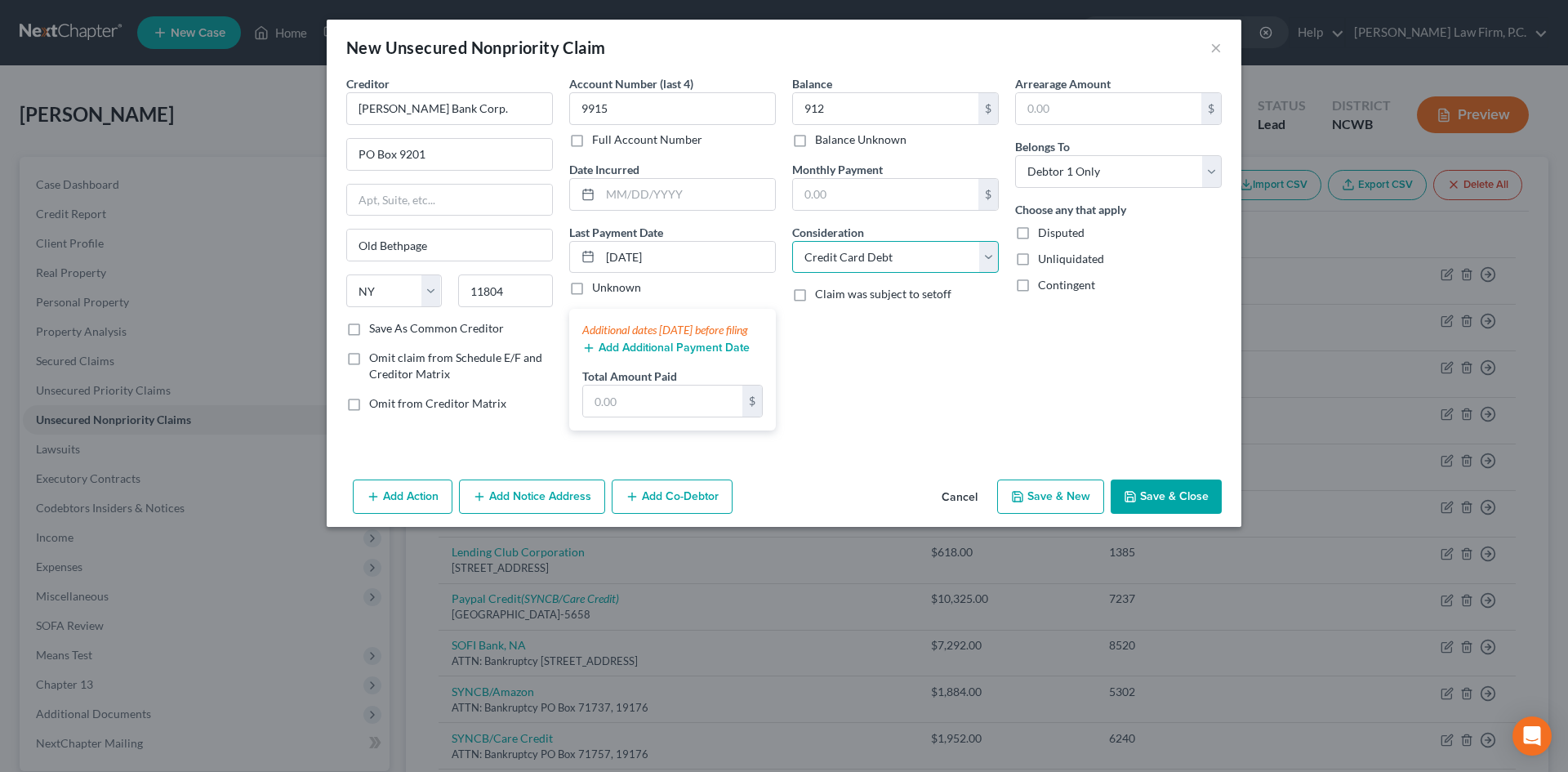
click at [793, 241] on select "Select Cable / Satellite Services Collection Agency Credit Card Debt Debt Couns…" at bounding box center [895, 258] width 207 height 33
click at [1058, 506] on button "Save & New" at bounding box center [1050, 497] width 107 height 35
select select "0"
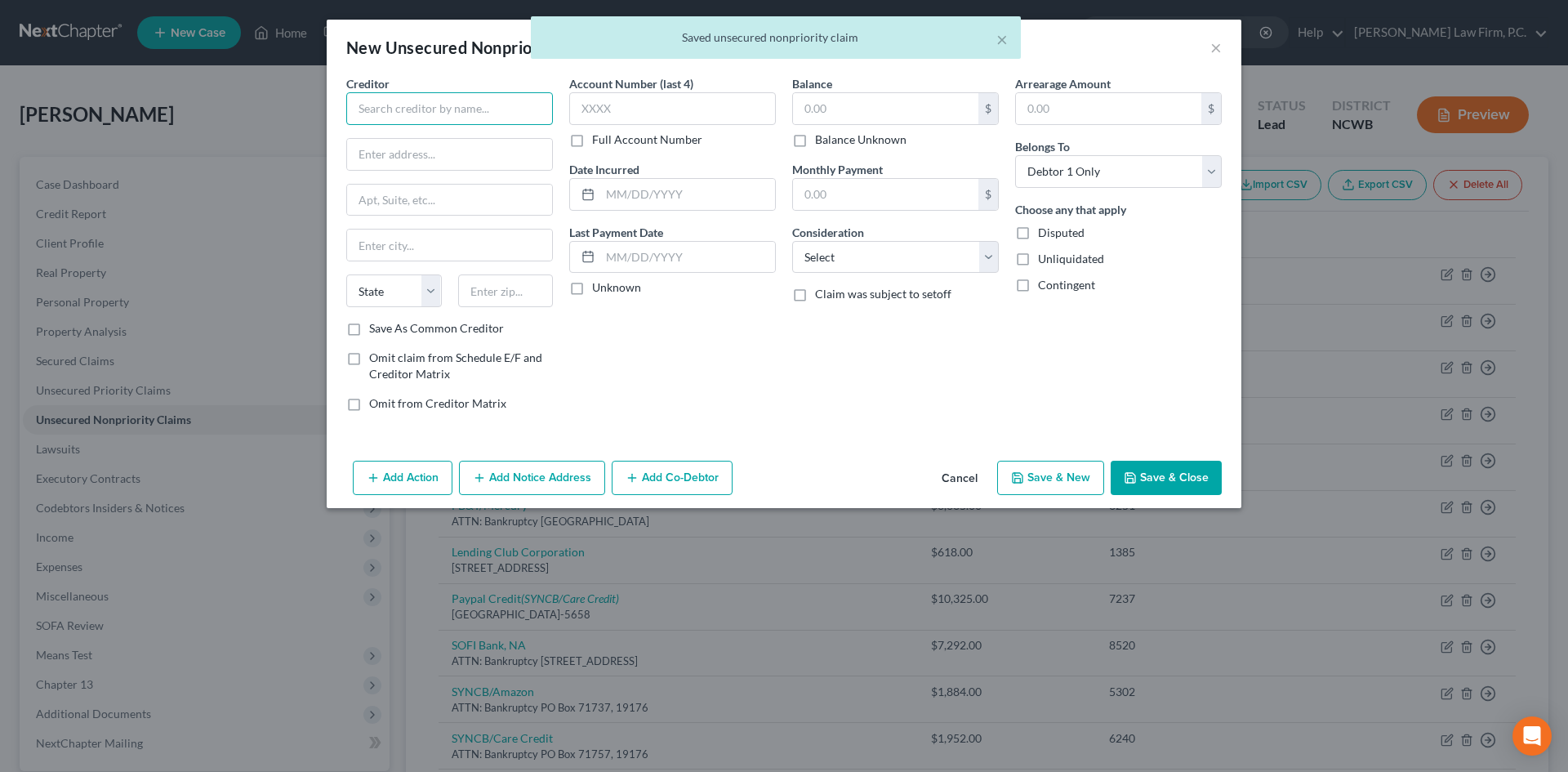
click at [398, 109] on input "text" at bounding box center [449, 109] width 207 height 33
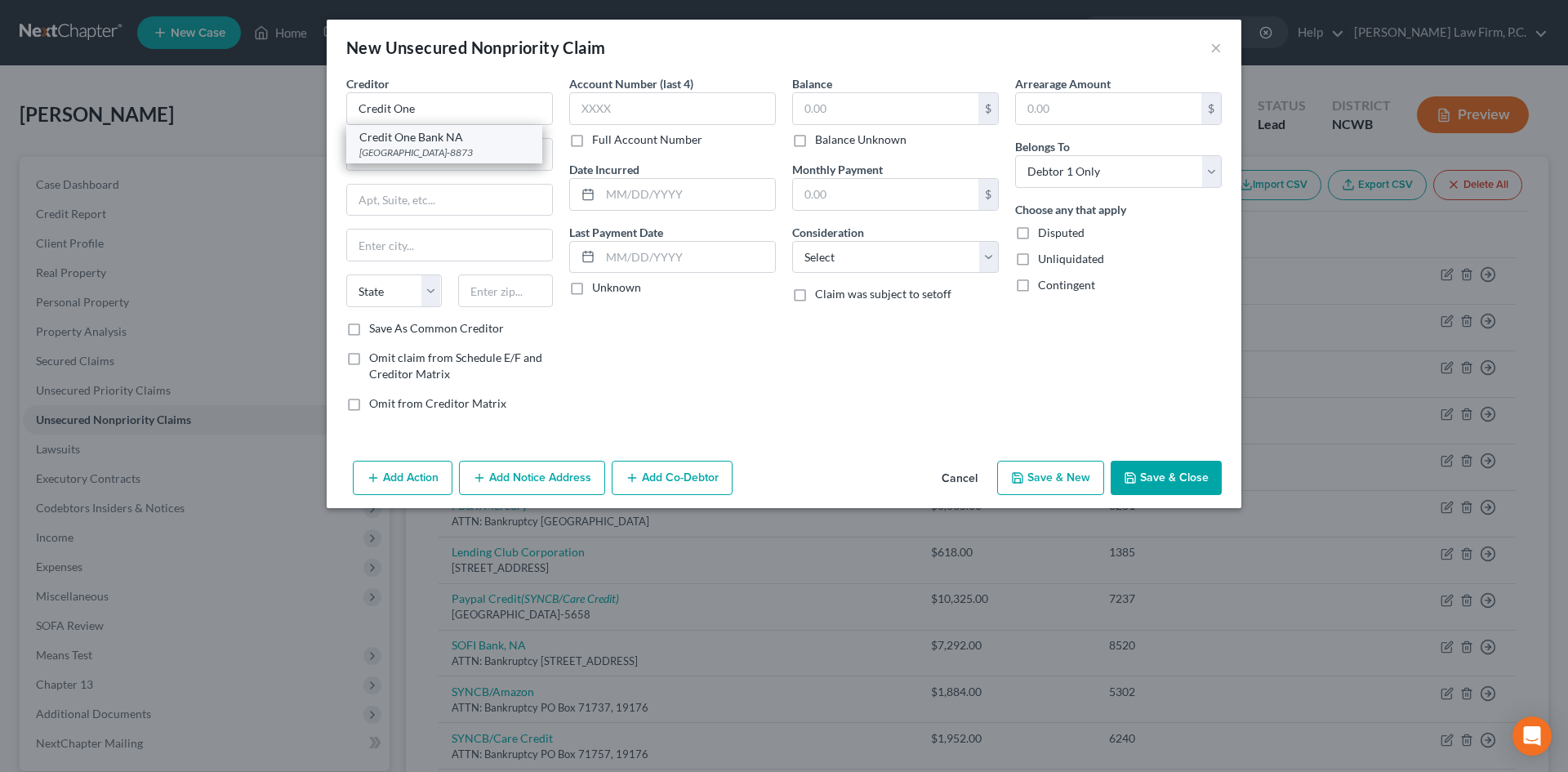
click at [391, 134] on div "Credit One Bank NA" at bounding box center [444, 137] width 170 height 16
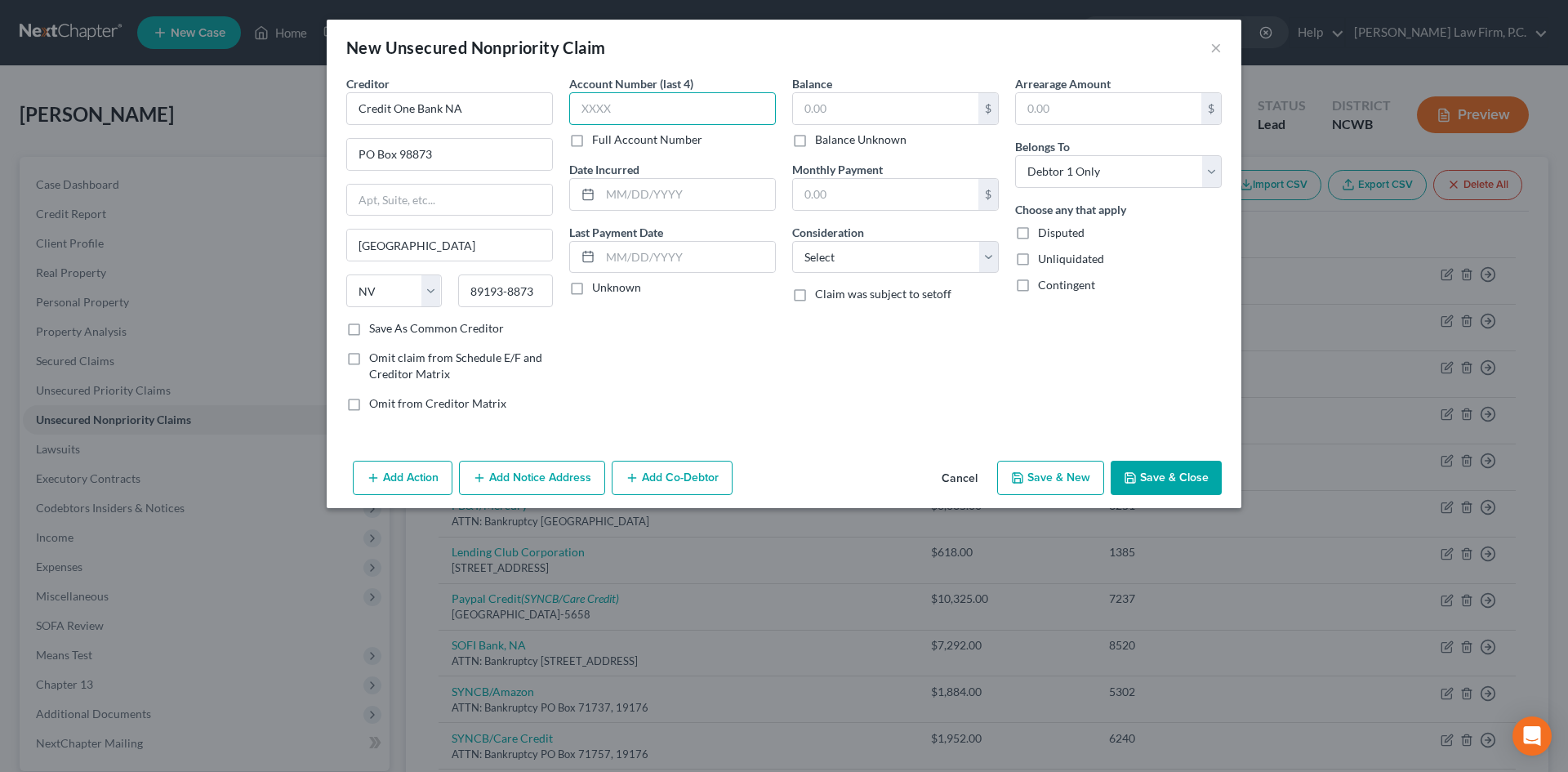
click at [605, 102] on input "text" at bounding box center [672, 109] width 207 height 33
drag, startPoint x: 600, startPoint y: 240, endPoint x: 607, endPoint y: 258, distance: 19.3
click at [602, 249] on div at bounding box center [672, 258] width 207 height 33
click at [607, 258] on input "text" at bounding box center [688, 258] width 175 height 31
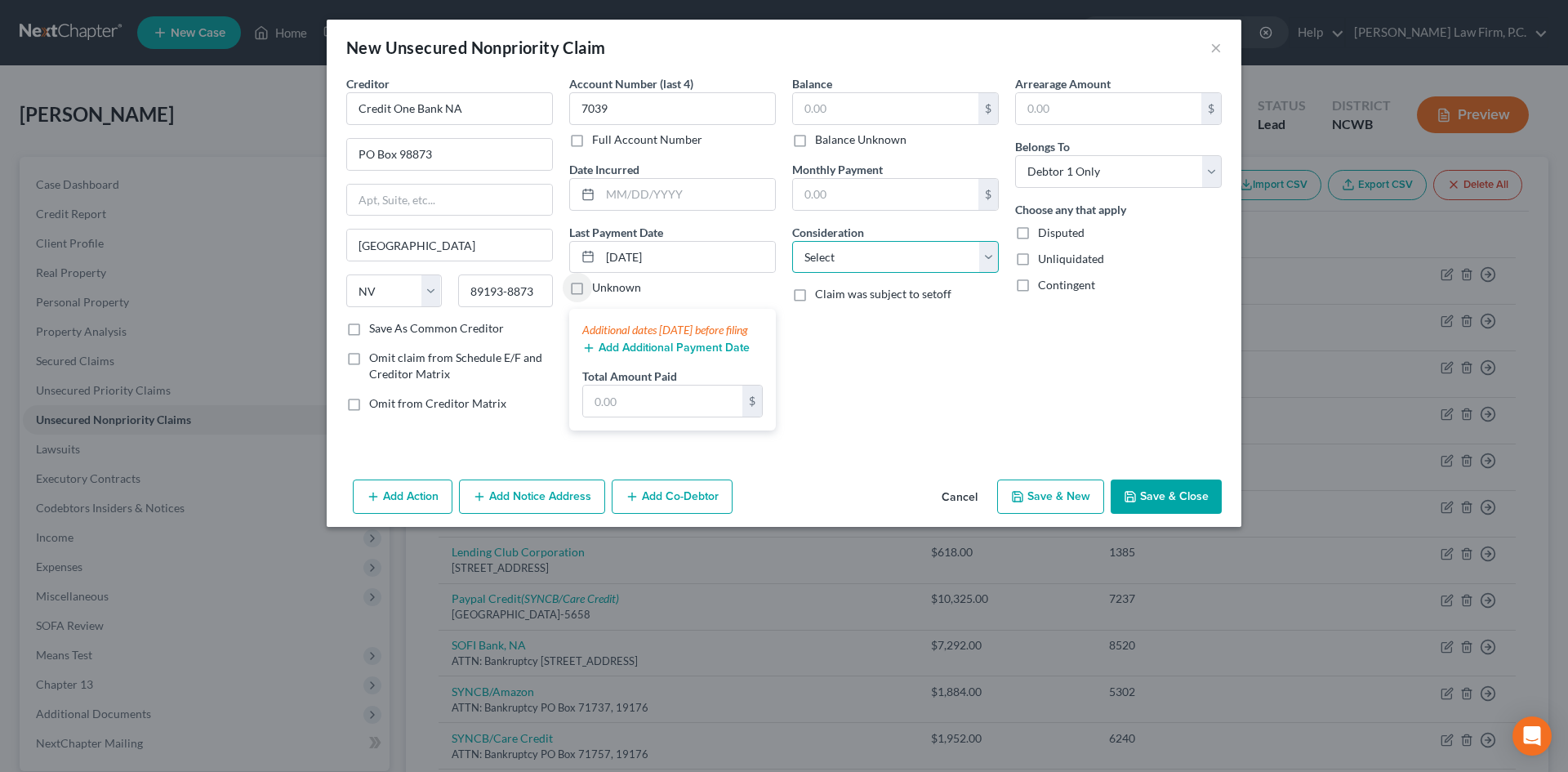
drag, startPoint x: 840, startPoint y: 254, endPoint x: 841, endPoint y: 269, distance: 15.0
click at [840, 254] on select "Select Cable / Satellite Services Collection Agency Credit Card Debt Debt Couns…" at bounding box center [895, 258] width 207 height 33
click at [793, 241] on select "Select Cable / Satellite Services Collection Agency Credit Card Debt Debt Couns…" at bounding box center [895, 258] width 207 height 33
click at [842, 108] on input "text" at bounding box center [885, 109] width 185 height 31
click at [1043, 511] on button "Save & New" at bounding box center [1050, 497] width 107 height 35
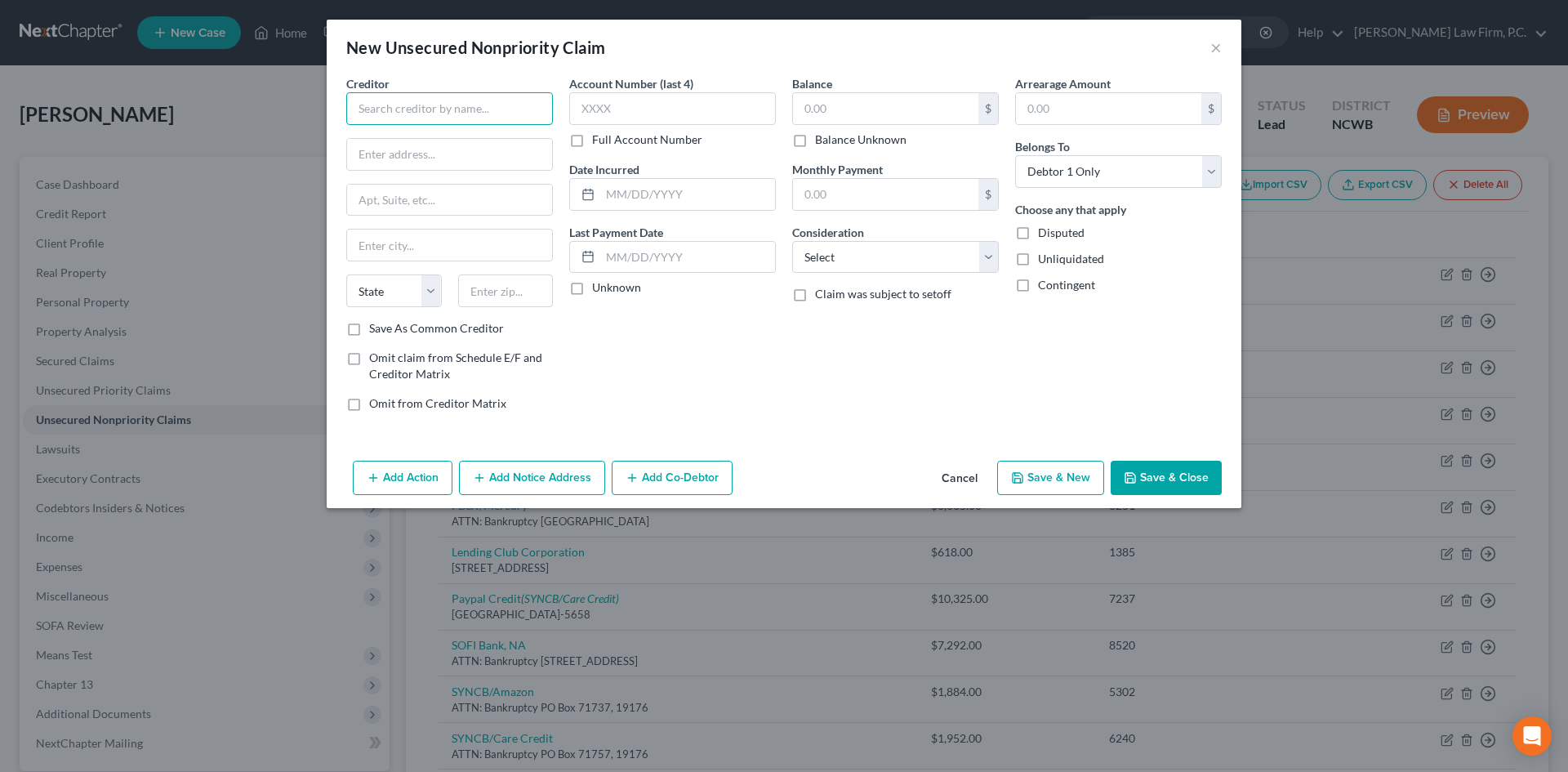
click at [431, 114] on input "text" at bounding box center [449, 109] width 207 height 33
click at [412, 164] on input "text" at bounding box center [449, 155] width 205 height 31
click at [405, 193] on input "text" at bounding box center [449, 200] width 205 height 31
click at [468, 298] on input "text" at bounding box center [505, 291] width 95 height 33
click at [432, 330] on label "Save As Common Creditor" at bounding box center [436, 328] width 135 height 16
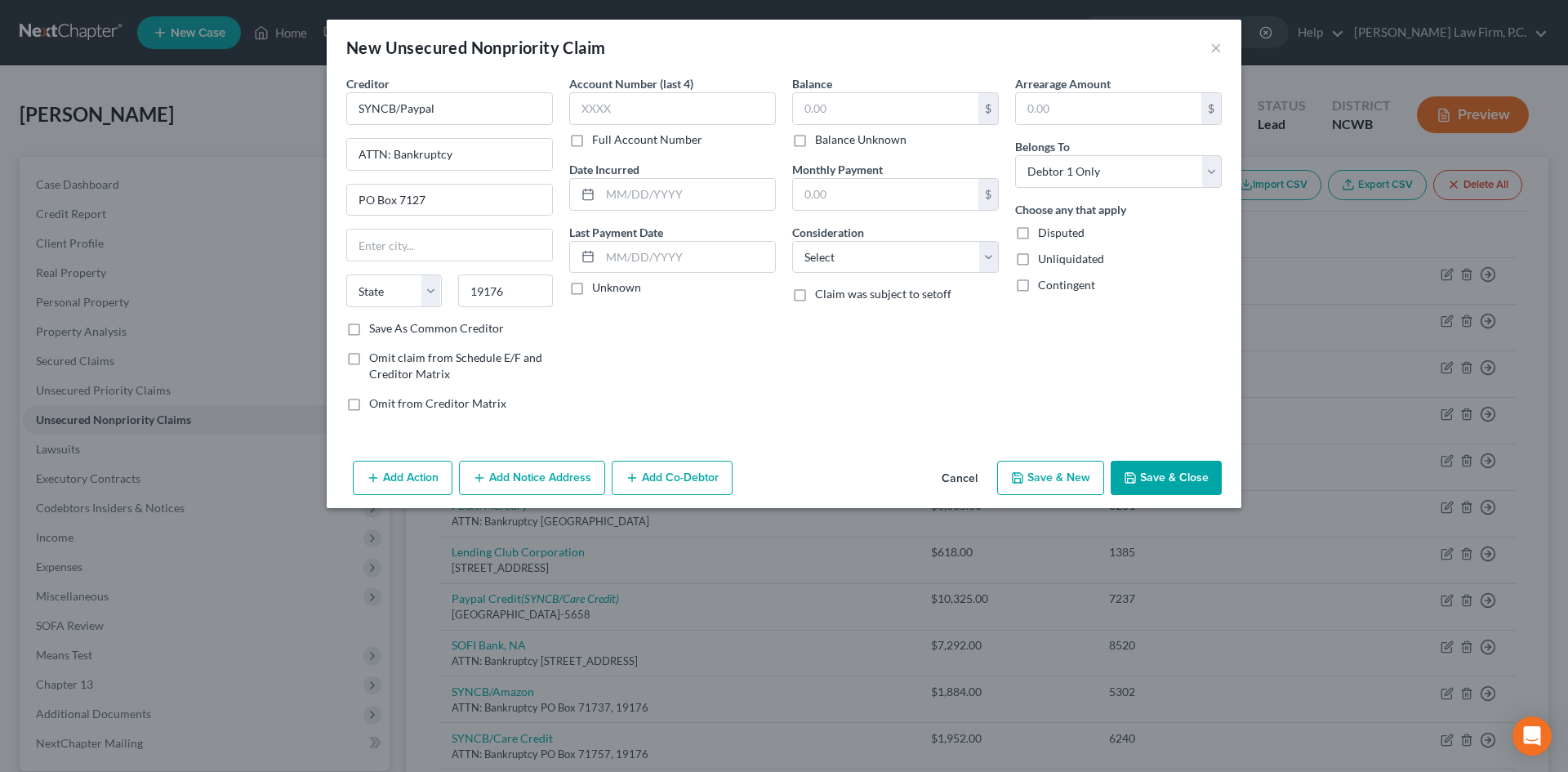
click at [386, 330] on input "Save As Common Creditor" at bounding box center [380, 325] width 11 height 11
click at [689, 109] on input "text" at bounding box center [672, 109] width 207 height 33
click at [667, 248] on input "text" at bounding box center [688, 258] width 175 height 31
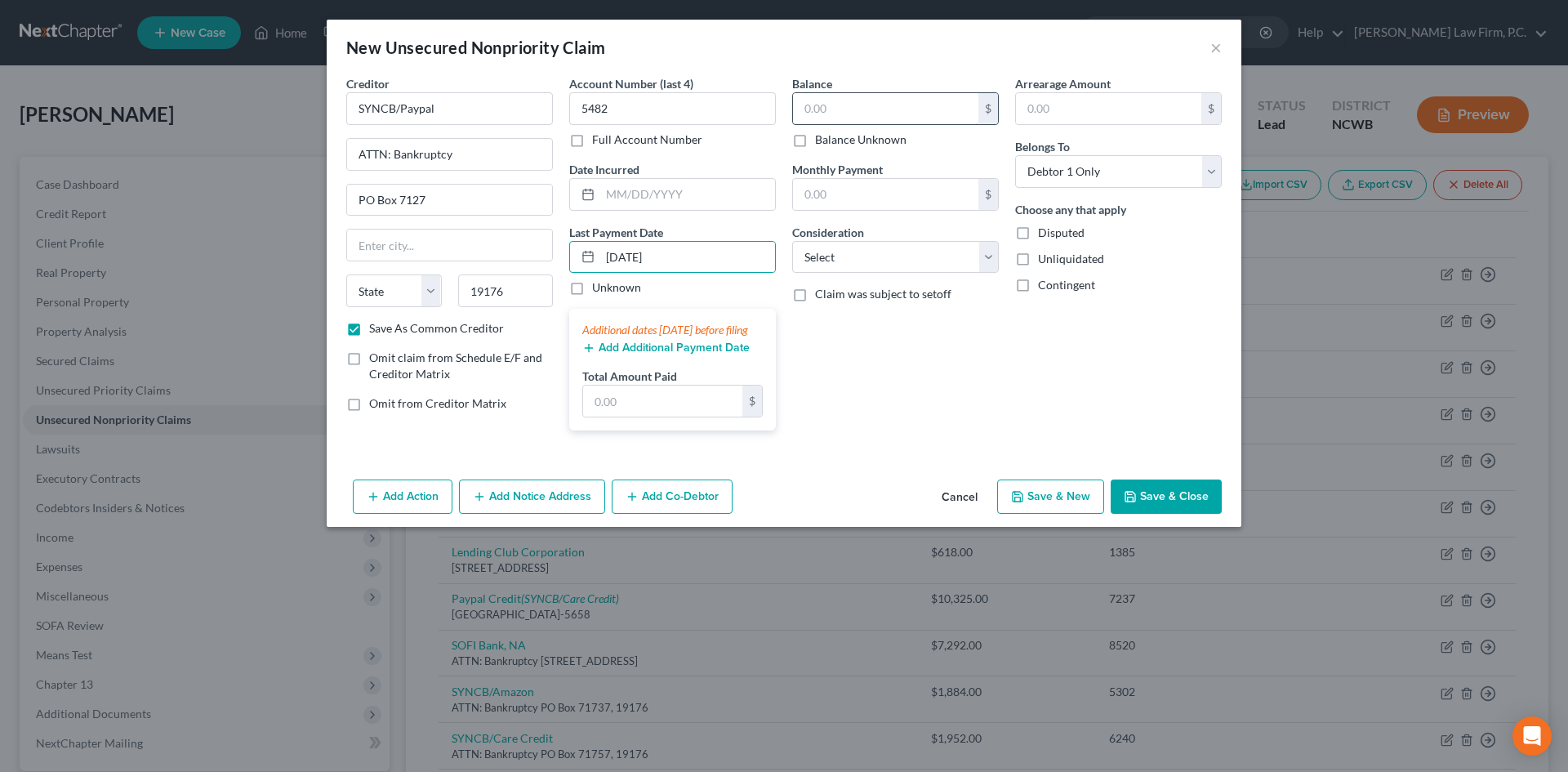
click at [856, 119] on input "text" at bounding box center [885, 109] width 185 height 31
click at [845, 260] on select "Select Cable / Satellite Services Collection Agency Credit Card Debt Debt Couns…" at bounding box center [895, 258] width 207 height 33
click at [793, 241] on select "Select Cable / Satellite Services Collection Agency Credit Card Debt Debt Couns…" at bounding box center [895, 258] width 207 height 33
click at [1033, 499] on button "Save & New" at bounding box center [1050, 497] width 107 height 35
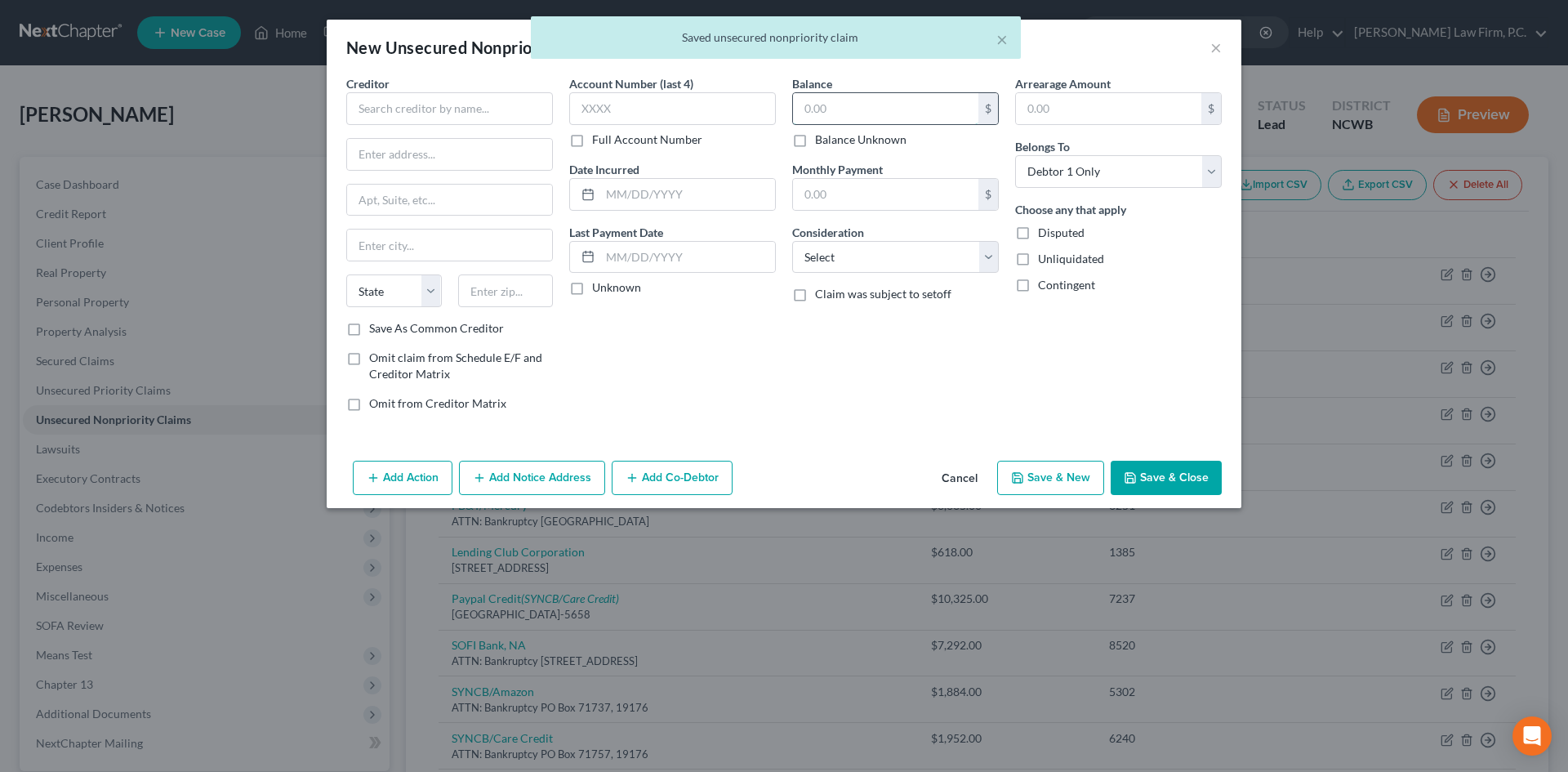
click at [815, 106] on input "text" at bounding box center [885, 109] width 185 height 31
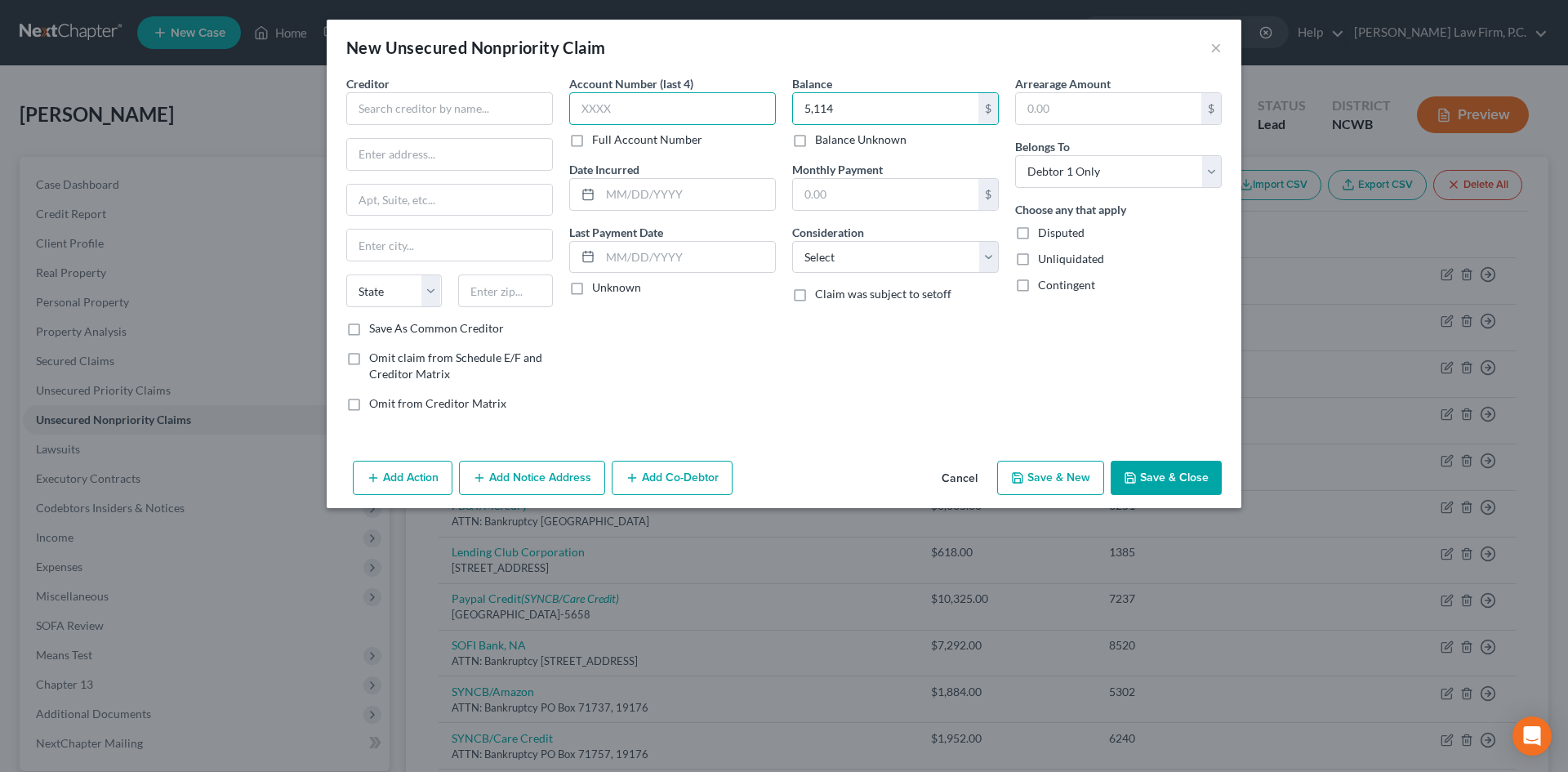
click at [645, 105] on input "text" at bounding box center [672, 109] width 207 height 33
click at [399, 109] on input "text" at bounding box center [449, 109] width 207 height 33
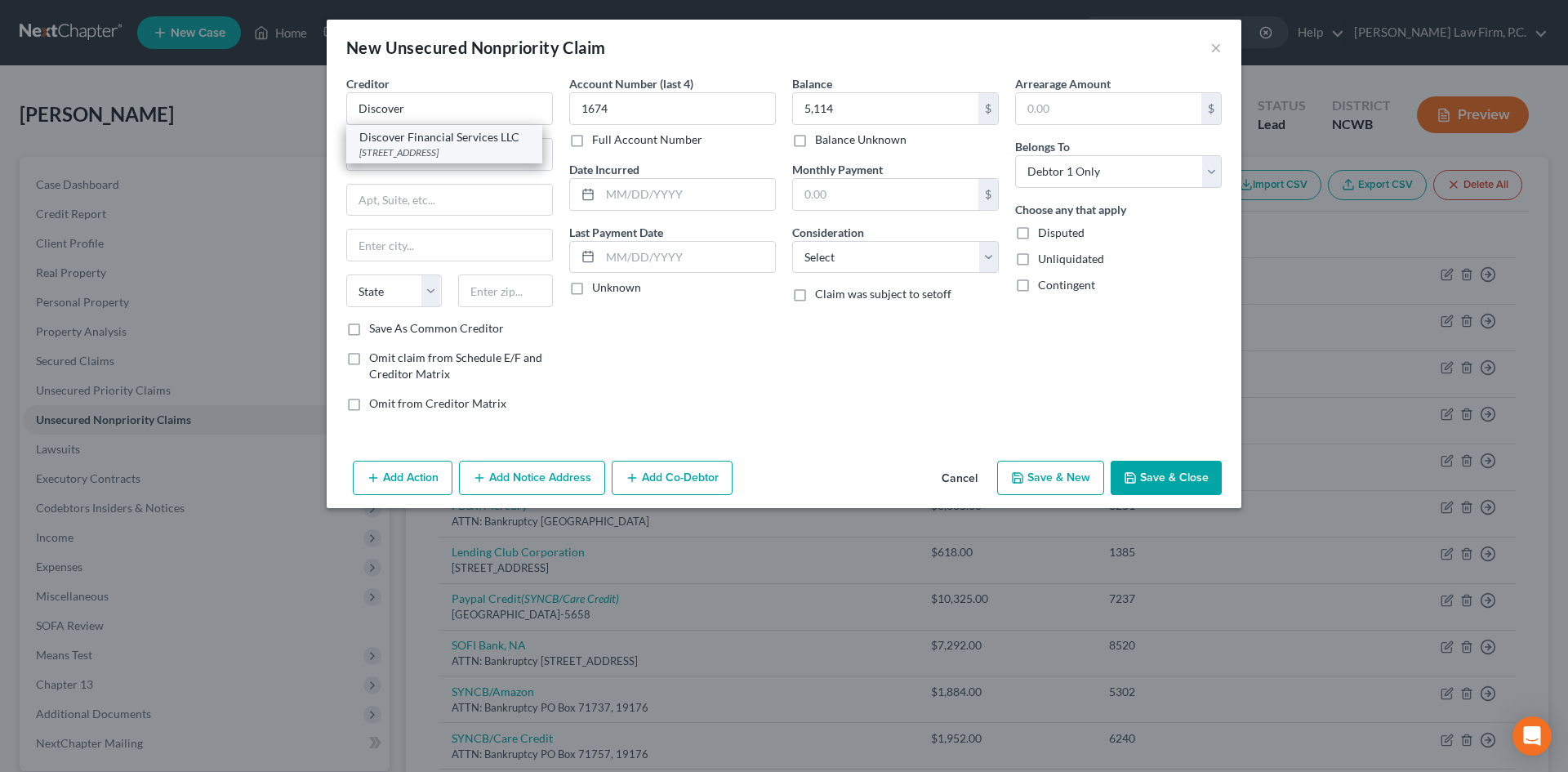
click at [404, 135] on div "Discover Financial Services LLC" at bounding box center [444, 137] width 170 height 16
drag, startPoint x: 419, startPoint y: 154, endPoint x: 443, endPoint y: 155, distance: 24.0
click at [443, 155] on input "PO Box 30943" at bounding box center [449, 155] width 205 height 31
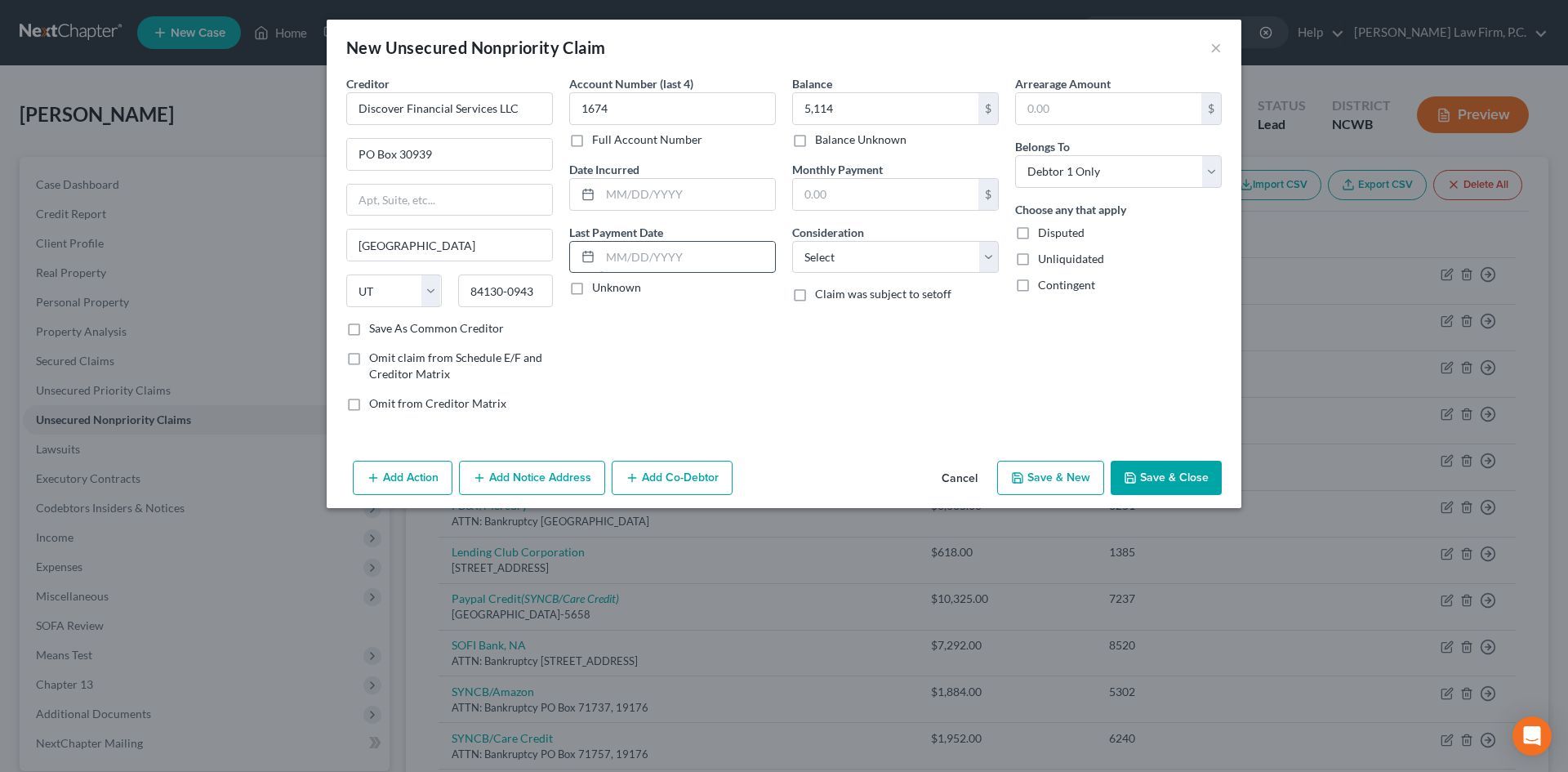
click at [681, 249] on input "text" at bounding box center [688, 258] width 175 height 31
click at [829, 257] on select "Select Cable / Satellite Services Collection Agency Credit Card Debt Debt Couns…" at bounding box center [895, 258] width 207 height 33
click at [793, 241] on select "Select Cable / Satellite Services Collection Agency Credit Card Debt Debt Couns…" at bounding box center [895, 258] width 207 height 33
click at [1088, 475] on button "Save & New" at bounding box center [1050, 478] width 107 height 35
click at [465, 117] on input "text" at bounding box center [449, 109] width 207 height 33
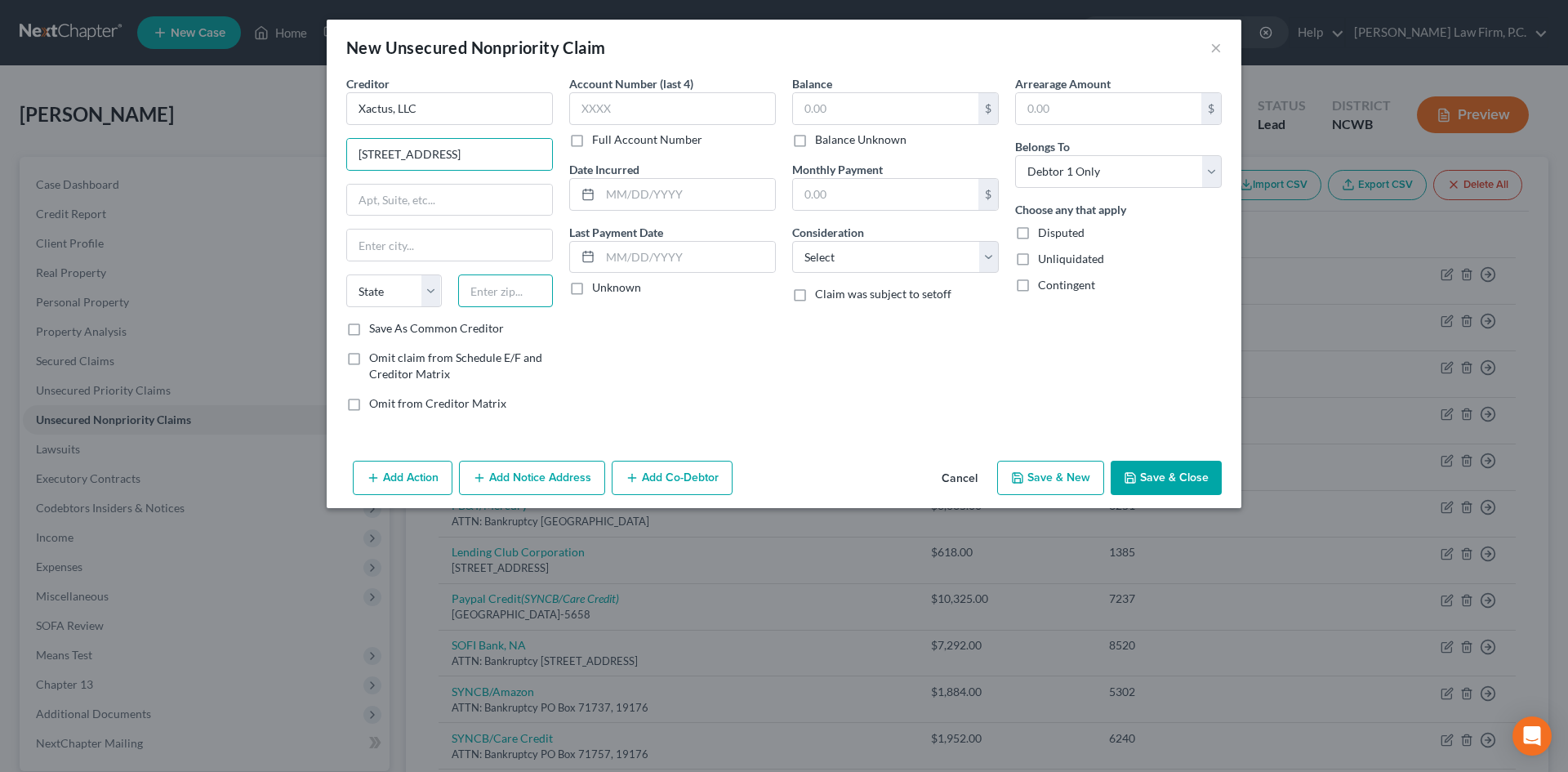
click at [496, 294] on input "text" at bounding box center [505, 291] width 95 height 33
click at [592, 291] on label "Unknown" at bounding box center [616, 287] width 49 height 16
click at [599, 290] on input "Unknown" at bounding box center [603, 285] width 11 height 11
click at [815, 142] on label "Balance Unknown" at bounding box center [860, 139] width 91 height 16
click at [821, 142] on input "Balance Unknown" at bounding box center [826, 137] width 11 height 11
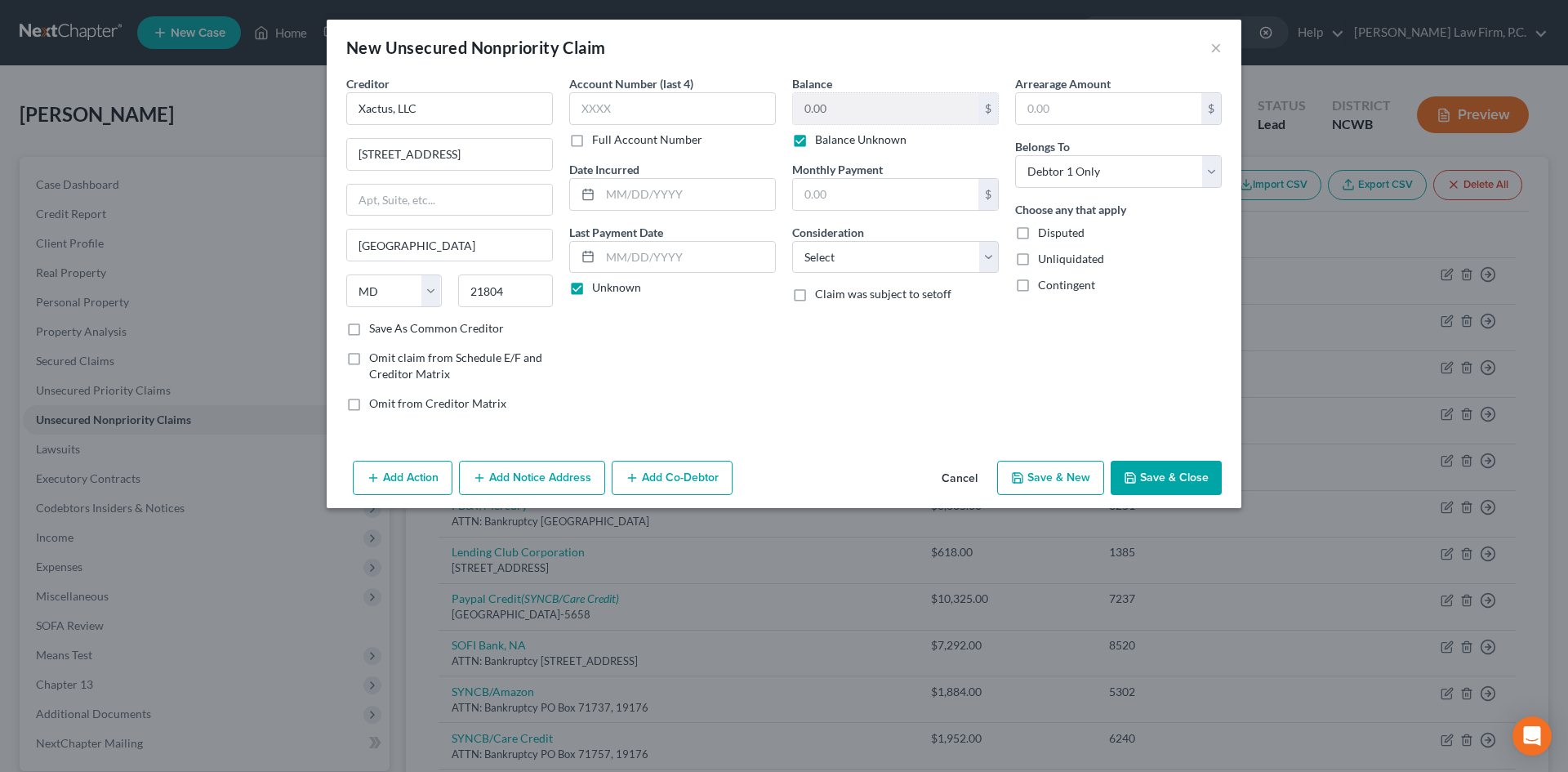
click at [452, 327] on label "Save As Common Creditor" at bounding box center [436, 328] width 135 height 16
click at [386, 327] on input "Save As Common Creditor" at bounding box center [380, 325] width 11 height 11
click at [1063, 475] on button "Save & New" at bounding box center [1050, 478] width 107 height 35
drag, startPoint x: 960, startPoint y: 472, endPoint x: 750, endPoint y: 503, distance: 212.3
click at [960, 474] on button "Cancel" at bounding box center [959, 479] width 62 height 33
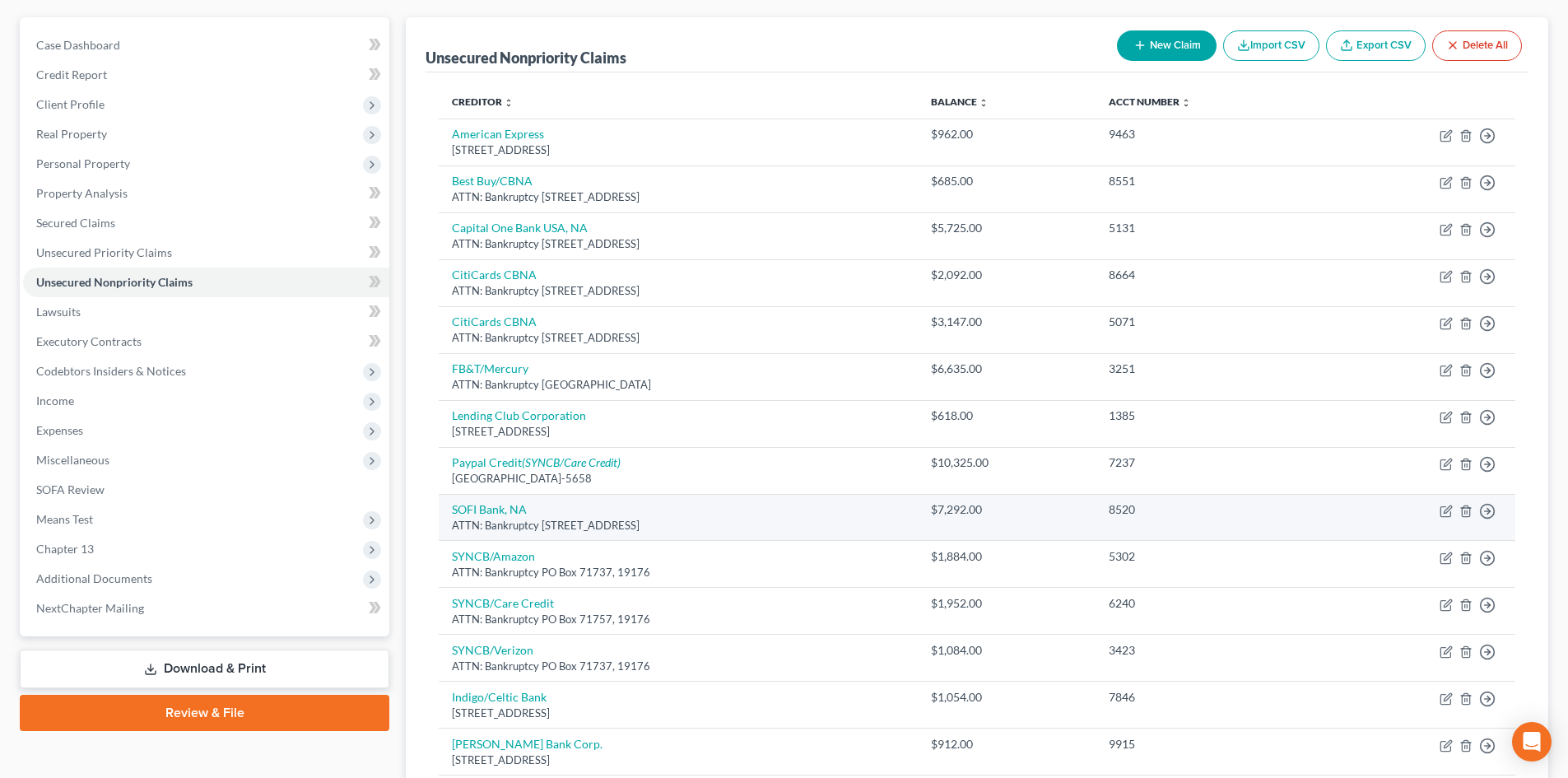
scroll to position [247, 0]
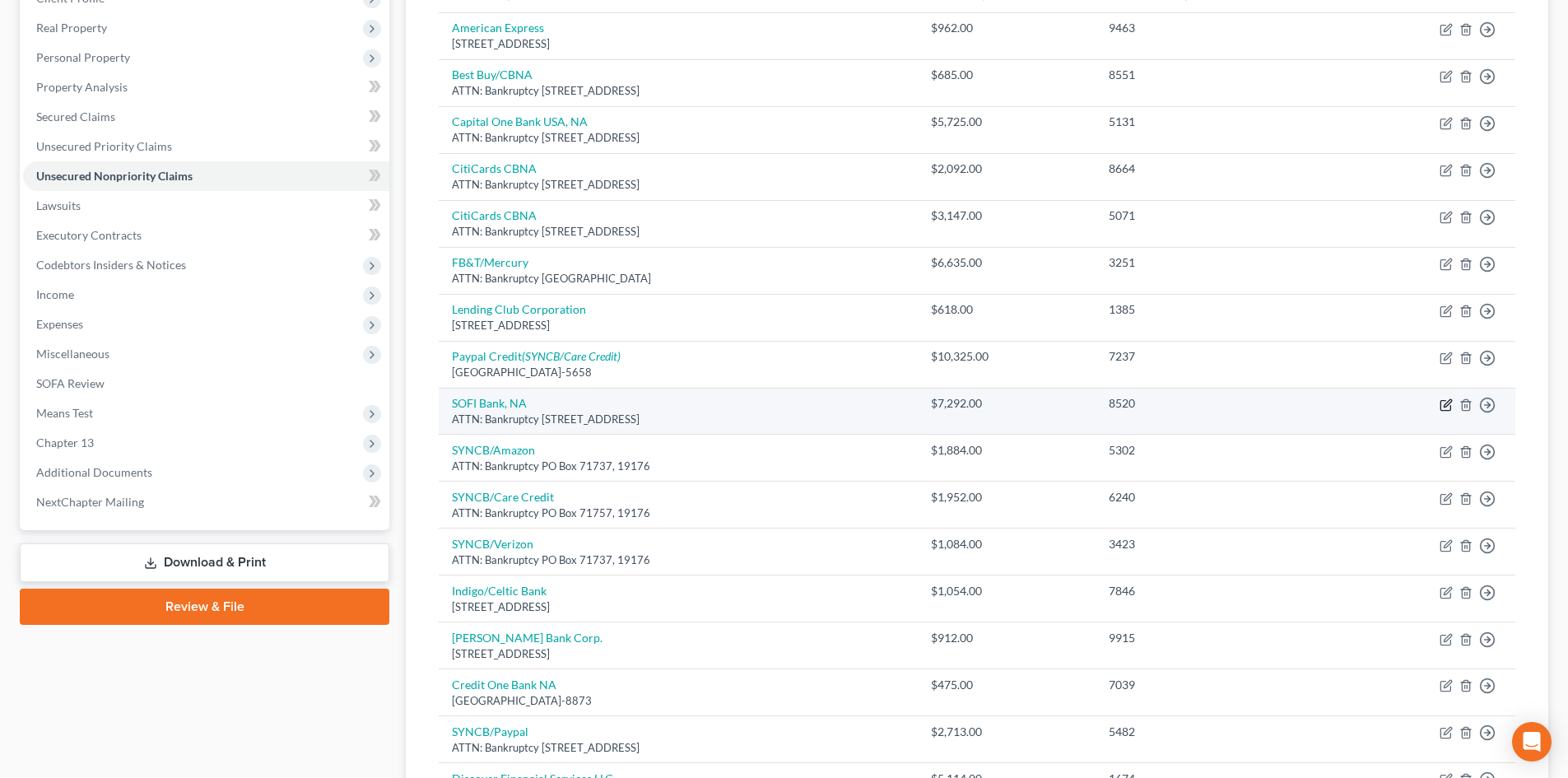
click at [1445, 404] on icon "button" at bounding box center [1447, 405] width 14 height 14
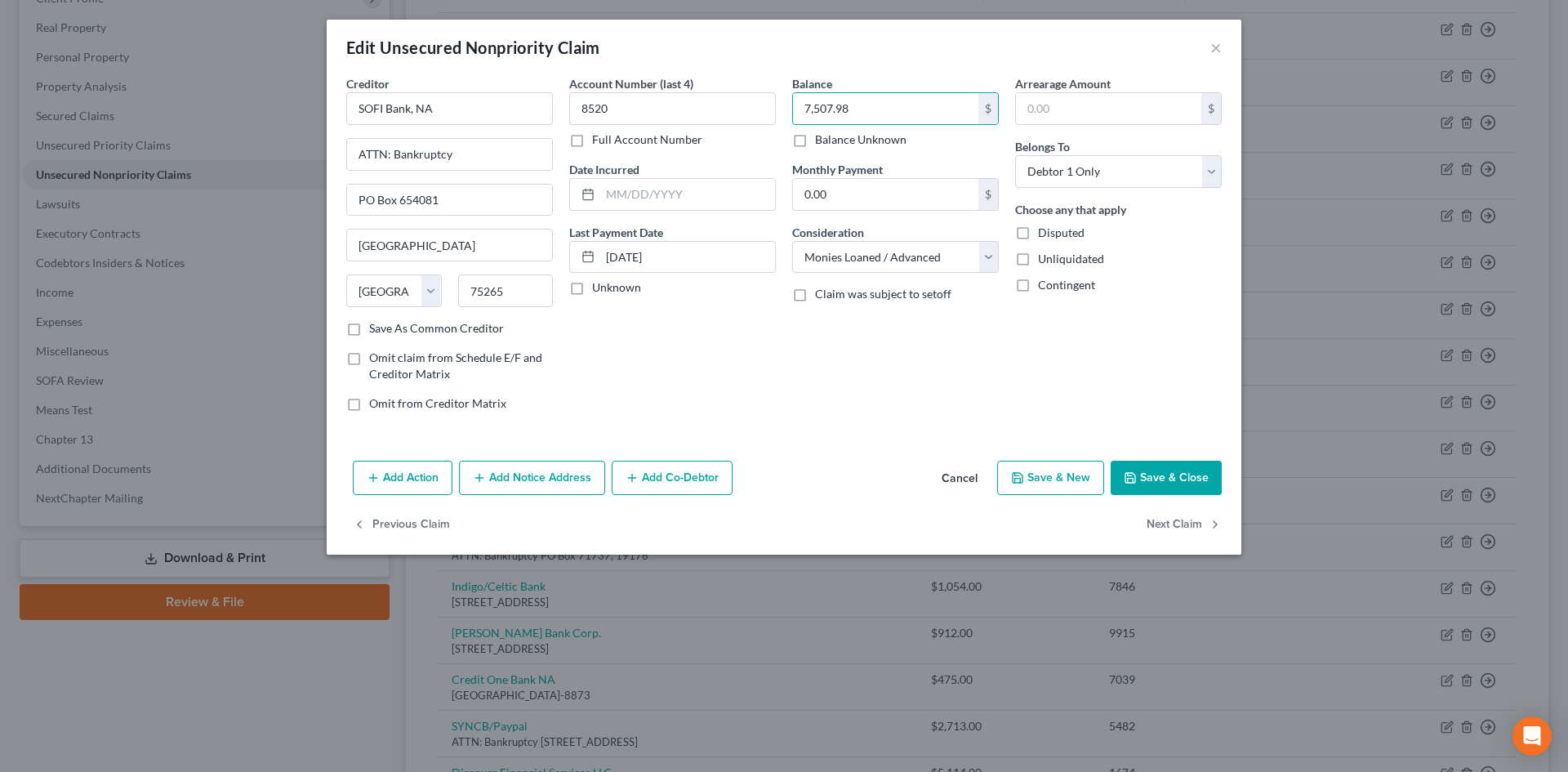
click at [1153, 485] on button "Save & Close" at bounding box center [1166, 478] width 111 height 35
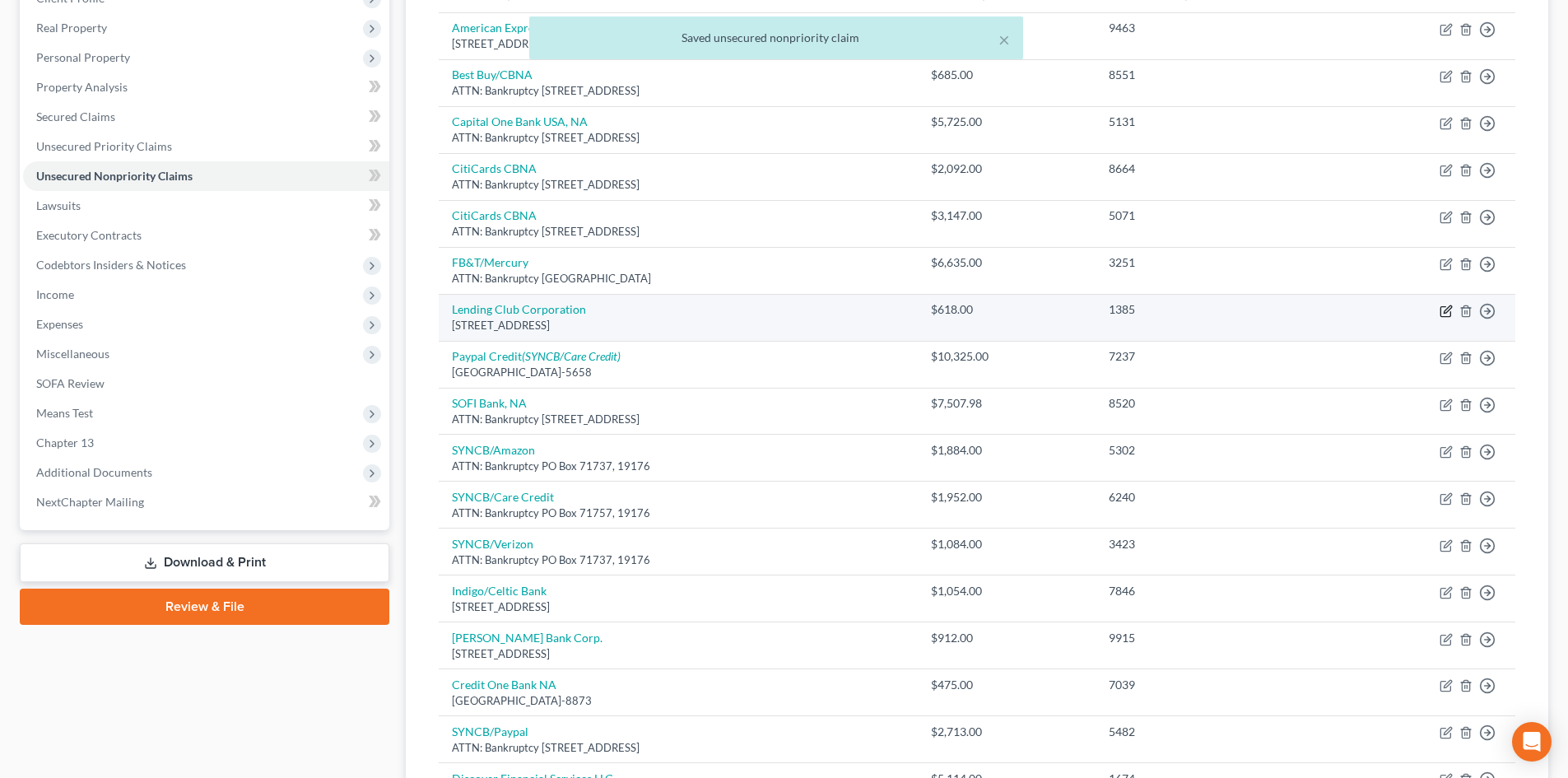
click at [1448, 309] on icon "button" at bounding box center [1447, 312] width 14 height 14
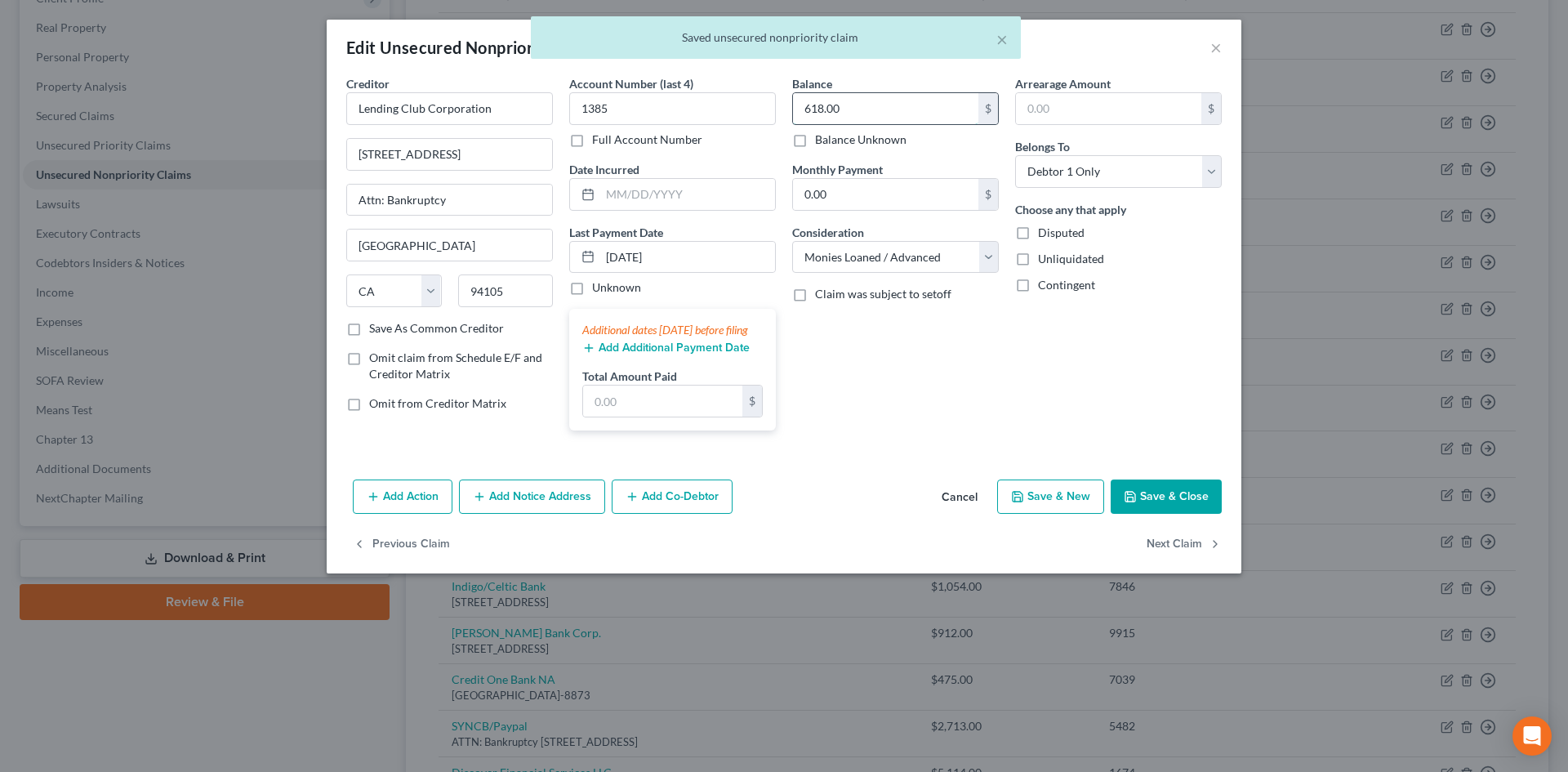
click at [855, 99] on input "618.00" at bounding box center [885, 109] width 185 height 31
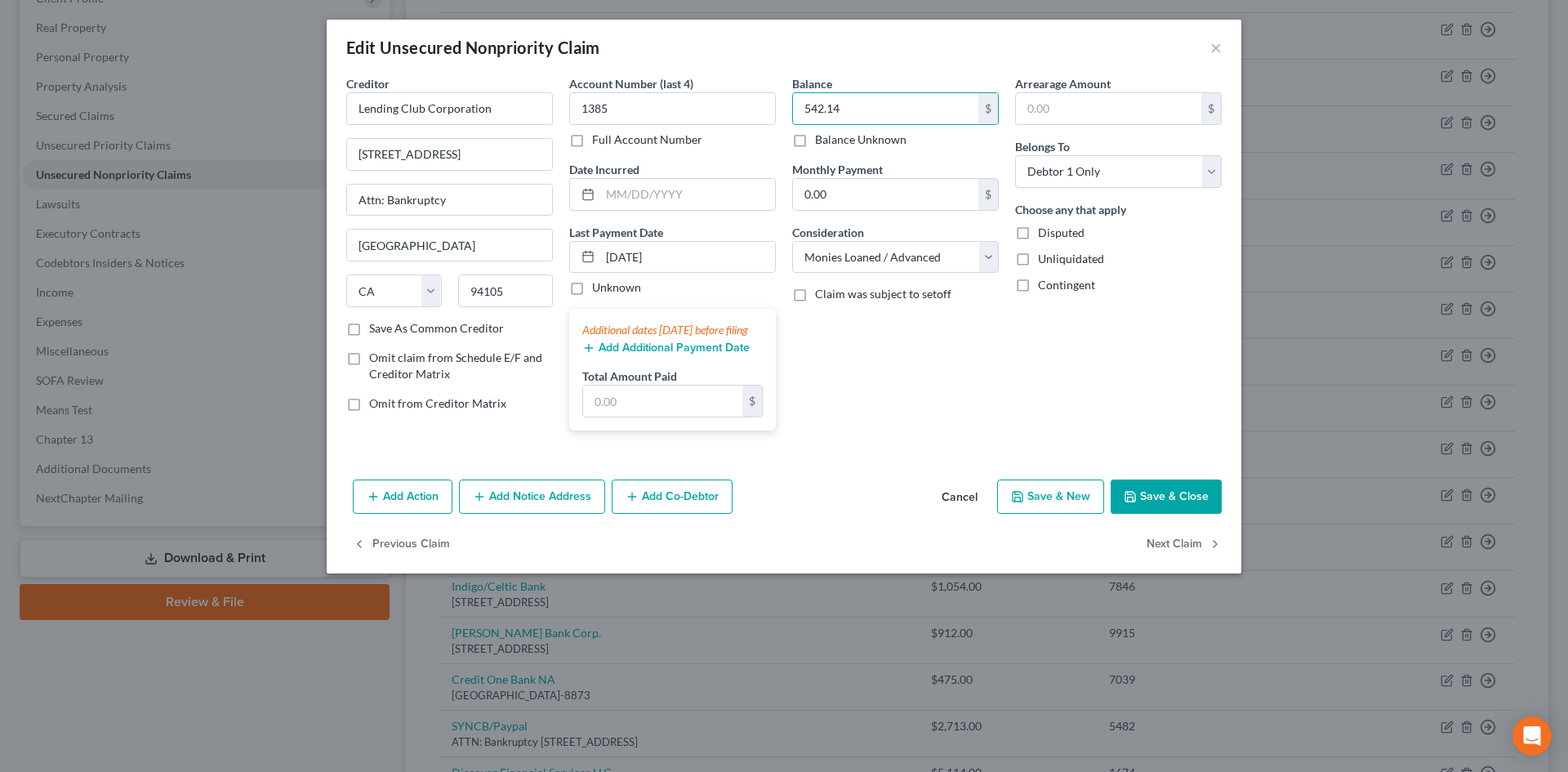
click at [1162, 511] on button "Save & Close" at bounding box center [1166, 497] width 111 height 35
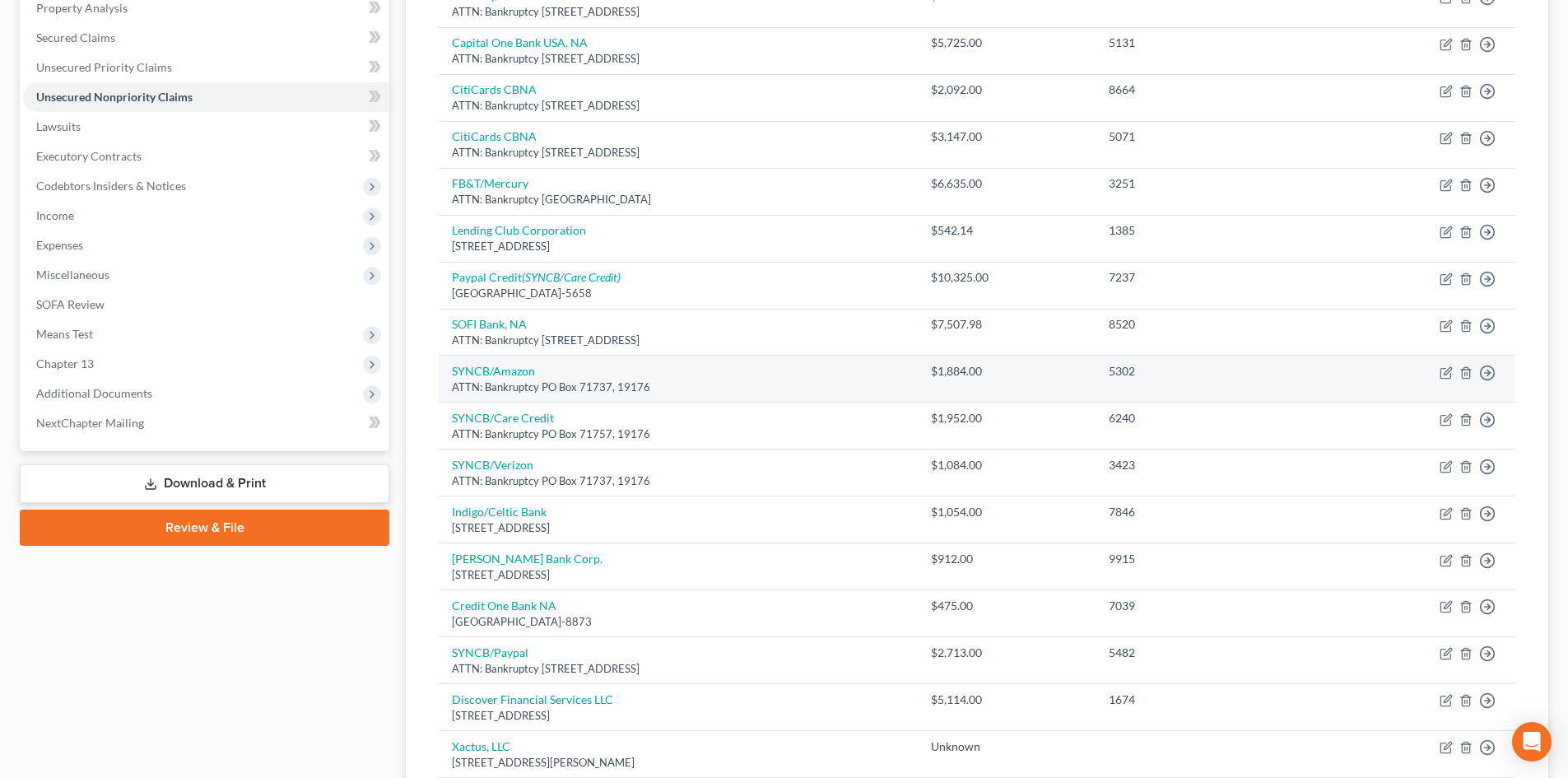
scroll to position [329, 0]
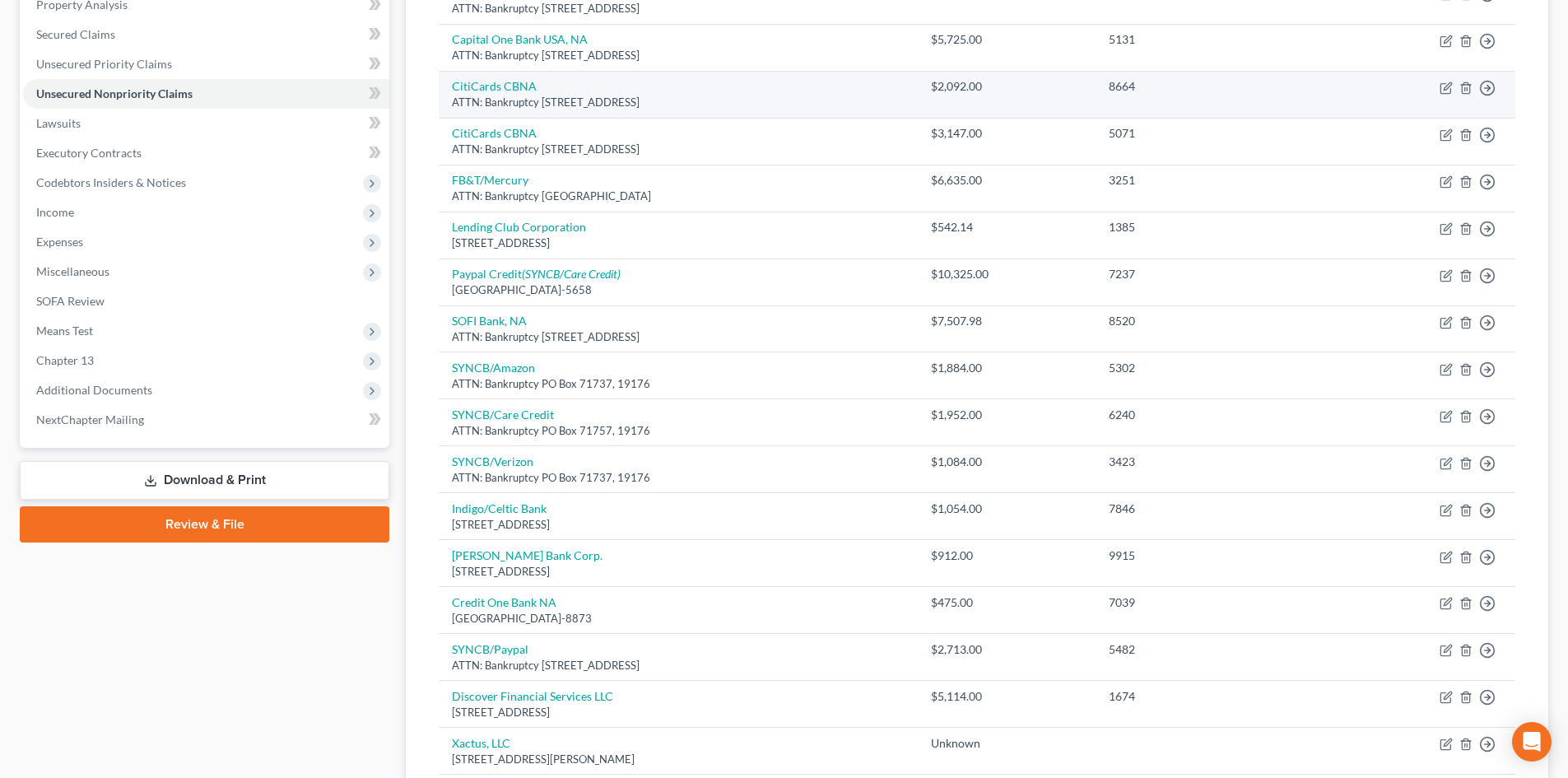
click at [1438, 86] on td "Move to D Move to E Move to G Move to Notice Only" at bounding box center [1421, 94] width 189 height 47
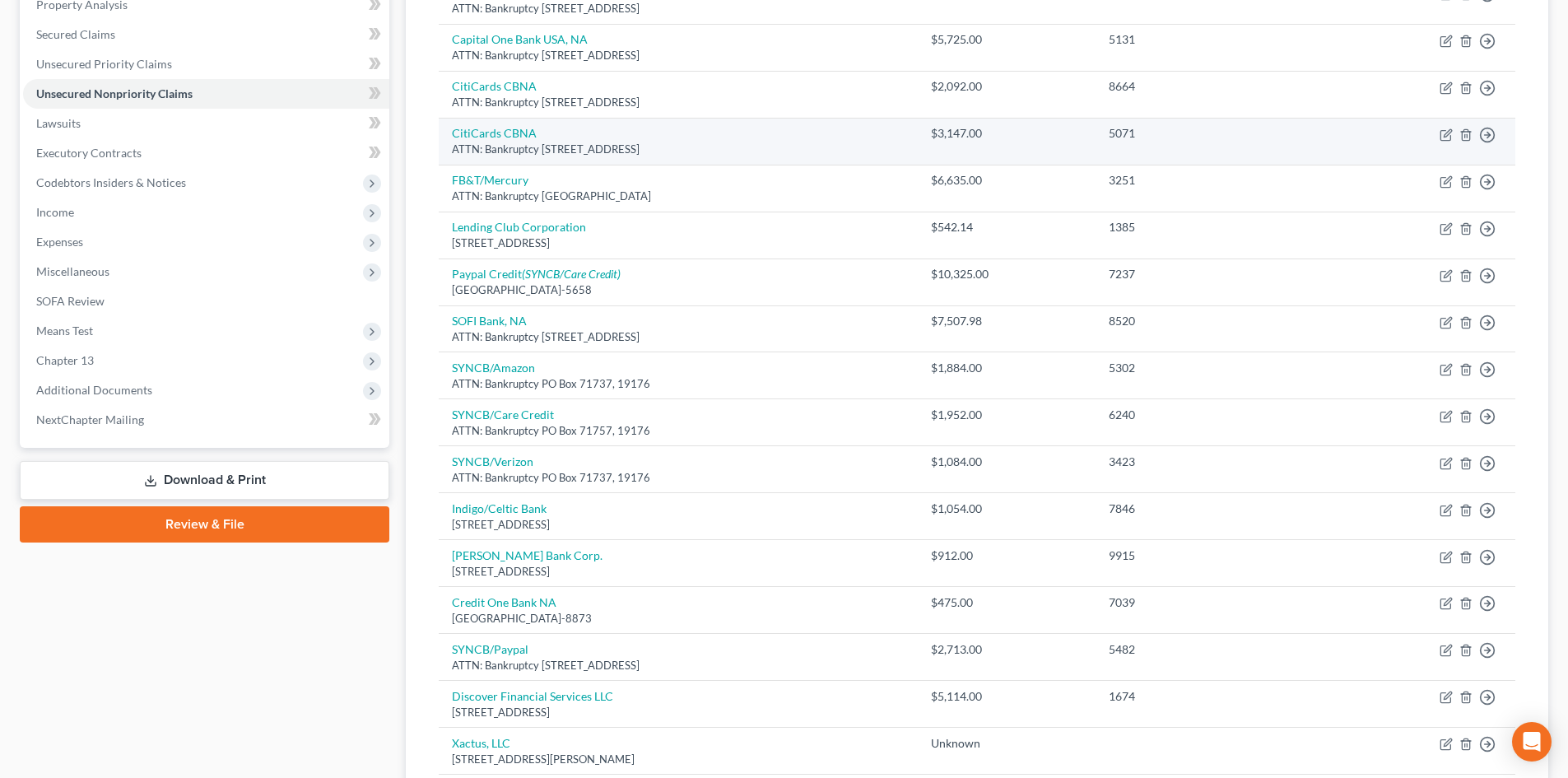
click at [1448, 126] on td "Move to D Move to E Move to G Move to Notice Only" at bounding box center [1421, 141] width 189 height 47
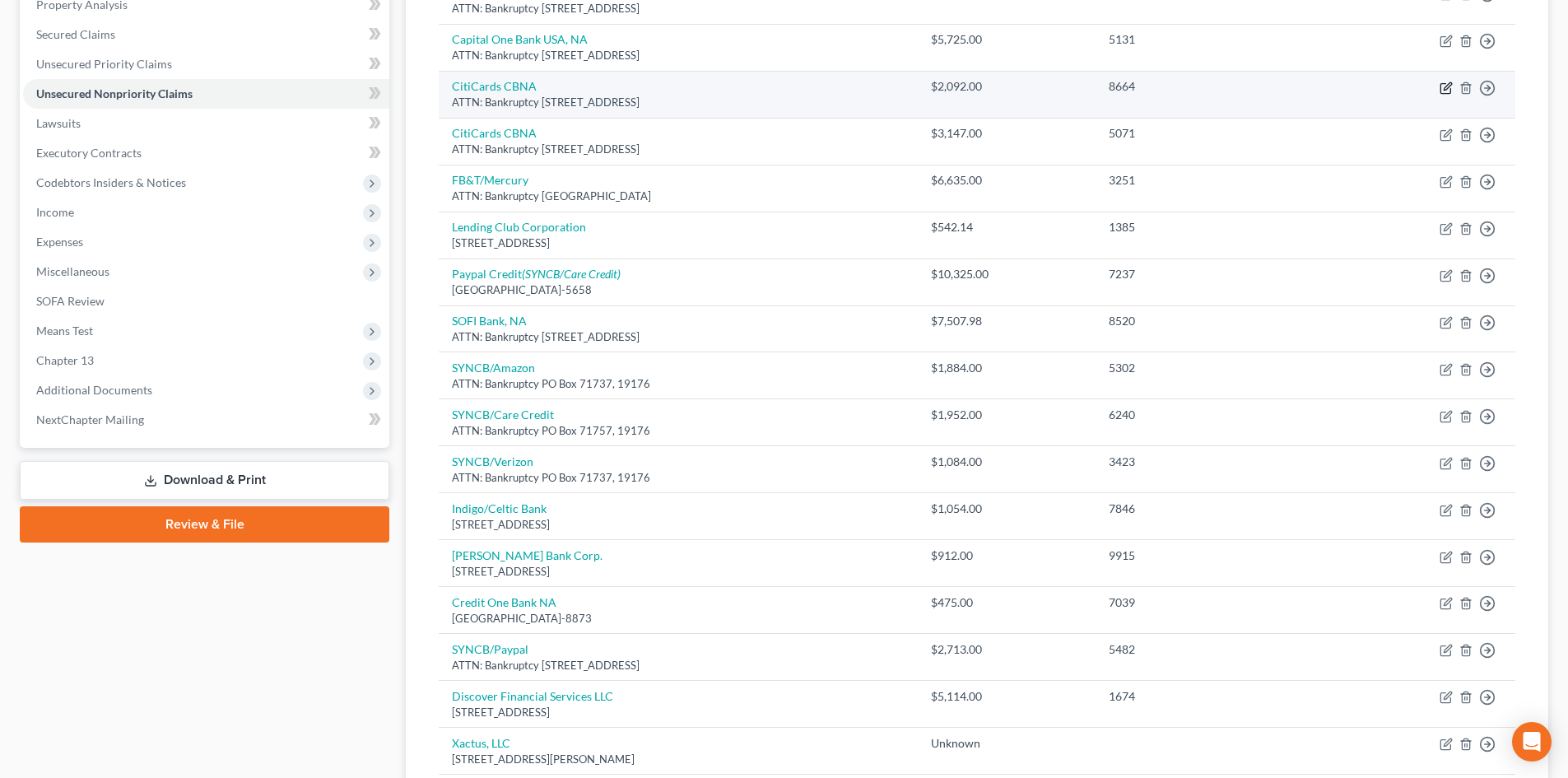
click at [1440, 87] on icon "button" at bounding box center [1447, 88] width 14 height 14
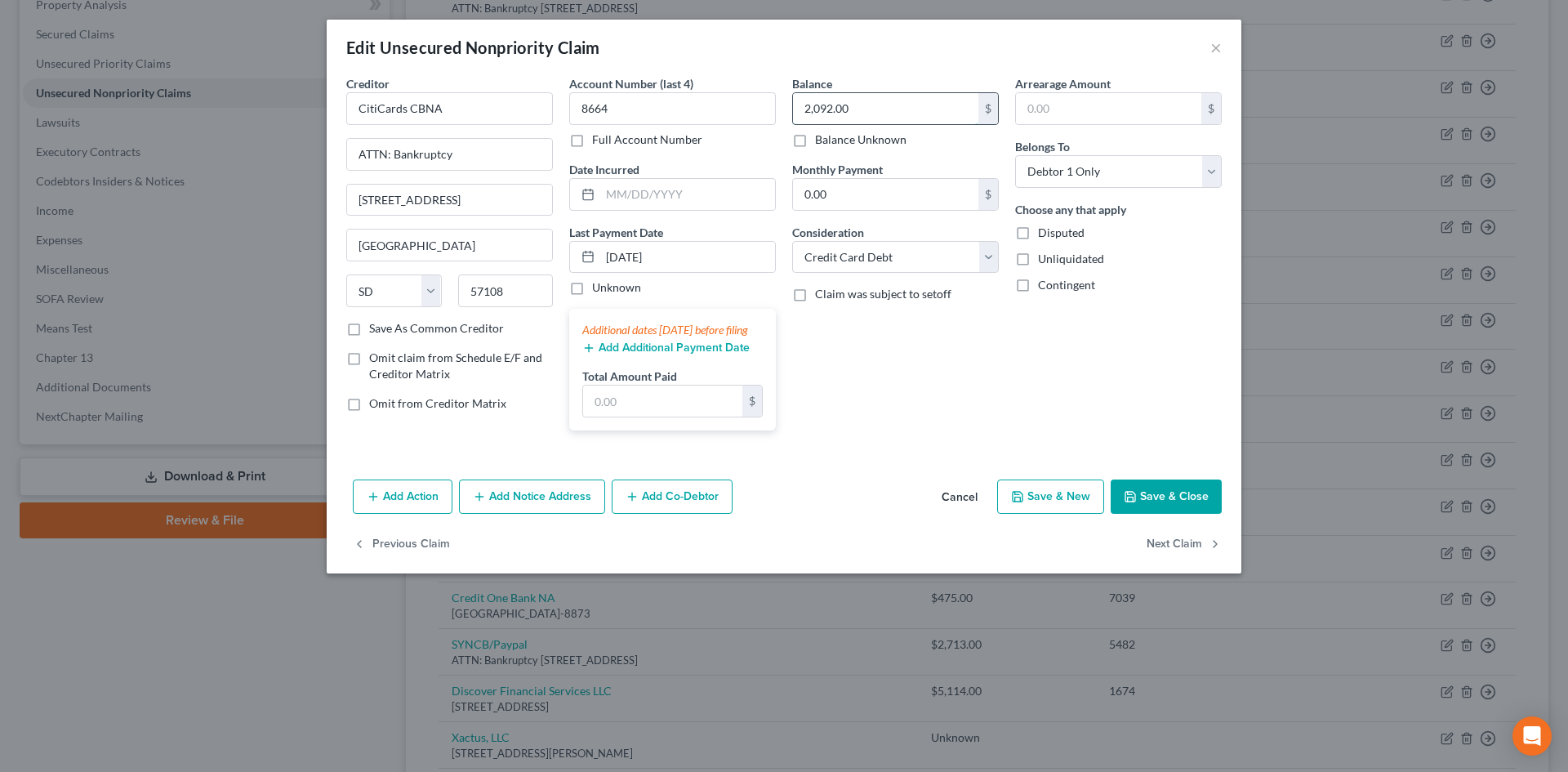
click at [872, 110] on input "2,092.00" at bounding box center [885, 109] width 185 height 31
click at [1133, 504] on icon "button" at bounding box center [1131, 497] width 13 height 13
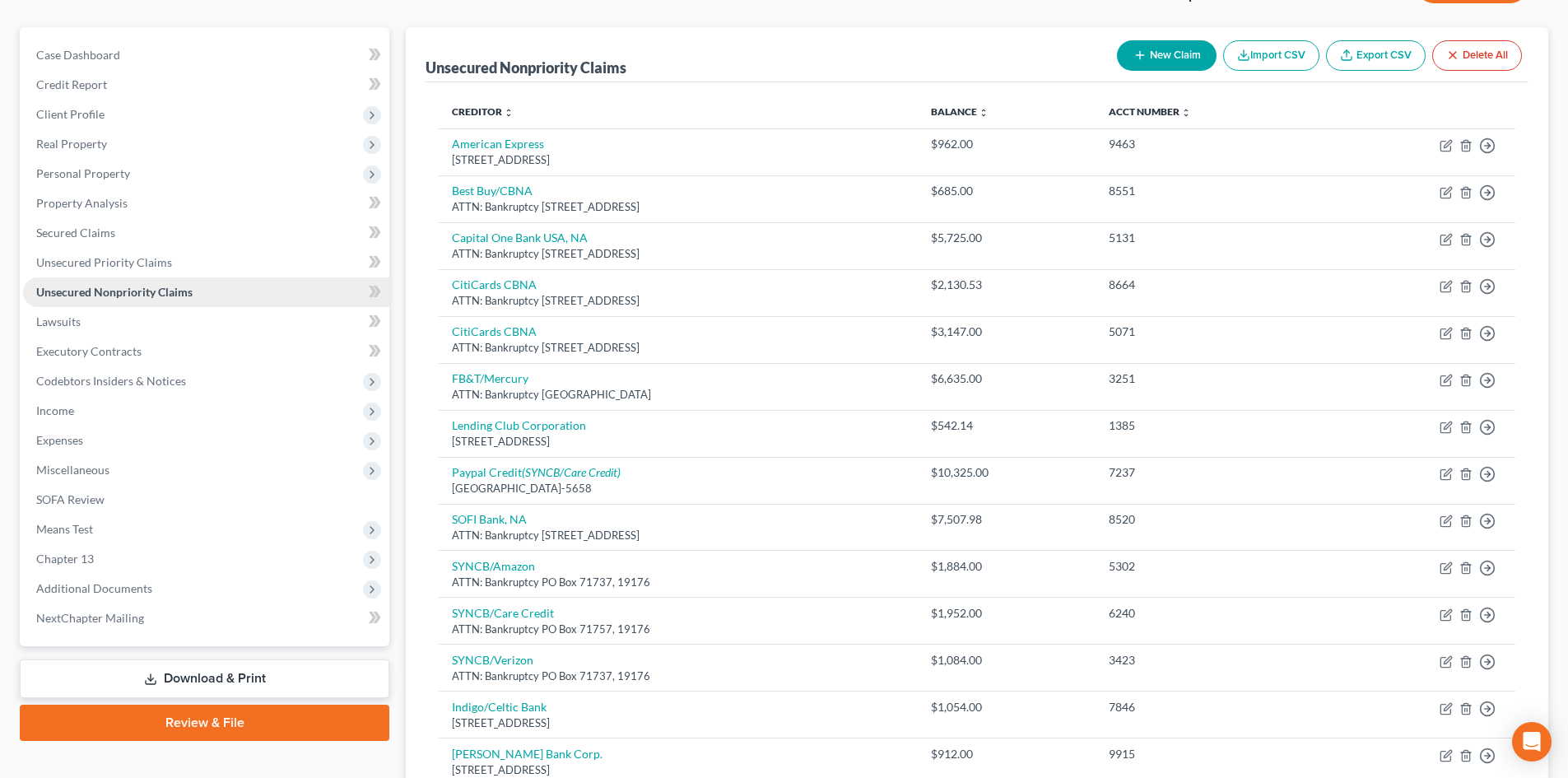
scroll to position [0, 0]
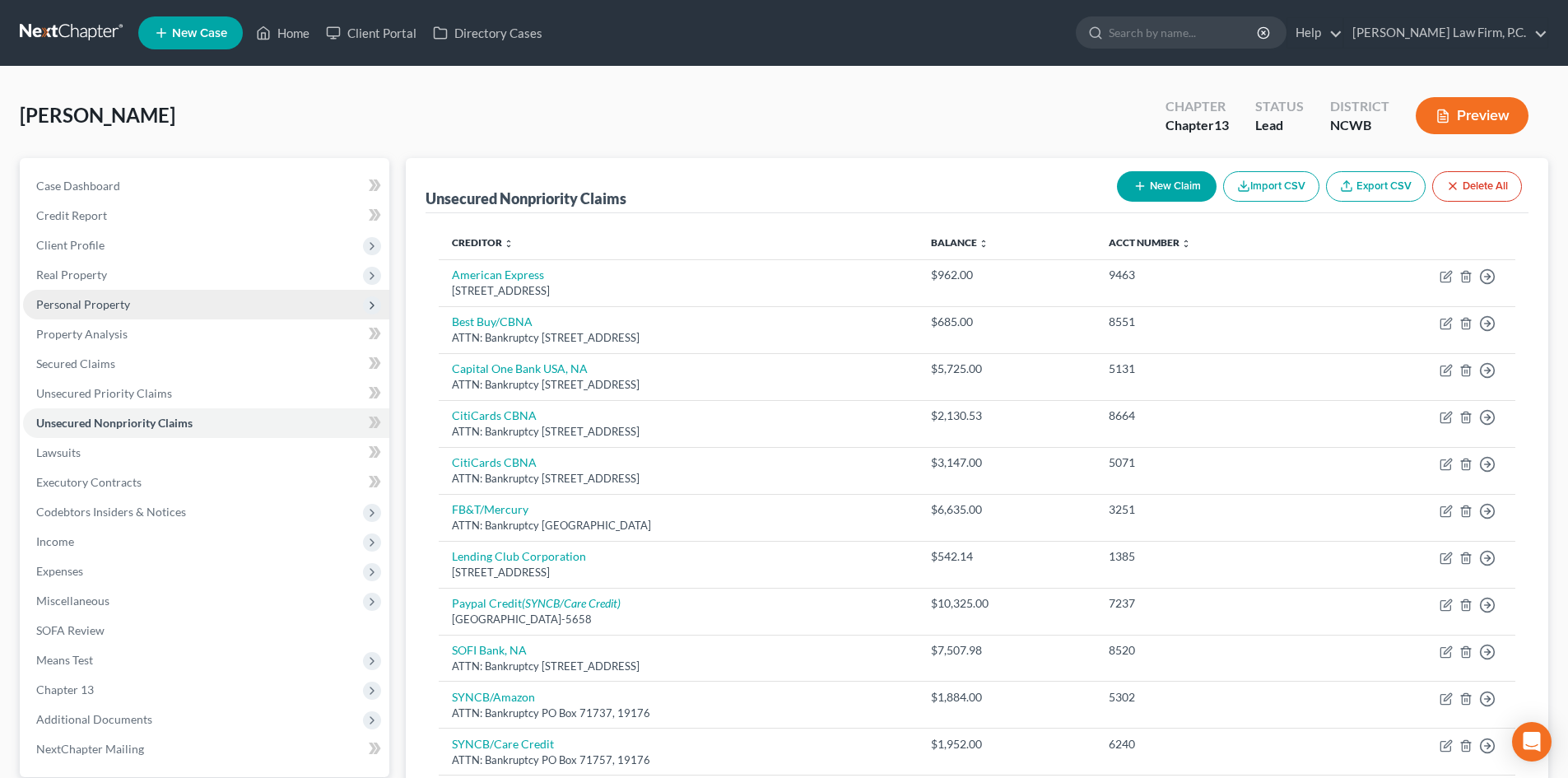
click at [101, 312] on span "Personal Property" at bounding box center [206, 304] width 366 height 30
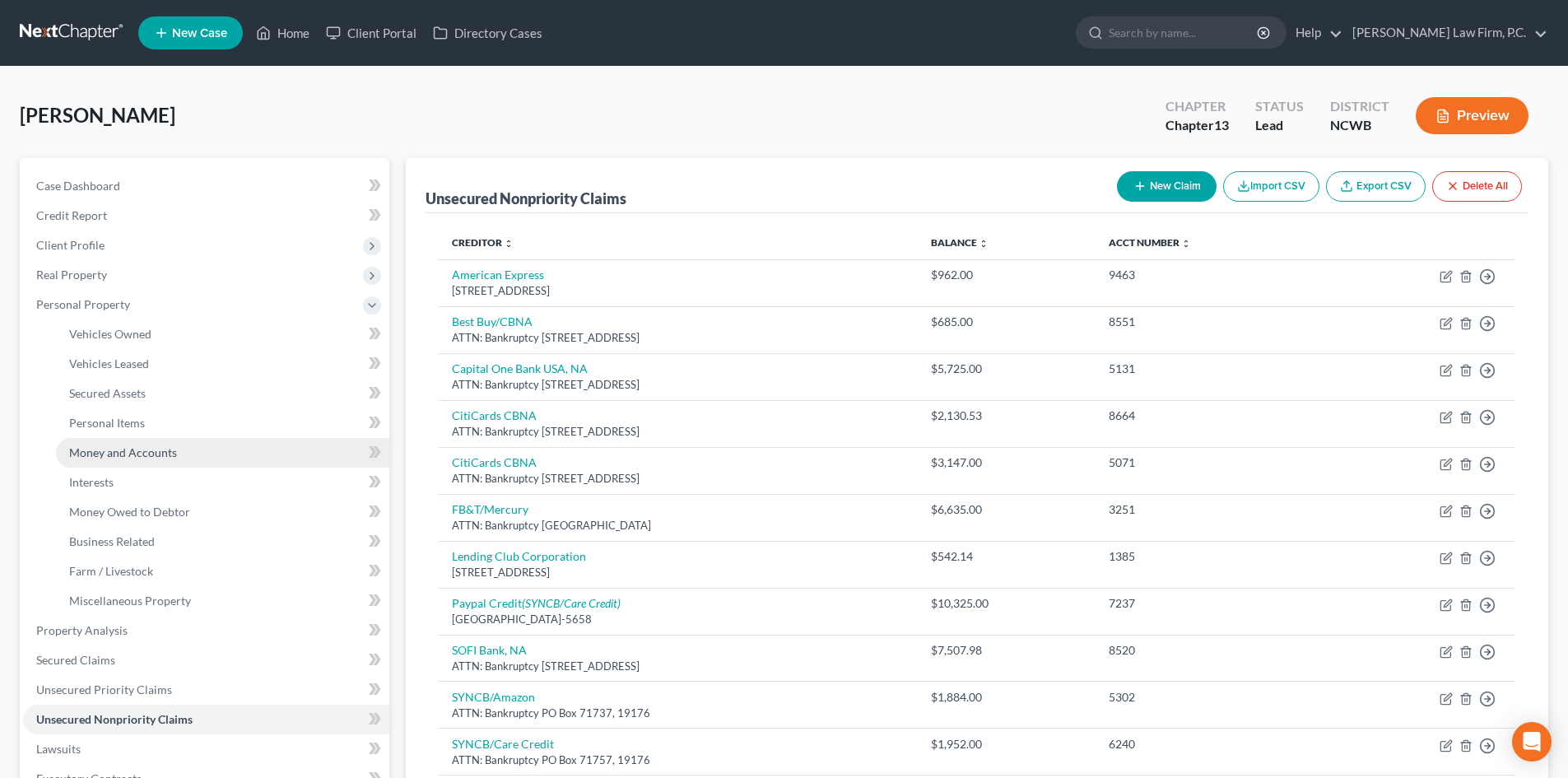
click at [183, 454] on link "Money and Accounts" at bounding box center [223, 452] width 333 height 30
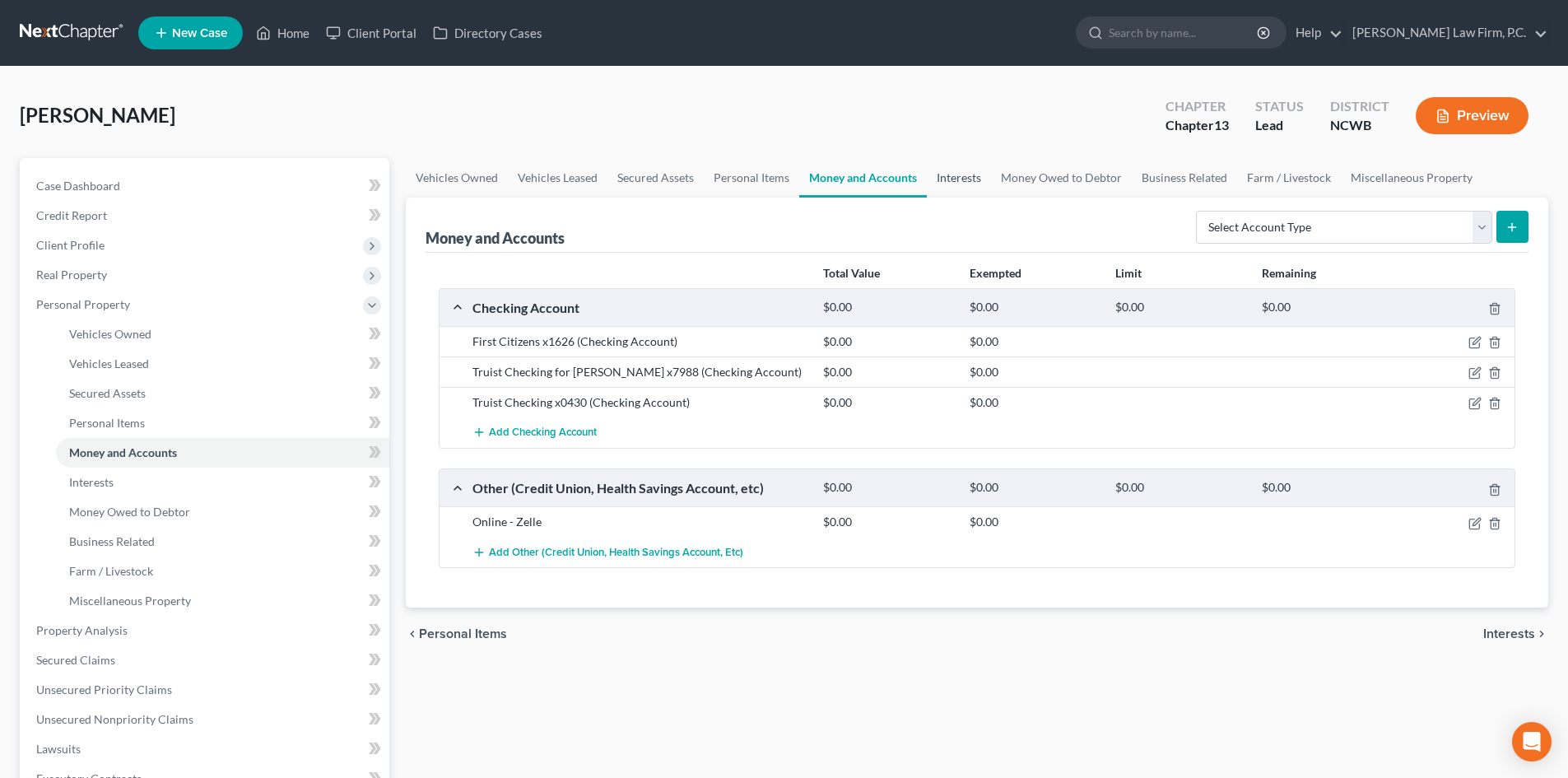
click at [971, 178] on link "Interests" at bounding box center [959, 177] width 64 height 40
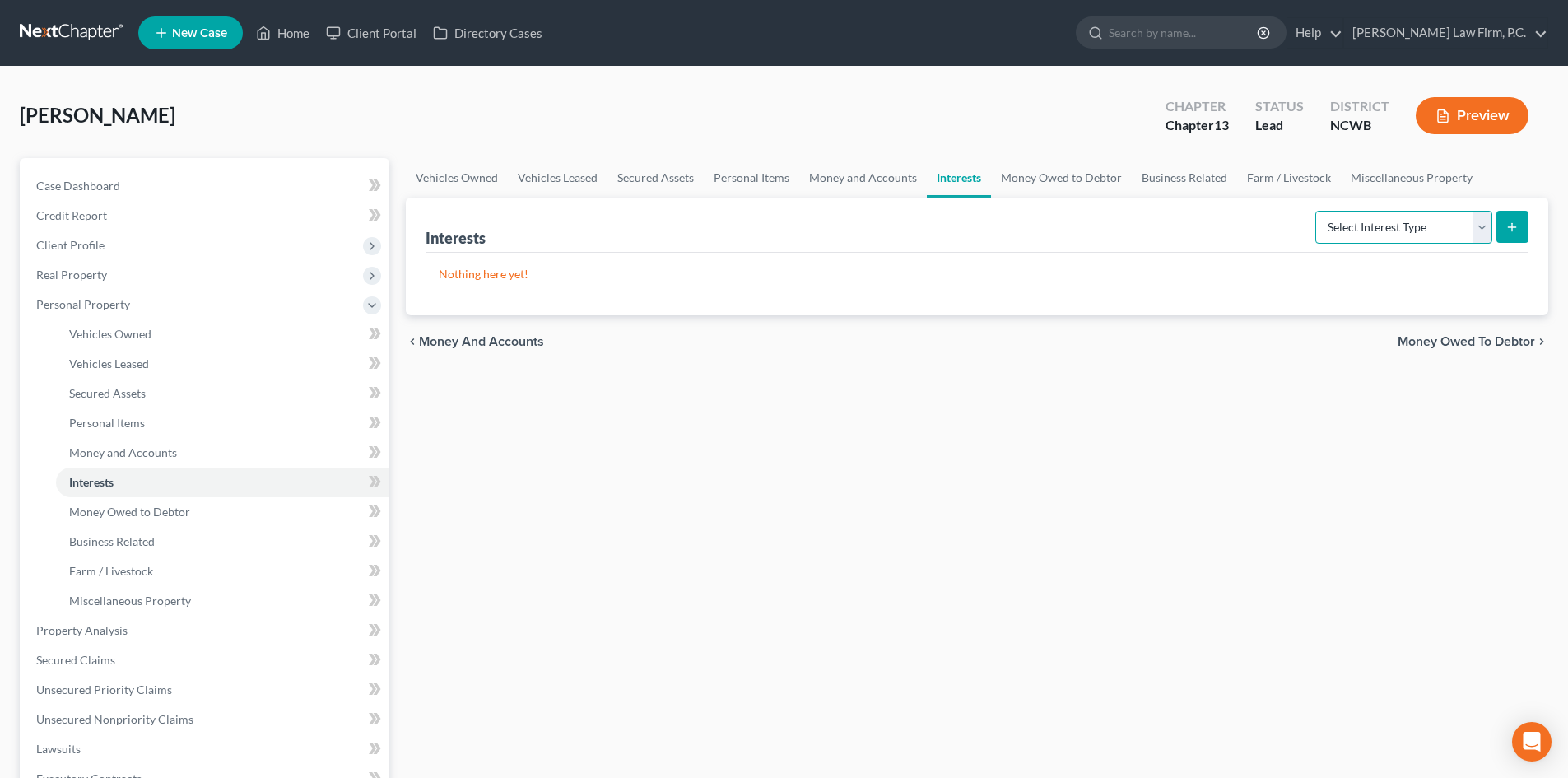
click at [1484, 232] on select "Select Interest Type 401K Annuity Bond Education IRA Government Bond Government…" at bounding box center [1403, 228] width 177 height 33
click at [1317, 211] on select "Select Interest Type 401K Annuity Bond Education IRA Government Bond Government…" at bounding box center [1403, 228] width 177 height 33
click at [1515, 231] on icon "submit" at bounding box center [1513, 228] width 14 height 14
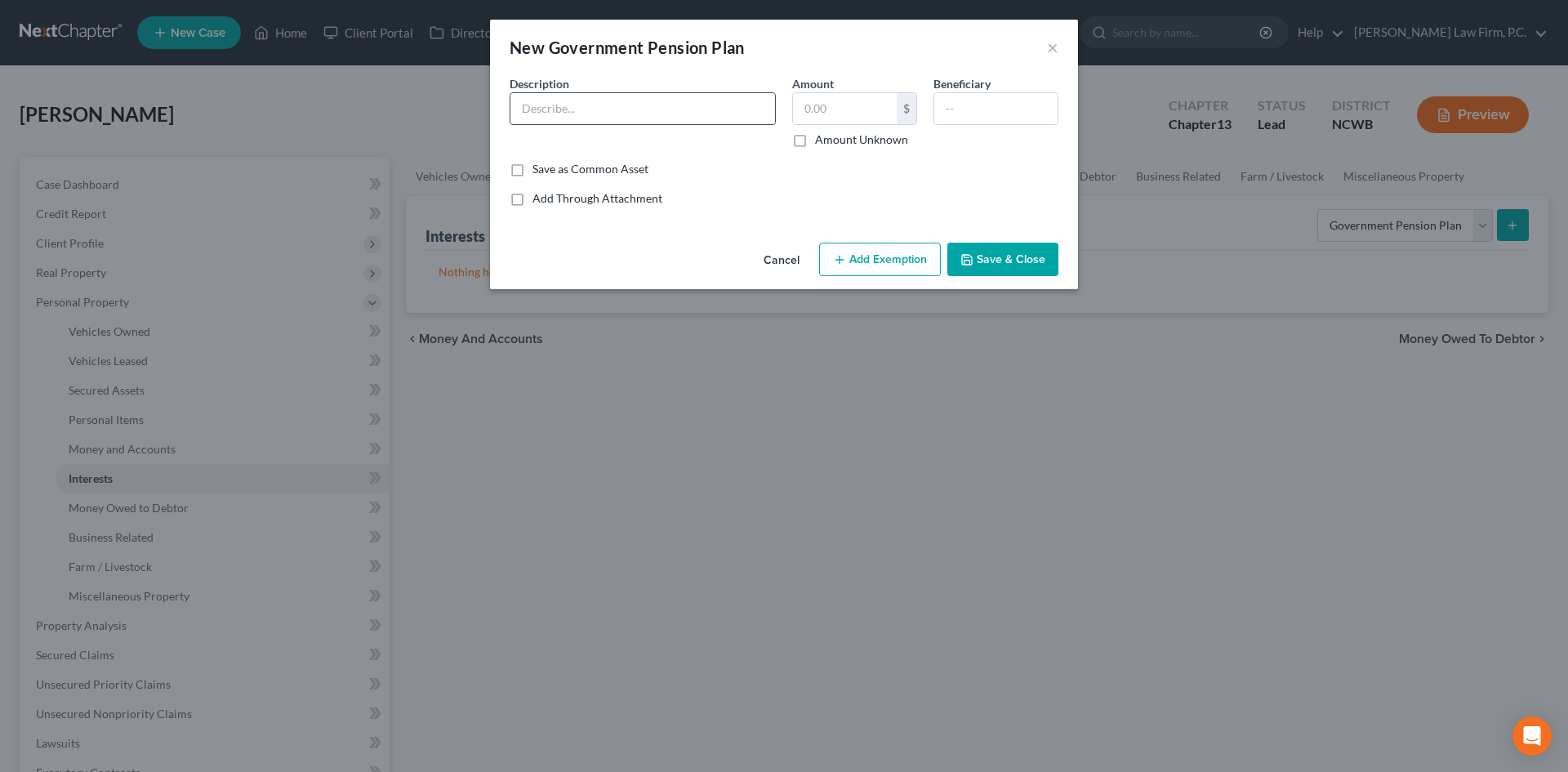
click at [613, 105] on input "text" at bounding box center [642, 109] width 264 height 31
click at [977, 107] on input "text" at bounding box center [995, 109] width 123 height 31
click at [980, 253] on button "Save & Close" at bounding box center [1003, 260] width 111 height 35
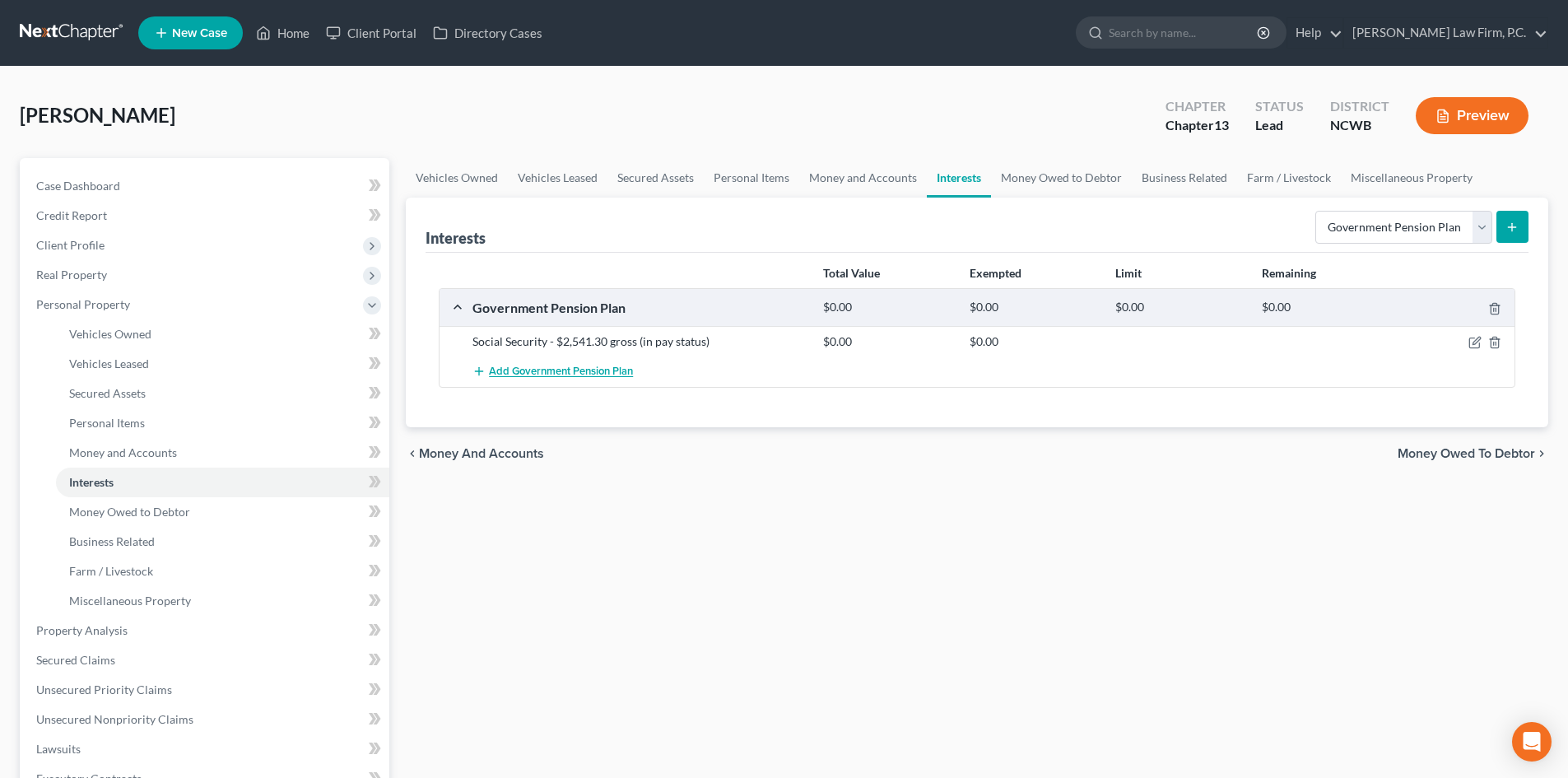
click at [585, 376] on span "Add Government Pension Plan" at bounding box center [561, 372] width 144 height 14
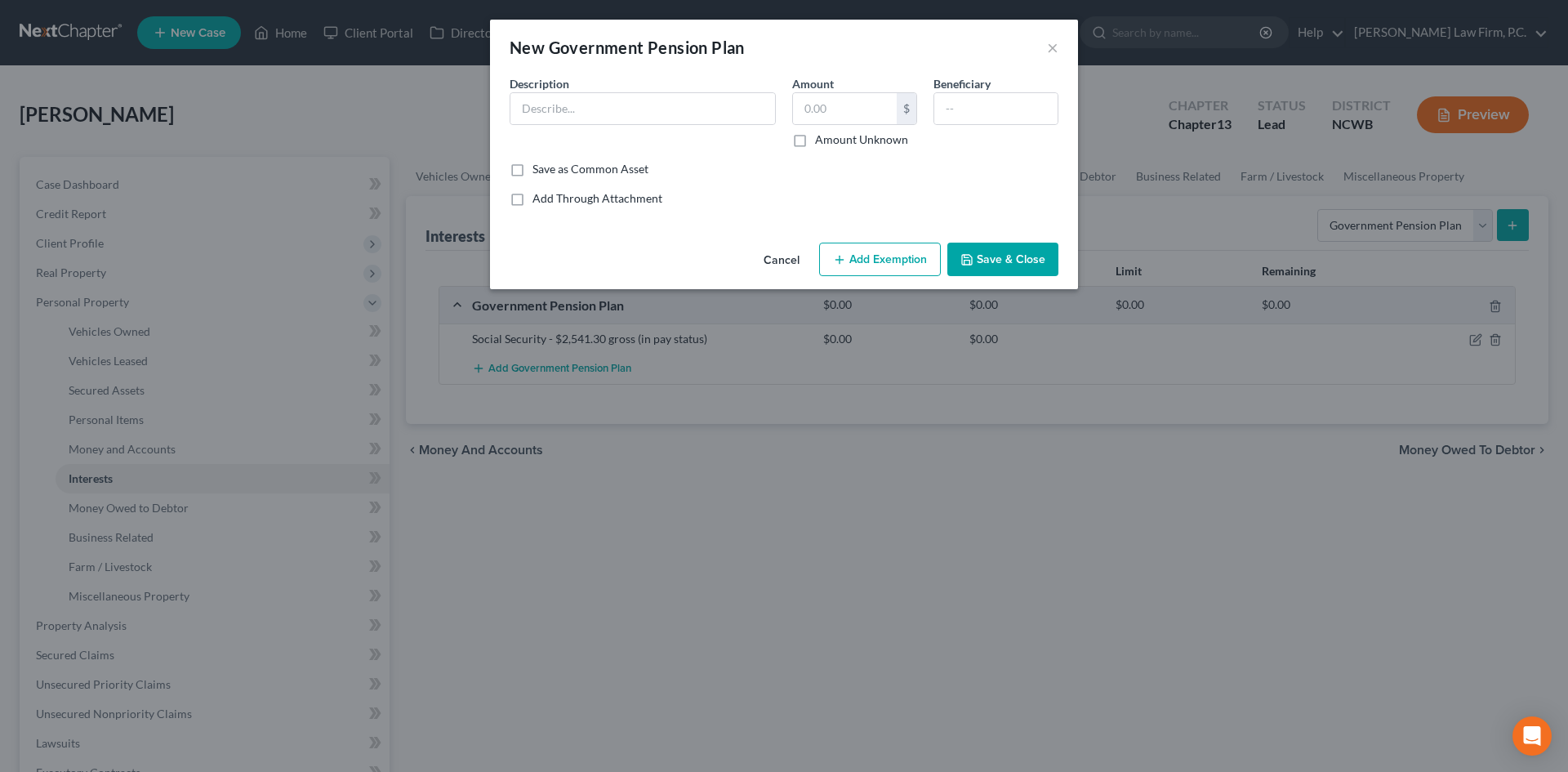
drag, startPoint x: 760, startPoint y: 263, endPoint x: 1175, endPoint y: 291, distance: 415.9
click at [760, 261] on button "Cancel" at bounding box center [781, 261] width 62 height 33
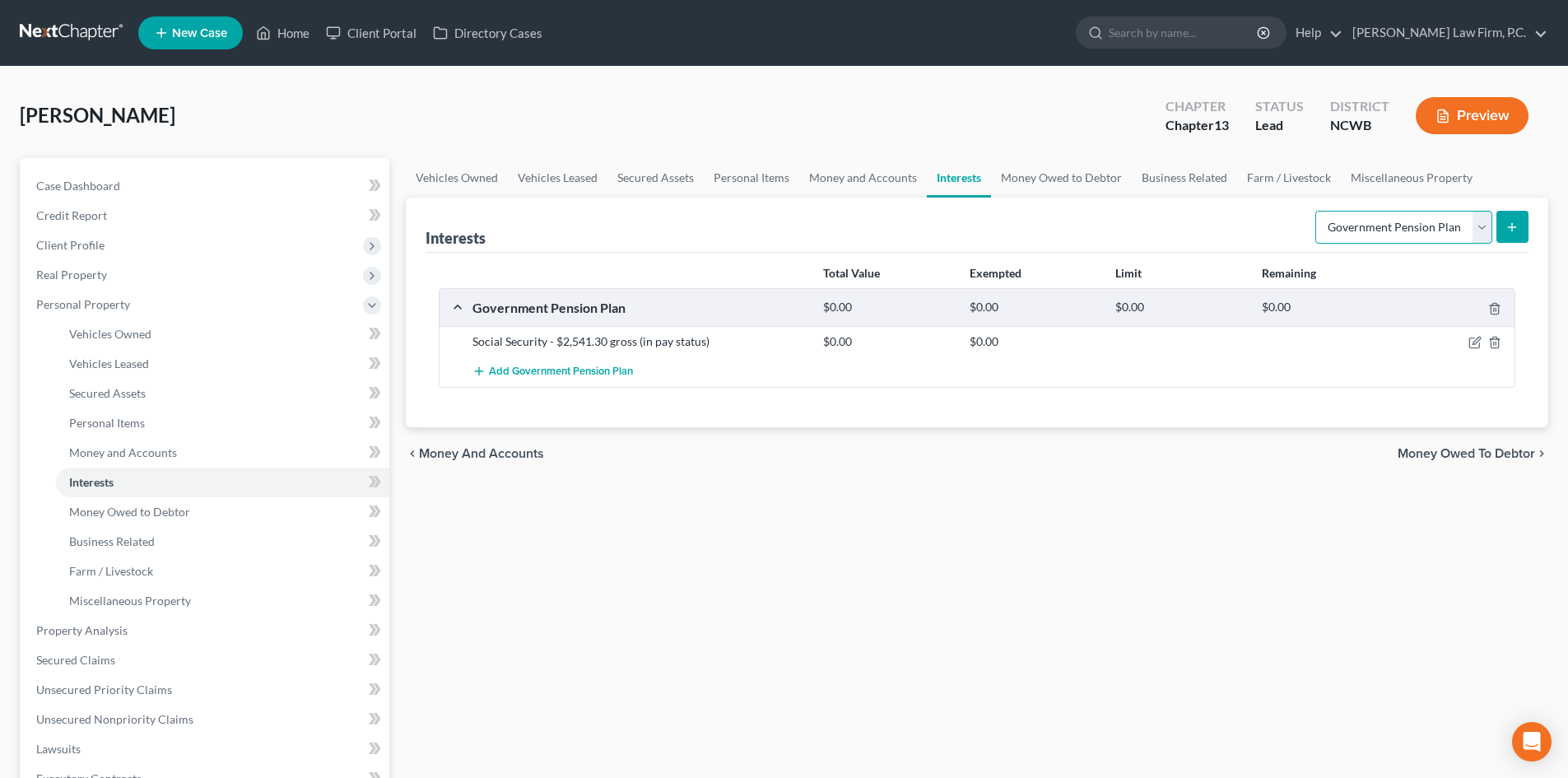
click at [1473, 229] on select "Select Interest Type 401K Annuity Bond Education IRA Government Bond Government…" at bounding box center [1403, 228] width 177 height 33
click at [601, 374] on span "Add Government Pension Plan" at bounding box center [561, 372] width 144 height 14
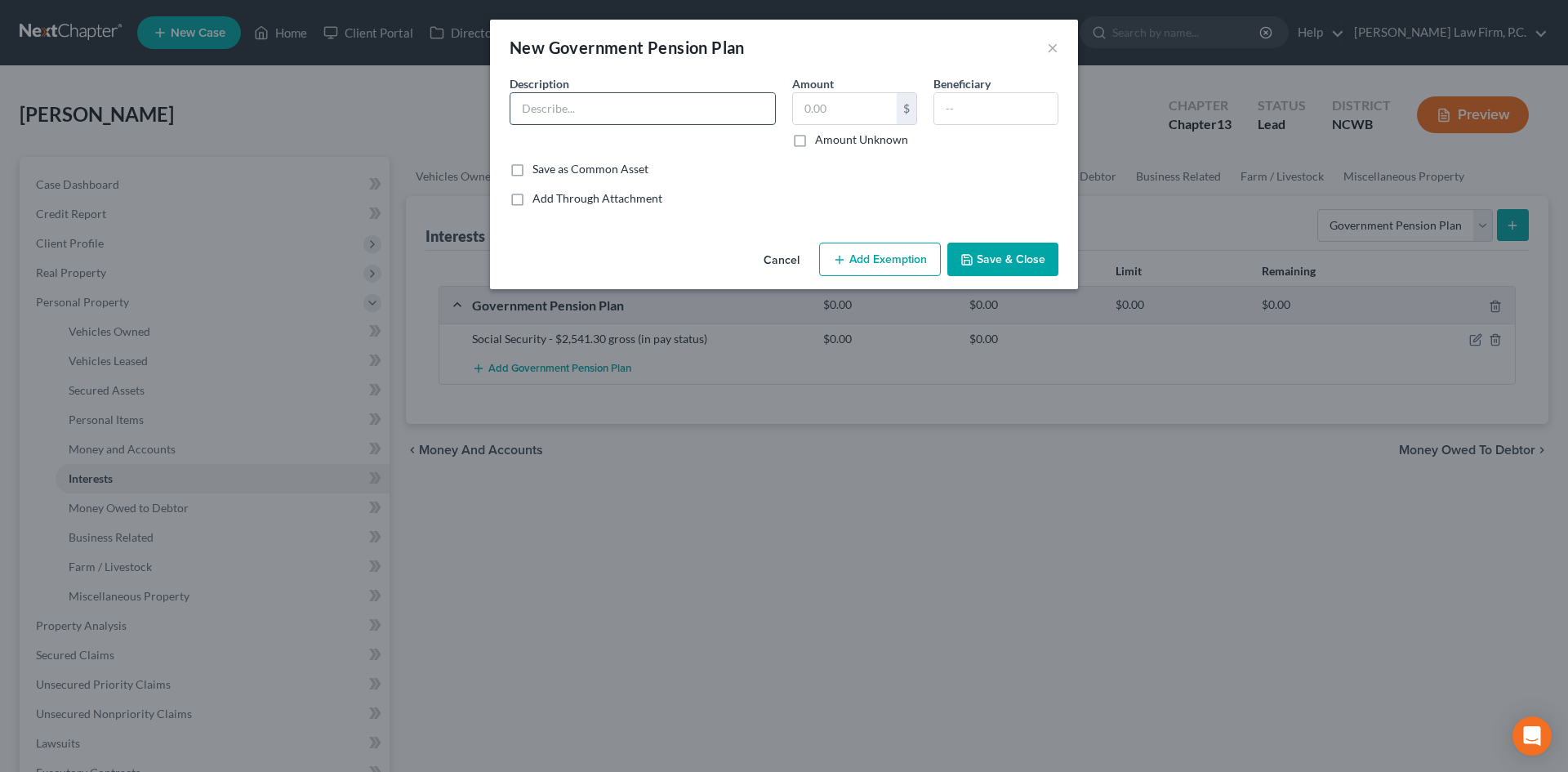
click at [575, 117] on input "text" at bounding box center [642, 109] width 264 height 31
click at [581, 107] on input "SocialS" at bounding box center [642, 109] width 264 height 31
drag, startPoint x: 622, startPoint y: 105, endPoint x: 651, endPoint y: 99, distance: 29.6
click at [651, 99] on input "Social Security - $2,541.30 gross (in pay status)" at bounding box center [642, 109] width 264 height 31
click at [977, 105] on input "text" at bounding box center [995, 109] width 123 height 31
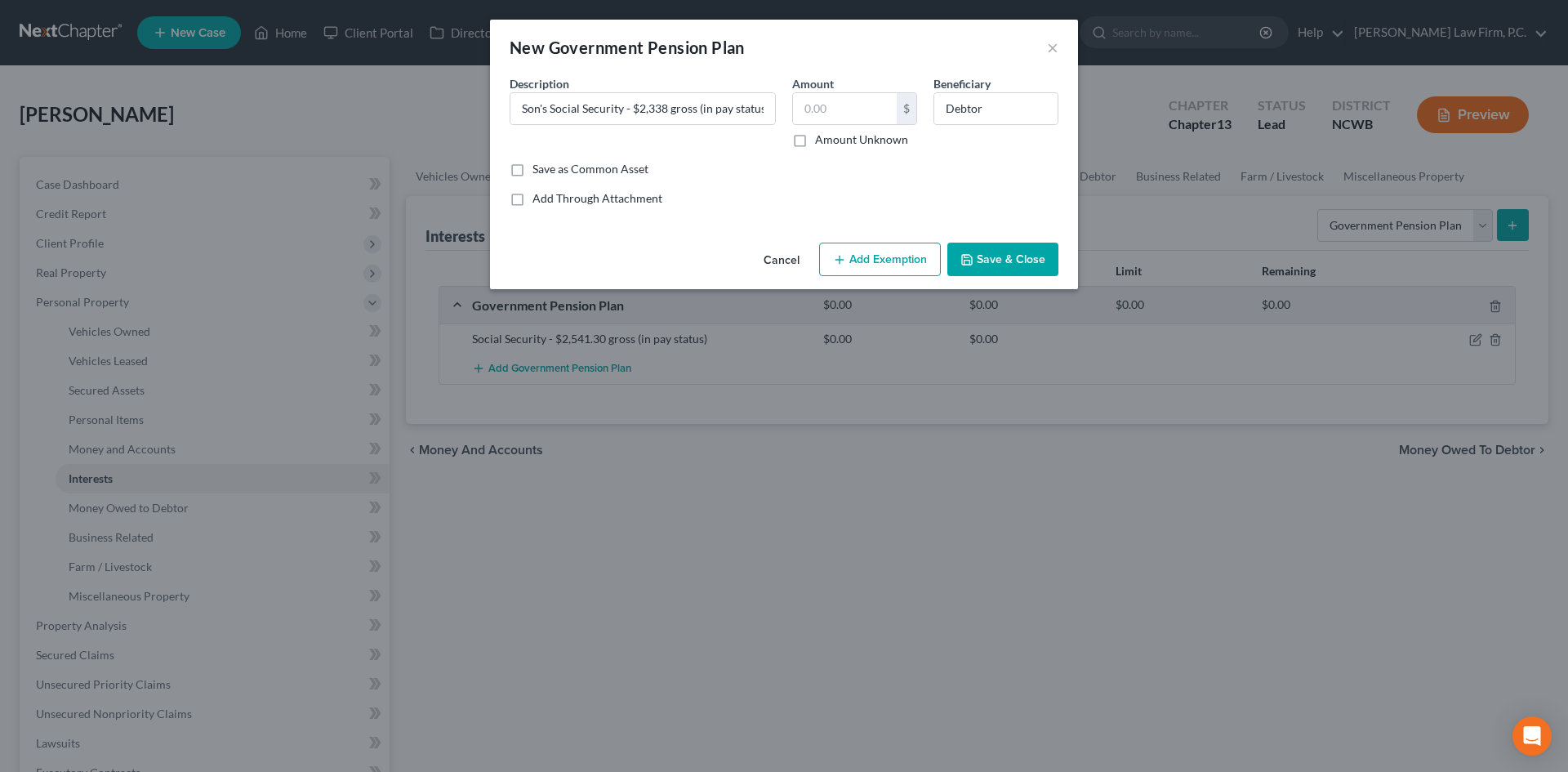
click at [994, 261] on button "Save & Close" at bounding box center [1003, 260] width 111 height 35
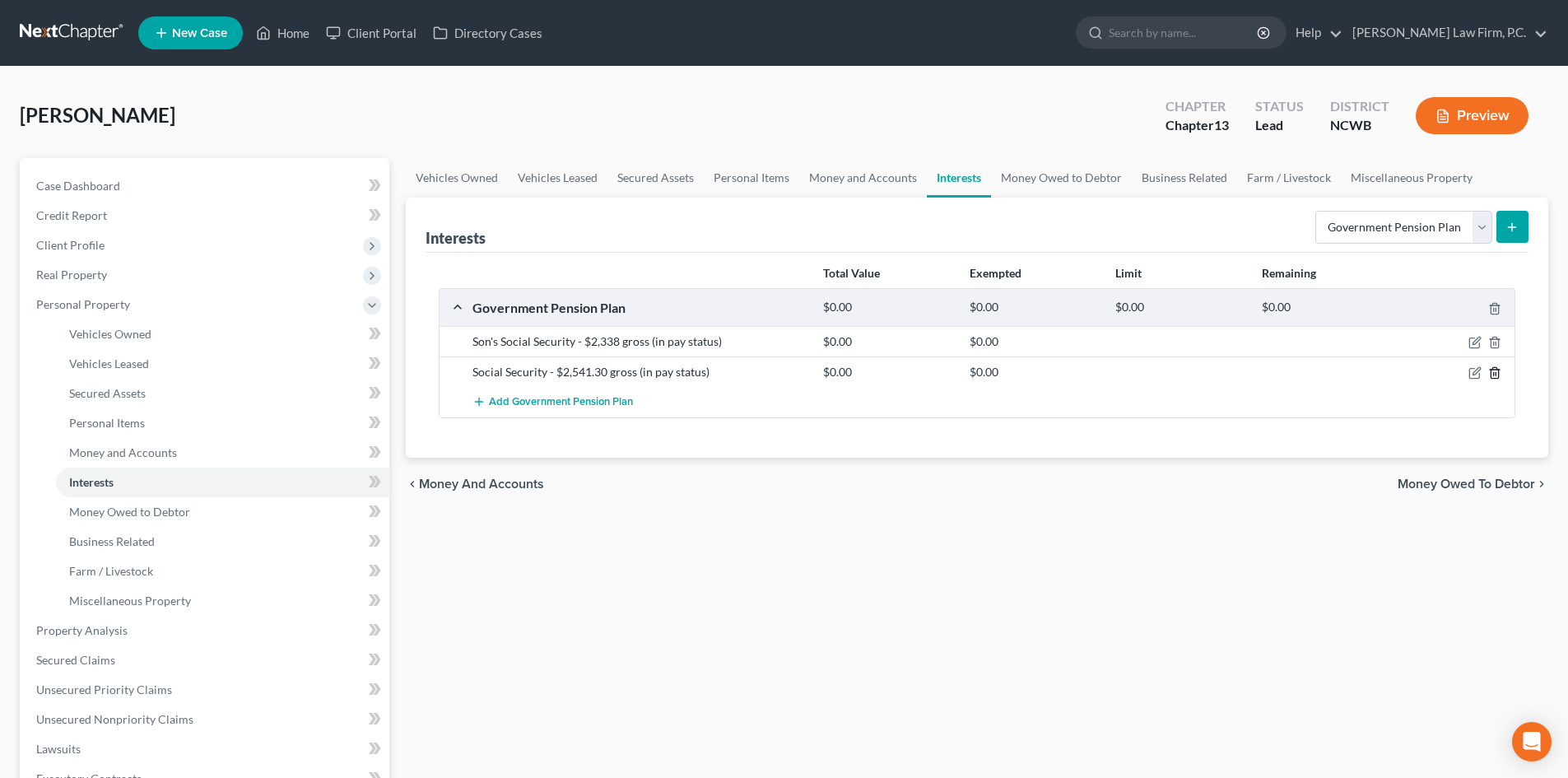
click at [1491, 372] on icon "button" at bounding box center [1495, 373] width 14 height 14
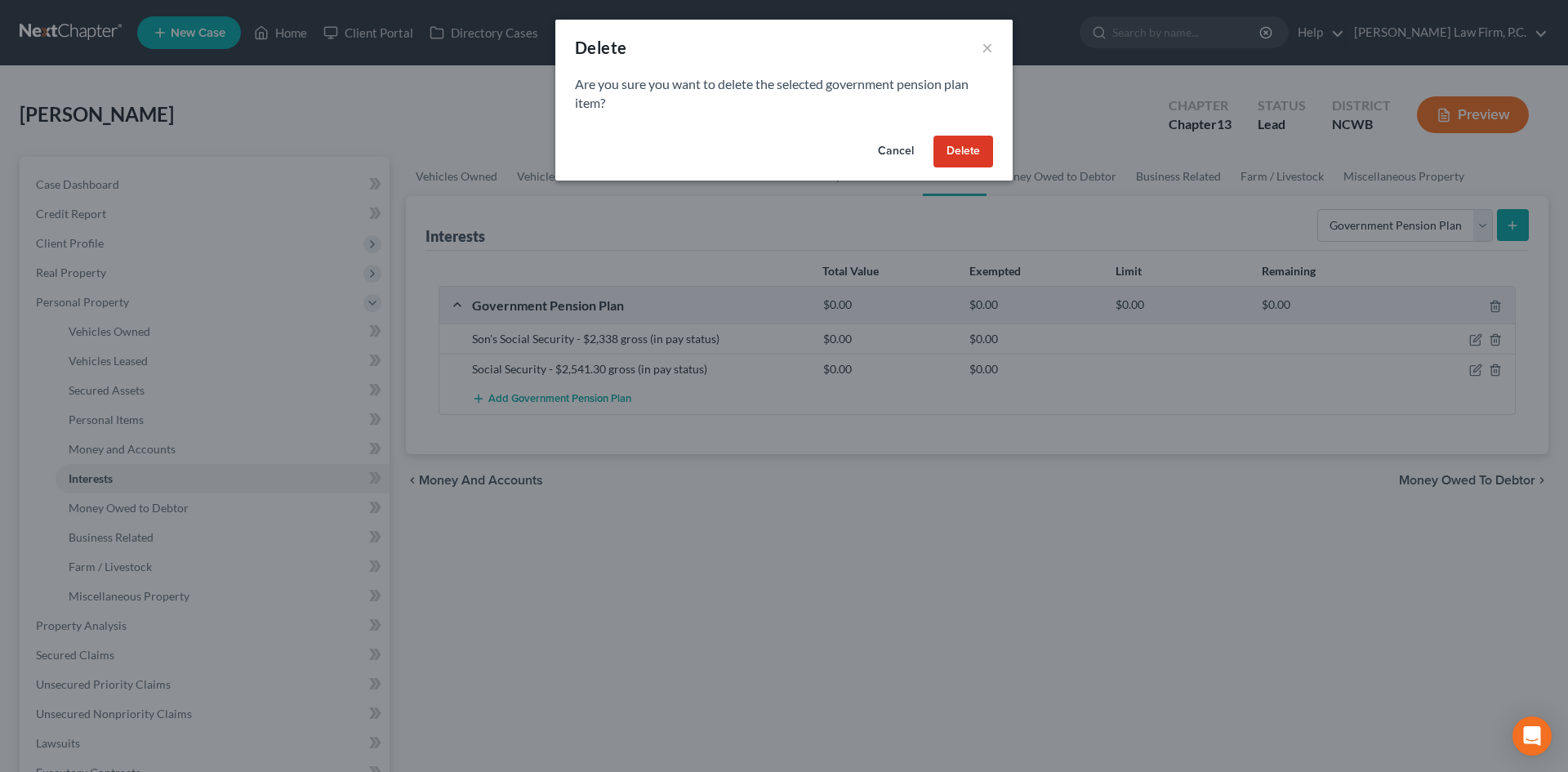
drag, startPoint x: 896, startPoint y: 147, endPoint x: 980, endPoint y: 162, distance: 85.3
click at [896, 146] on button "Cancel" at bounding box center [895, 152] width 62 height 33
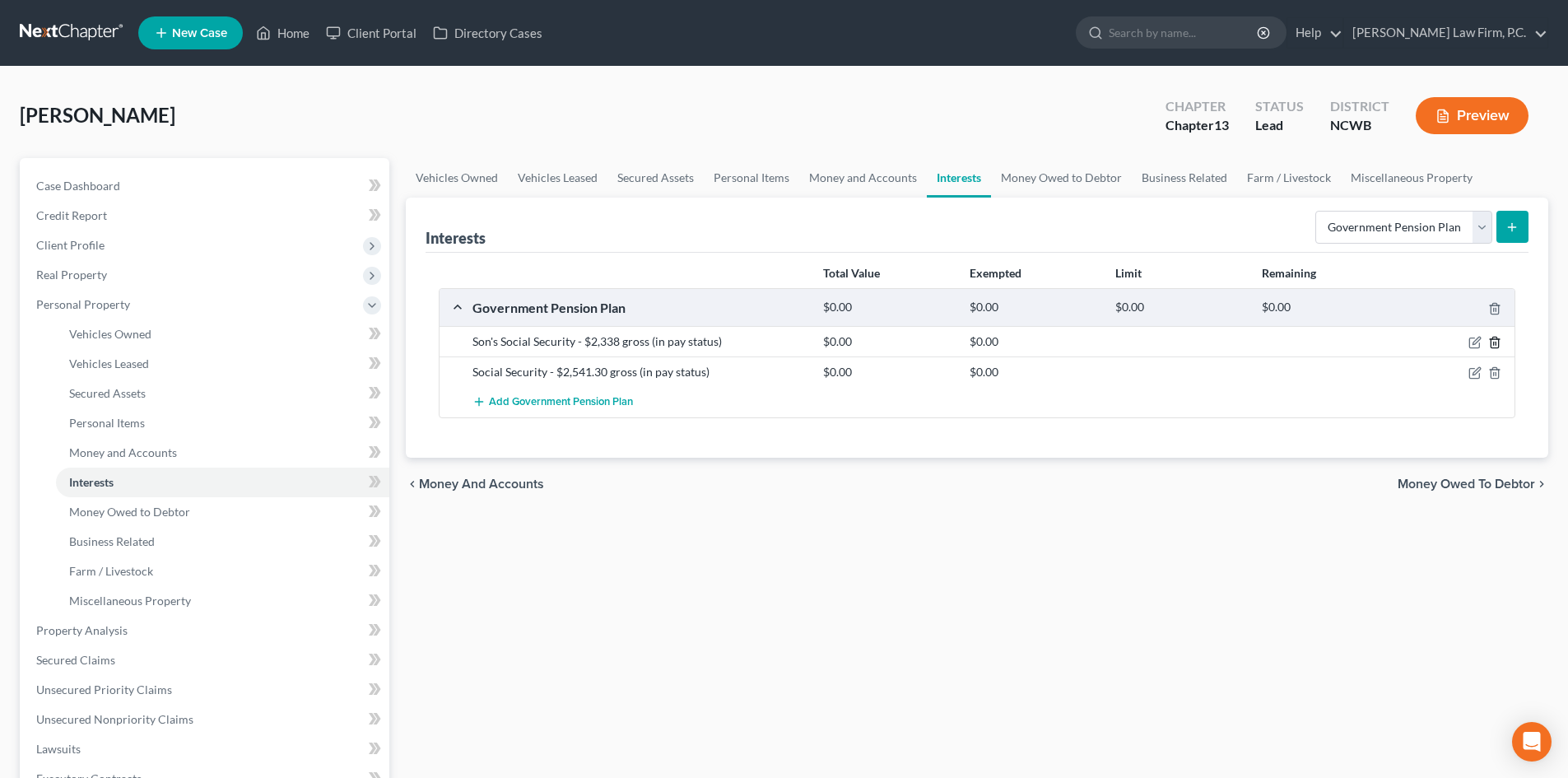
click at [1498, 338] on icon "button" at bounding box center [1495, 343] width 14 height 14
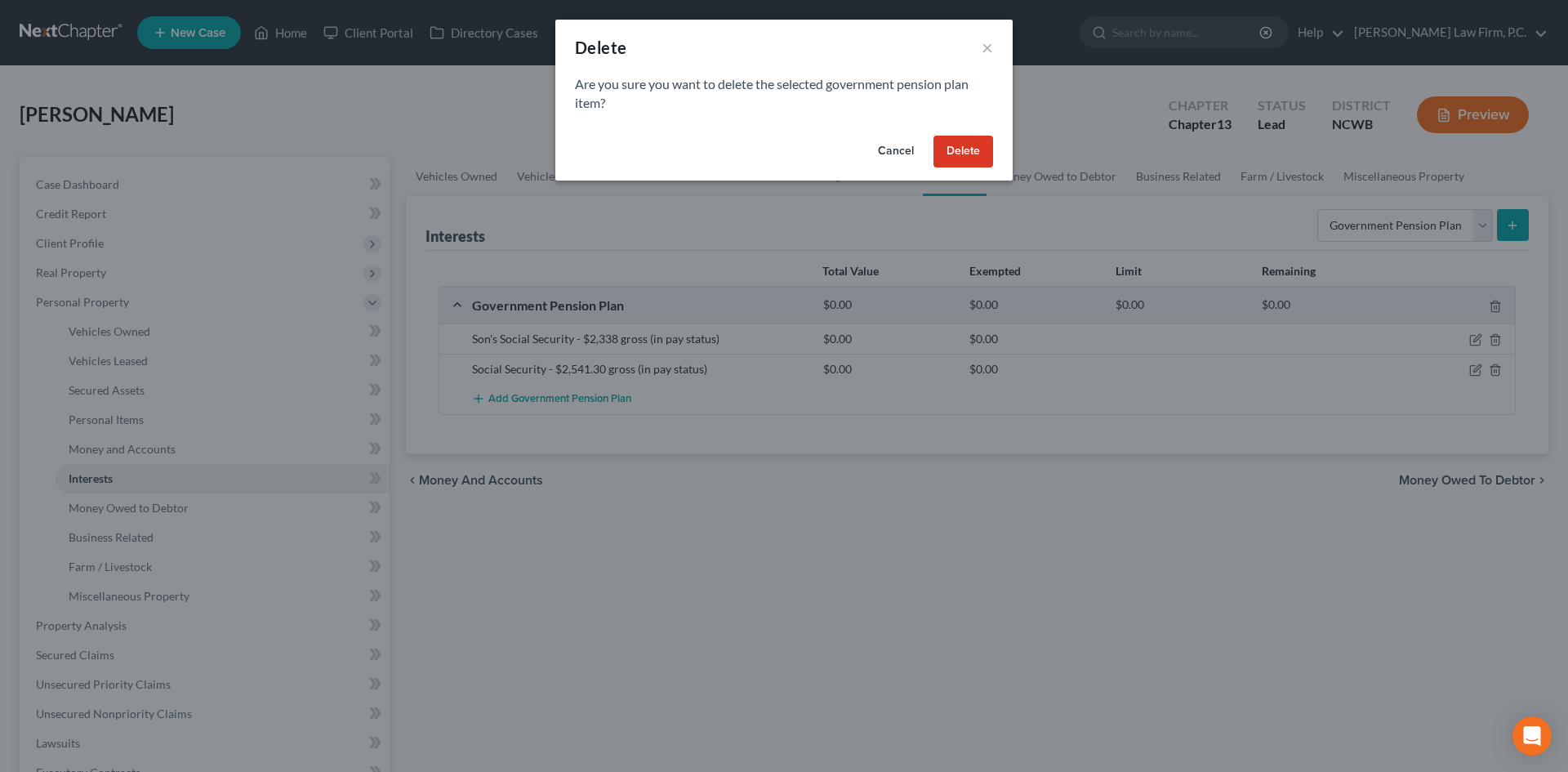
click at [952, 143] on button "Delete" at bounding box center [964, 152] width 60 height 33
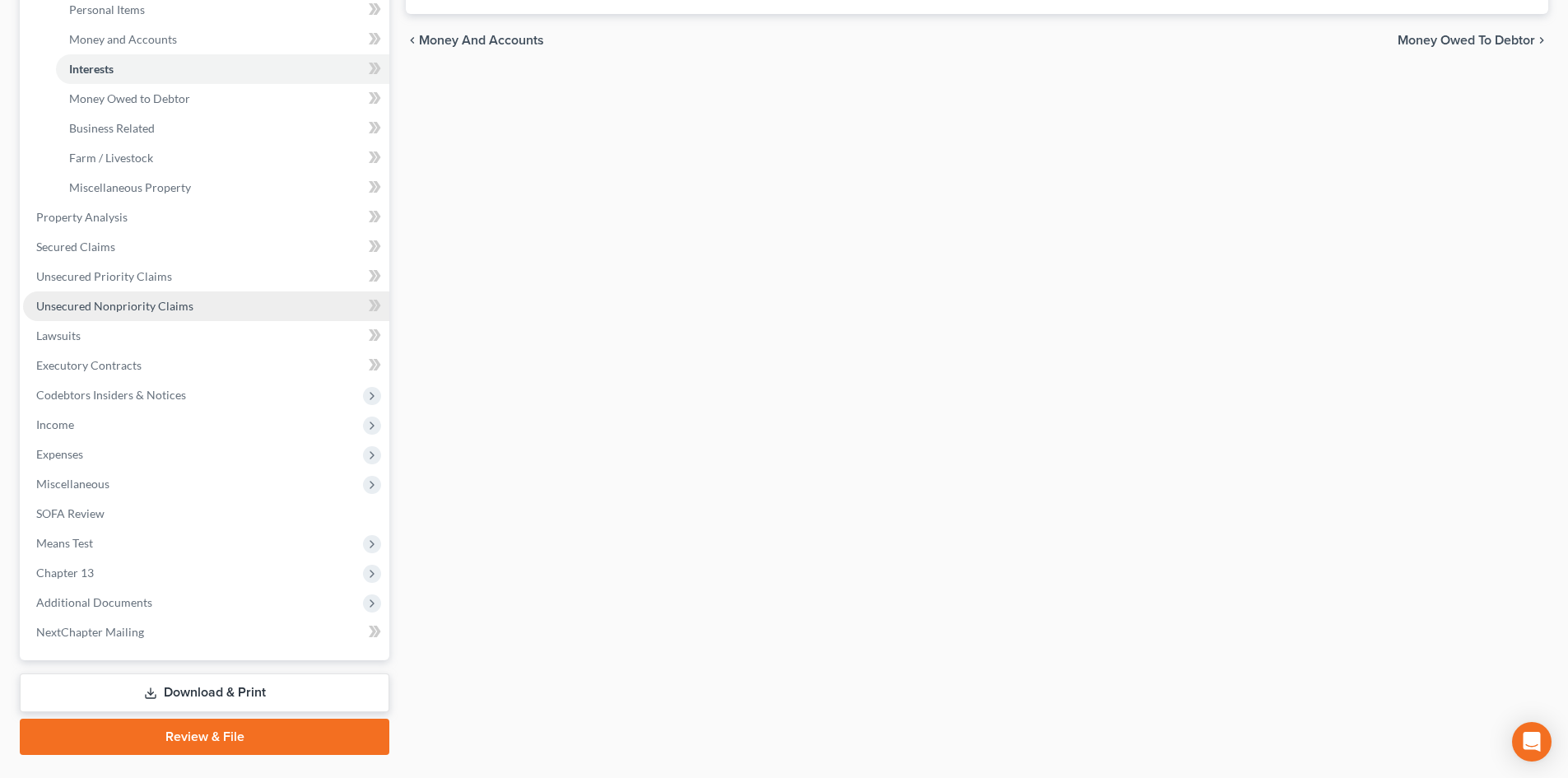
scroll to position [453, 0]
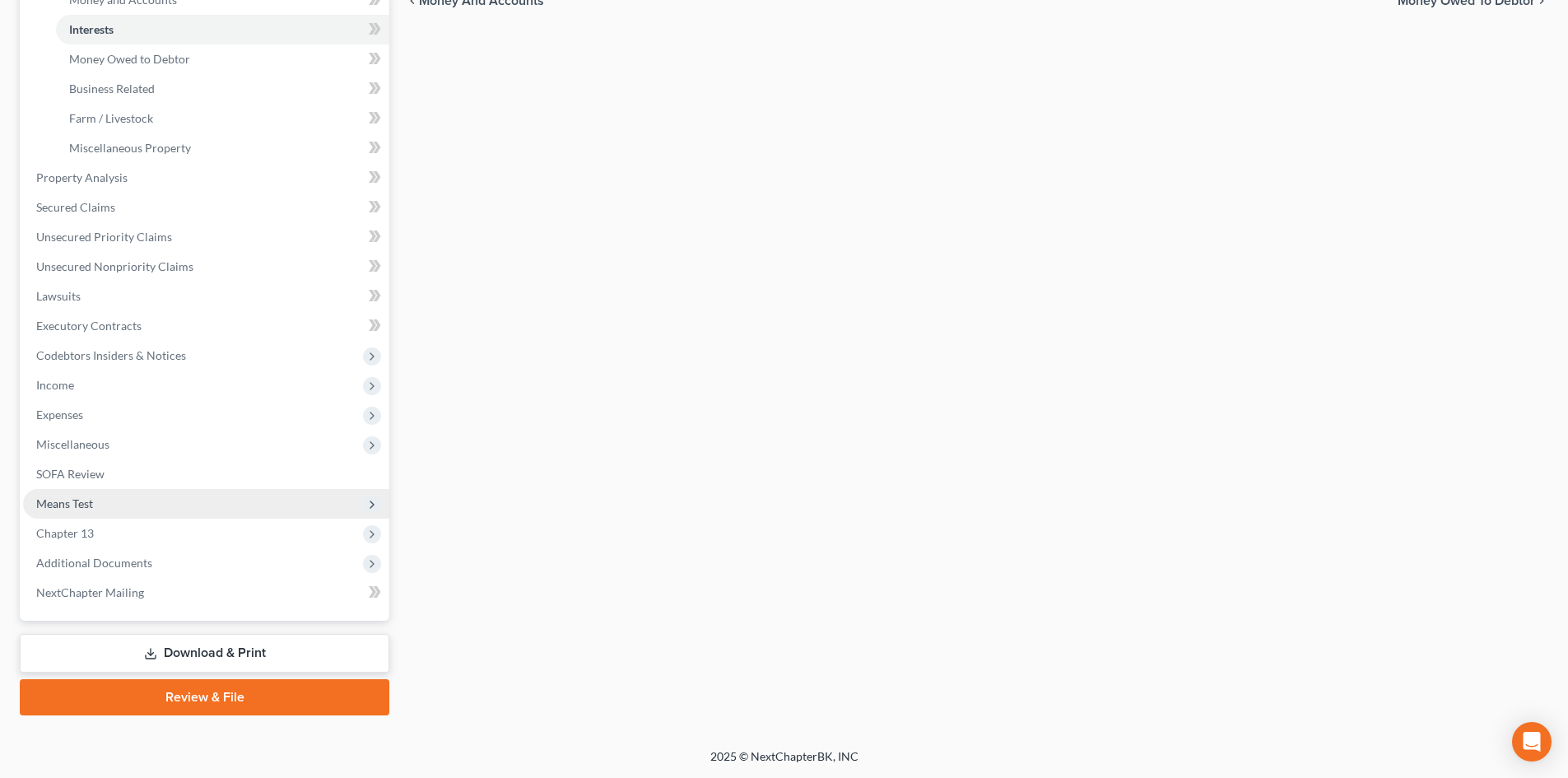
click at [110, 510] on span "Means Test" at bounding box center [206, 504] width 366 height 30
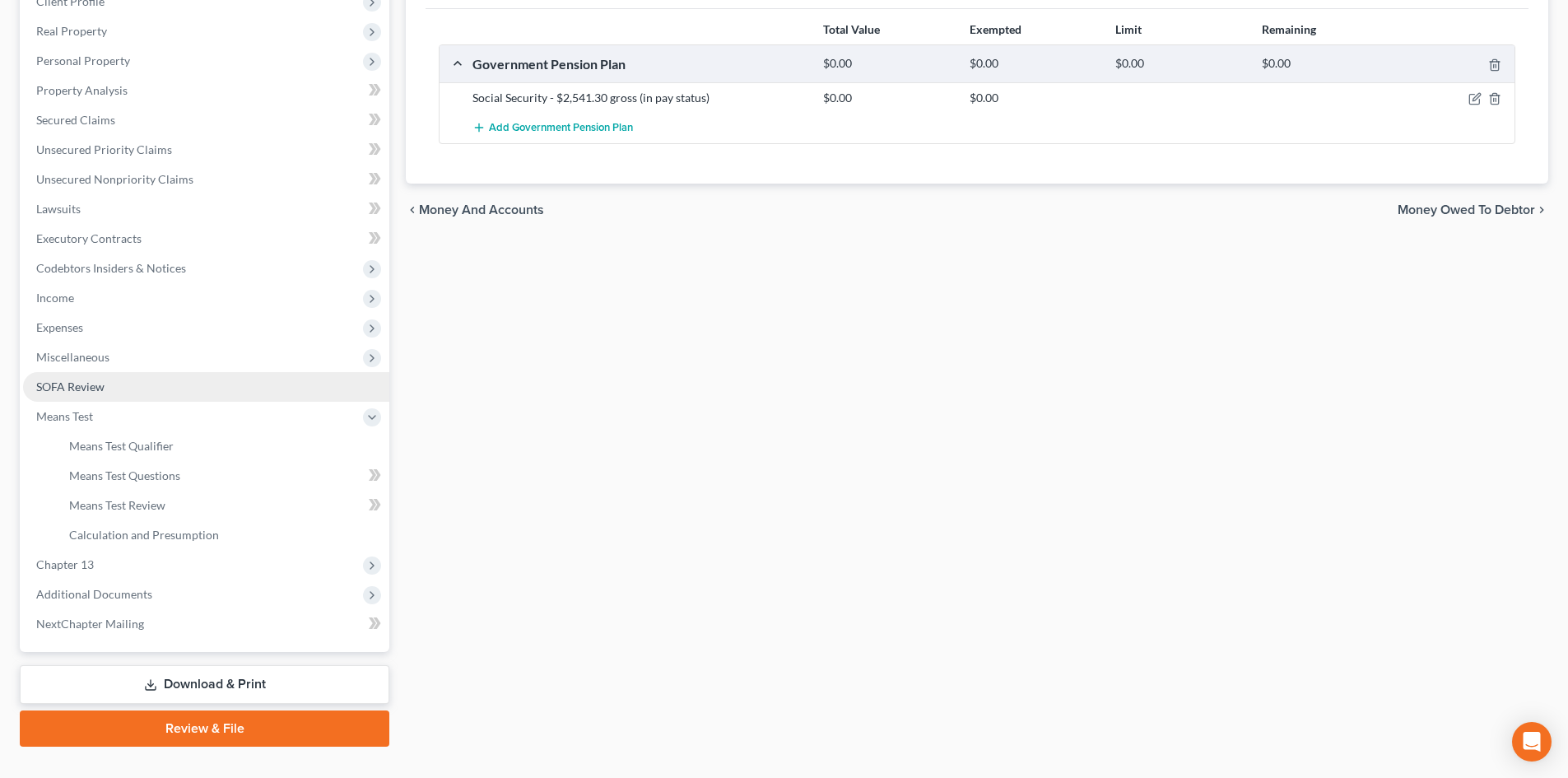
scroll to position [247, 0]
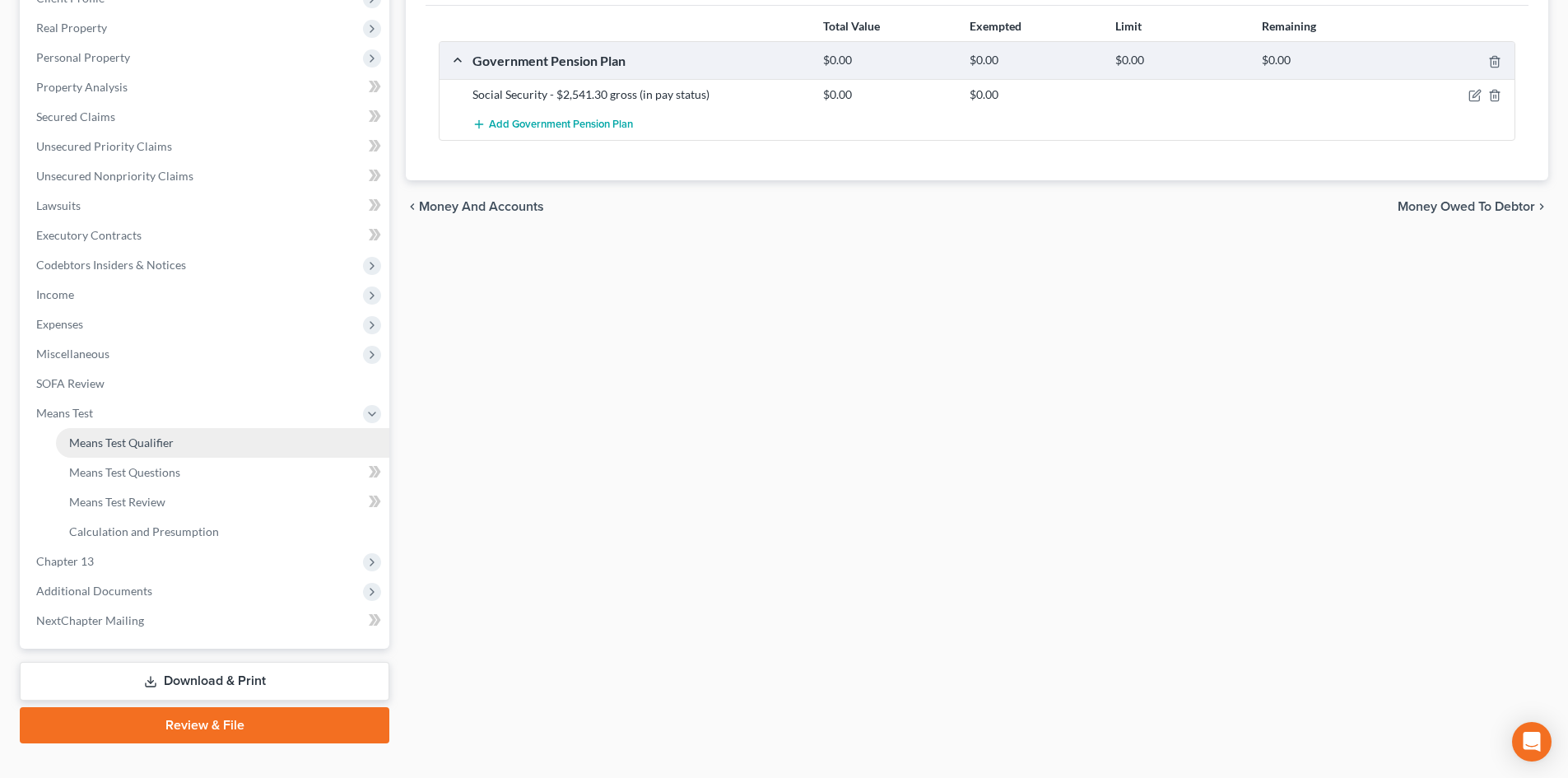
click at [150, 448] on span "Means Test Qualifier" at bounding box center [121, 443] width 105 height 14
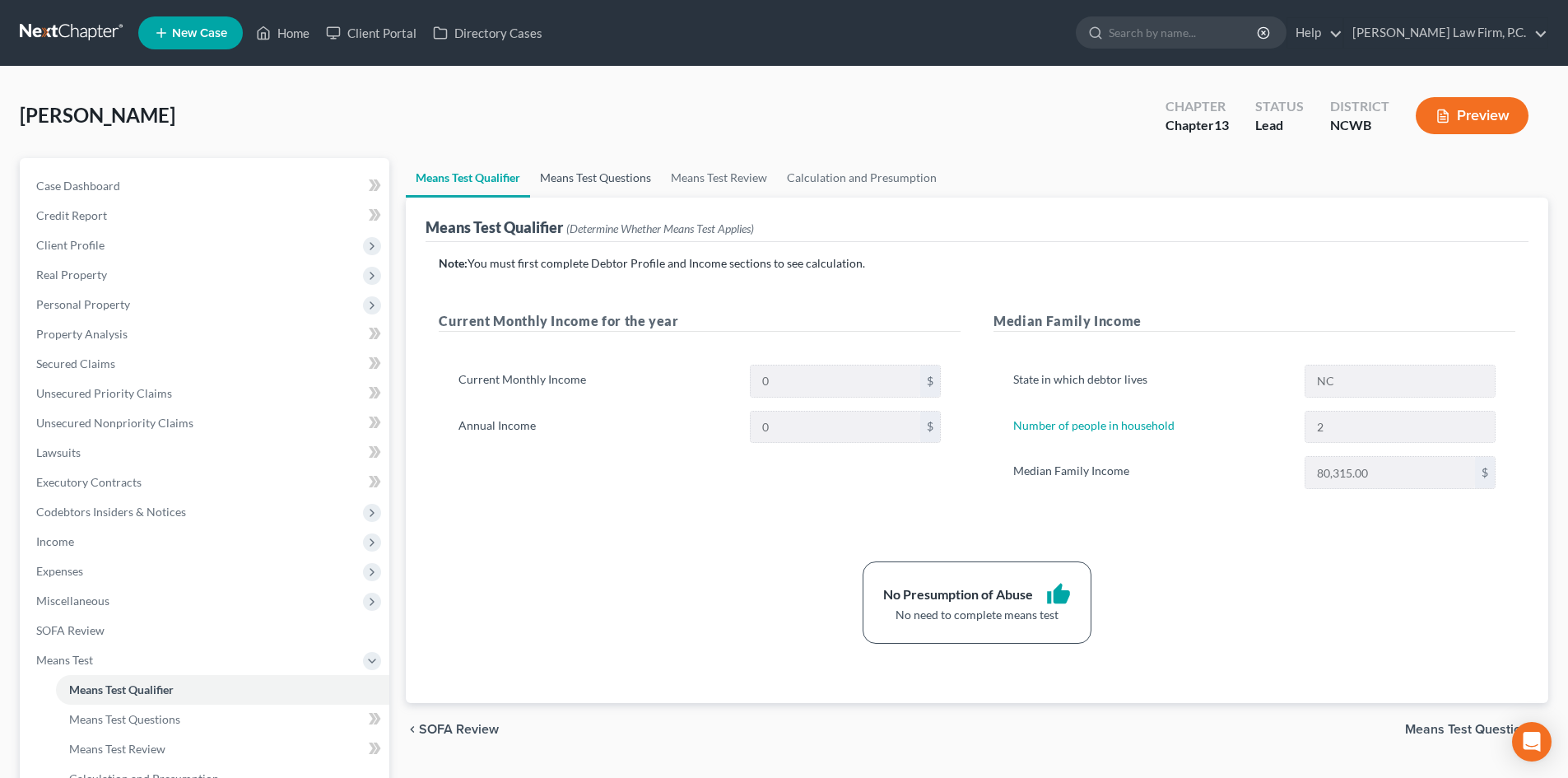
click at [583, 186] on link "Means Test Questions" at bounding box center [595, 177] width 131 height 40
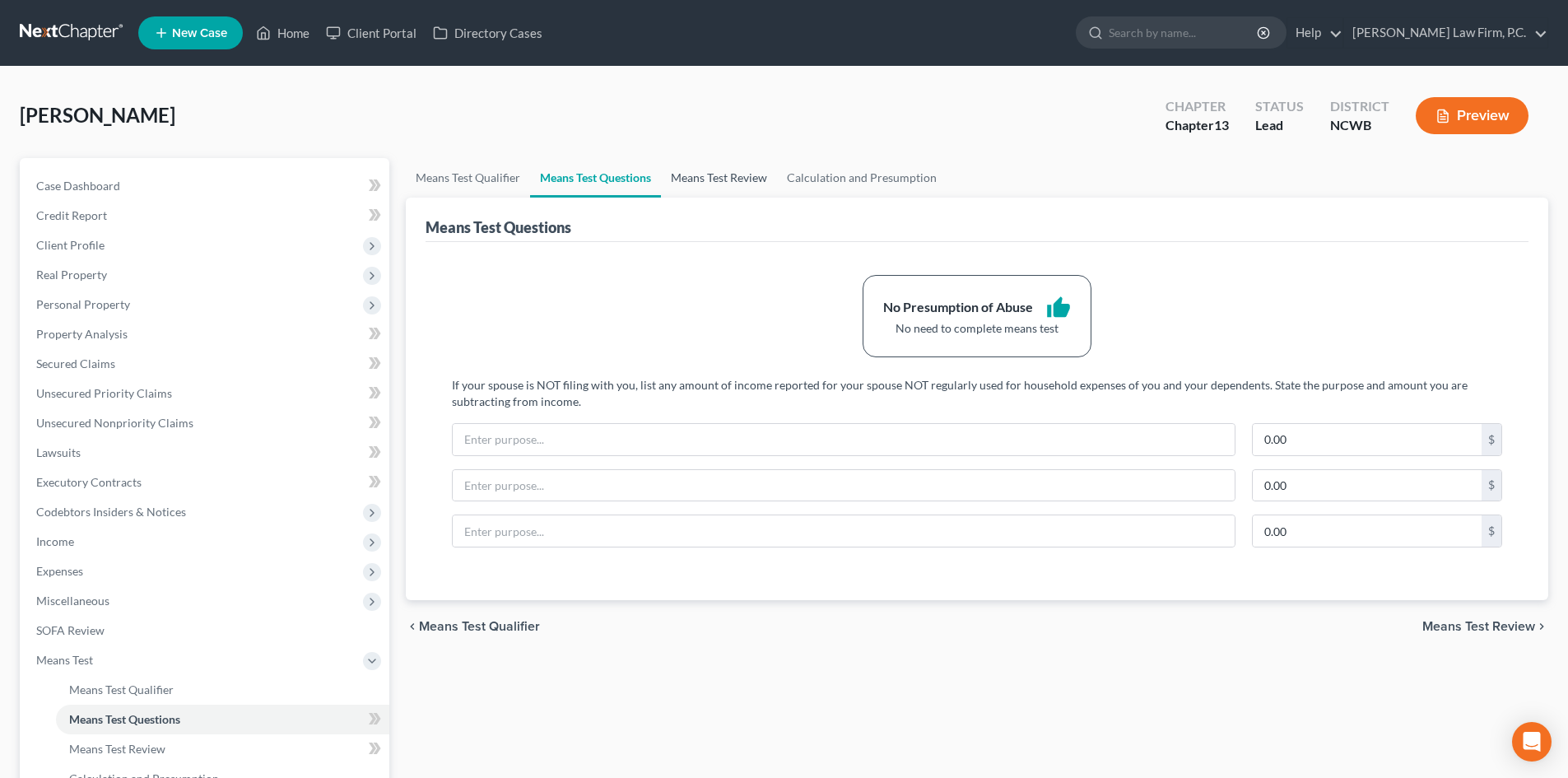
click at [699, 178] on link "Means Test Review" at bounding box center [720, 177] width 116 height 40
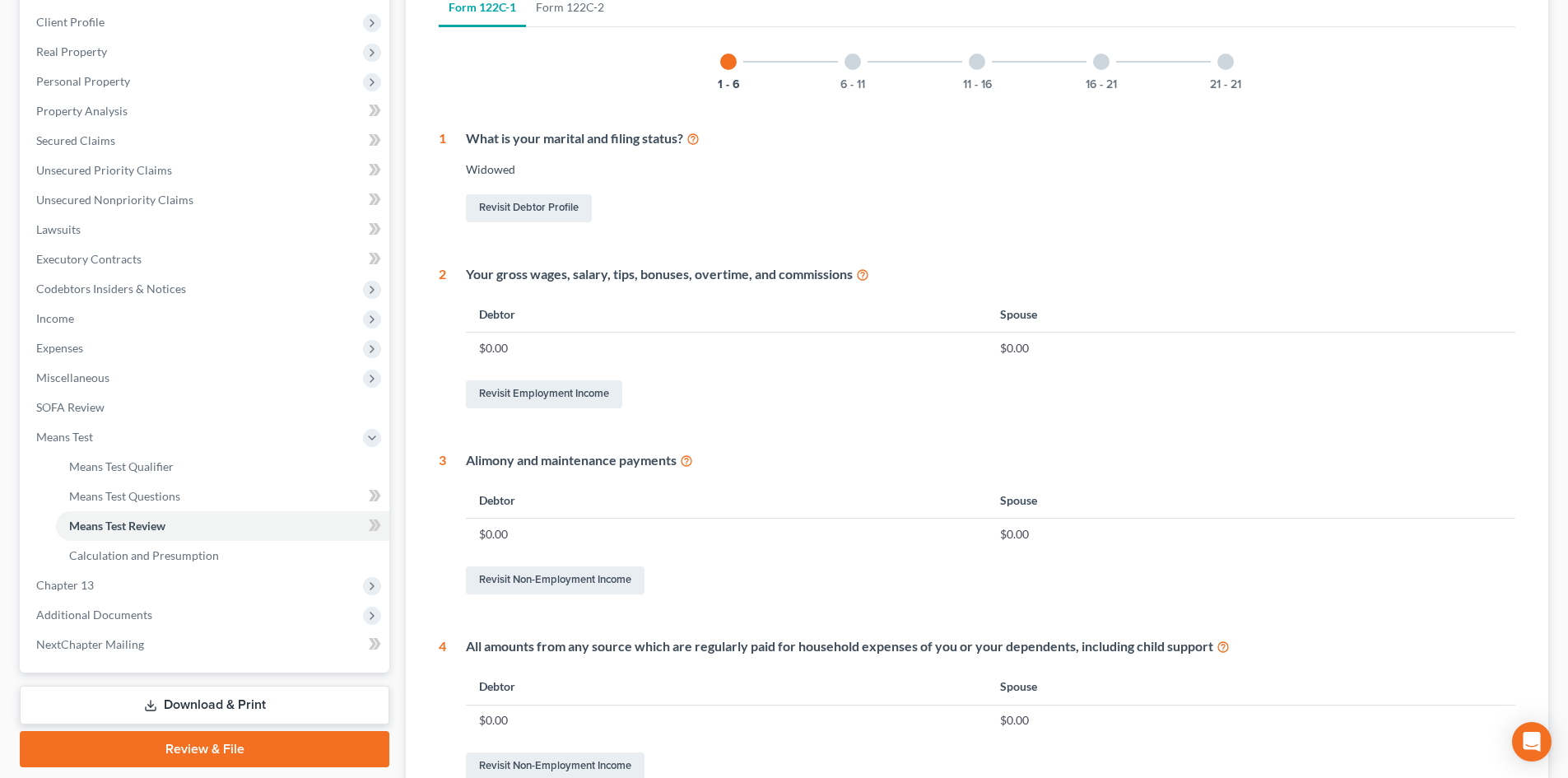
scroll to position [247, 0]
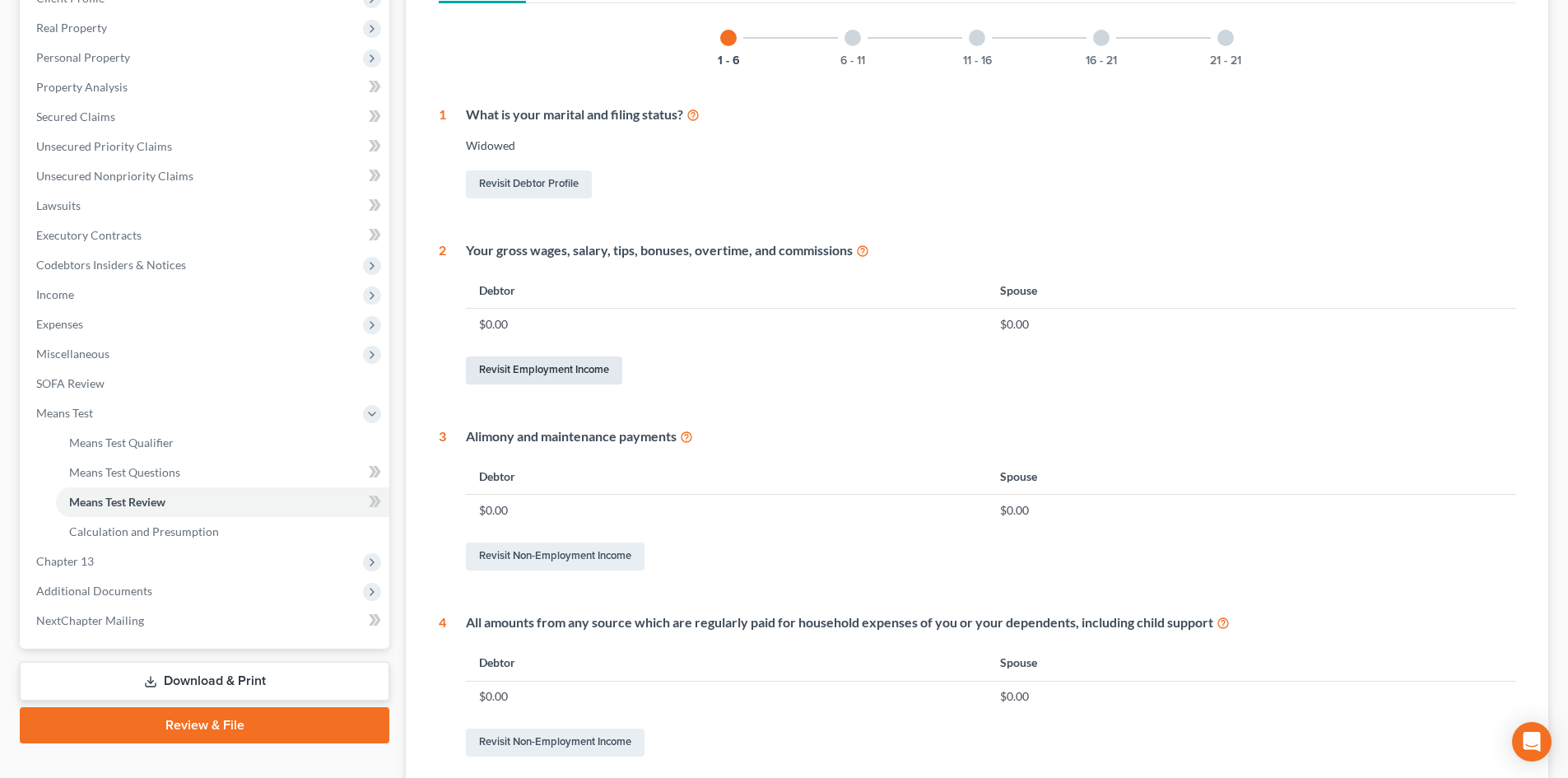
click at [557, 374] on link "Revisit Employment Income" at bounding box center [544, 370] width 157 height 28
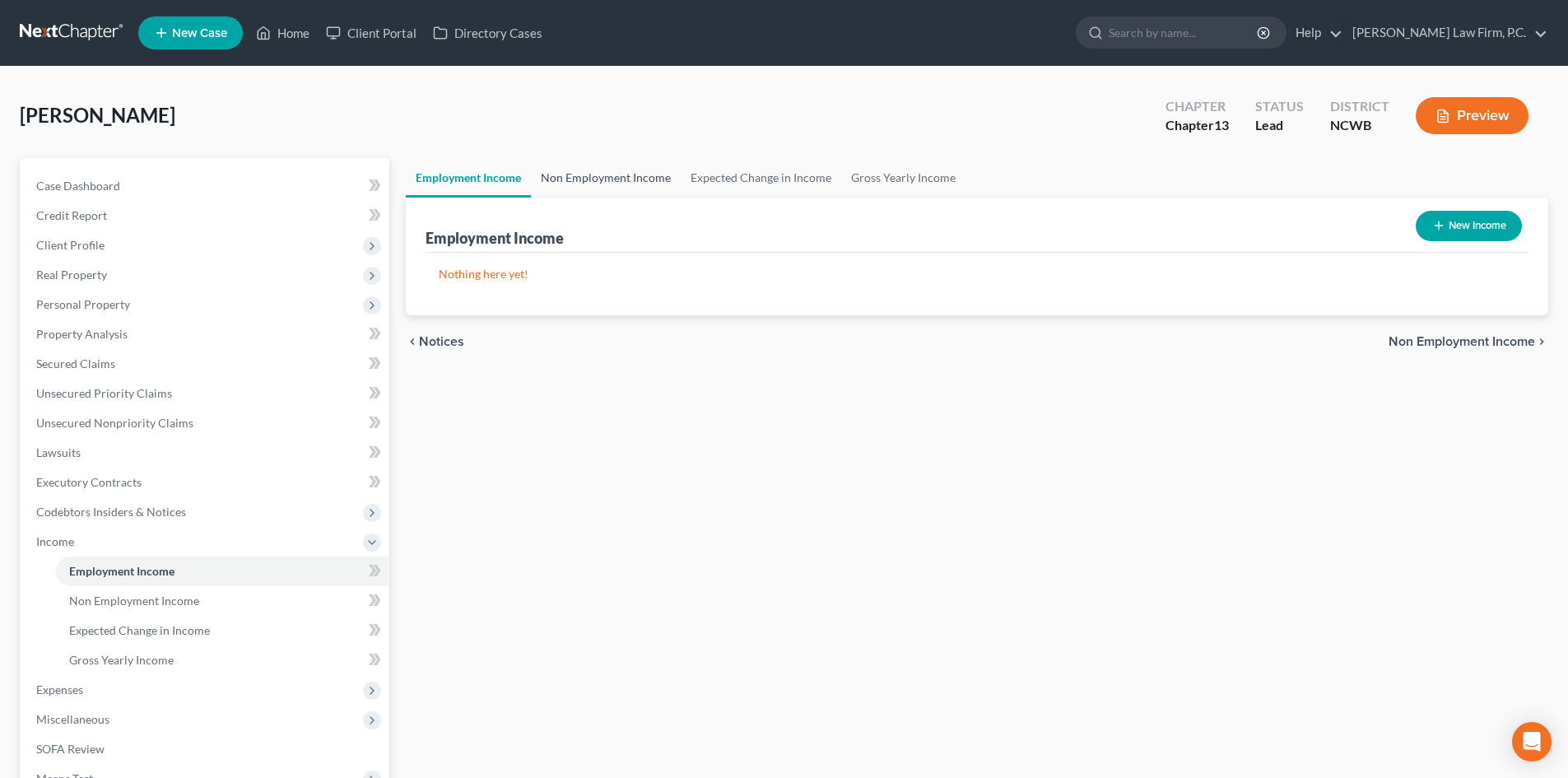
click at [627, 173] on link "Non Employment Income" at bounding box center [605, 177] width 150 height 40
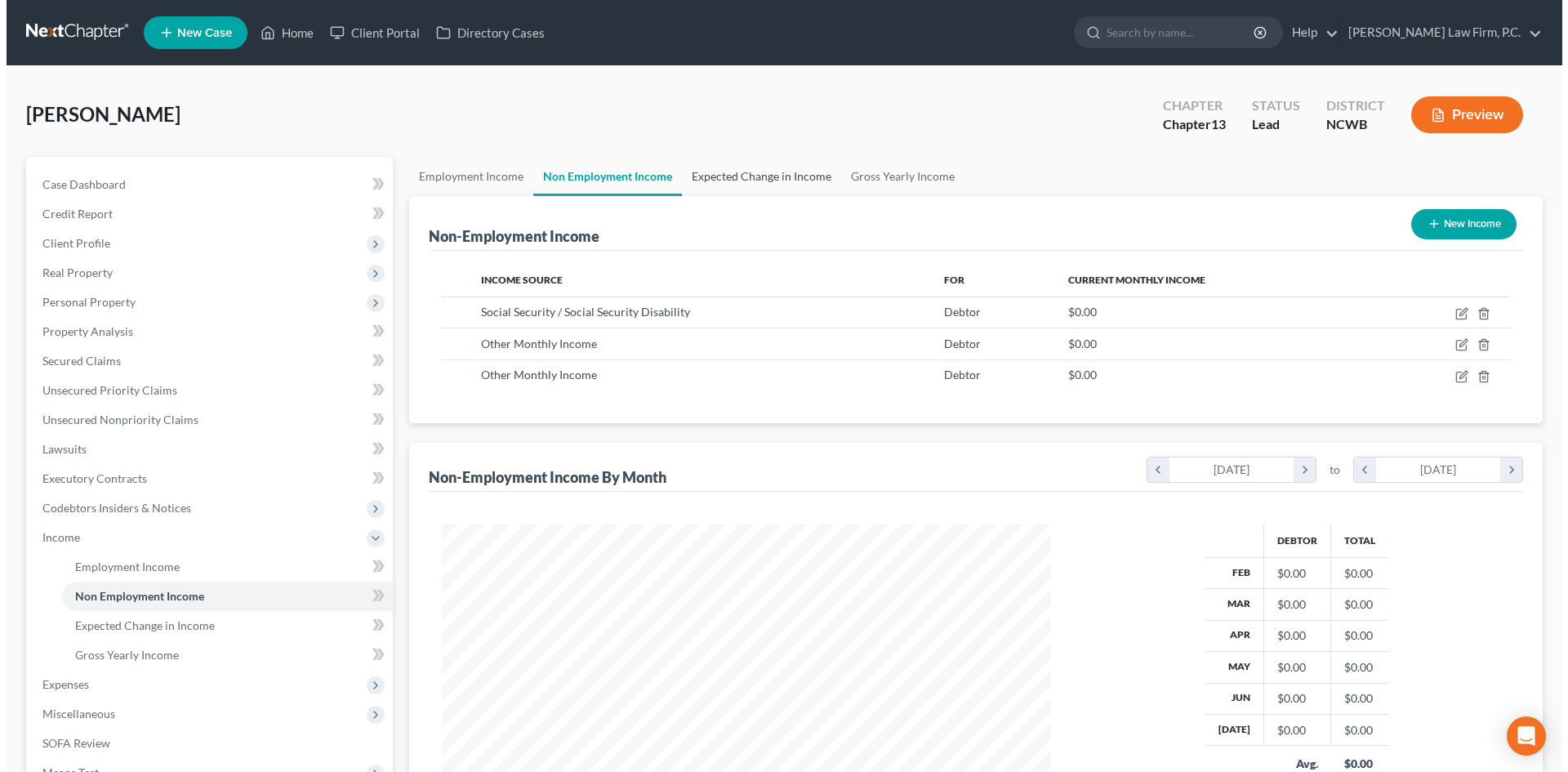
scroll to position [305, 642]
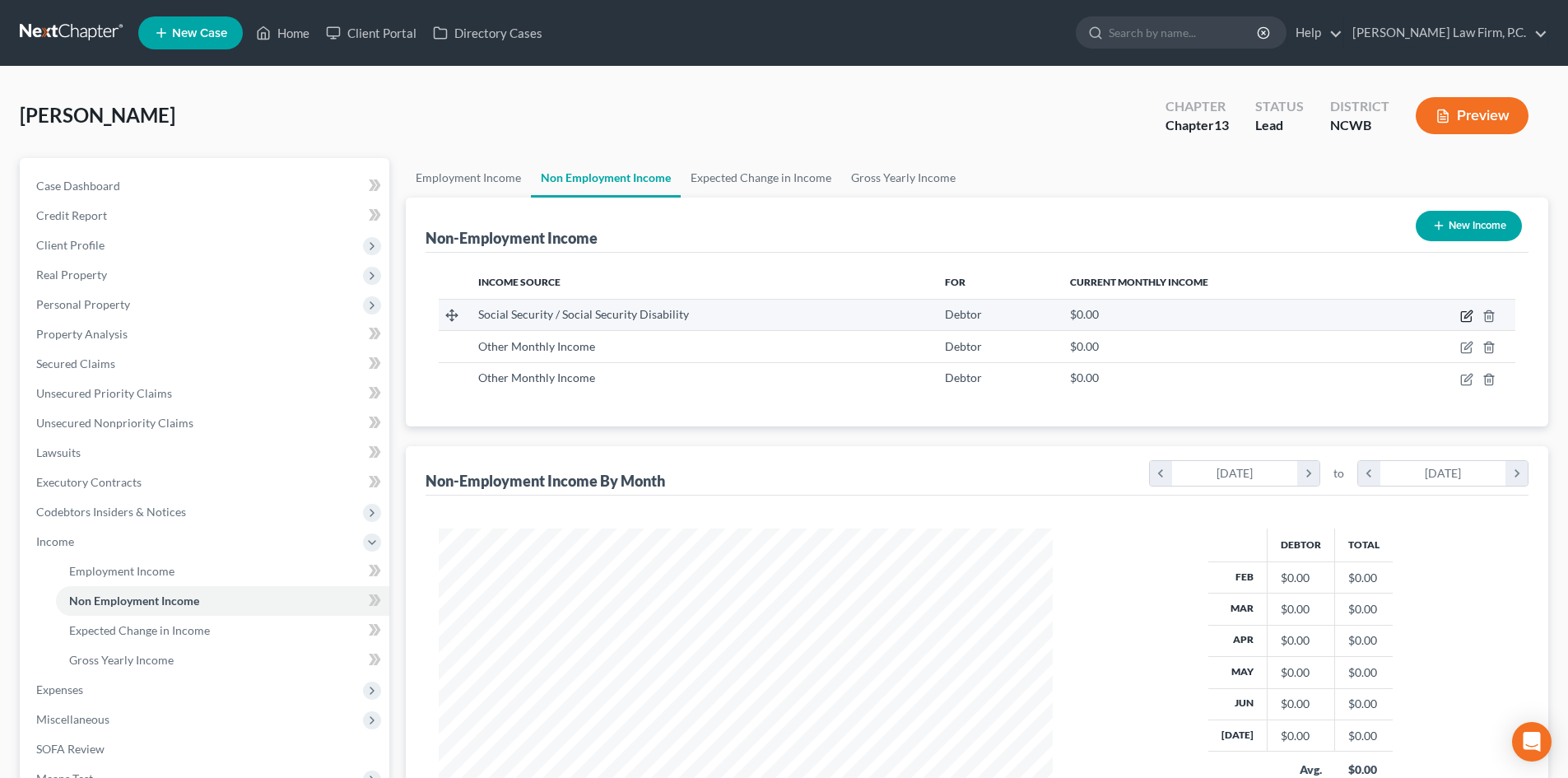
click at [1468, 316] on icon "button" at bounding box center [1467, 317] width 14 height 14
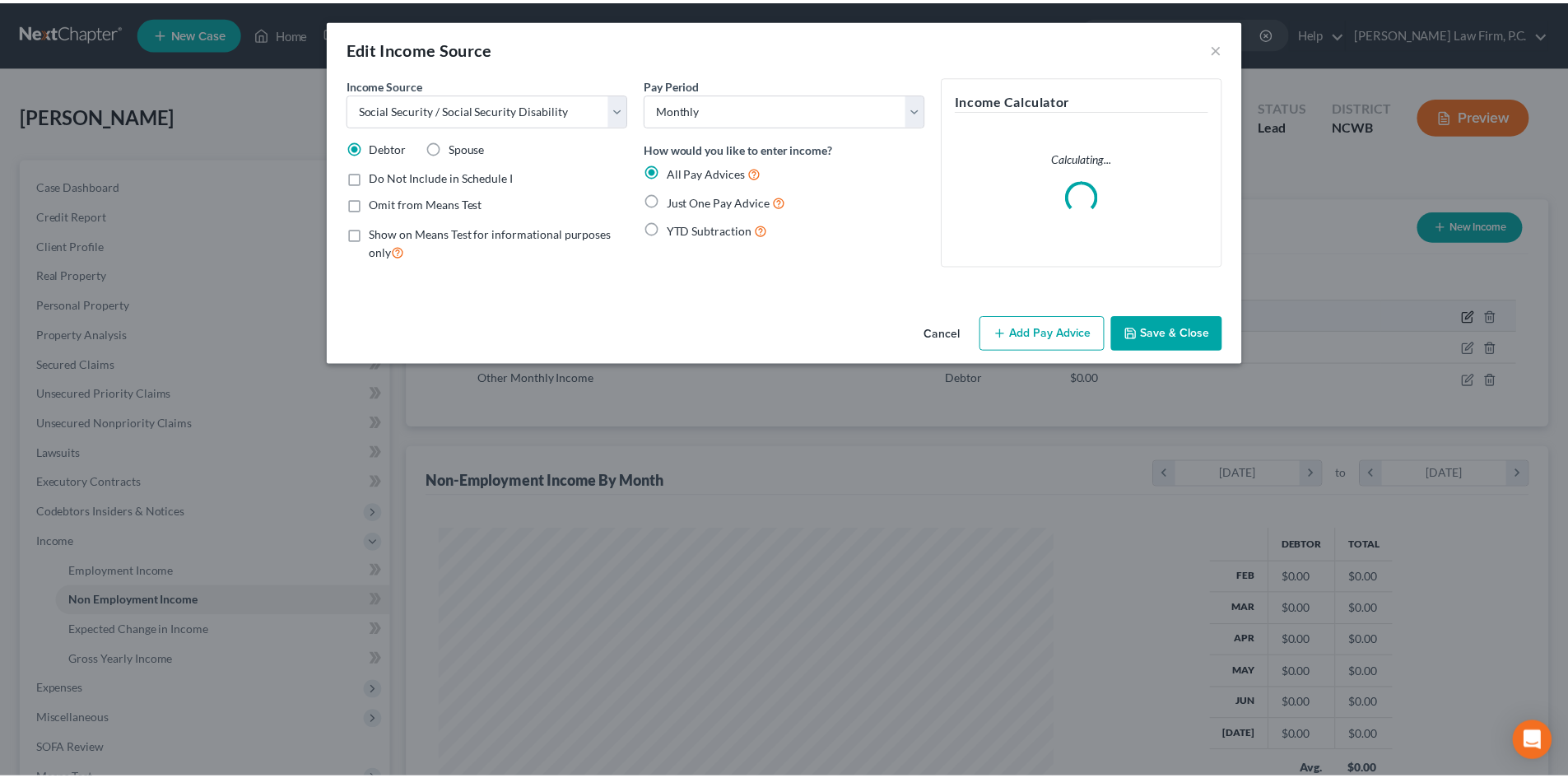
scroll to position [310, 653]
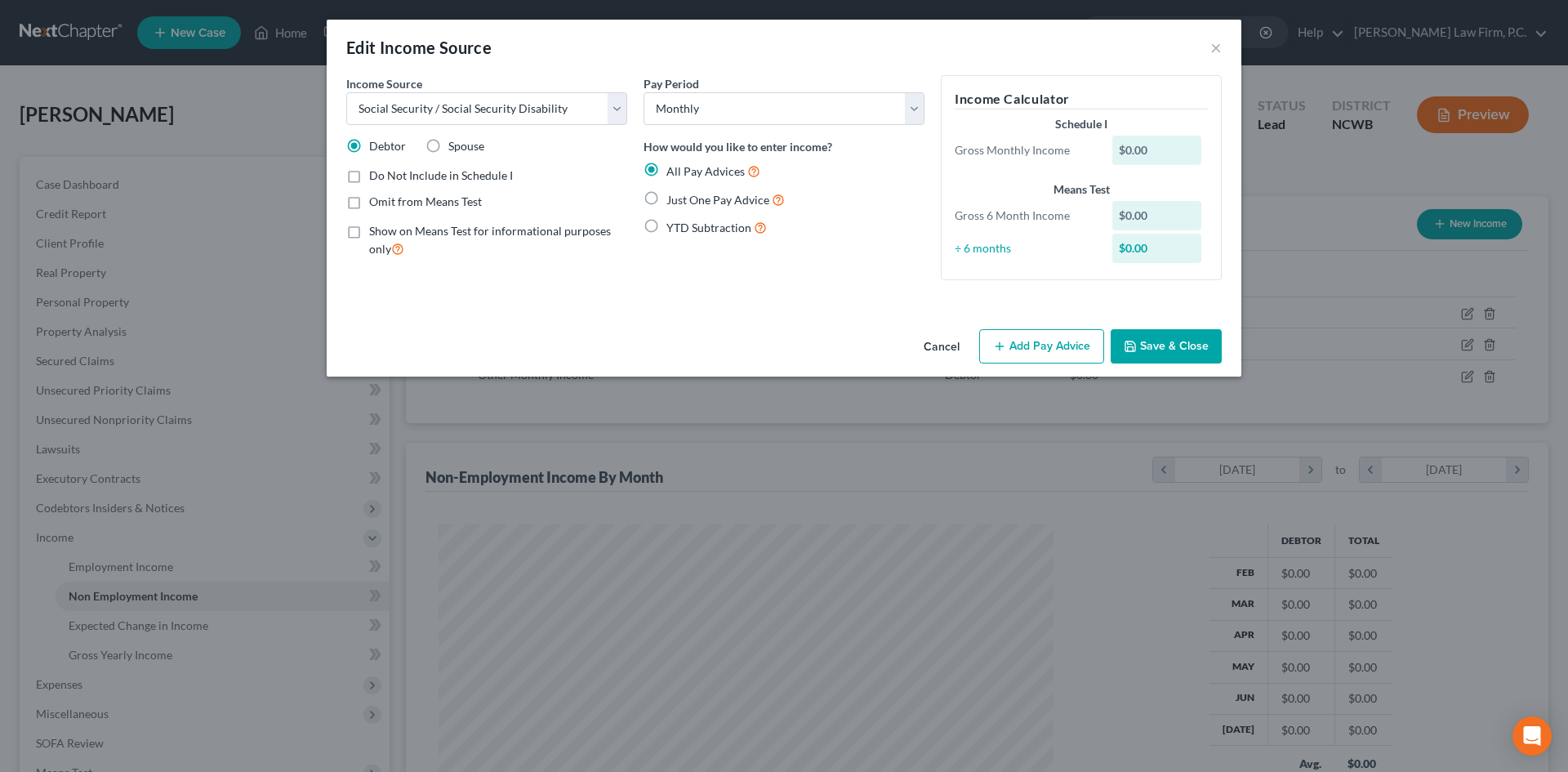
click at [678, 195] on span "Just One Pay Advice" at bounding box center [718, 200] width 103 height 13
click at [678, 195] on input "Just One Pay Advice" at bounding box center [677, 195] width 11 height 11
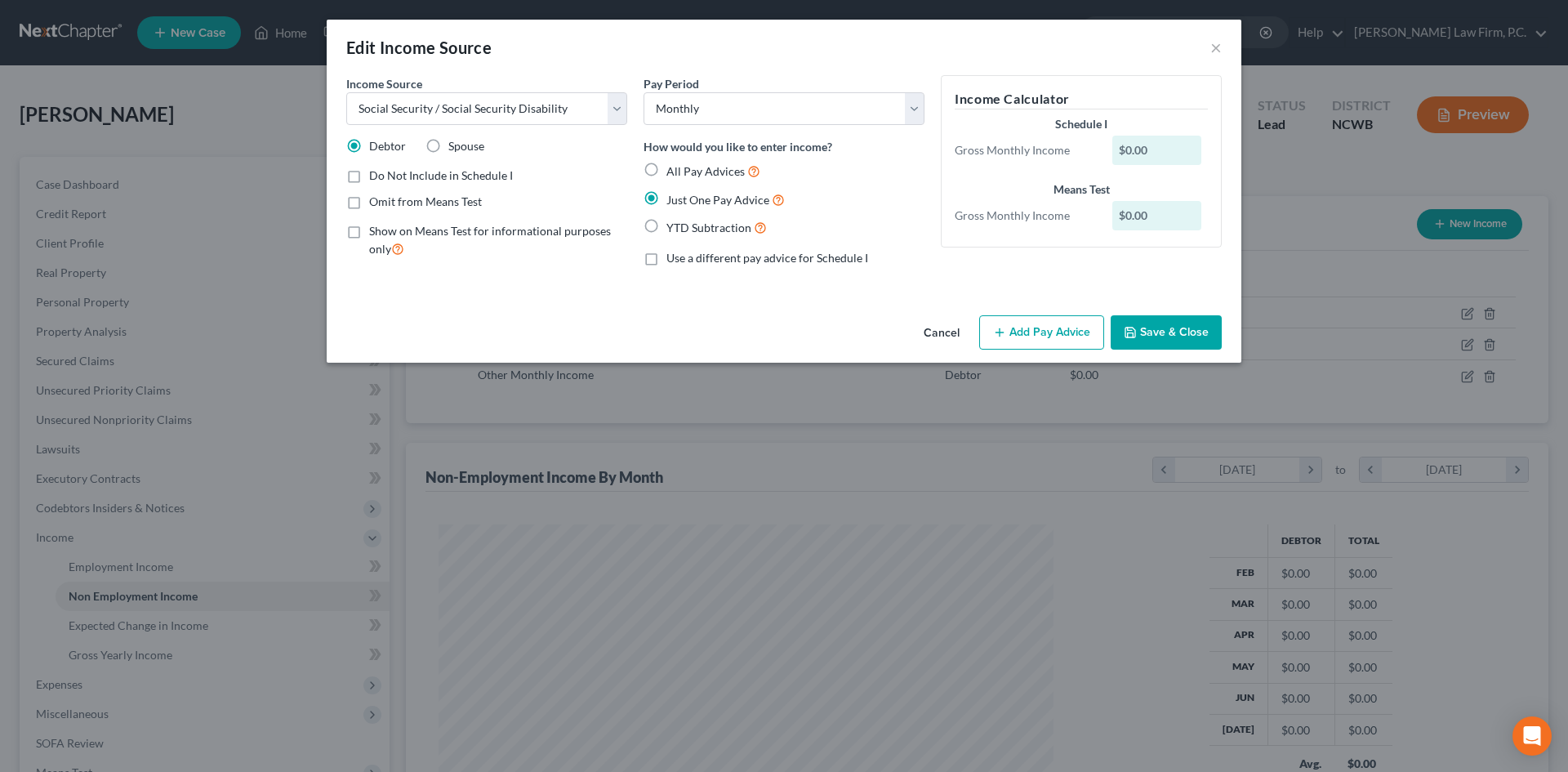
click at [1056, 326] on button "Add Pay Advice" at bounding box center [1041, 333] width 125 height 35
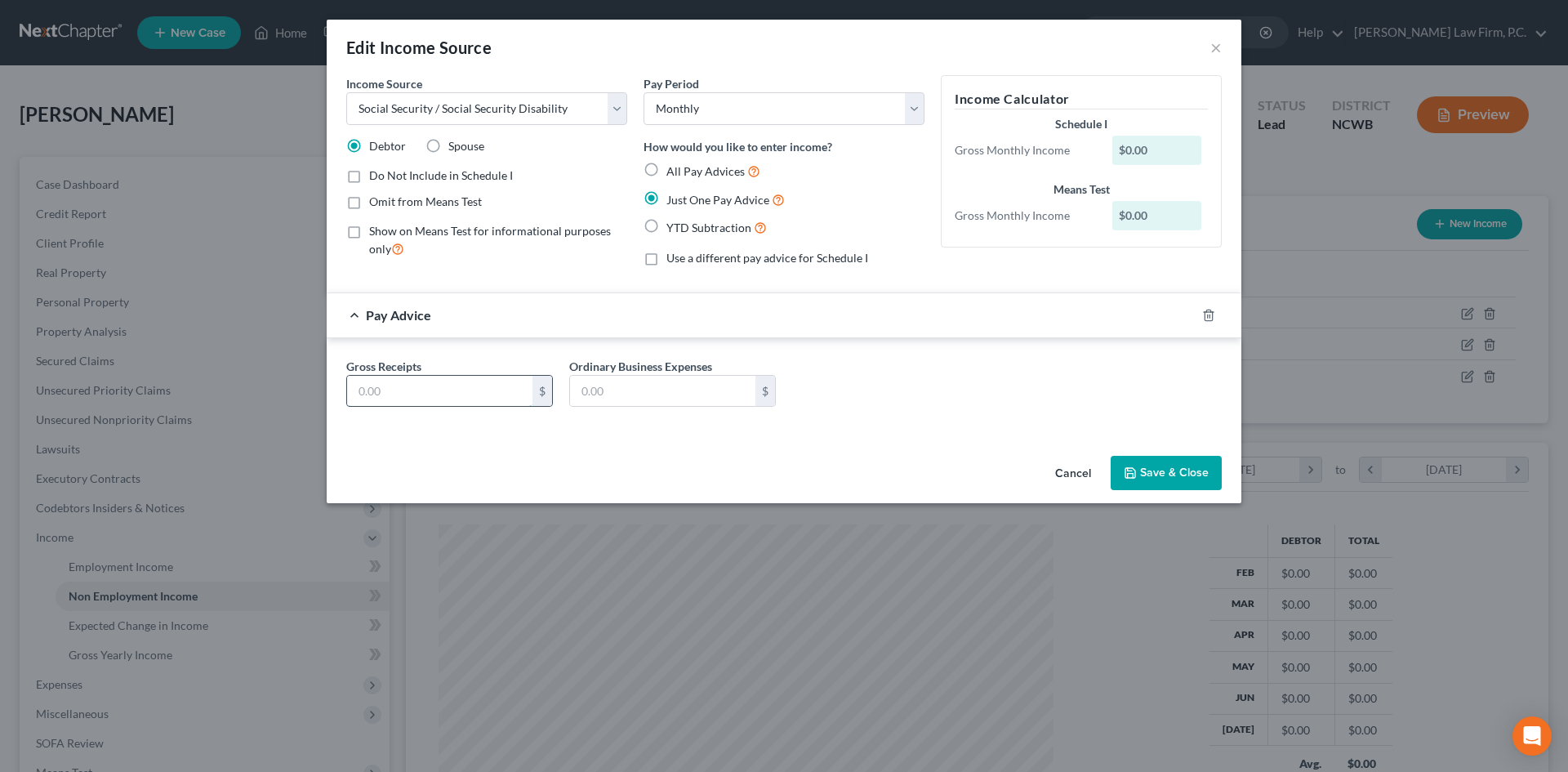
click at [401, 391] on input "text" at bounding box center [439, 391] width 185 height 31
click at [1149, 476] on button "Save & Close" at bounding box center [1166, 473] width 111 height 35
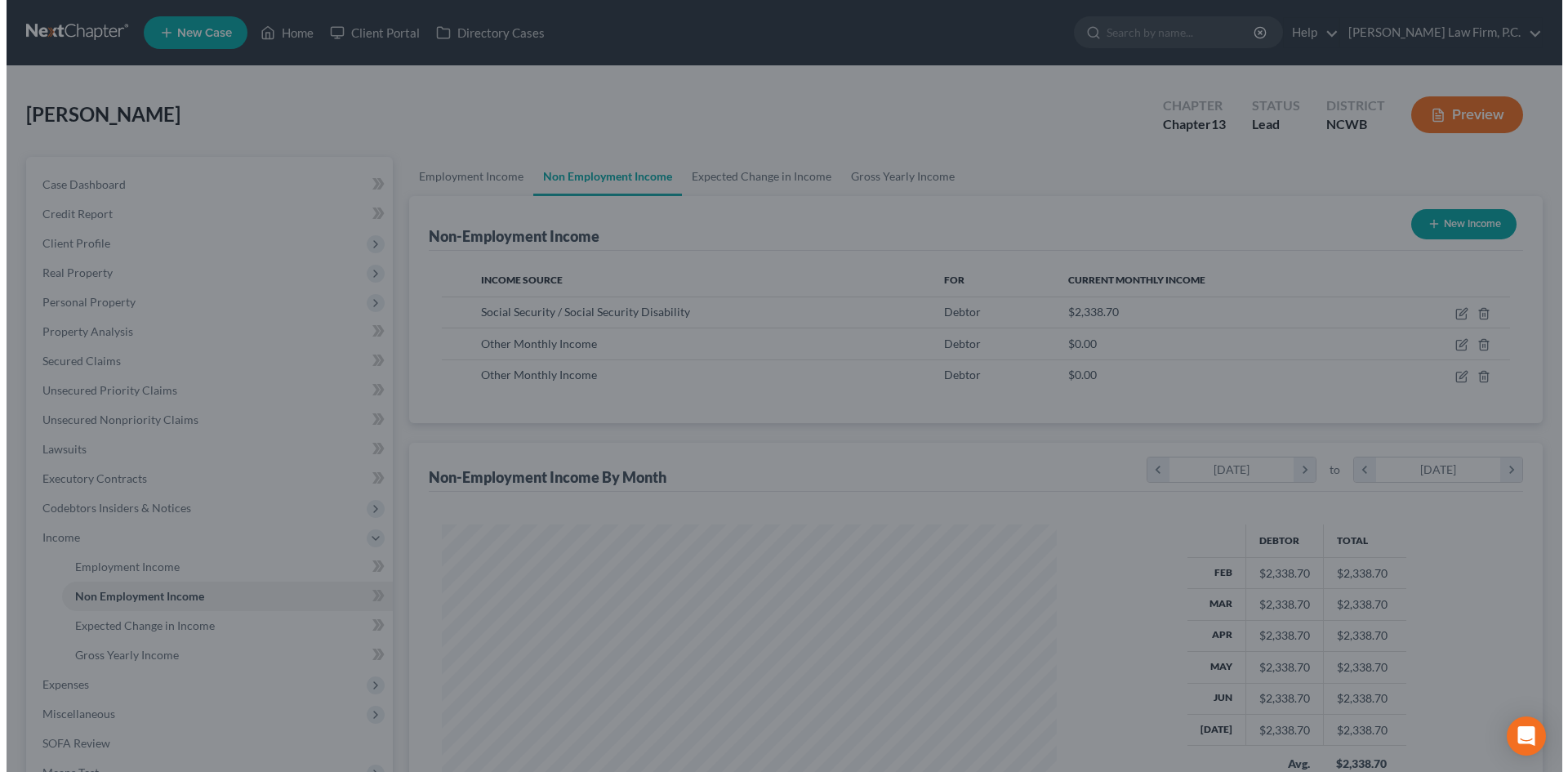
scroll to position [816913, 816058]
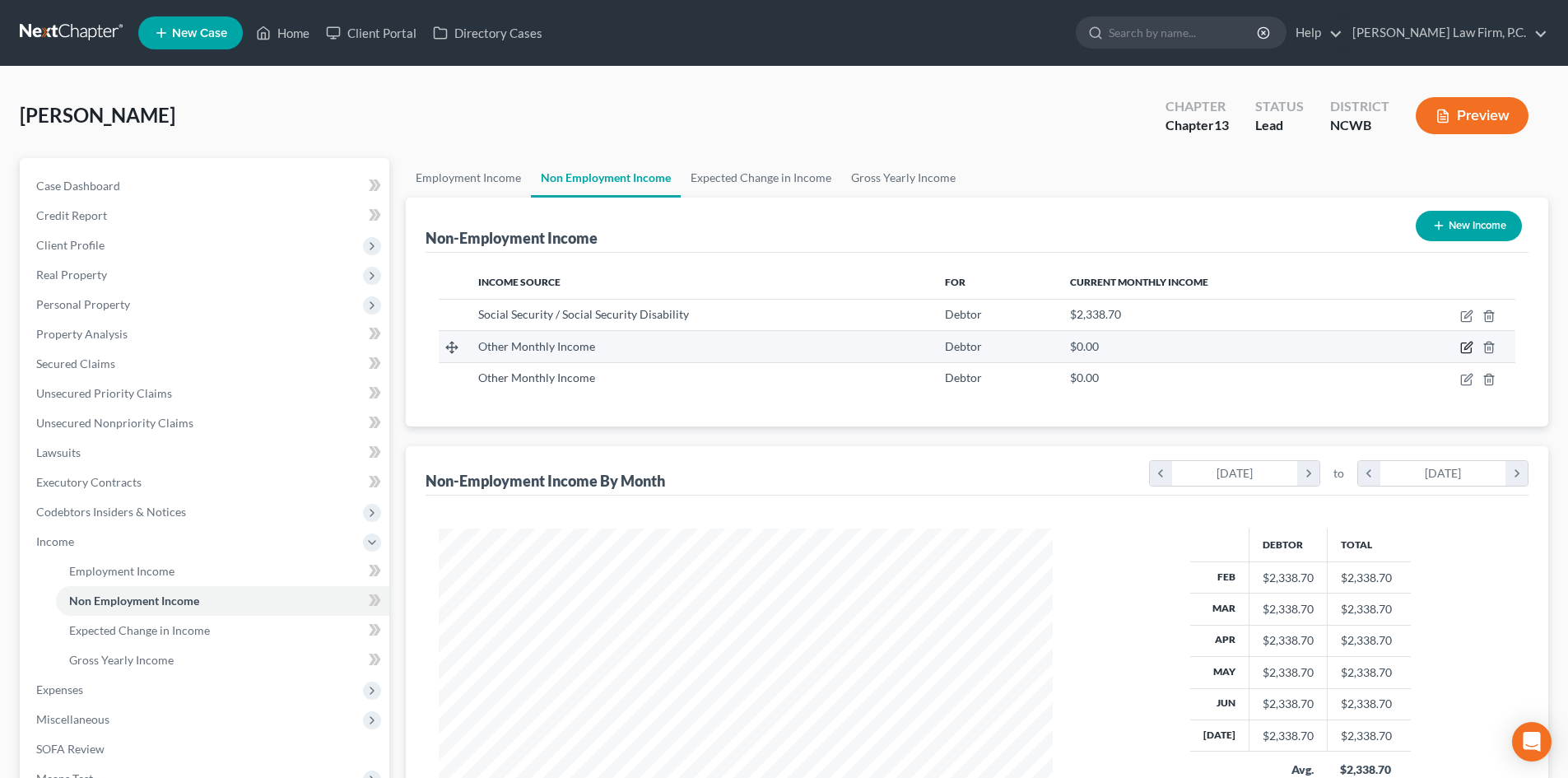
click at [1463, 342] on icon "button" at bounding box center [1467, 348] width 14 height 14
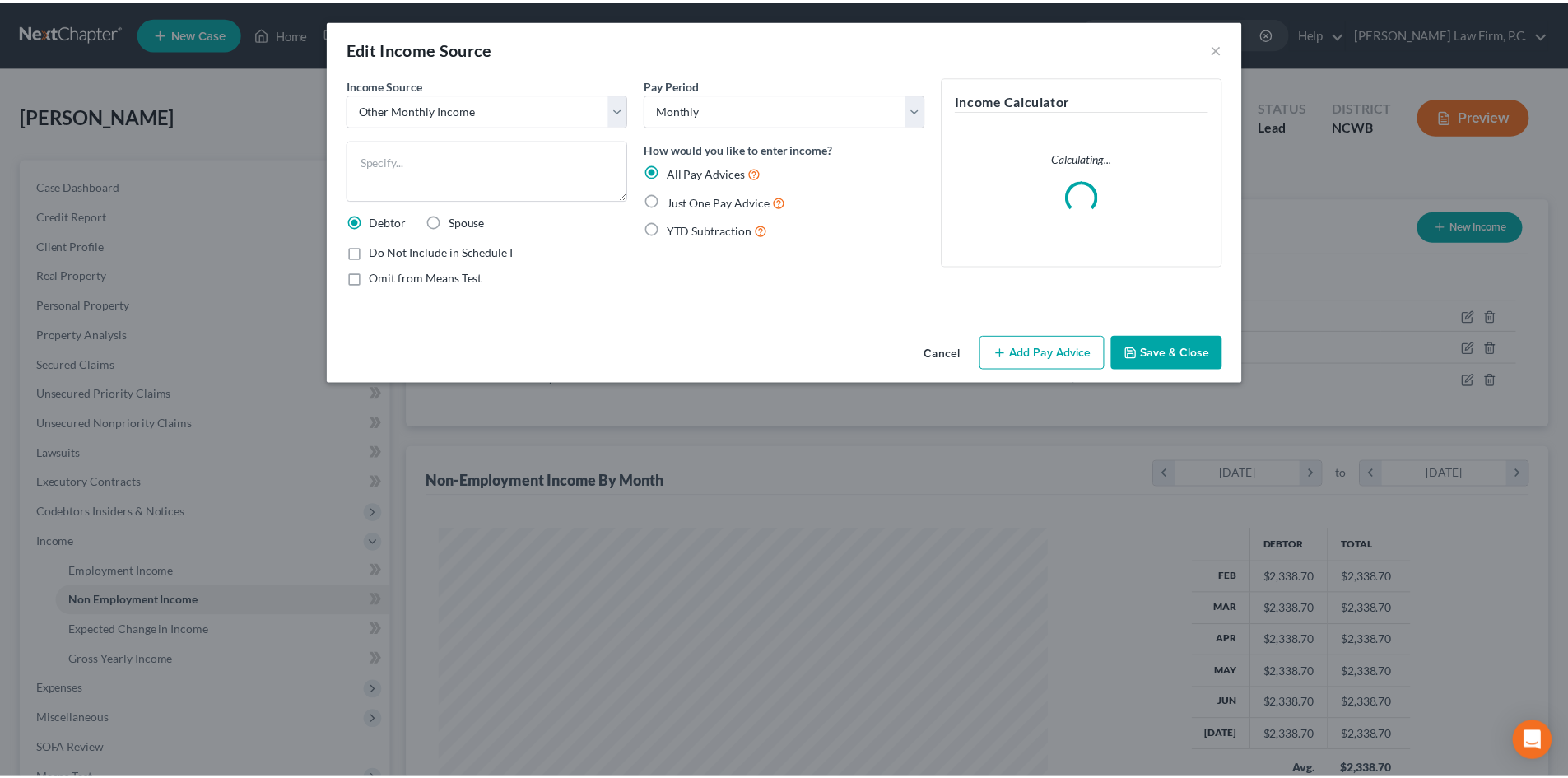
scroll to position [310, 653]
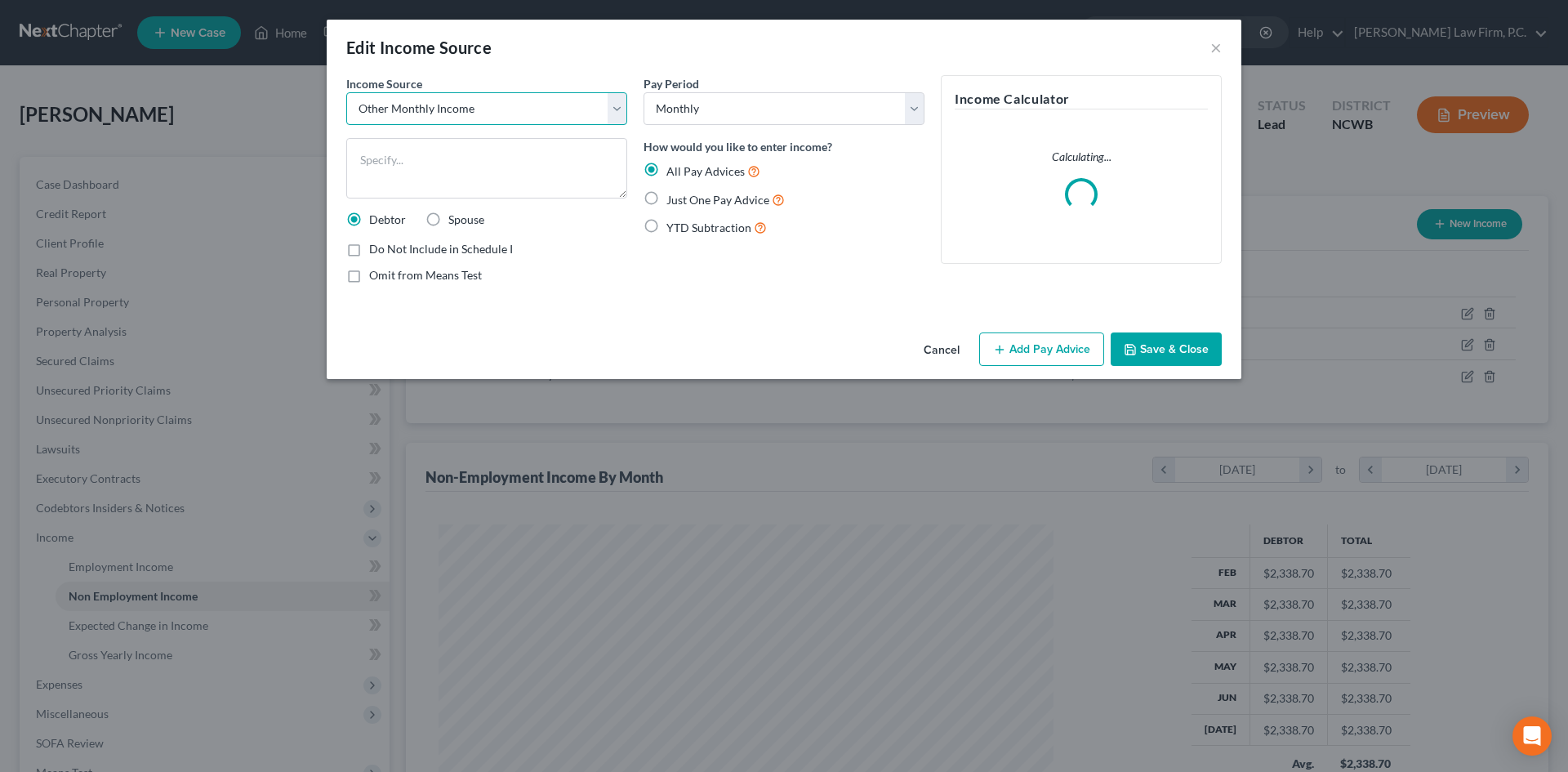
click at [430, 98] on select "Select Unemployment Disability (from employer) Pension Retirement Social Securi…" at bounding box center [486, 109] width 281 height 33
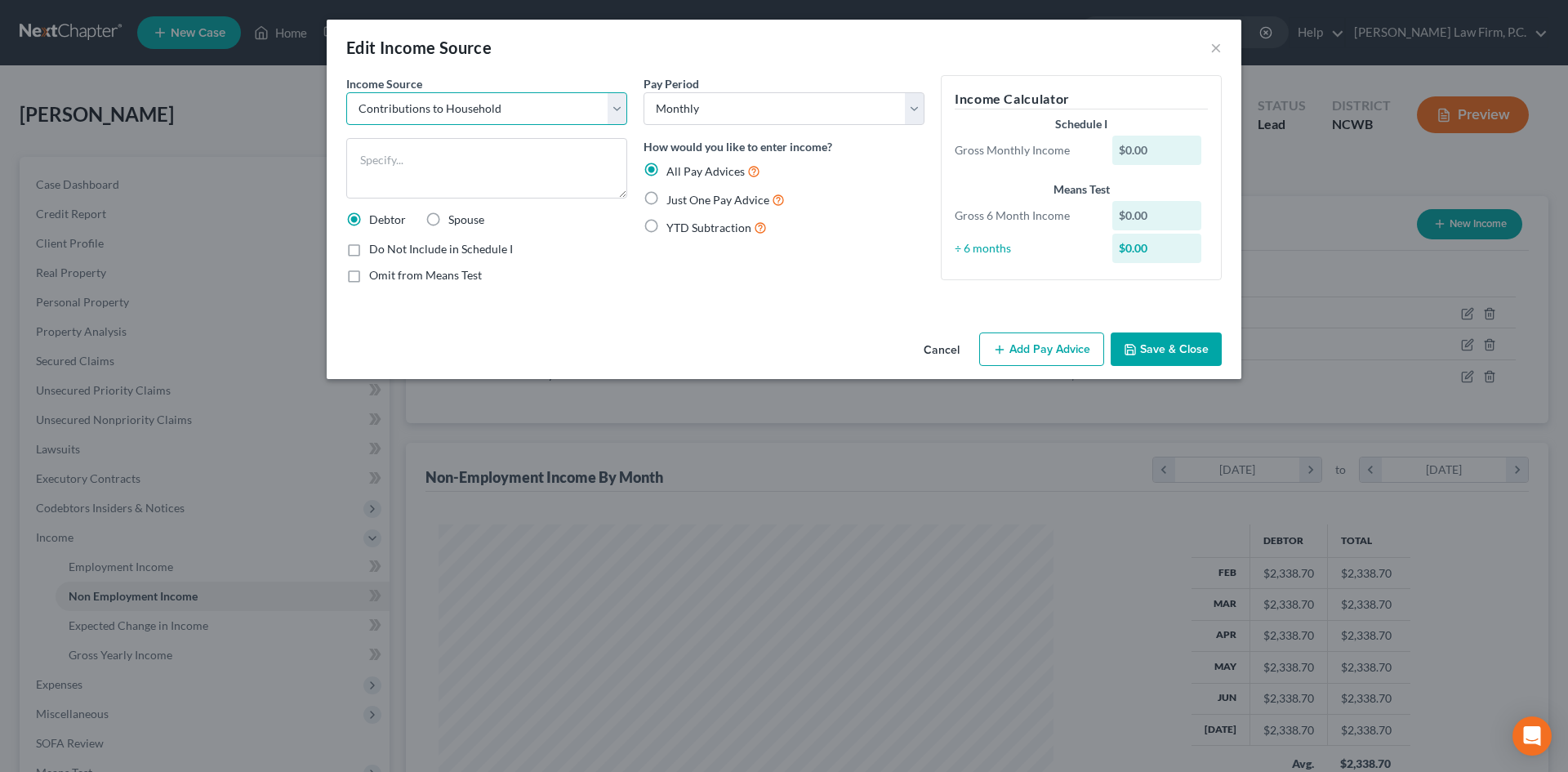
click at [346, 92] on select "Select Unemployment Disability (from employer) Pension Retirement Social Securi…" at bounding box center [486, 109] width 281 height 33
click at [444, 166] on textarea at bounding box center [486, 168] width 281 height 61
click at [443, 268] on span "Omit from Means Test" at bounding box center [425, 275] width 112 height 13
click at [386, 267] on input "Omit from Means Test" at bounding box center [380, 272] width 11 height 11
drag, startPoint x: 695, startPoint y: 225, endPoint x: 695, endPoint y: 210, distance: 15.0
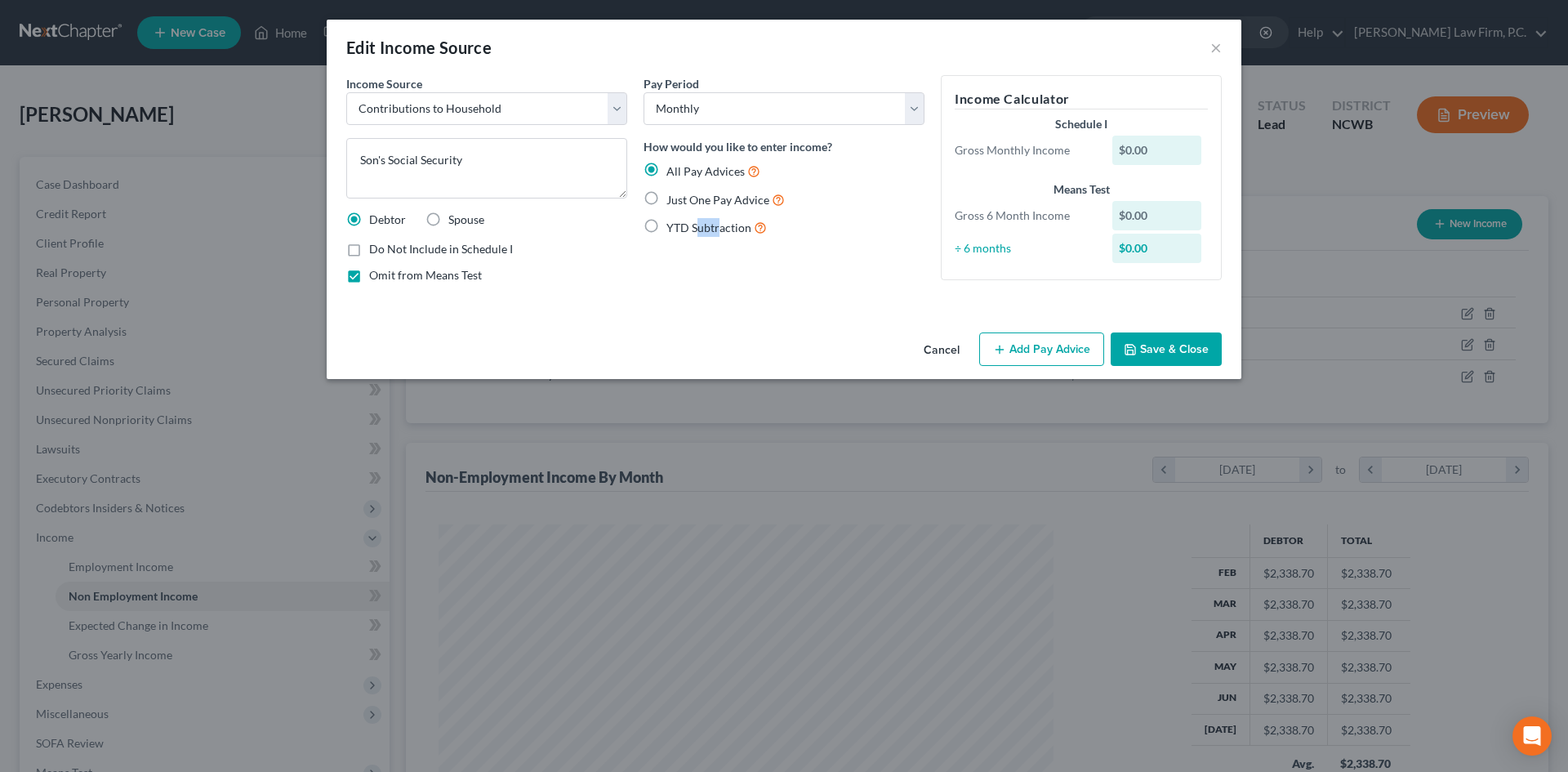
click at [695, 210] on div "All Pay Advices Just One Pay Advice YTD Subtraction" at bounding box center [784, 199] width 281 height 76
click at [695, 199] on span "Just One Pay Advice" at bounding box center [718, 200] width 103 height 13
click at [683, 199] on input "Just One Pay Advice" at bounding box center [677, 195] width 11 height 11
drag, startPoint x: 1066, startPoint y: 338, endPoint x: 608, endPoint y: 406, distance: 463.0
click at [1066, 339] on button "Add Pay Advice" at bounding box center [1041, 350] width 125 height 35
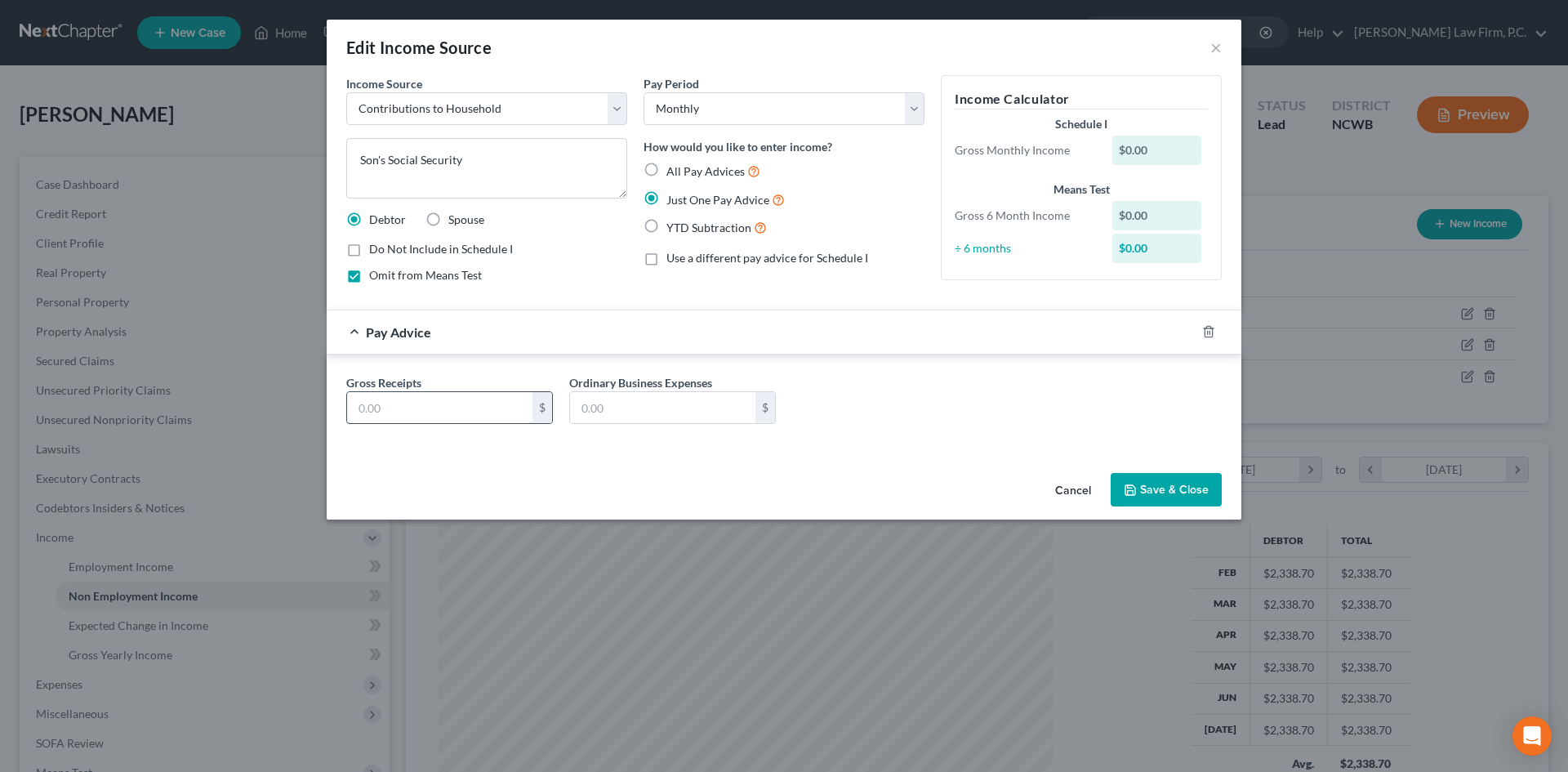
click at [386, 407] on input "text" at bounding box center [439, 408] width 185 height 31
click at [367, 412] on input "text" at bounding box center [439, 408] width 185 height 31
click at [1136, 484] on icon "button" at bounding box center [1131, 490] width 13 height 13
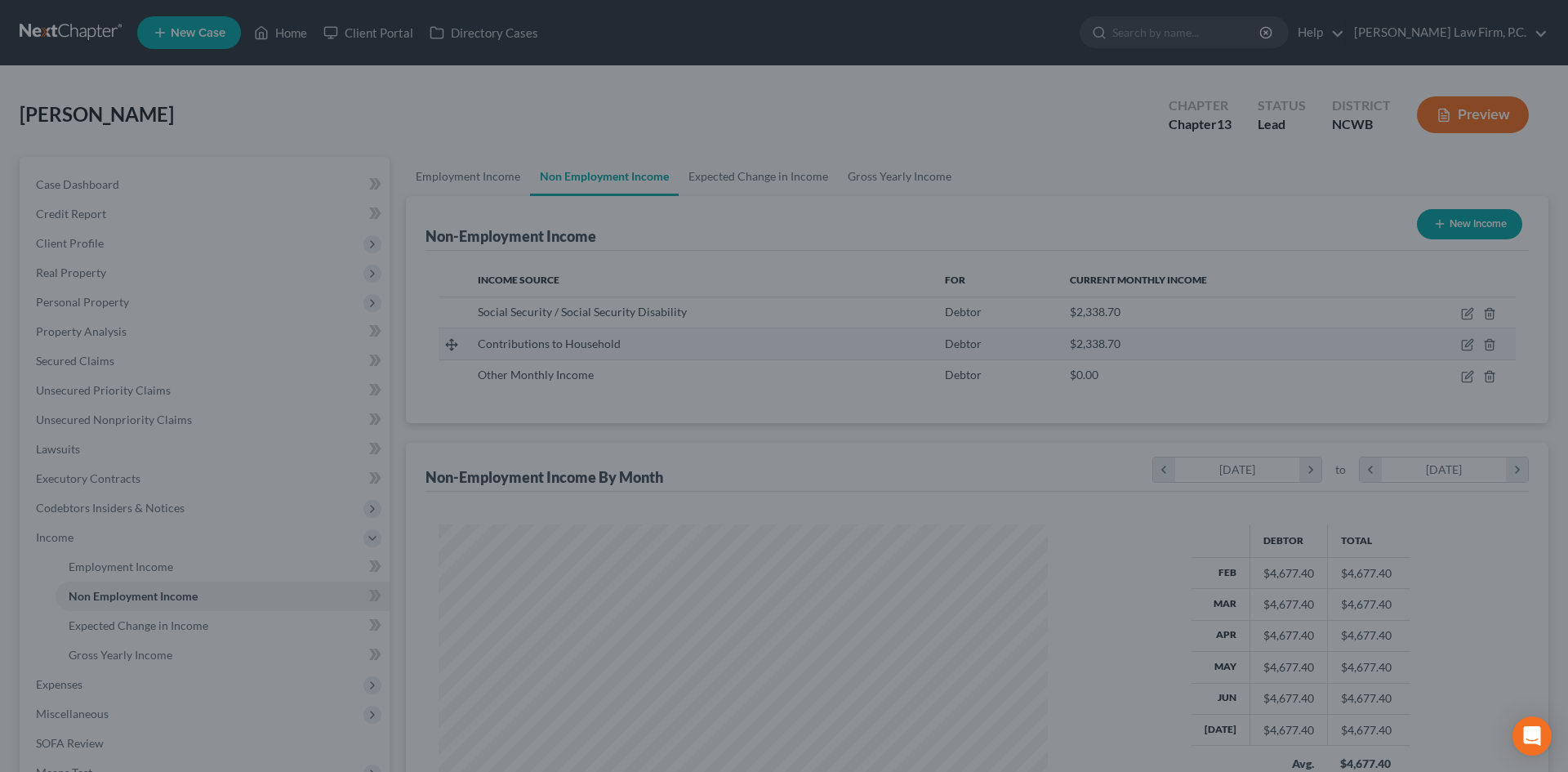
scroll to position [816913, 816058]
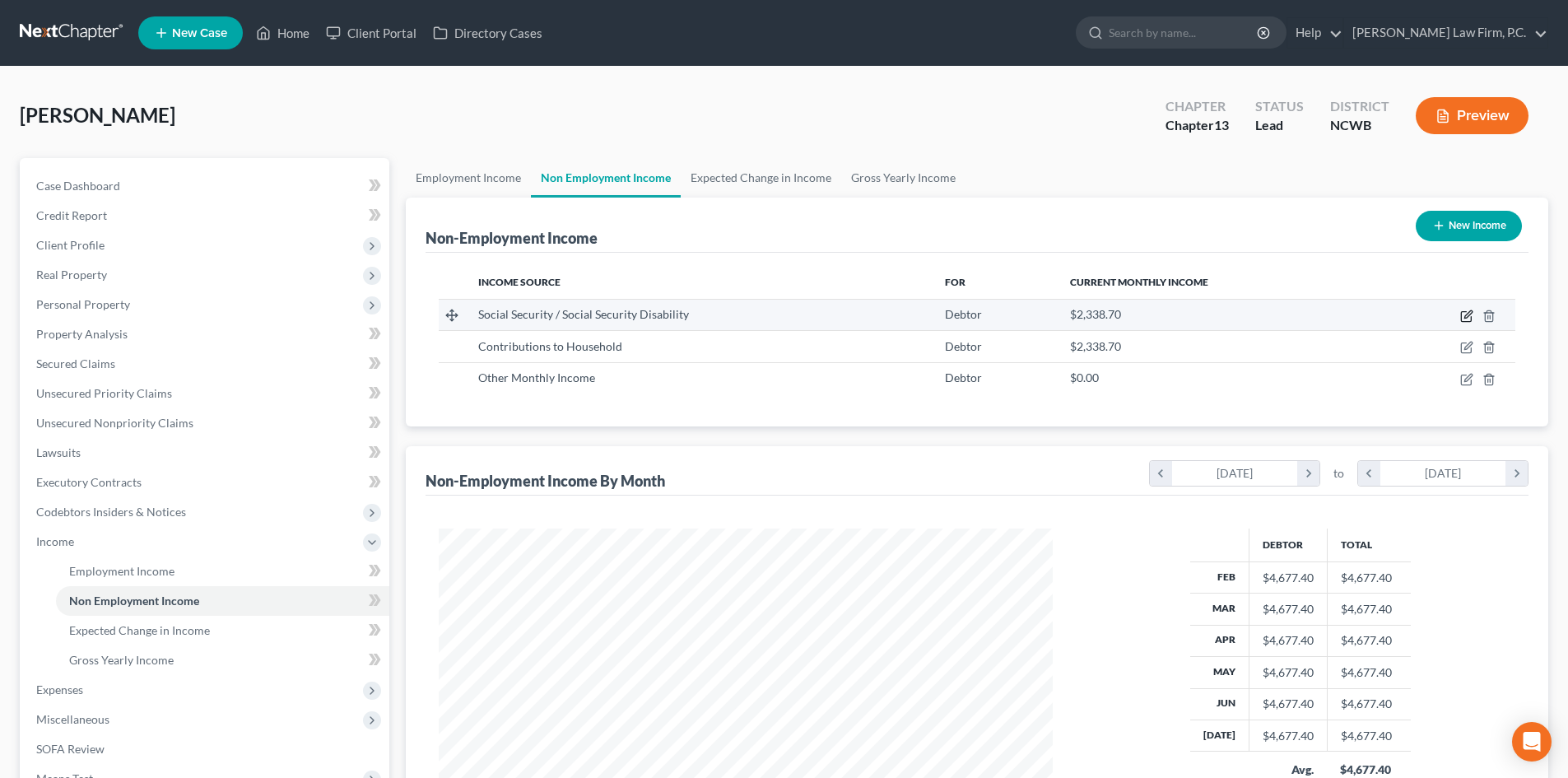
click at [1463, 316] on icon "button" at bounding box center [1467, 317] width 14 height 14
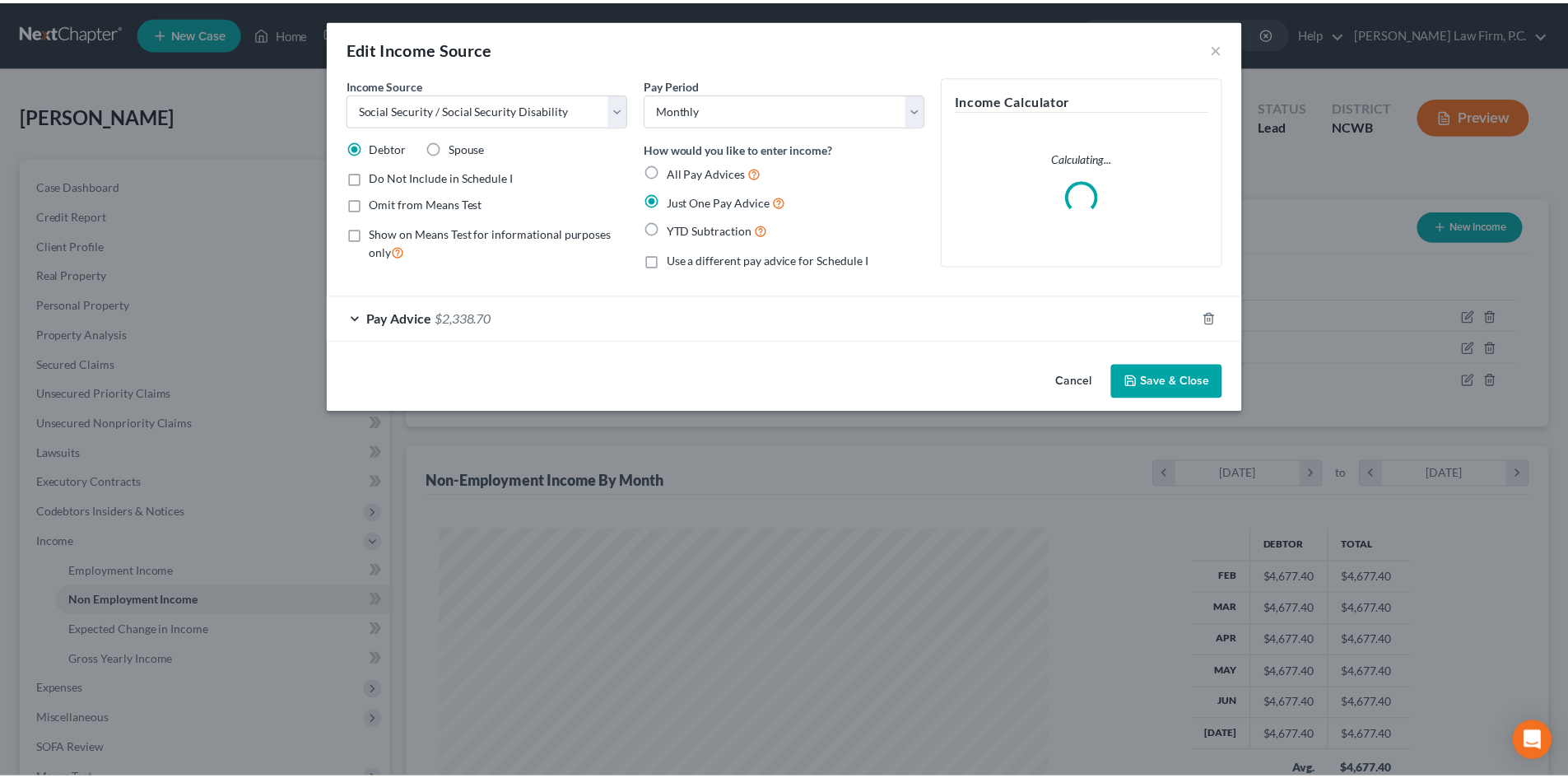
scroll to position [310, 653]
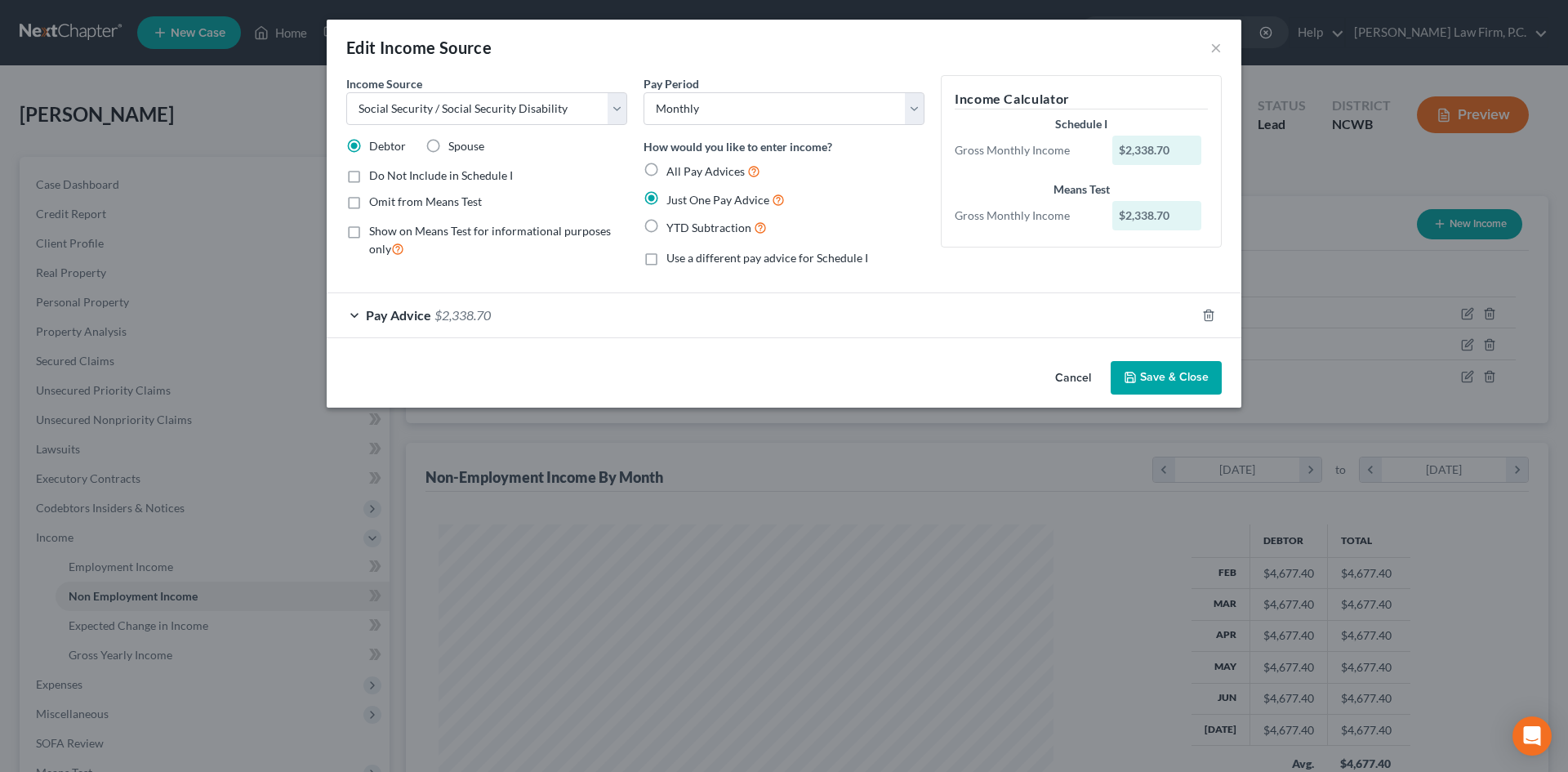
click at [358, 312] on div "Pay Advice $2,338.70" at bounding box center [761, 314] width 869 height 43
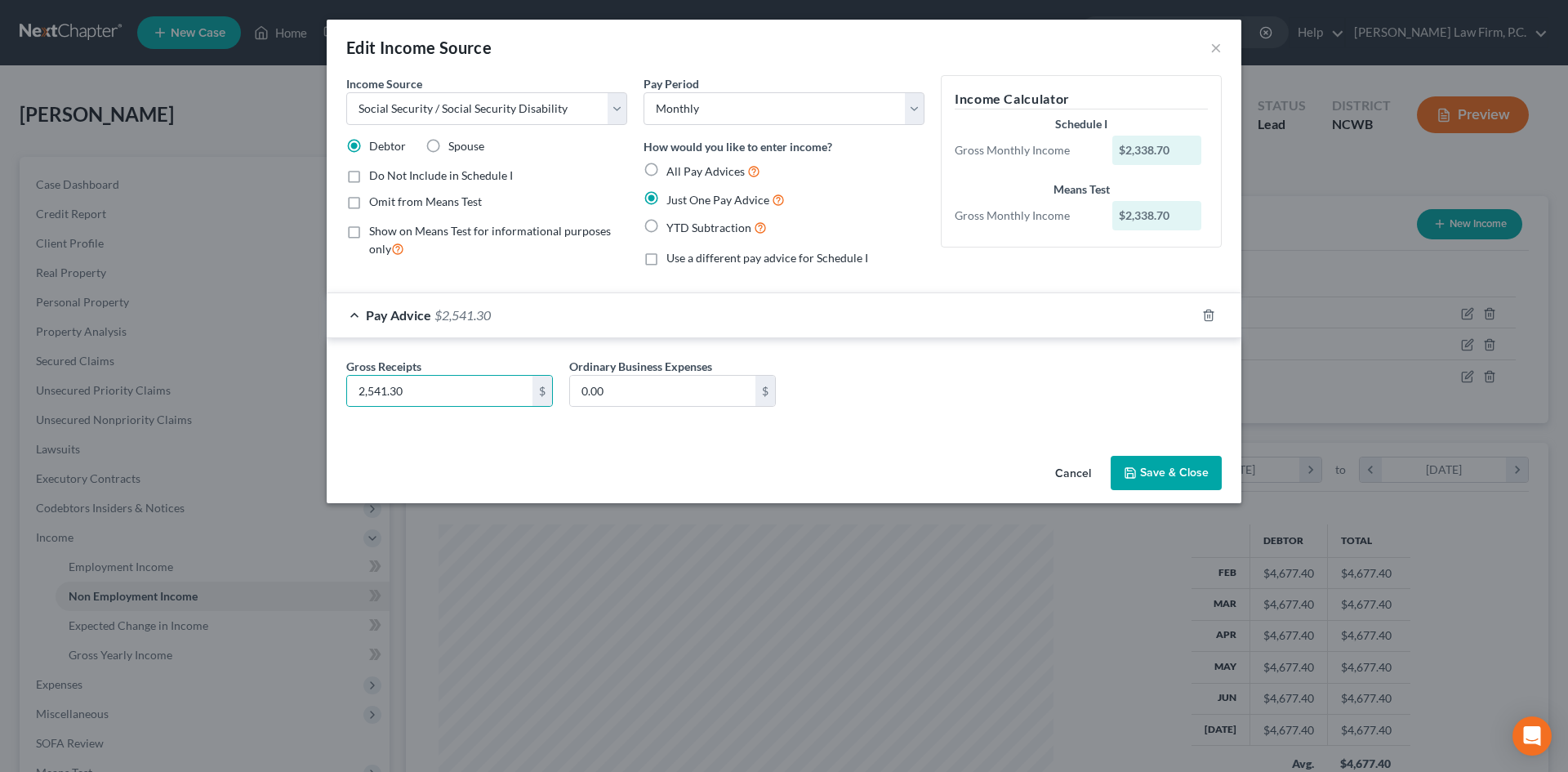
click at [1132, 472] on icon "button" at bounding box center [1131, 473] width 13 height 13
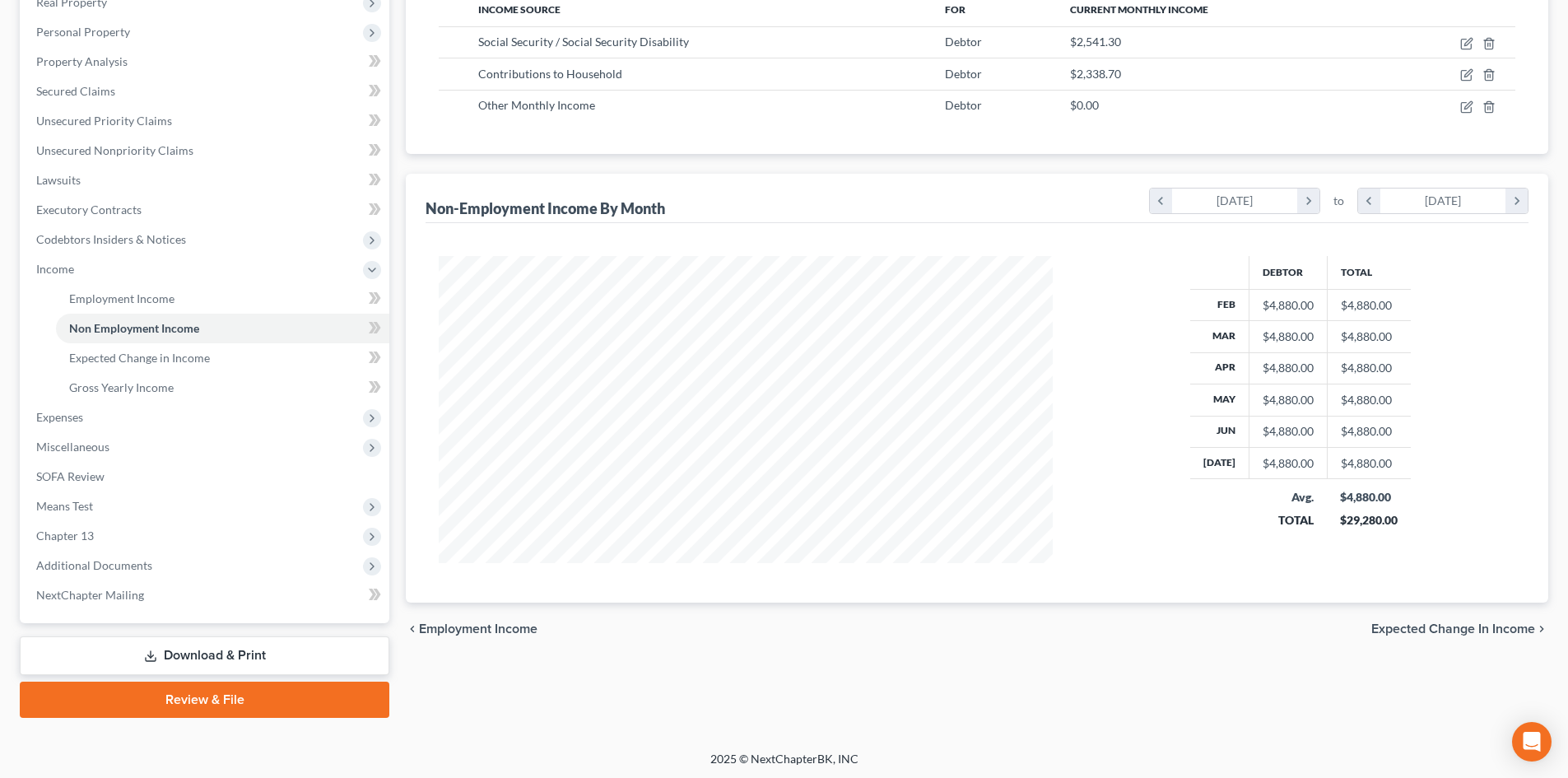
scroll to position [275, 0]
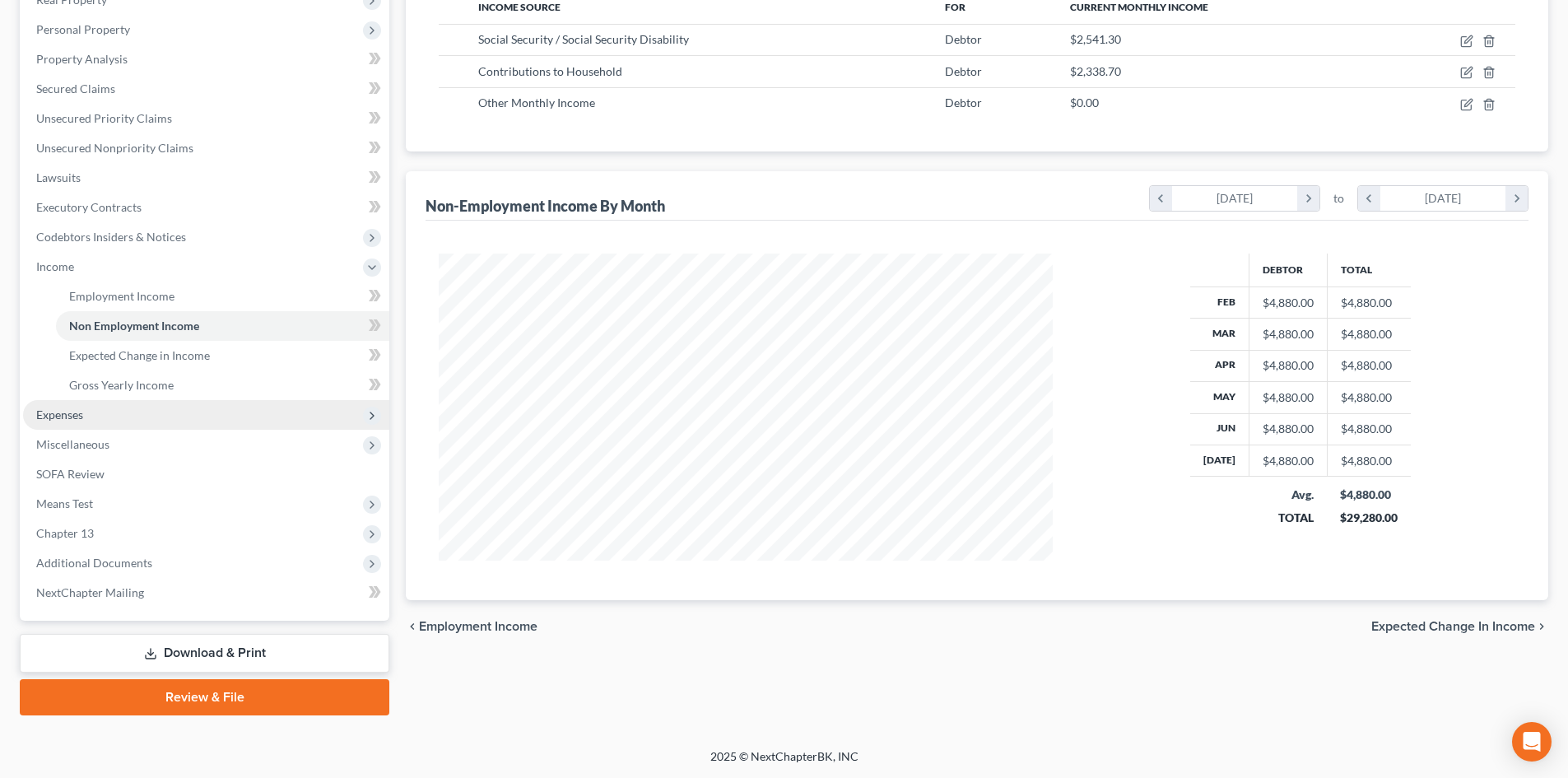
click at [251, 411] on span "Expenses" at bounding box center [206, 415] width 366 height 30
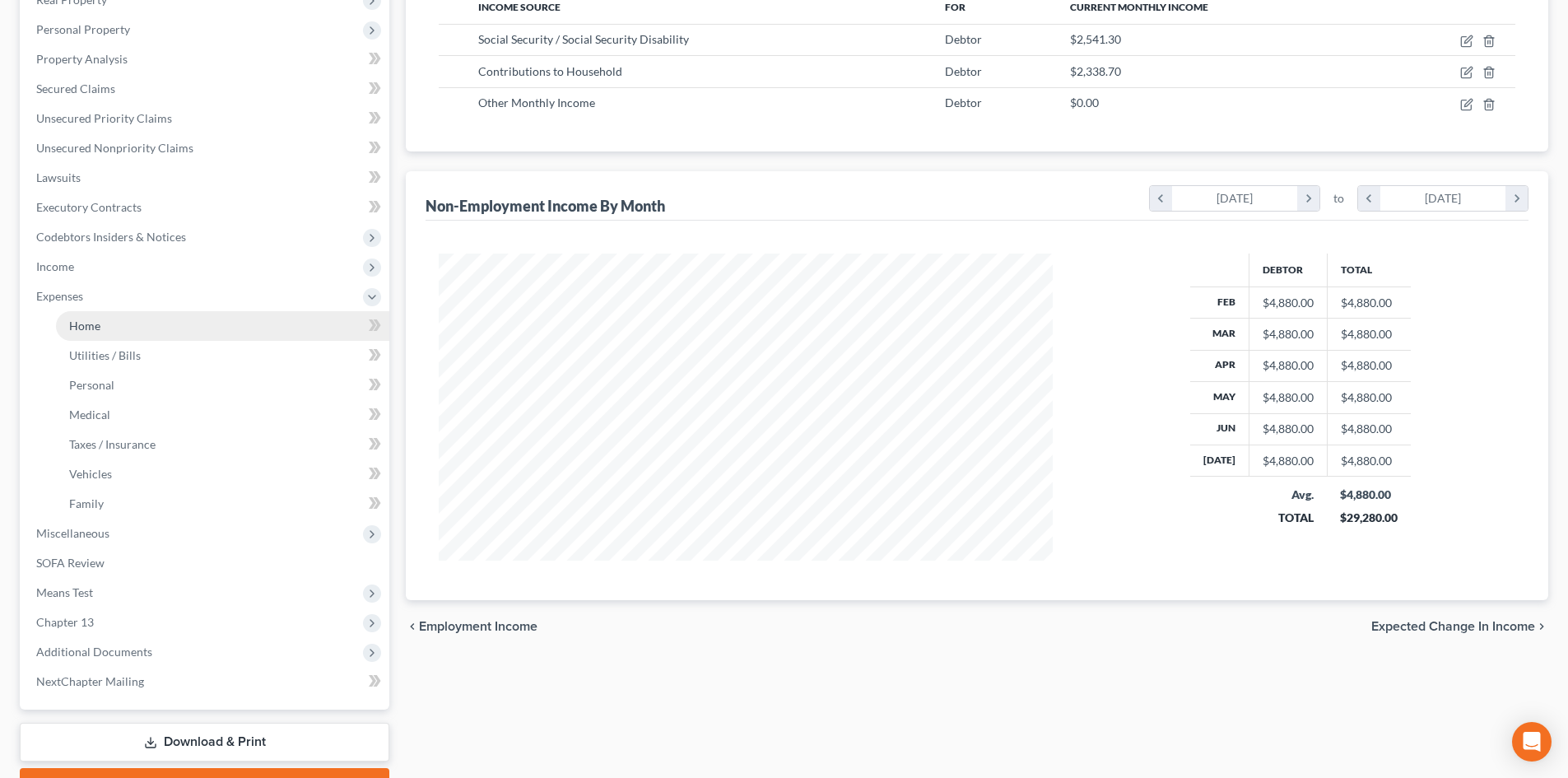
click at [135, 325] on link "Home" at bounding box center [223, 326] width 333 height 30
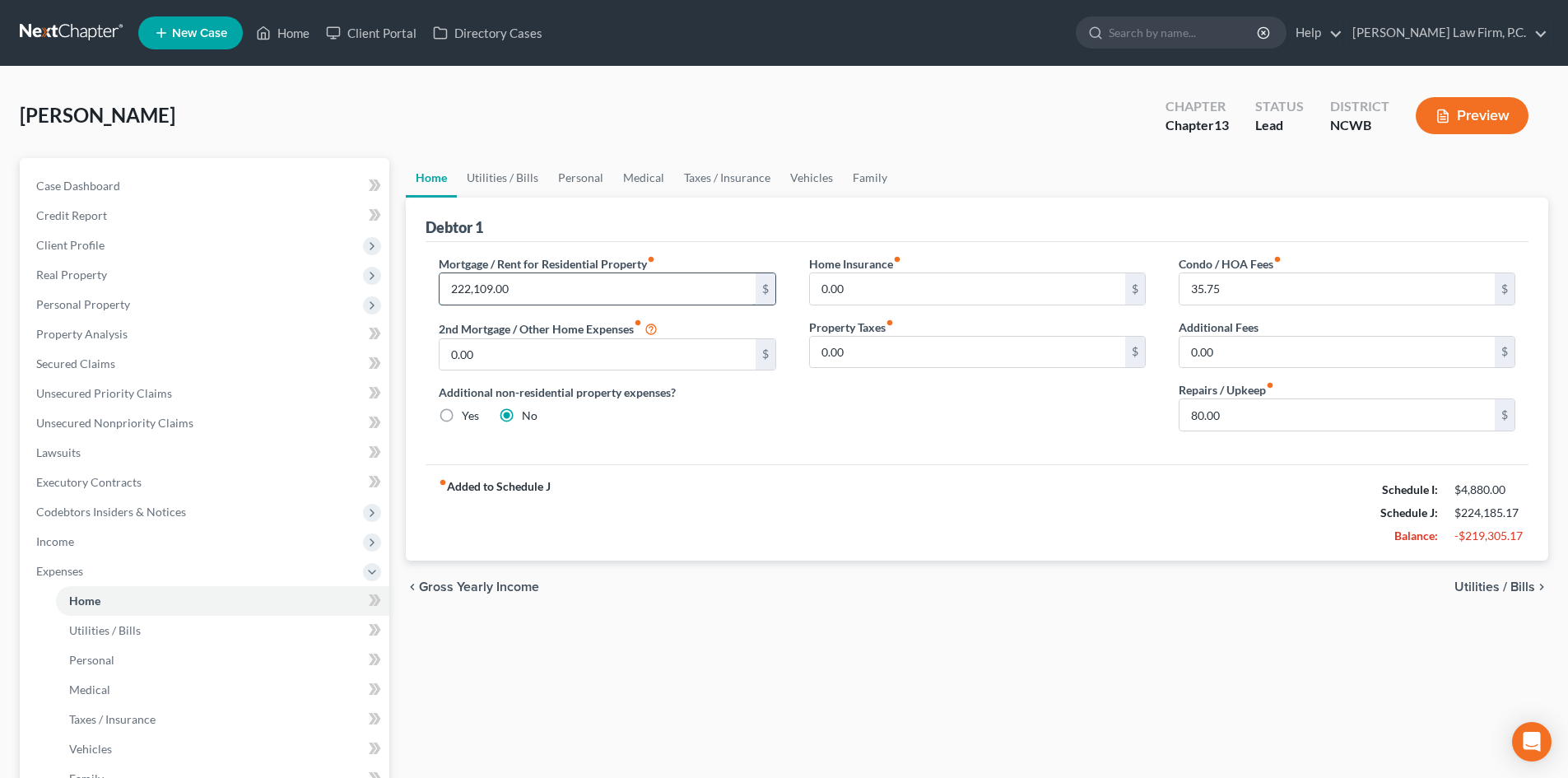
click at [537, 299] on input "222,109.00" at bounding box center [598, 289] width 316 height 31
click at [1307, 416] on input "80.00" at bounding box center [1337, 415] width 316 height 31
drag, startPoint x: 651, startPoint y: 173, endPoint x: 614, endPoint y: 190, distance: 40.7
click at [651, 173] on link "Medical" at bounding box center [643, 177] width 61 height 40
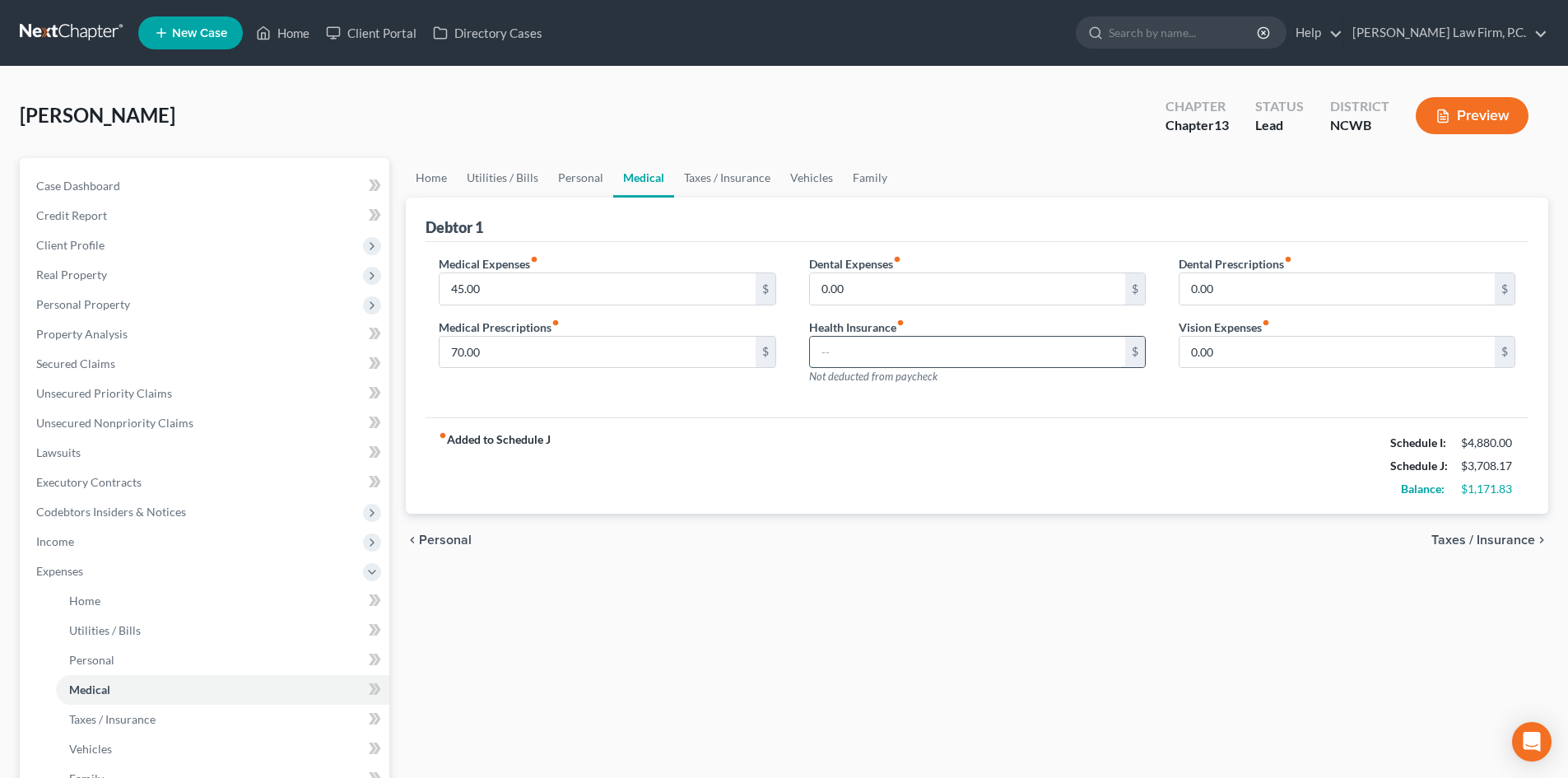
click at [1038, 343] on input "text" at bounding box center [968, 353] width 316 height 31
click at [900, 351] on input "text" at bounding box center [968, 353] width 316 height 31
click at [569, 277] on input "45.00" at bounding box center [598, 289] width 316 height 31
click at [552, 358] on input "70.00" at bounding box center [598, 353] width 316 height 31
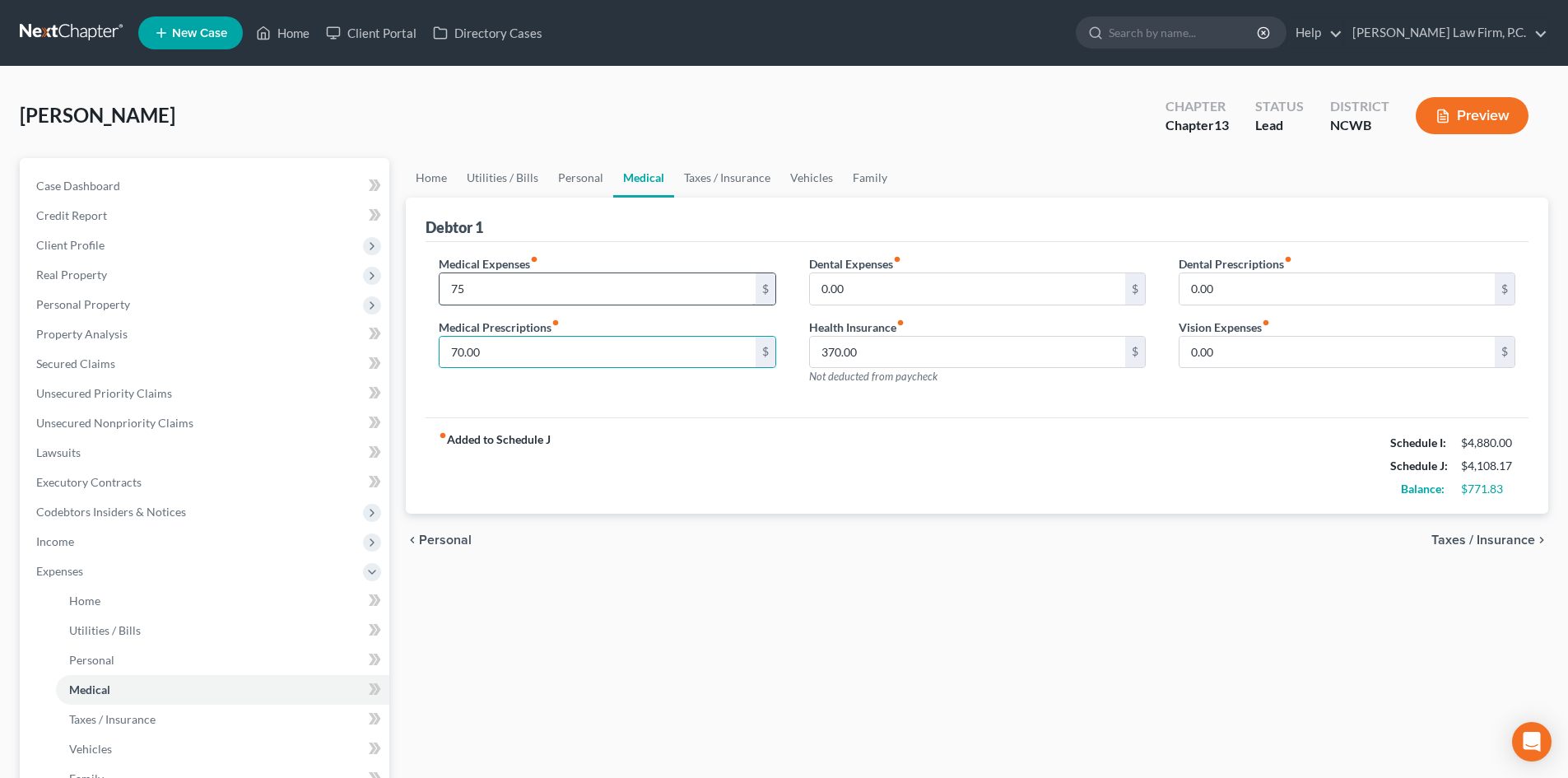
click at [527, 286] on input "75" at bounding box center [598, 289] width 316 height 31
click at [736, 178] on link "Taxes / Insurance" at bounding box center [727, 177] width 107 height 40
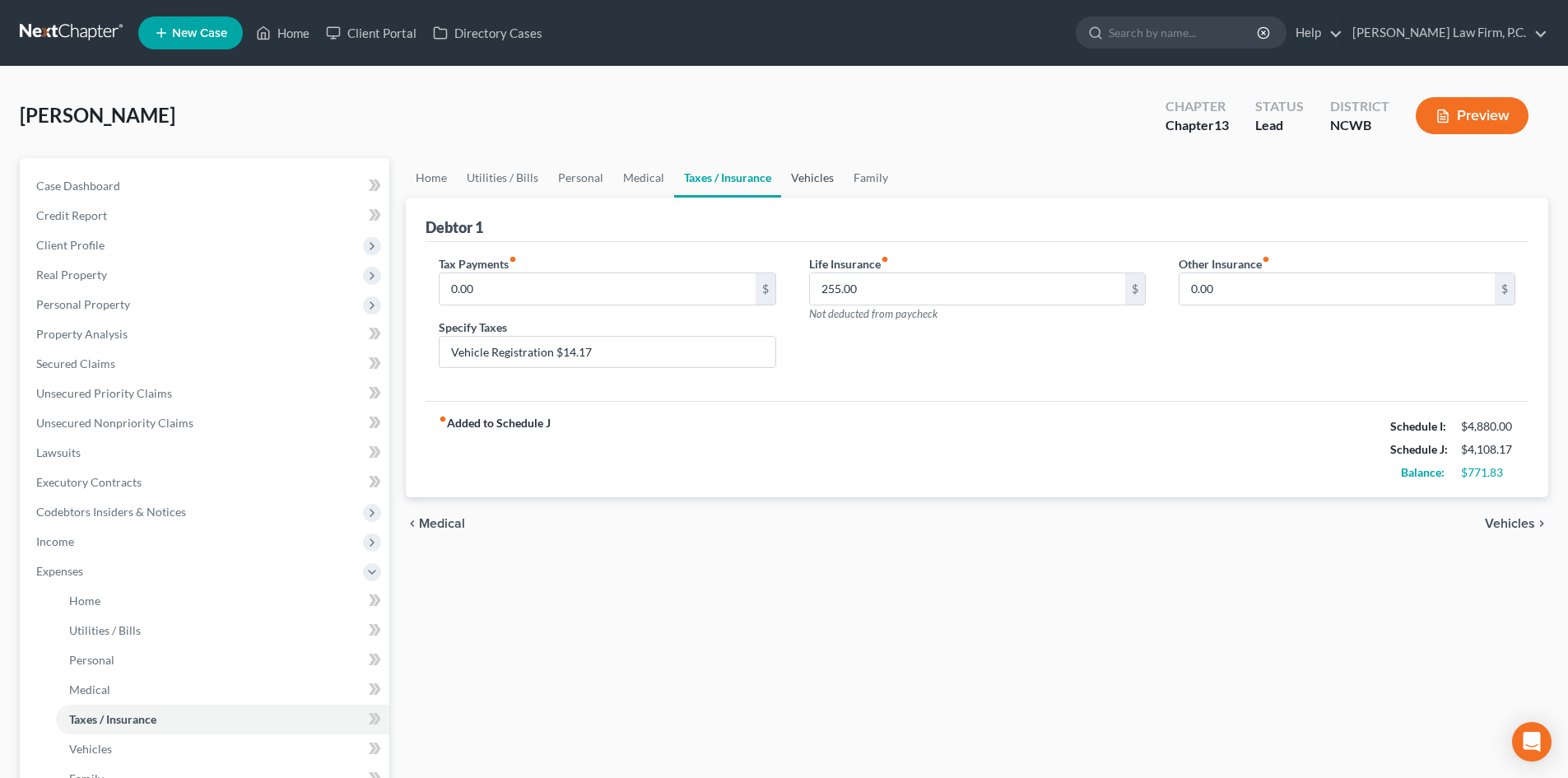
click at [804, 184] on link "Vehicles" at bounding box center [813, 177] width 63 height 40
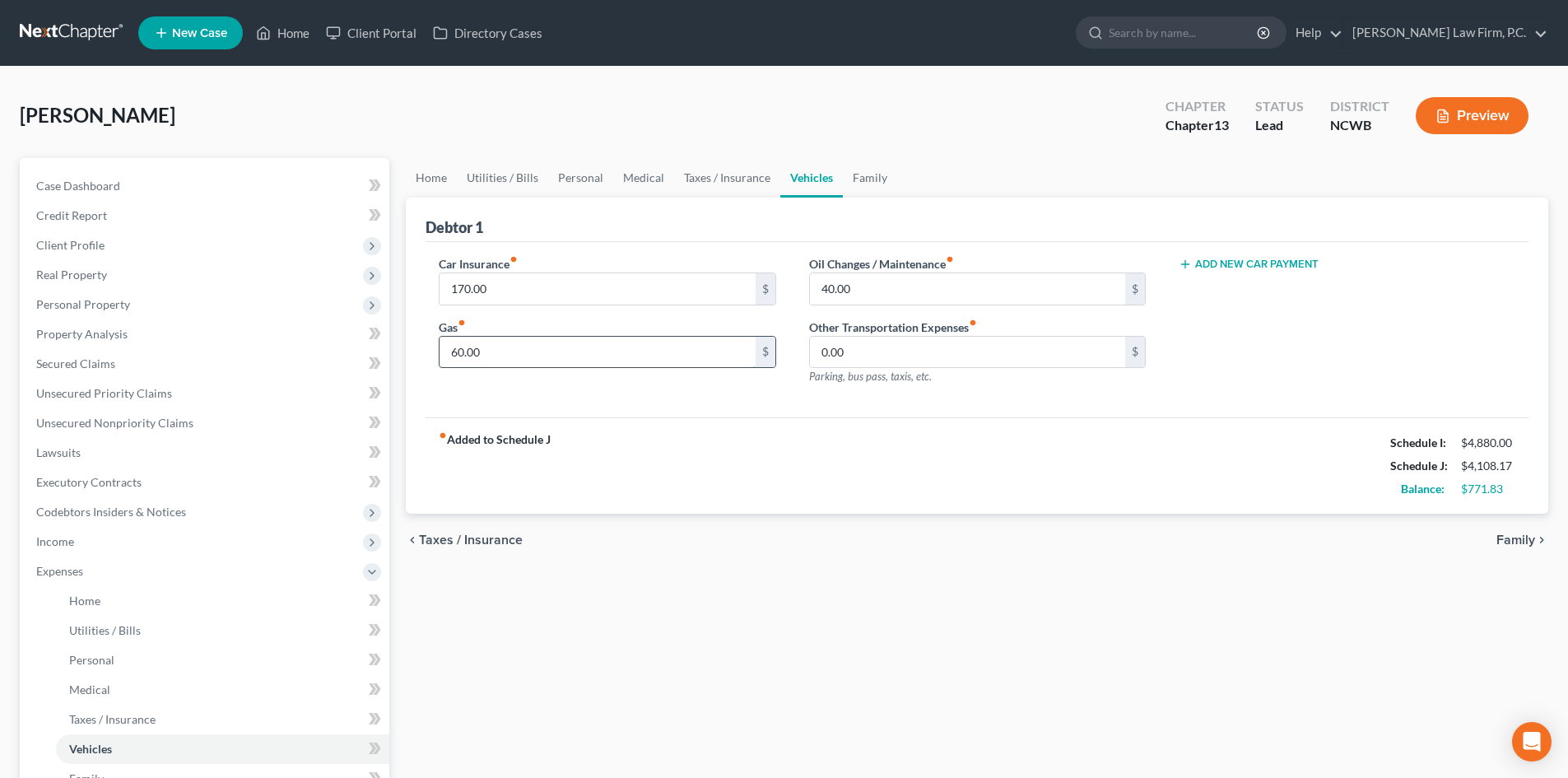
click at [527, 352] on input "60.00" at bounding box center [598, 353] width 316 height 31
click at [609, 181] on link "Personal" at bounding box center [580, 177] width 65 height 40
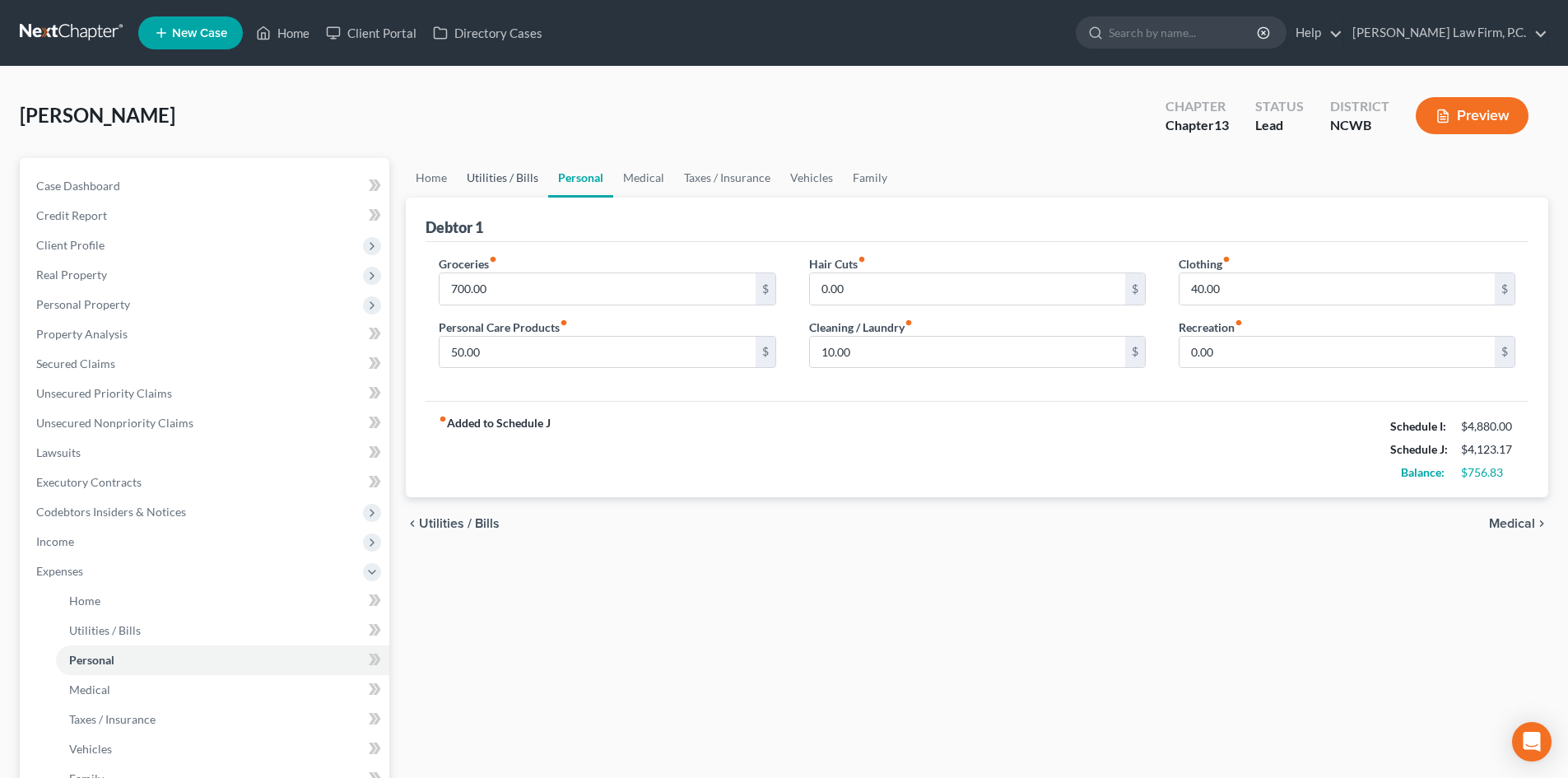
click at [489, 168] on link "Utilities / Bills" at bounding box center [503, 177] width 91 height 40
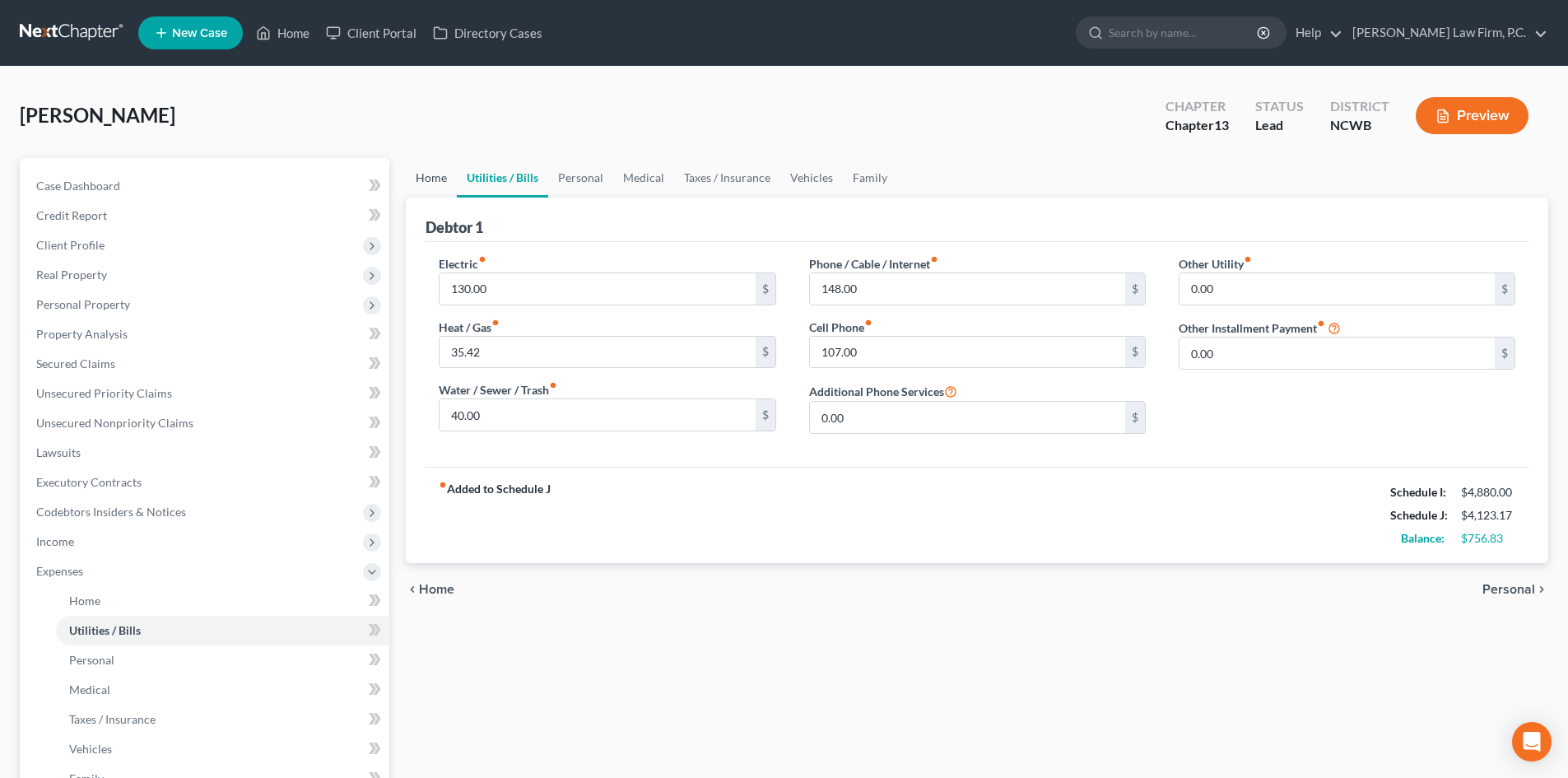
click at [431, 186] on link "Home" at bounding box center [431, 177] width 51 height 40
